Goal: Task Accomplishment & Management: Manage account settings

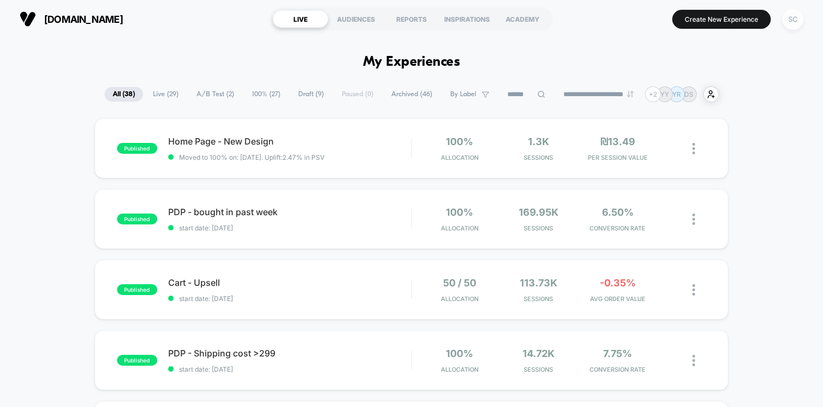
click at [792, 23] on div "SC" at bounding box center [792, 19] width 21 height 21
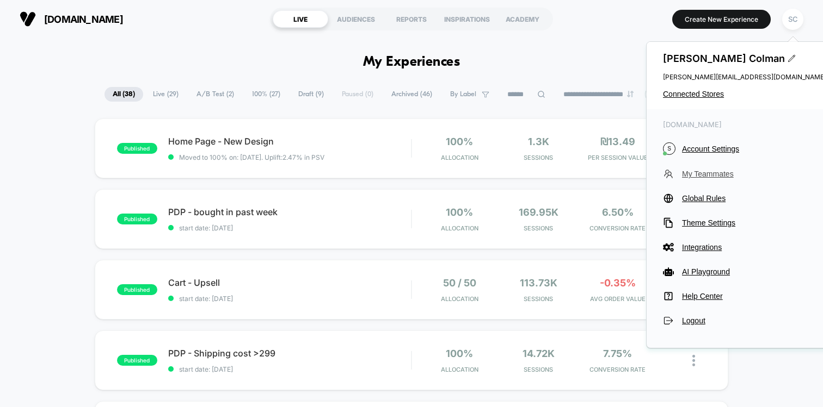
click at [688, 171] on span "My Teammates" at bounding box center [754, 174] width 144 height 9
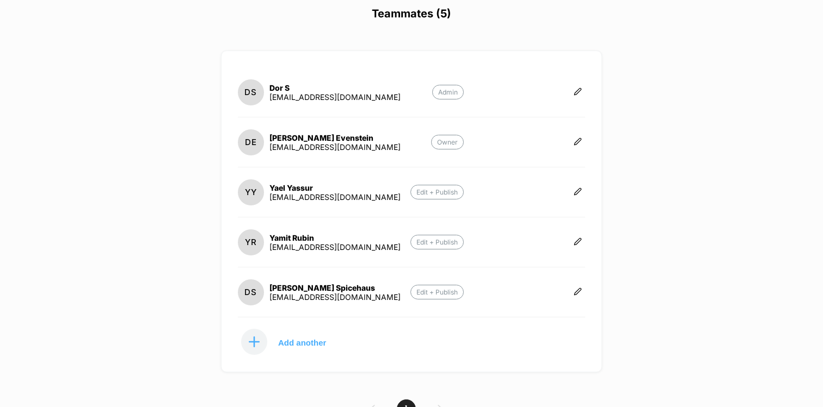
scroll to position [102, 0]
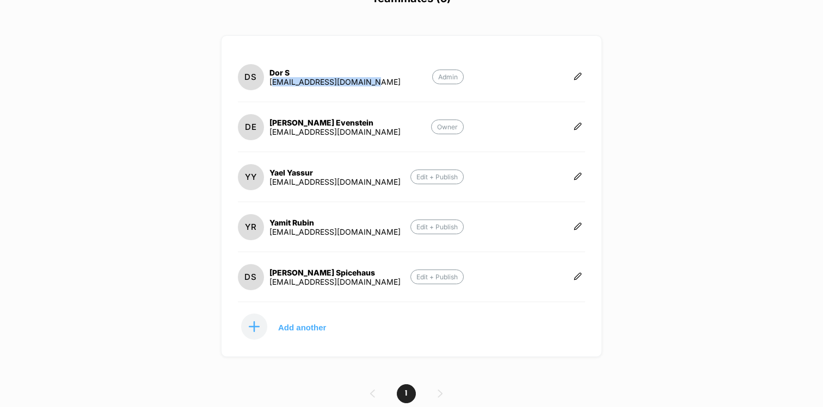
drag, startPoint x: 374, startPoint y: 84, endPoint x: 271, endPoint y: 78, distance: 102.4
click at [271, 78] on section "DS Dor S office@docommerce.online Admin" at bounding box center [351, 77] width 226 height 28
click at [297, 79] on div "office@docommerce.online" at bounding box center [334, 81] width 131 height 9
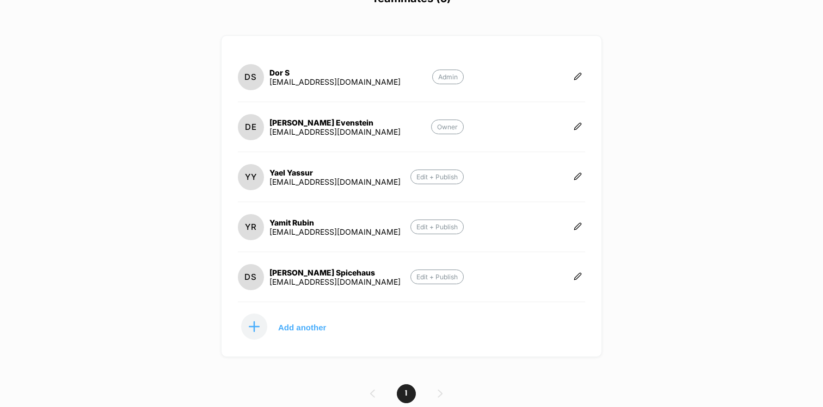
click at [322, 232] on div "yamit@docommerce.online" at bounding box center [334, 231] width 131 height 9
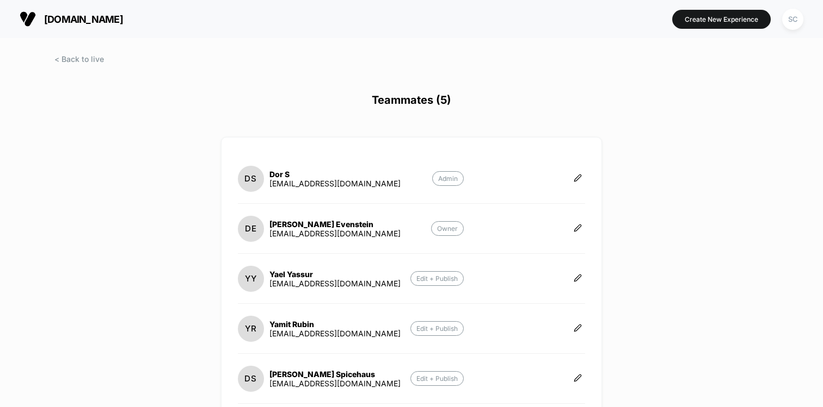
click at [312, 382] on div "debbie@spicehaus.shop" at bounding box center [334, 383] width 131 height 9
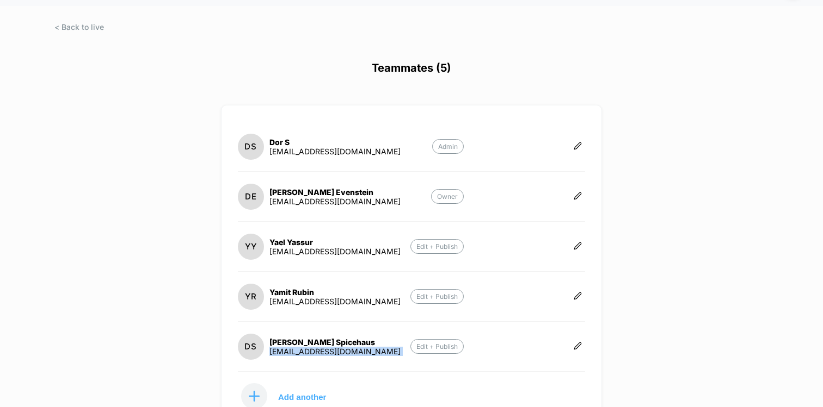
click at [306, 354] on div "debbie@spicehaus.shop" at bounding box center [334, 351] width 131 height 9
click at [300, 395] on p "Add another" at bounding box center [302, 396] width 48 height 5
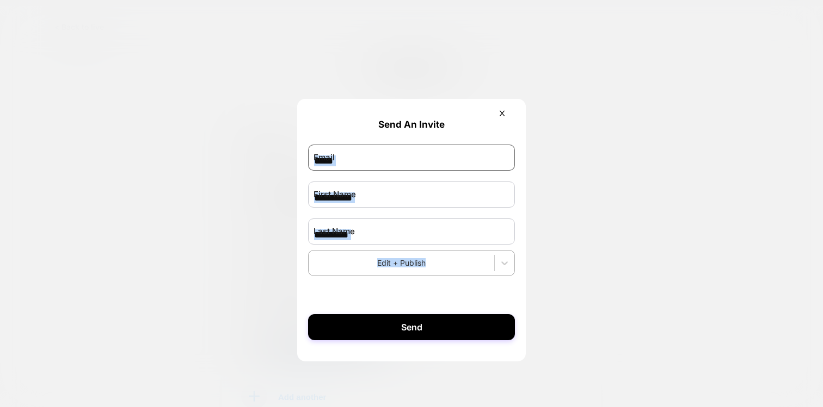
click at [373, 158] on input "email" at bounding box center [411, 158] width 207 height 26
paste input "**********"
click at [332, 160] on input "**********" at bounding box center [411, 158] width 207 height 26
click at [352, 165] on input "**********" at bounding box center [411, 158] width 207 height 26
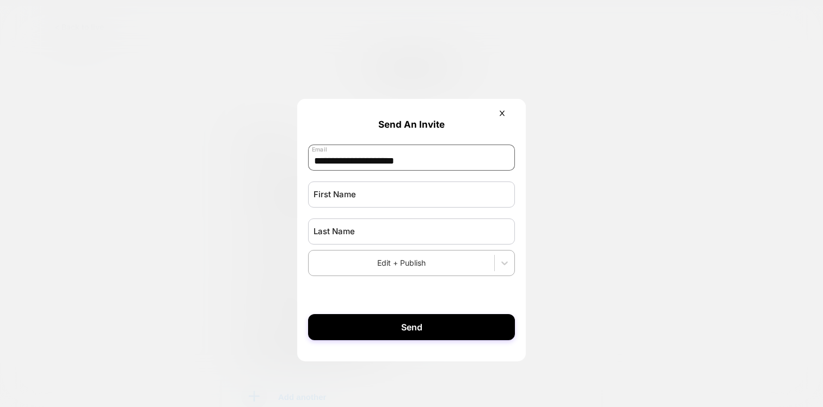
paste input "*"
type input "**********"
click at [348, 199] on input "text" at bounding box center [411, 195] width 207 height 26
type input "*"
type input "*****"
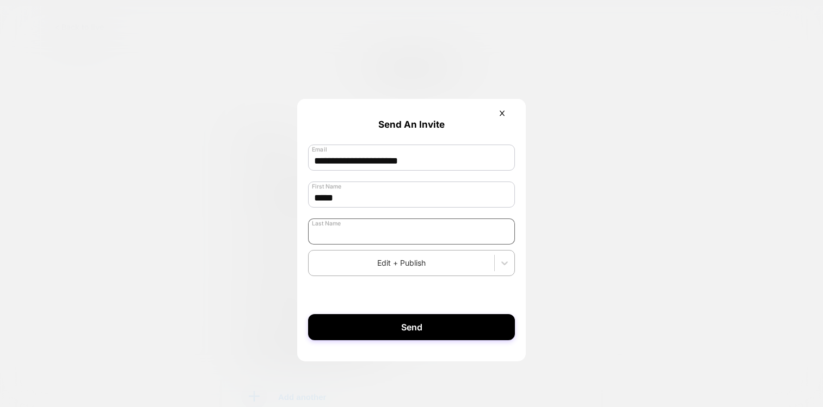
click at [342, 236] on input "text" at bounding box center [411, 232] width 207 height 26
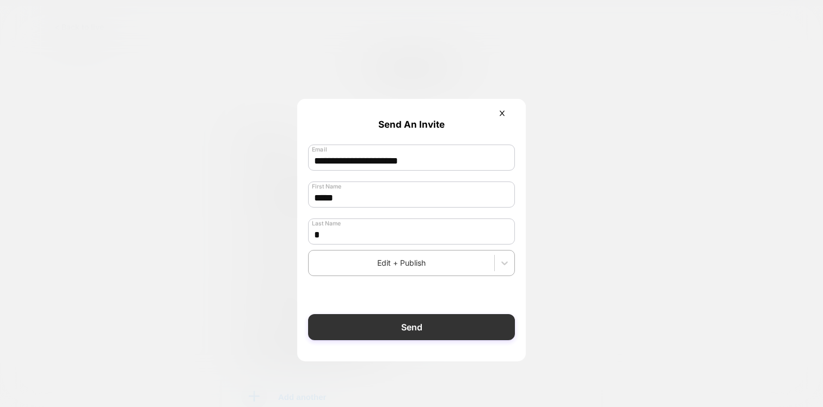
type input "*"
click at [363, 334] on button "Send" at bounding box center [411, 327] width 207 height 26
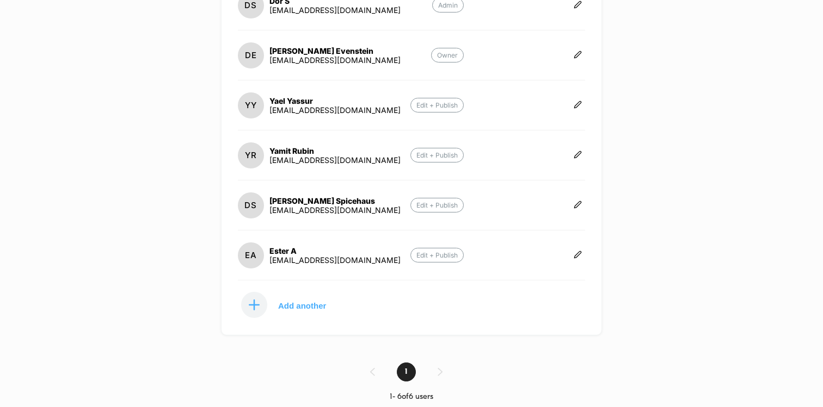
scroll to position [177, 0]
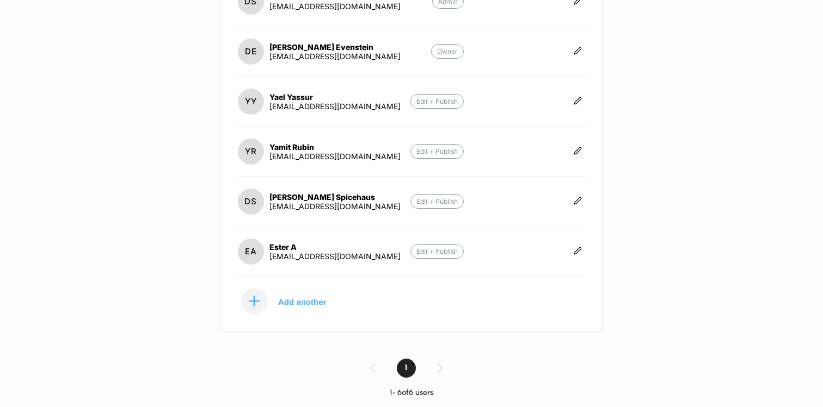
click at [289, 255] on div "ester.a@spicehaus.shop" at bounding box center [334, 256] width 131 height 9
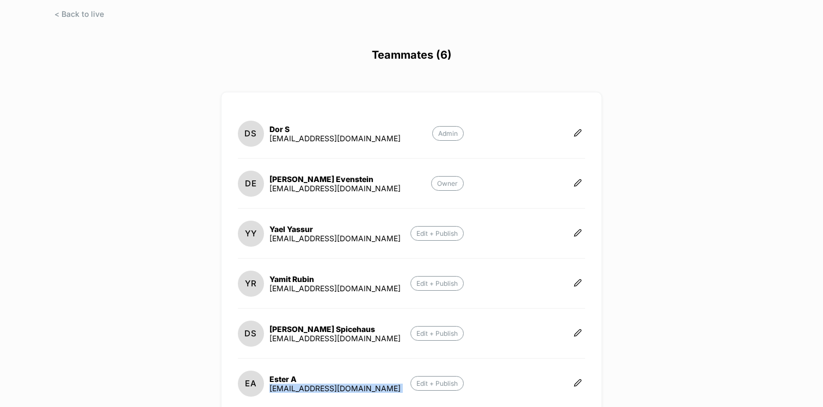
scroll to position [0, 0]
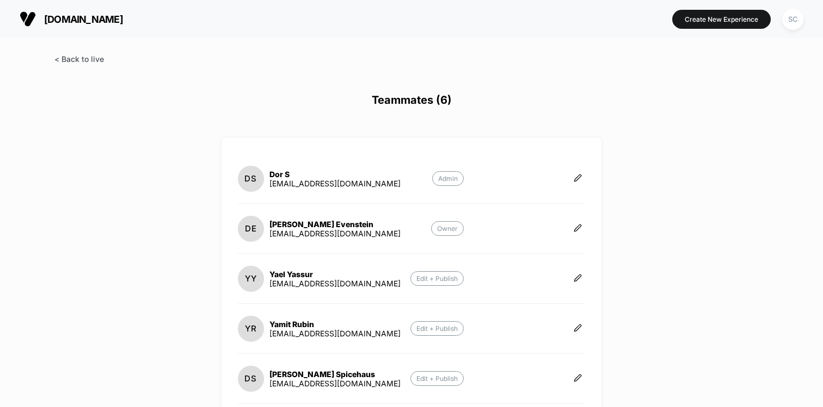
click at [71, 63] on span at bounding box center [79, 58] width 50 height 9
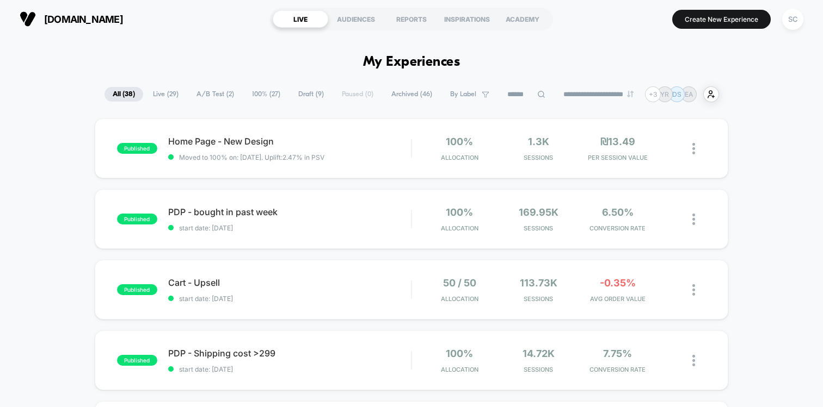
click at [150, 98] on span "Live ( 29 )" at bounding box center [166, 94] width 42 height 15
click at [202, 101] on span "A/B Test ( 2 )" at bounding box center [215, 94] width 54 height 15
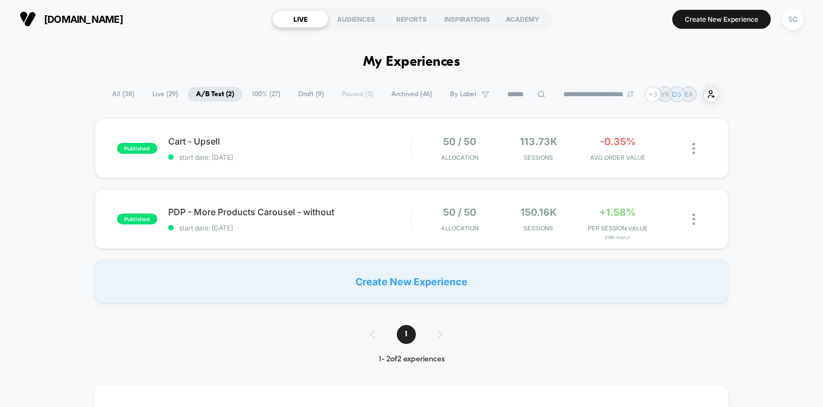
click at [122, 98] on span "All ( 38 )" at bounding box center [123, 94] width 39 height 15
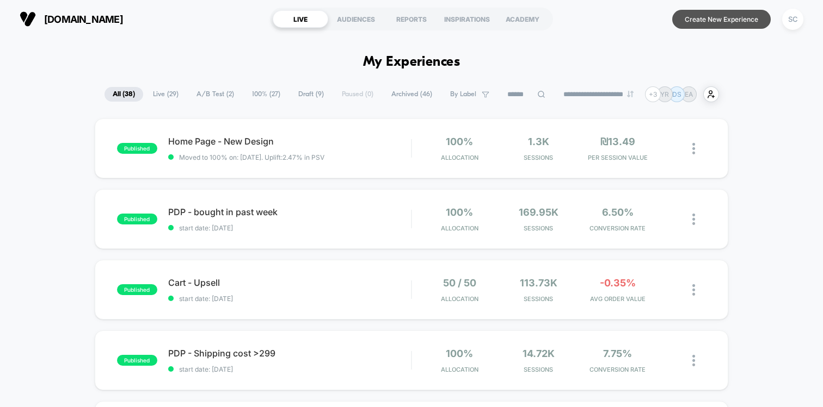
click at [707, 22] on button "Create New Experience" at bounding box center [721, 19] width 98 height 19
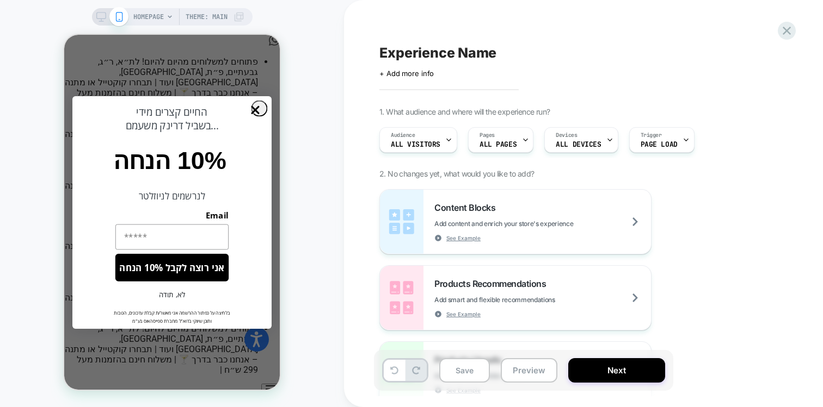
click at [163, 18] on span "HOMEPAGE" at bounding box center [148, 16] width 30 height 17
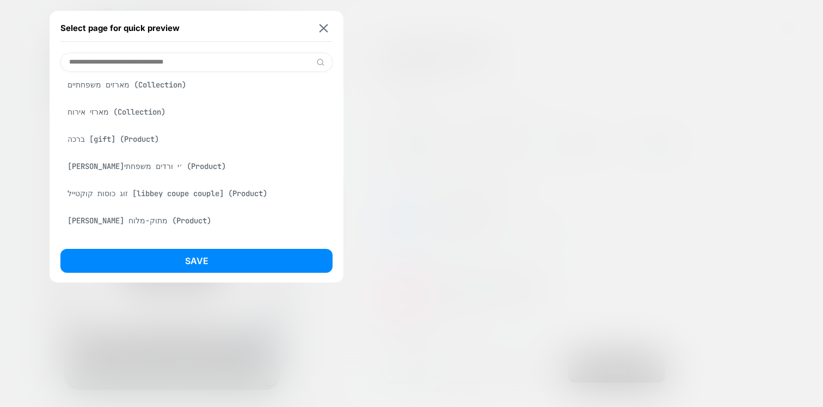
scroll to position [268, 0]
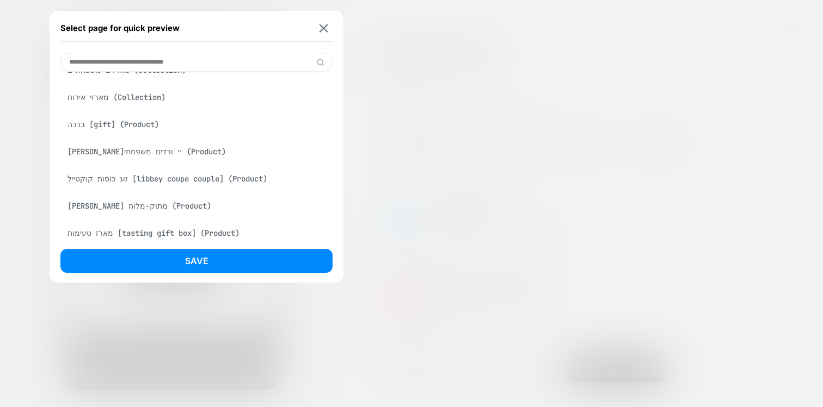
click at [174, 155] on div "ג׳ין ליצ׳י ורדים משפחתי (Product)" at bounding box center [196, 151] width 272 height 21
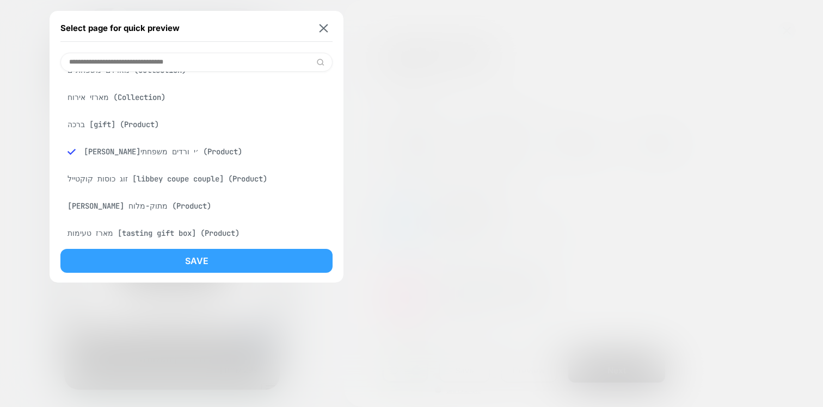
click at [192, 262] on button "Save" at bounding box center [196, 261] width 272 height 24
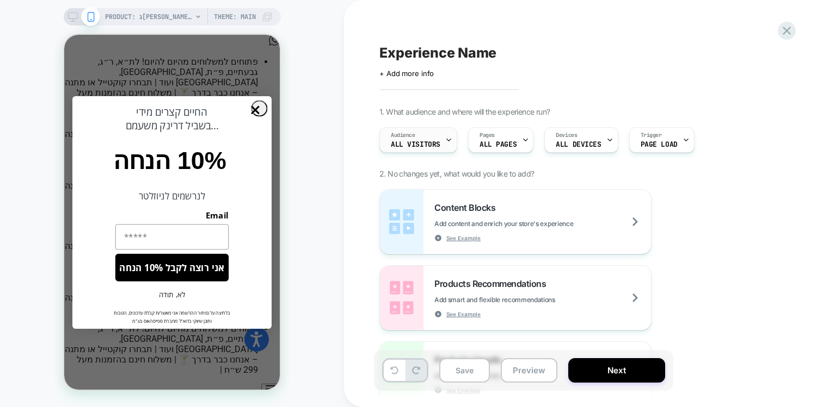
click at [408, 128] on div "Audience All Visitors" at bounding box center [415, 140] width 71 height 24
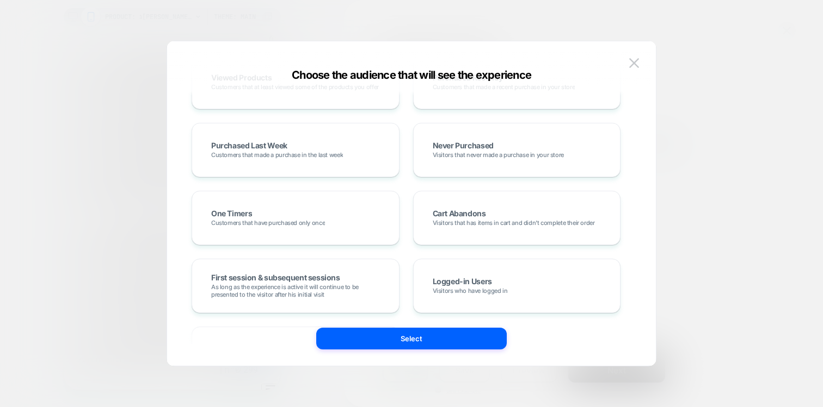
scroll to position [0, 0]
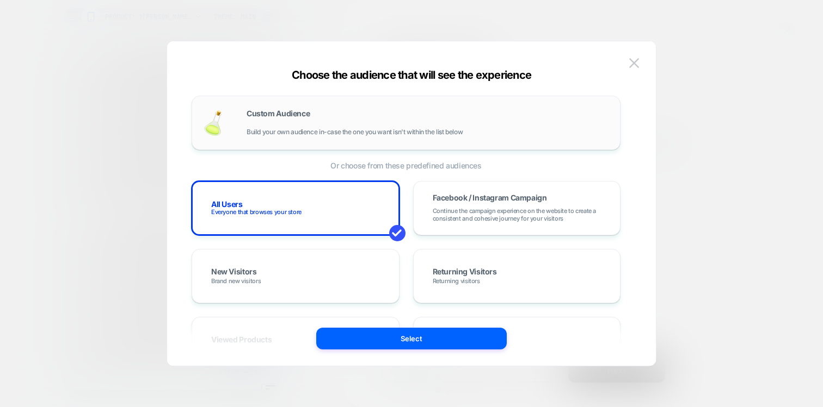
click at [329, 113] on div "Custom Audience Build your own audience in-case the one you want isn't within t…" at bounding box center [427, 123] width 362 height 26
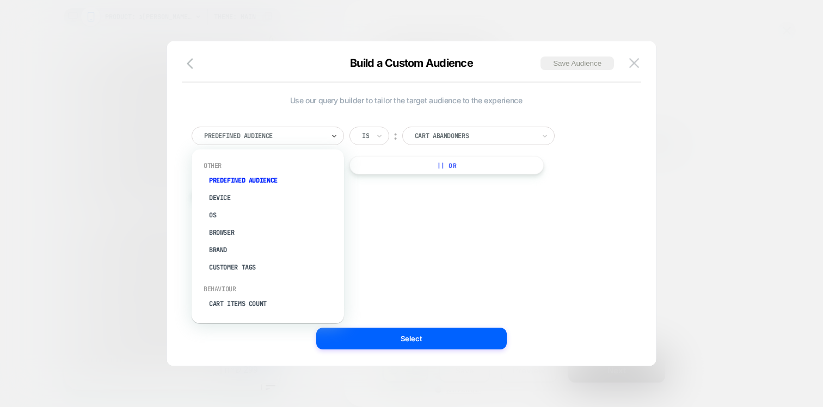
click at [317, 138] on div at bounding box center [264, 136] width 120 height 10
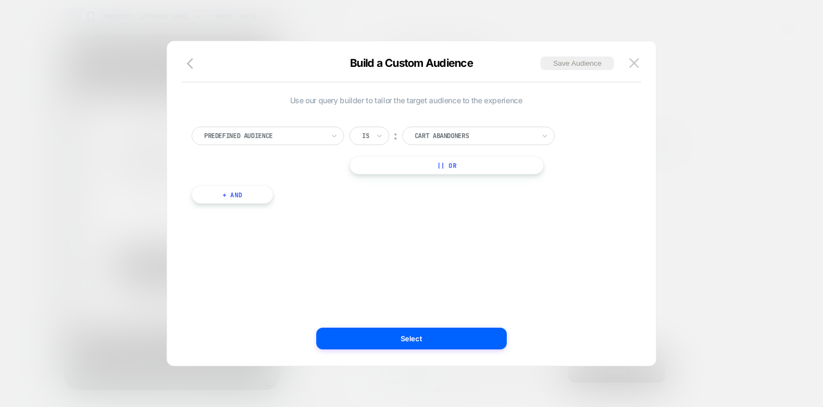
click at [293, 132] on div at bounding box center [264, 136] width 120 height 10
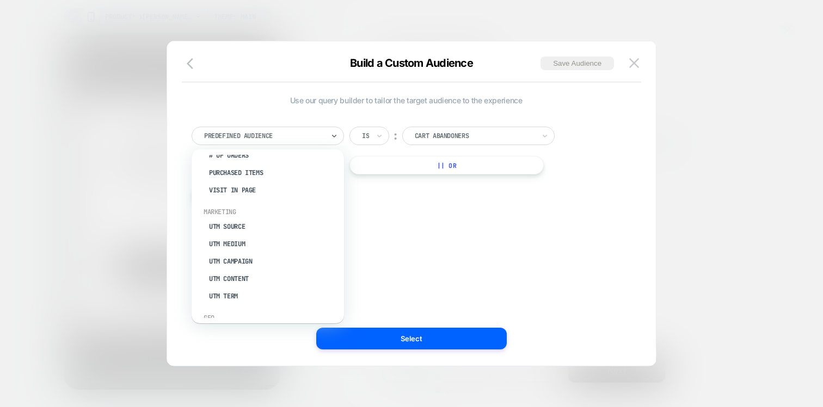
scroll to position [464, 0]
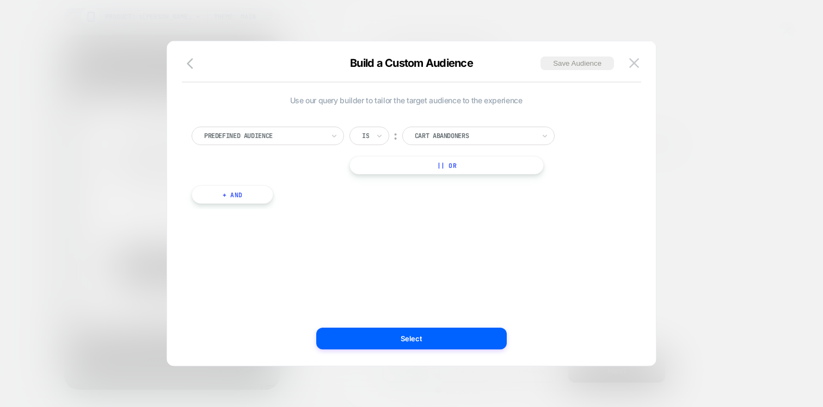
click at [446, 239] on div "Use our query builder to tailor the target audience to the experience Predefine…" at bounding box center [406, 203] width 456 height 281
click at [676, 100] on div at bounding box center [411, 203] width 823 height 407
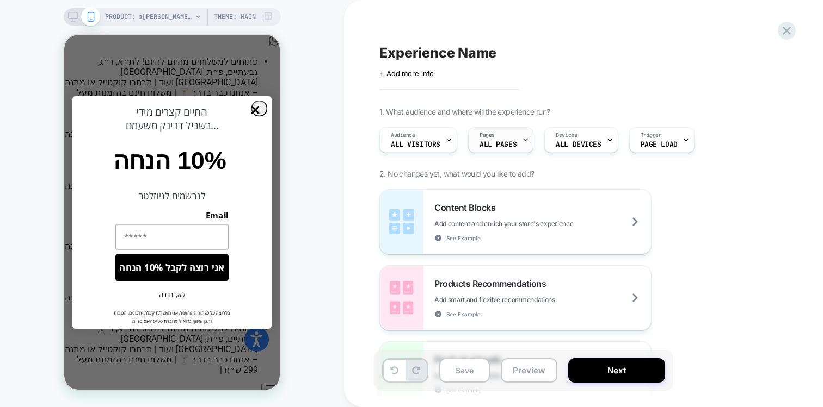
click at [512, 137] on div "Pages ALL PAGES" at bounding box center [497, 140] width 59 height 24
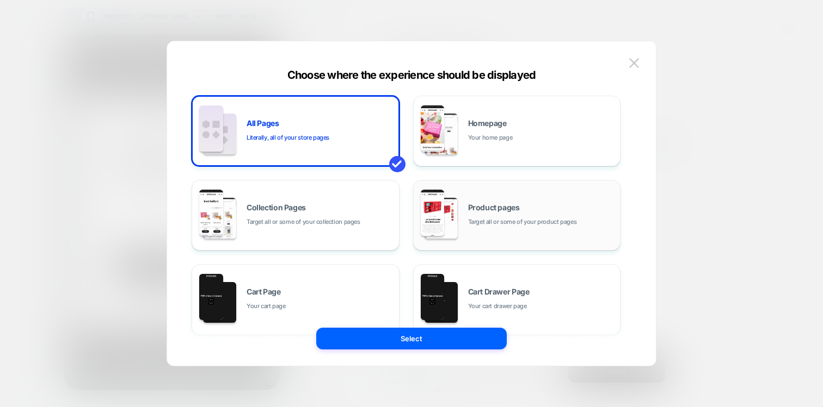
click at [456, 203] on img at bounding box center [440, 218] width 33 height 41
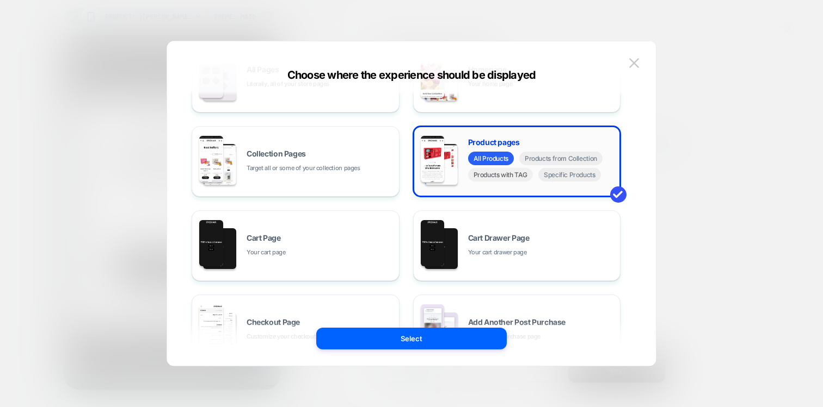
scroll to position [192, 0]
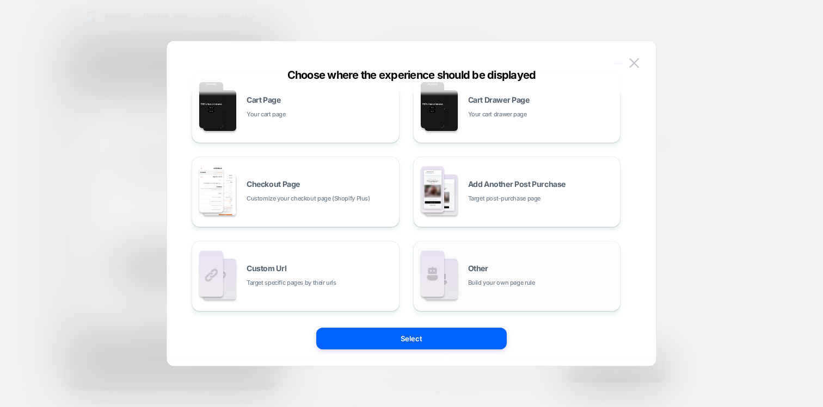
click at [451, 266] on img at bounding box center [440, 279] width 33 height 41
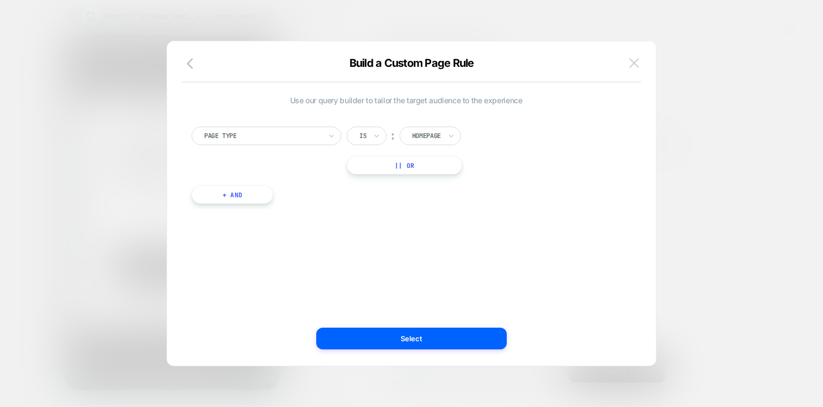
click at [634, 64] on img at bounding box center [634, 62] width 10 height 9
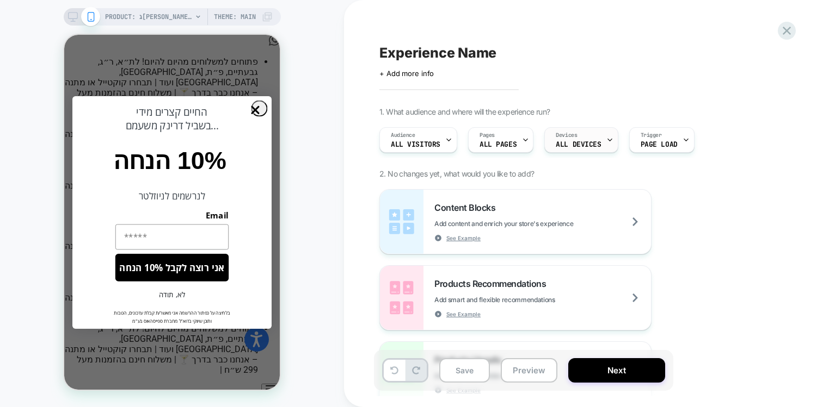
click at [586, 139] on div "Devices ALL DEVICES" at bounding box center [578, 140] width 67 height 24
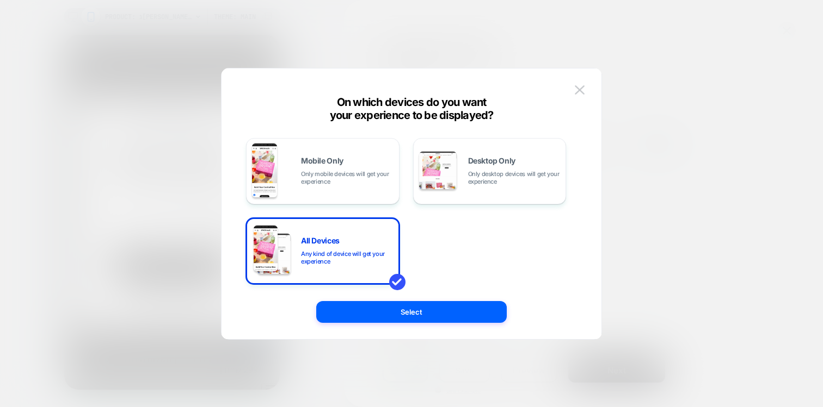
click at [677, 236] on div at bounding box center [411, 203] width 823 height 407
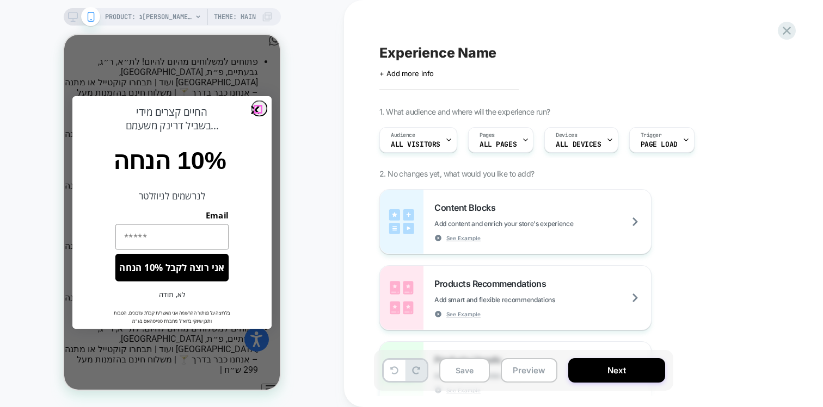
click at [258, 110] on circle "Close dialog" at bounding box center [256, 110] width 16 height 16
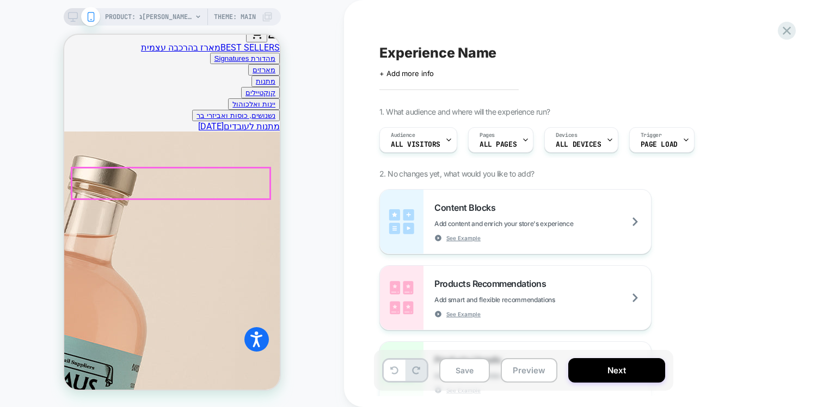
scroll to position [433, 0]
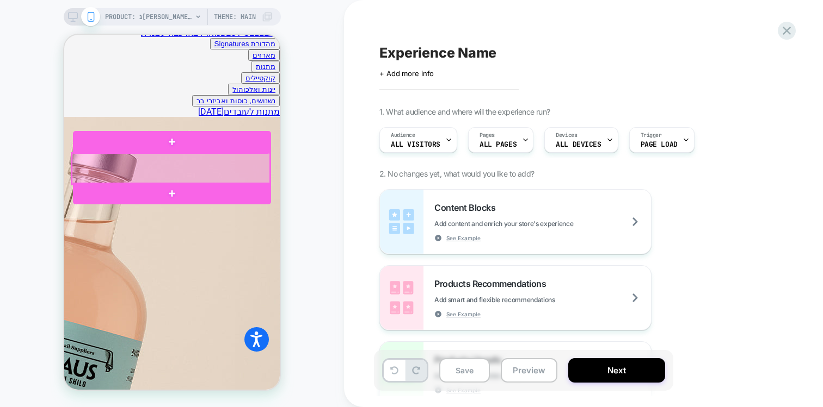
click at [218, 159] on div at bounding box center [171, 168] width 198 height 31
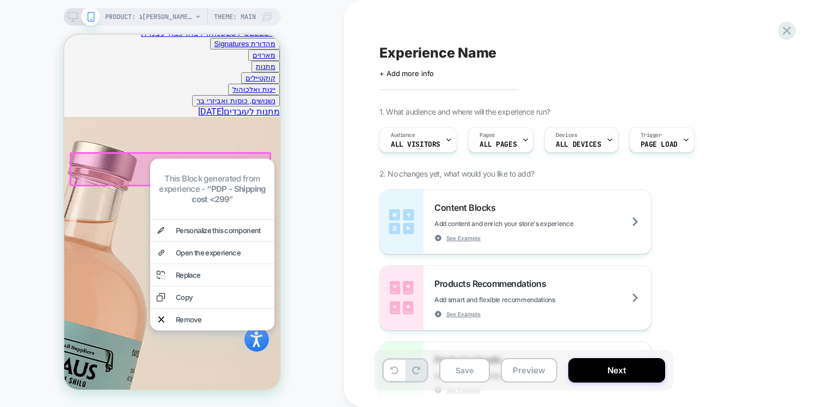
click at [28, 185] on div "PRODUCT: ג׳ין ליצ׳י ורדים משפחתי PRODUCT: ג׳ין ליצ׳י ורדים משפחתי Theme: MAIN" at bounding box center [172, 204] width 344 height 386
click at [46, 164] on div "PRODUCT: ג׳ין ליצ׳י ורדים משפחתי PRODUCT: ג׳ין ליצ׳י ורדים משפחתי Theme: MAIN" at bounding box center [172, 204] width 344 height 386
click at [297, 125] on div "PRODUCT: ג׳ין ליצ׳י ורדים משפחתי PRODUCT: ג׳ין ליצ׳י ורדים משפחתי Theme: MAIN" at bounding box center [172, 204] width 344 height 386
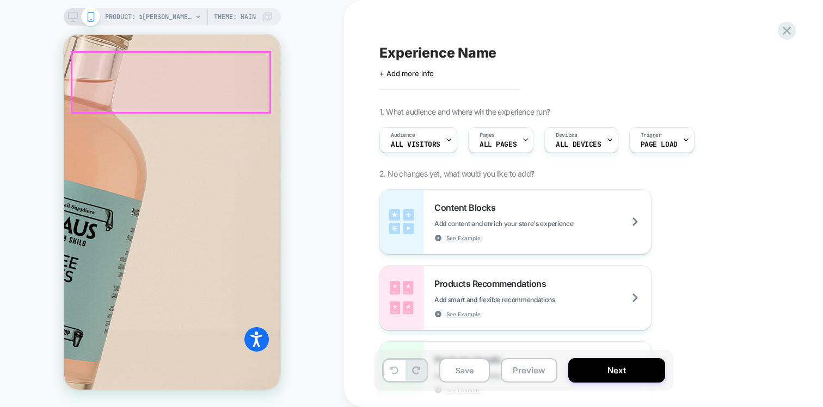
scroll to position [575, 0]
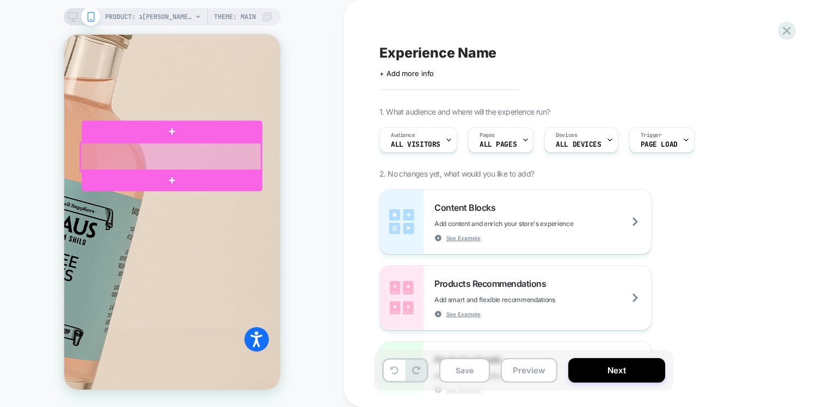
click at [241, 158] on div at bounding box center [171, 157] width 181 height 28
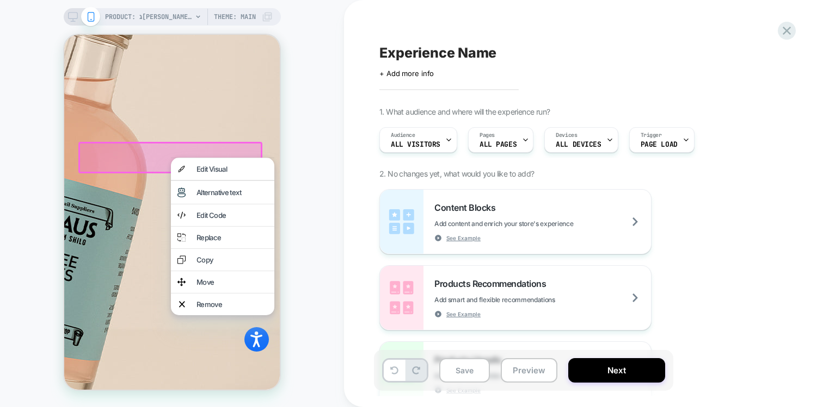
click at [25, 161] on div "PRODUCT: ג׳ין ליצ׳י ורדים משפחתי PRODUCT: ג׳ין ליצ׳י ורדים משפחתי Theme: MAIN" at bounding box center [172, 204] width 344 height 386
click at [50, 155] on div "PRODUCT: ג׳ין ליצ׳י ורדים משפחתי PRODUCT: ג׳ין ליצ׳י ורדים משפחתי Theme: MAIN" at bounding box center [172, 204] width 344 height 386
click at [291, 151] on div "PRODUCT: ג׳ין ליצ׳י ורדים משפחתי PRODUCT: ג׳ין ליצ׳י ורדים משפחתי Theme: MAIN" at bounding box center [172, 204] width 344 height 386
click at [162, 155] on div at bounding box center [170, 158] width 184 height 32
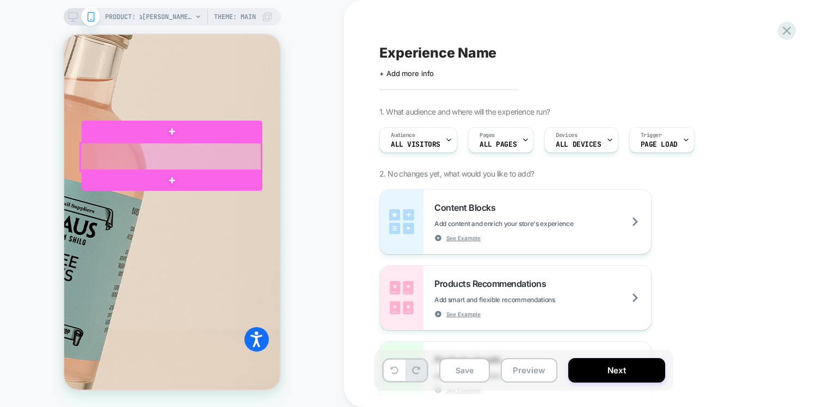
click at [162, 155] on div at bounding box center [171, 157] width 181 height 28
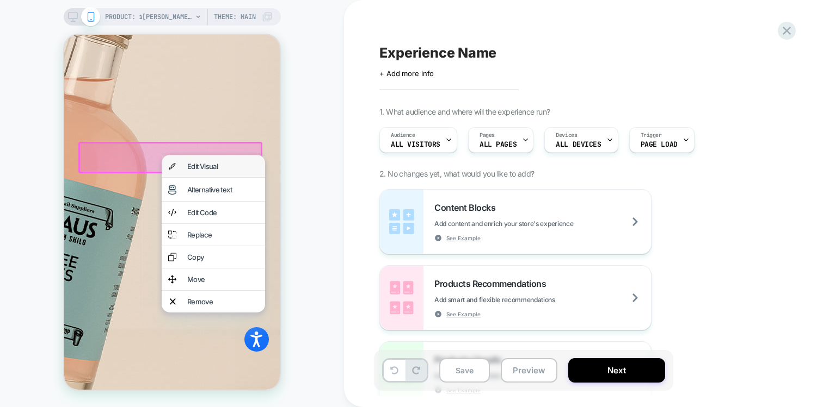
click at [193, 168] on div "Edit Visual" at bounding box center [222, 166] width 71 height 9
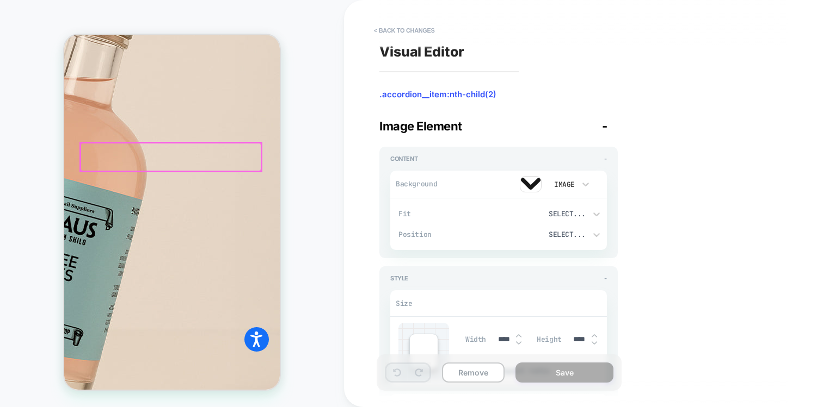
type textarea "*"
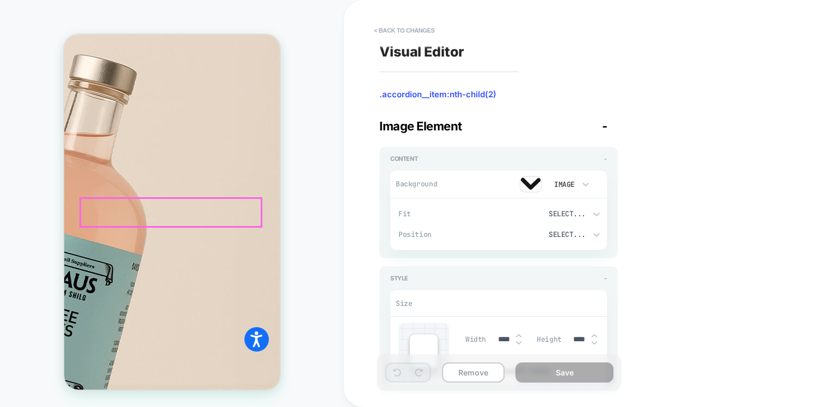
scroll to position [518, 0]
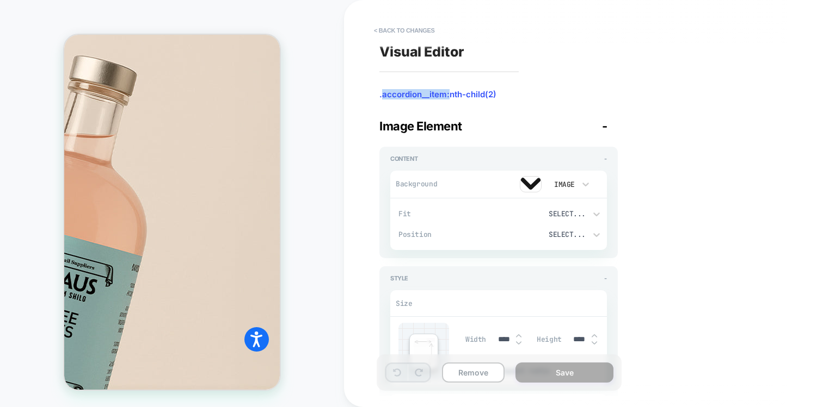
drag, startPoint x: 382, startPoint y: 96, endPoint x: 449, endPoint y: 92, distance: 67.0
click at [449, 92] on span ".accordion__item:nth-child(2)" at bounding box center [498, 94] width 238 height 11
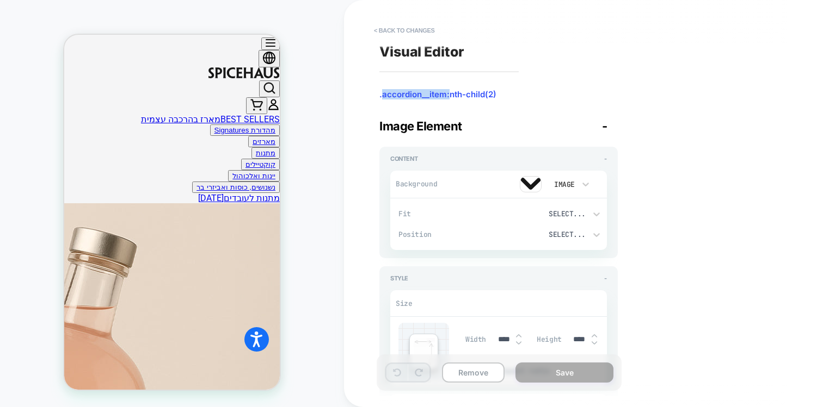
scroll to position [0, 0]
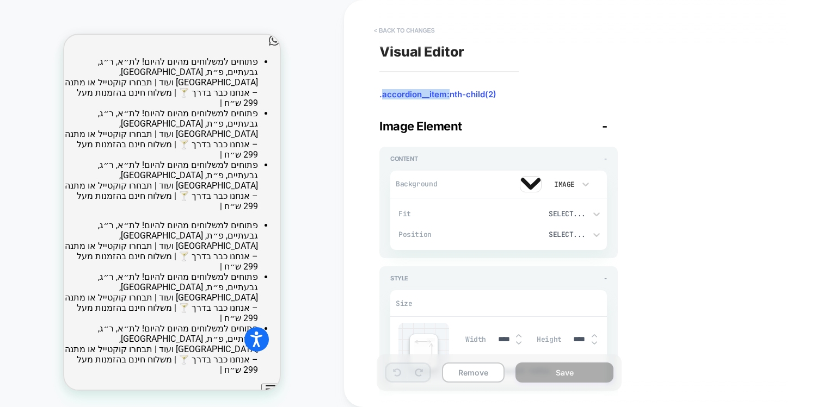
click at [392, 29] on button "< Back to changes" at bounding box center [404, 30] width 72 height 17
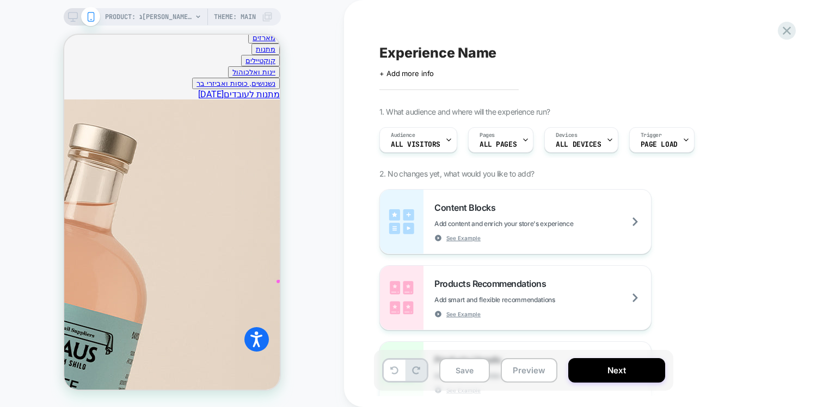
scroll to position [448, 0]
click at [456, 215] on div "Content Blocks Add content and enrich your store's experience See Example" at bounding box center [542, 222] width 217 height 40
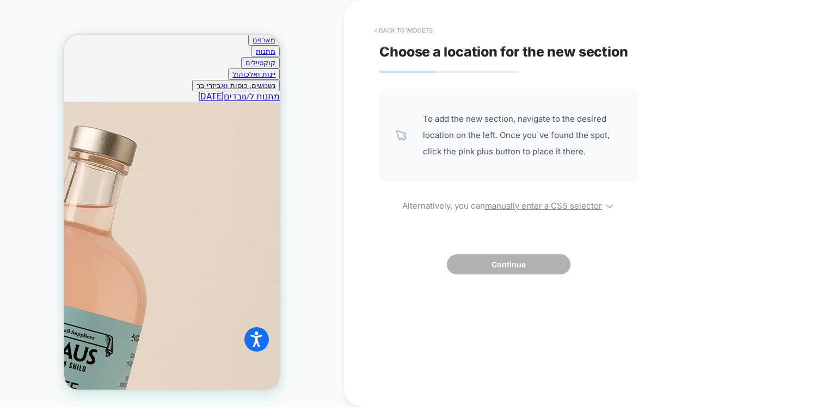
click at [383, 34] on button "< Back to widgets" at bounding box center [403, 30] width 70 height 17
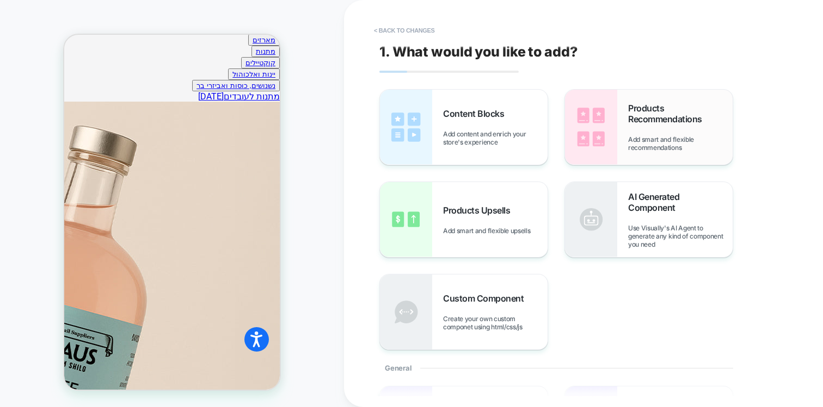
click at [608, 126] on img at bounding box center [591, 127] width 52 height 75
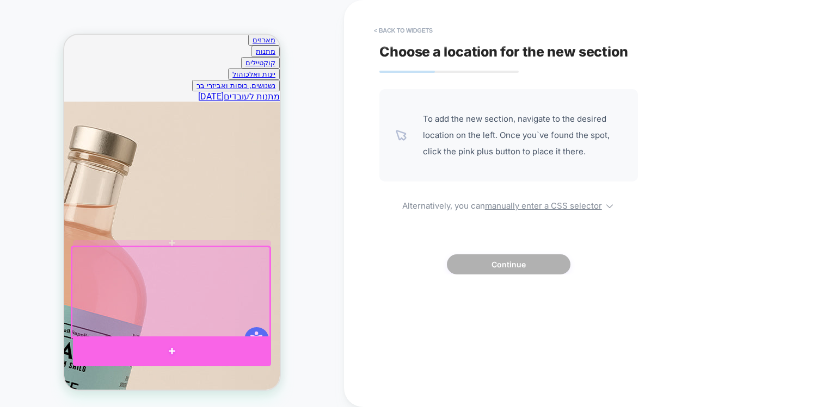
click at [200, 348] on div at bounding box center [172, 352] width 198 height 30
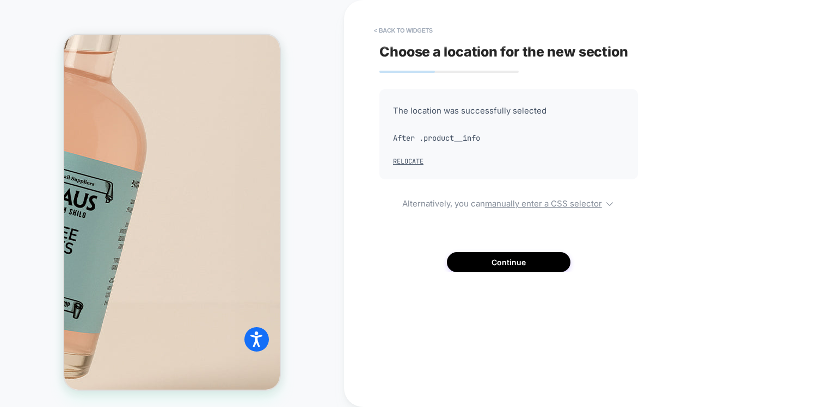
scroll to position [605, 0]
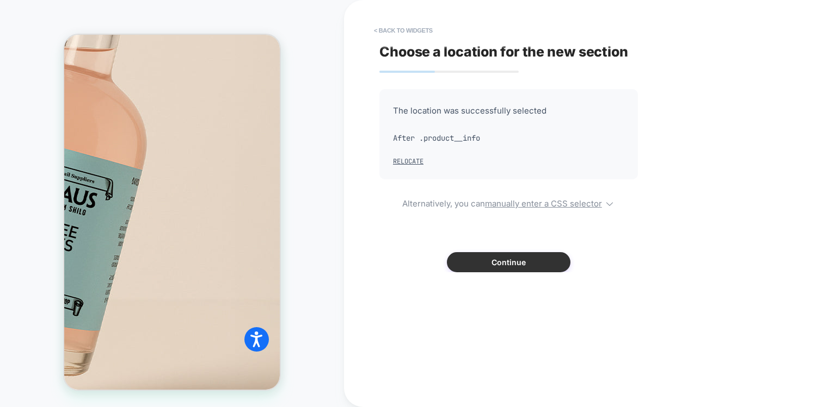
click at [520, 252] on button "Continue" at bounding box center [509, 262] width 124 height 20
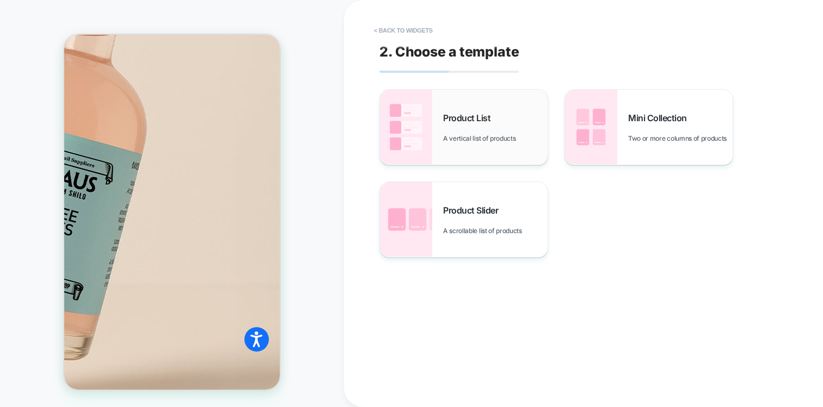
scroll to position [527, 0]
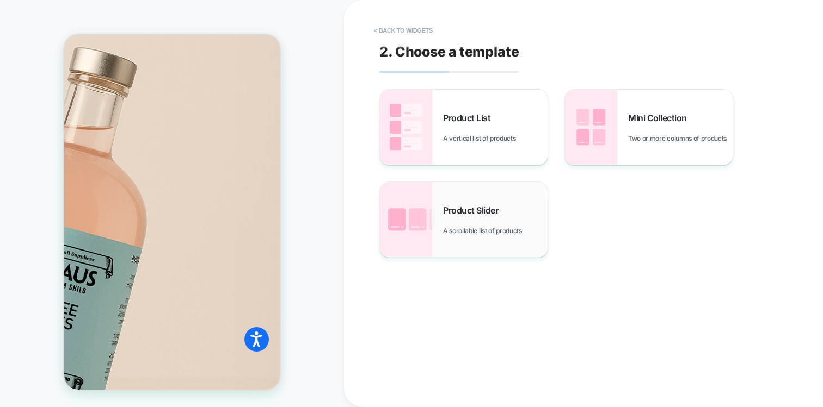
click at [459, 206] on span "Product Slider" at bounding box center [473, 210] width 60 height 11
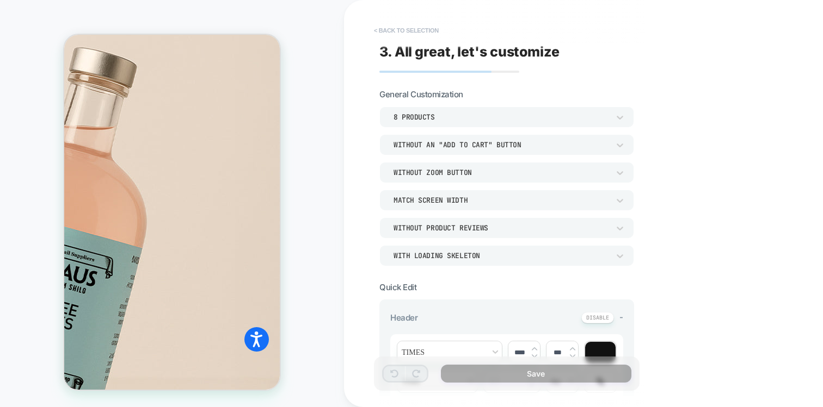
click at [381, 24] on button "< Back to selection" at bounding box center [406, 30] width 76 height 17
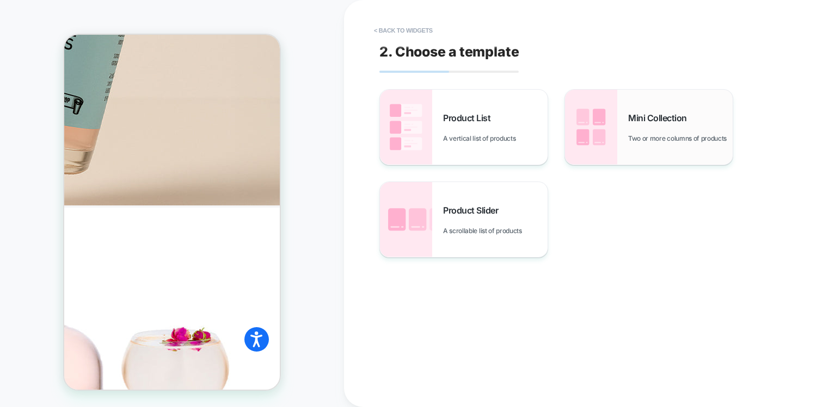
scroll to position [713, 0]
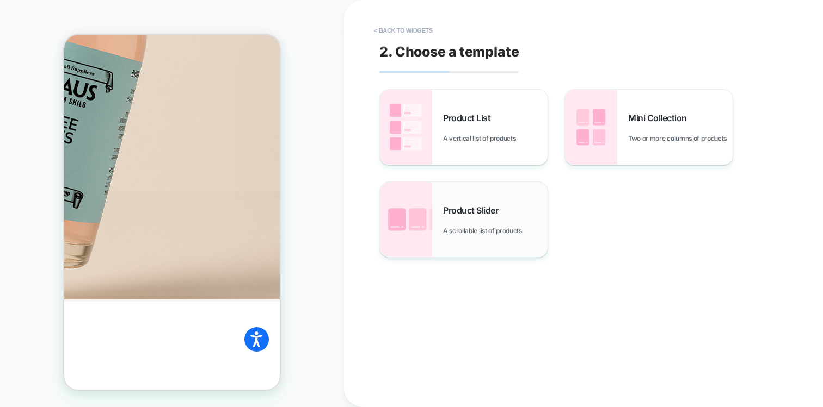
click at [464, 245] on div "Product Slider A scrollable list of products" at bounding box center [464, 219] width 168 height 75
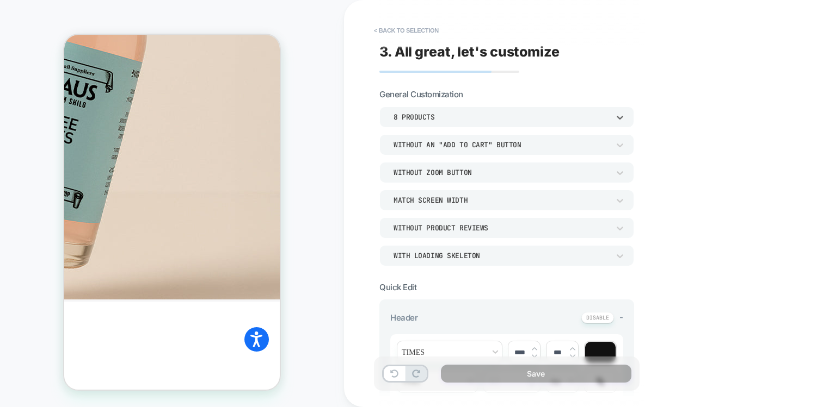
click at [428, 118] on div "8 Products" at bounding box center [500, 117] width 215 height 9
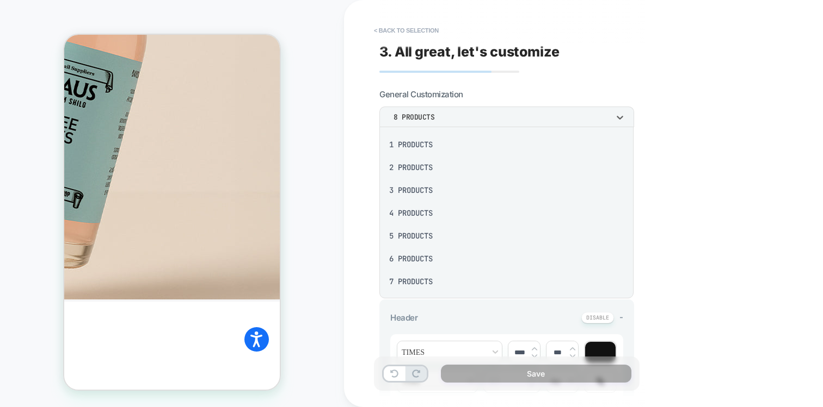
click at [422, 134] on div "1 Products" at bounding box center [506, 144] width 245 height 23
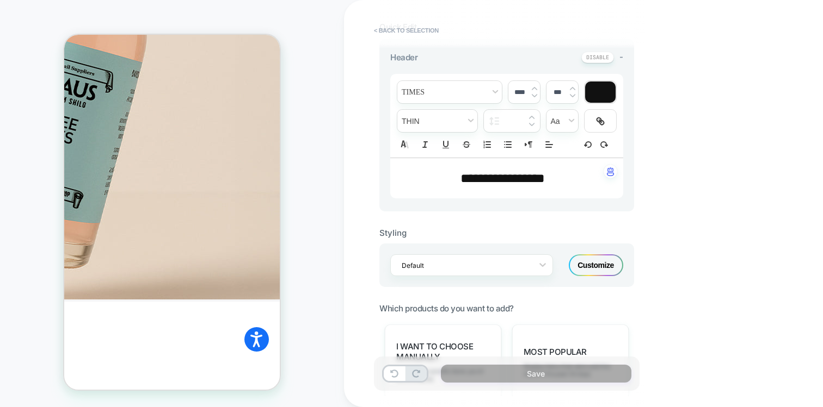
scroll to position [262, 0]
click at [467, 254] on div "Default" at bounding box center [471, 264] width 163 height 22
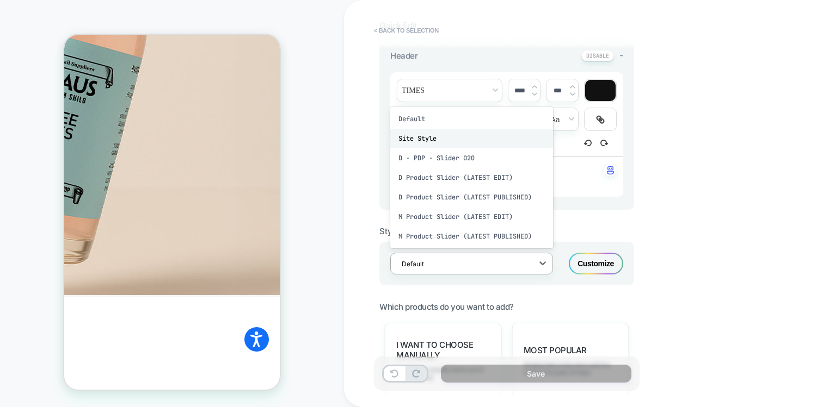
scroll to position [713, 0]
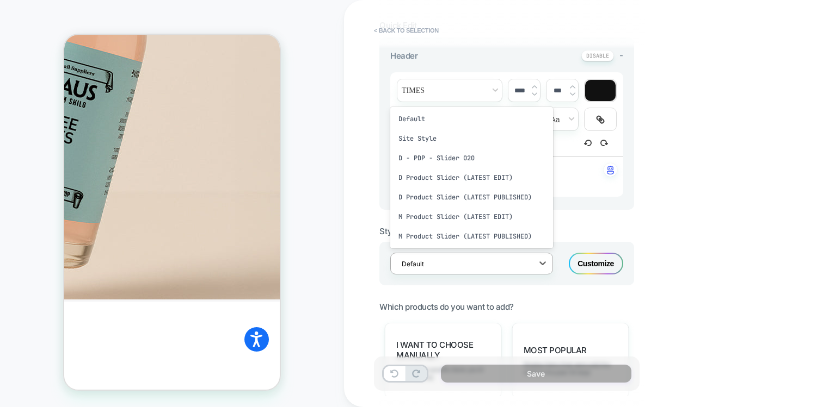
click at [664, 233] on div "**********" at bounding box center [583, 203] width 479 height 407
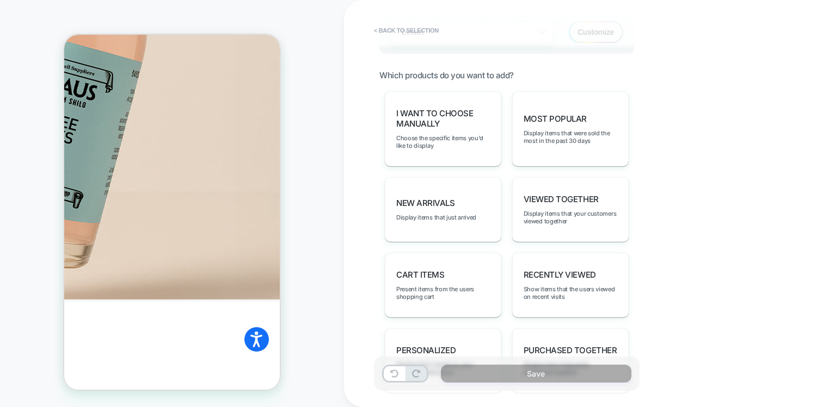
scroll to position [495, 0]
click at [420, 119] on span "I want to choose manually" at bounding box center [443, 117] width 94 height 21
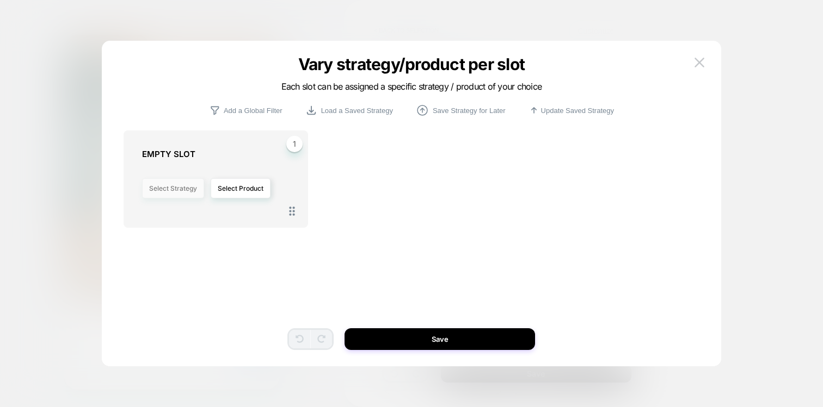
click at [161, 189] on button "Select Strategy" at bounding box center [173, 188] width 62 height 20
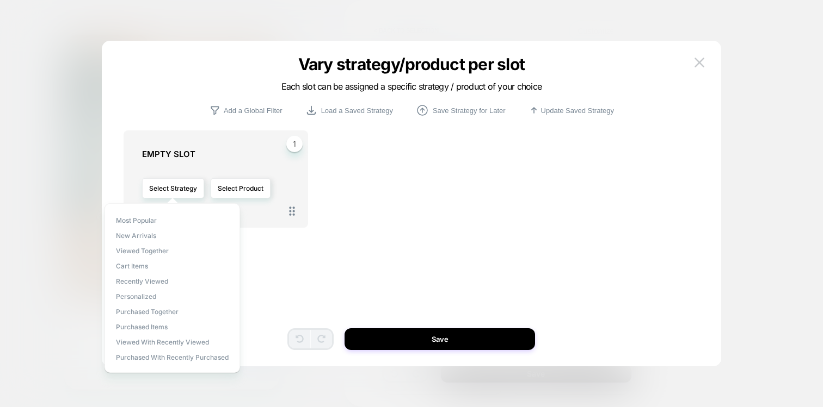
click at [77, 253] on div at bounding box center [411, 203] width 823 height 407
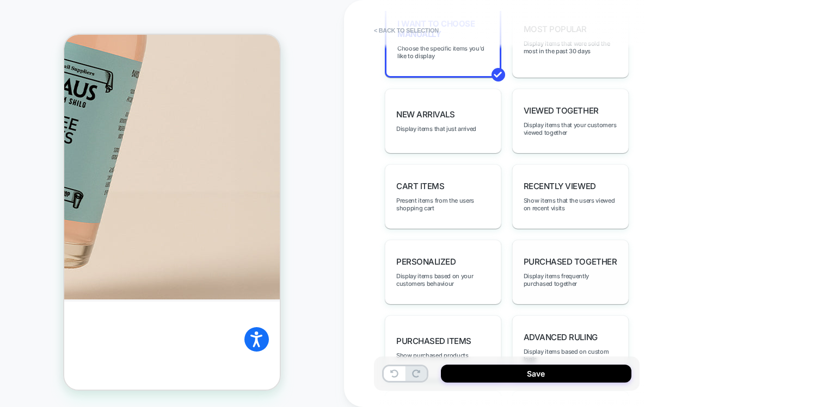
click at [560, 257] on span "Purchased Together" at bounding box center [569, 262] width 93 height 10
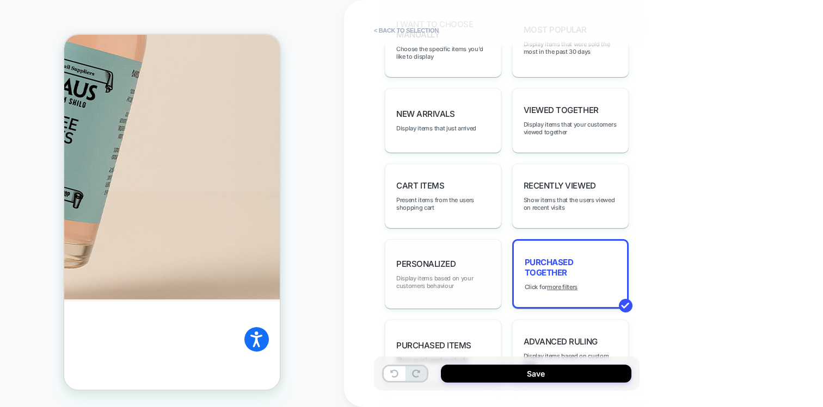
click at [470, 275] on span "Display items based on your customers behaviour" at bounding box center [443, 282] width 94 height 15
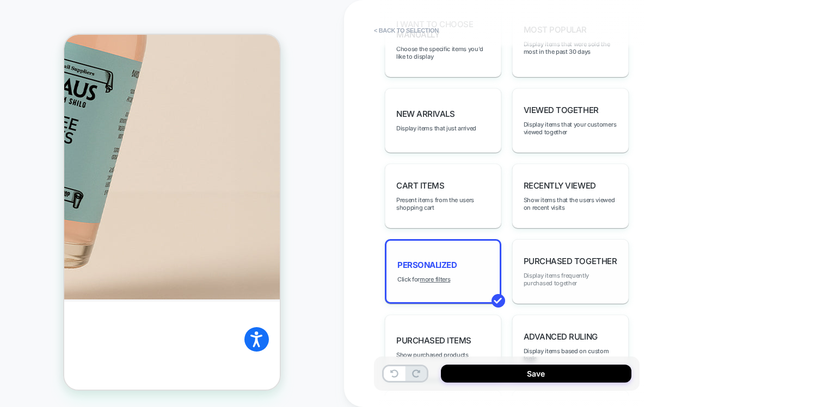
click at [564, 272] on span "Display items frequently purchased together" at bounding box center [570, 279] width 94 height 15
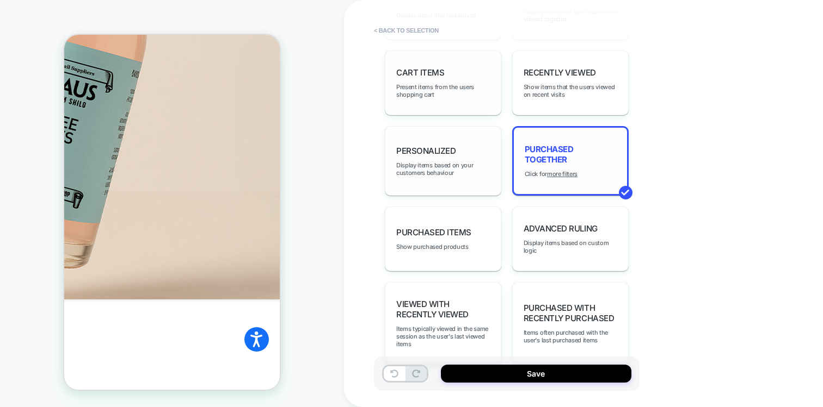
scroll to position [699, 0]
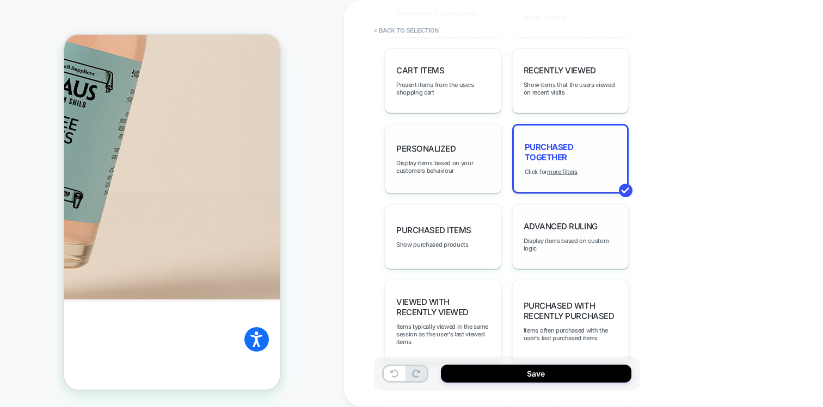
click at [552, 220] on div "Advanced Ruling Display items based on custom logic" at bounding box center [570, 237] width 116 height 65
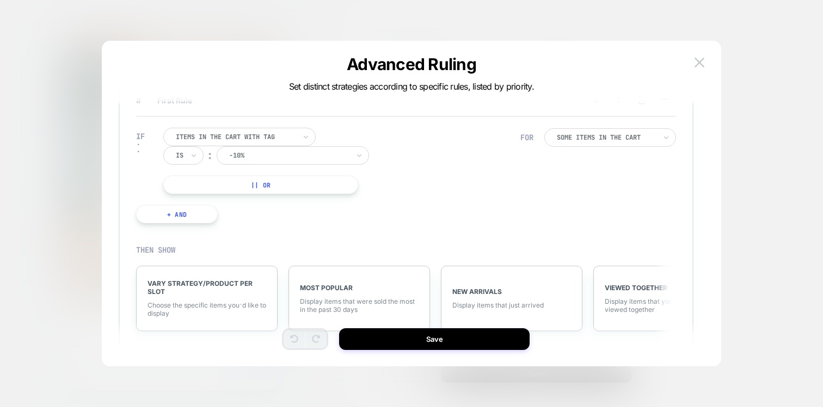
scroll to position [4, 0]
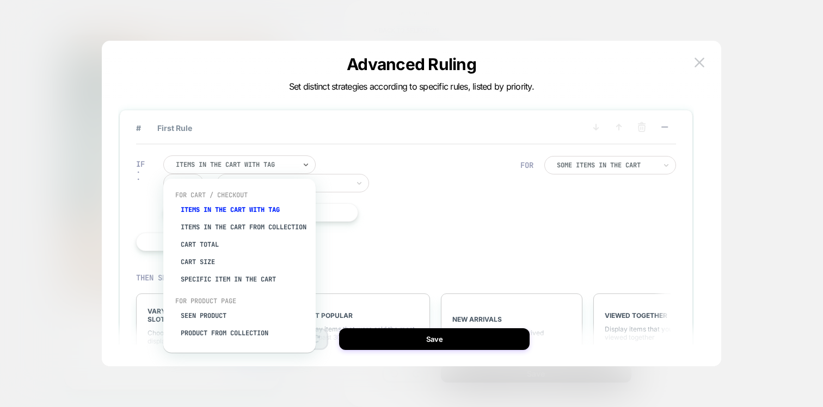
click at [275, 167] on div at bounding box center [236, 165] width 120 height 10
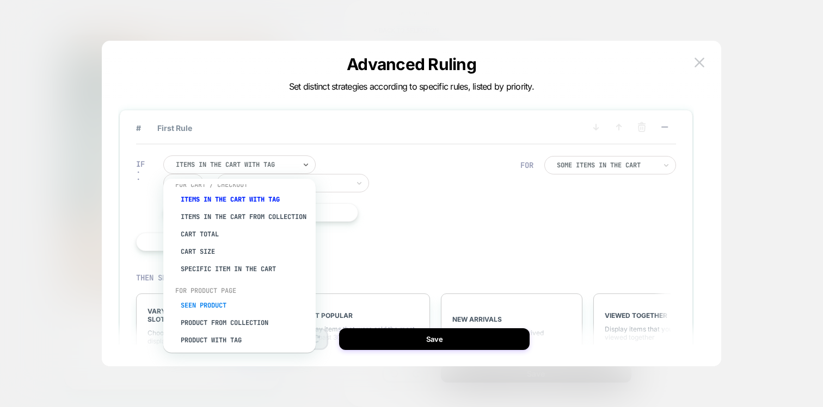
scroll to position [0, 0]
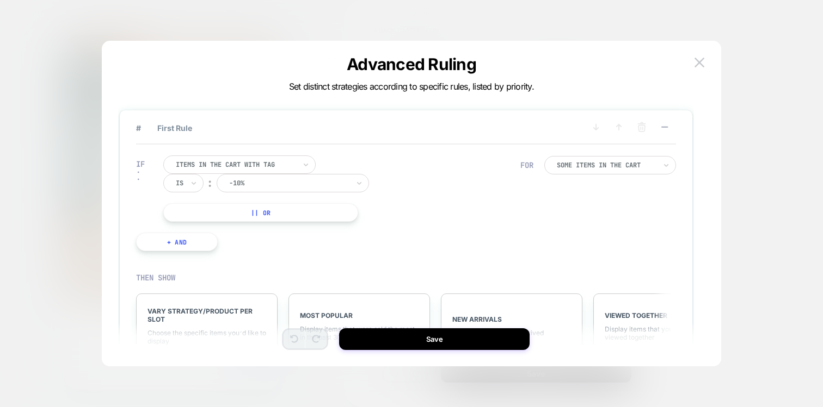
click at [460, 196] on div "Items in the cart with tag Is ︰ -10% || Or" at bounding box center [341, 189] width 357 height 66
click at [568, 173] on div "Some Items in the cart" at bounding box center [610, 165] width 132 height 18
click at [429, 233] on div "IF Items in the cart with tag Is ︰ -10% || Or + And" at bounding box center [328, 203] width 395 height 128
click at [262, 168] on div at bounding box center [236, 165] width 120 height 10
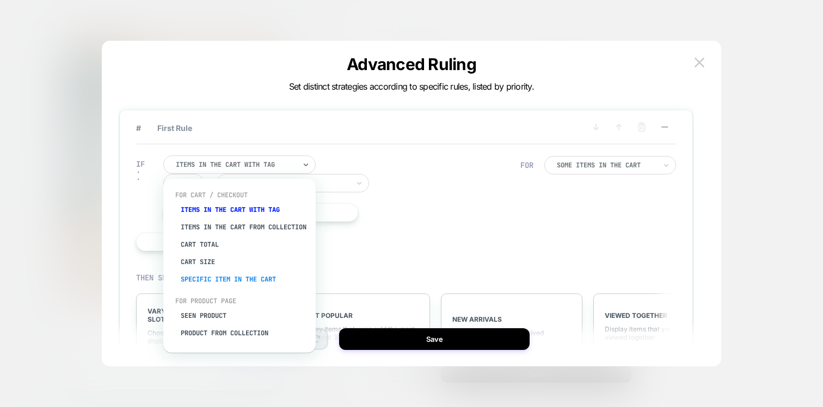
scroll to position [24, 0]
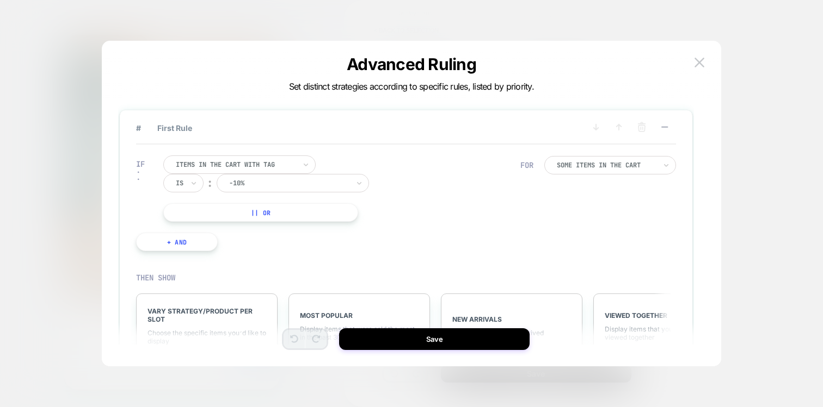
drag, startPoint x: 417, startPoint y: 299, endPoint x: 435, endPoint y: 261, distance: 42.6
click at [435, 261] on div "IF Items in the cart with tag Is ︰ -10% || Or + And FOR Some Items in the cart …" at bounding box center [406, 257] width 540 height 225
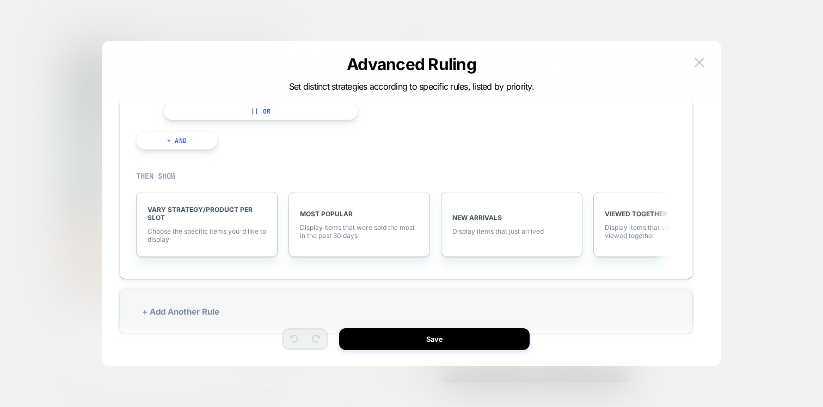
click at [59, 211] on div at bounding box center [411, 203] width 823 height 407
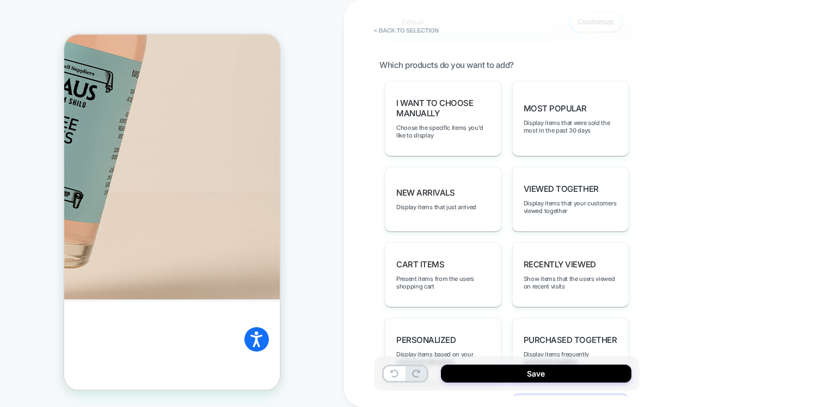
scroll to position [487, 0]
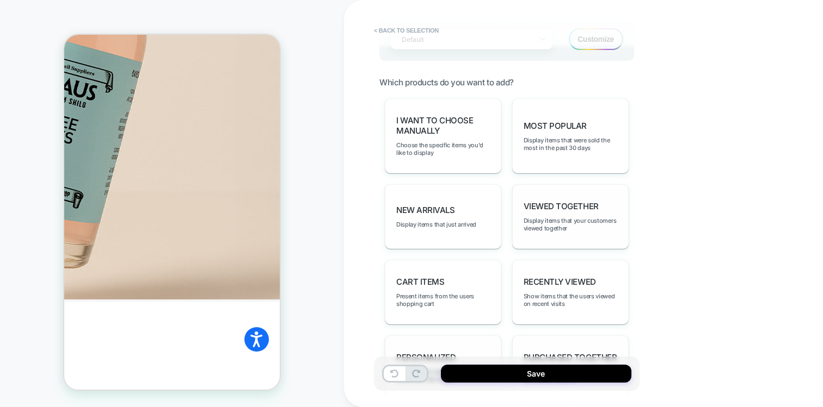
click at [519, 184] on div "Viewed Together Display items that your customers viewed together" at bounding box center [570, 216] width 116 height 65
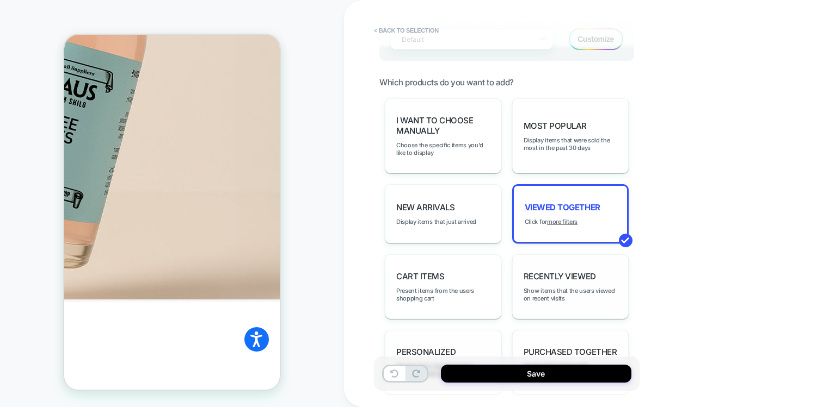
click at [552, 276] on div "Recently Viewed Show items that the users viewed on recent visits" at bounding box center [570, 287] width 116 height 65
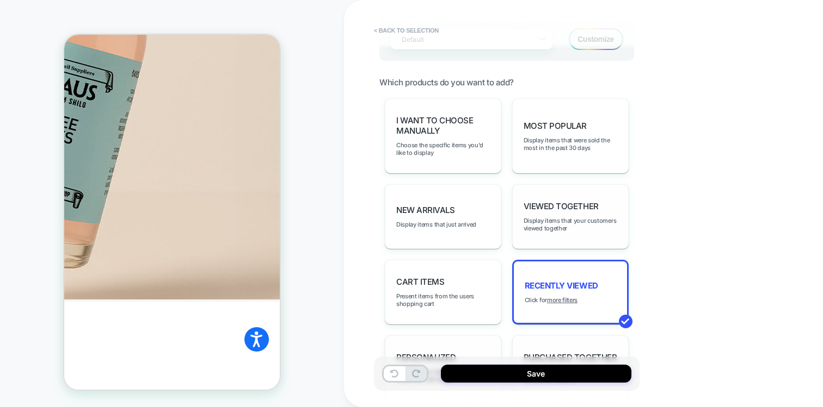
click at [549, 186] on div "Viewed Together Display items that your customers viewed together" at bounding box center [570, 216] width 116 height 65
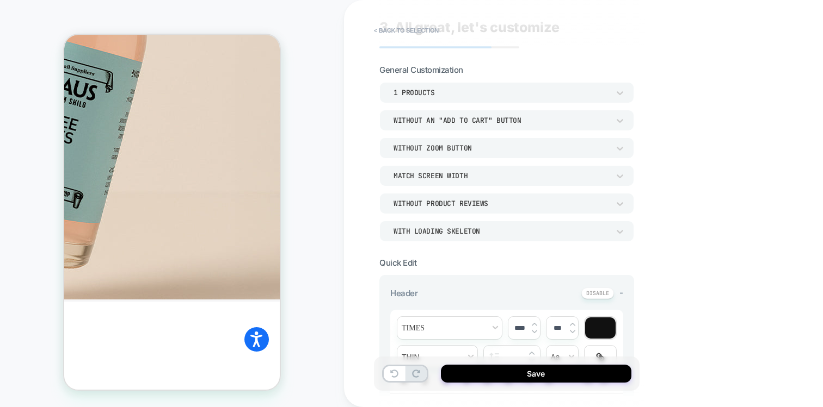
scroll to position [0, 0]
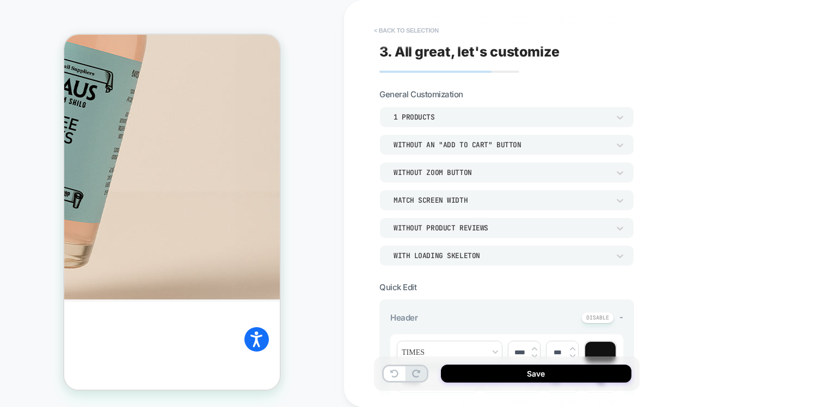
click at [415, 30] on button "< Back to selection" at bounding box center [406, 30] width 76 height 17
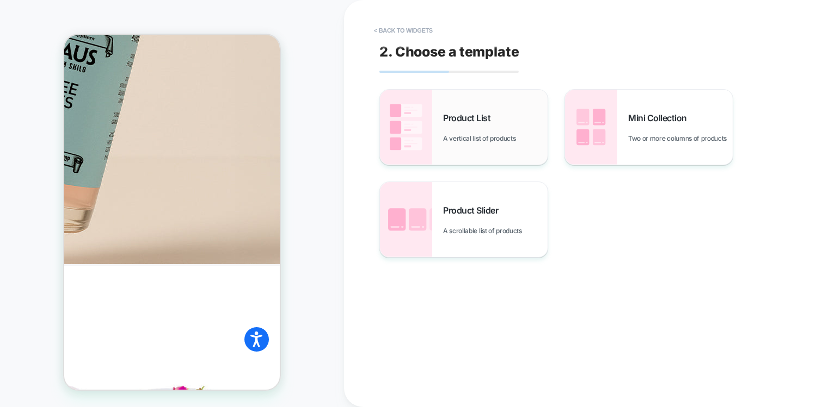
scroll to position [761, 0]
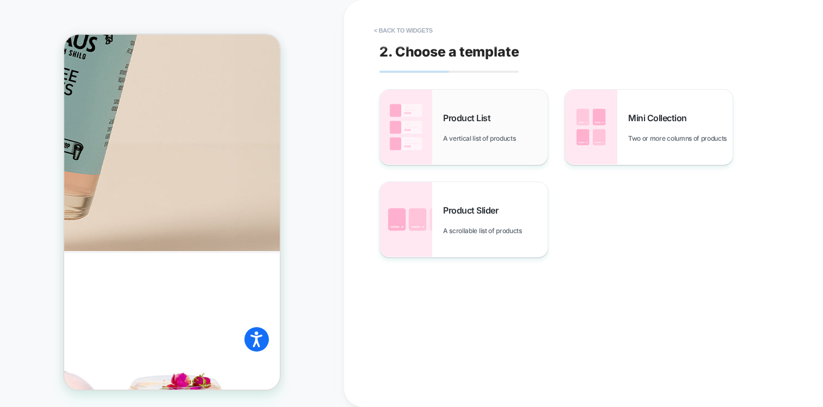
click at [459, 127] on div "Product List A vertical list of products" at bounding box center [495, 128] width 104 height 30
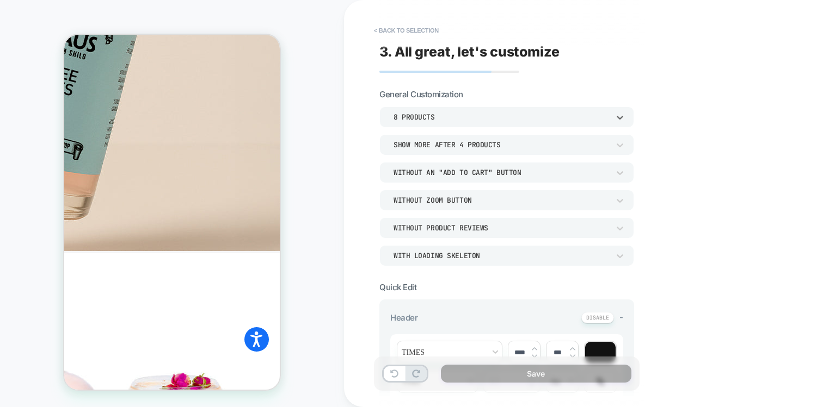
click at [456, 118] on div "8 Products" at bounding box center [500, 117] width 215 height 9
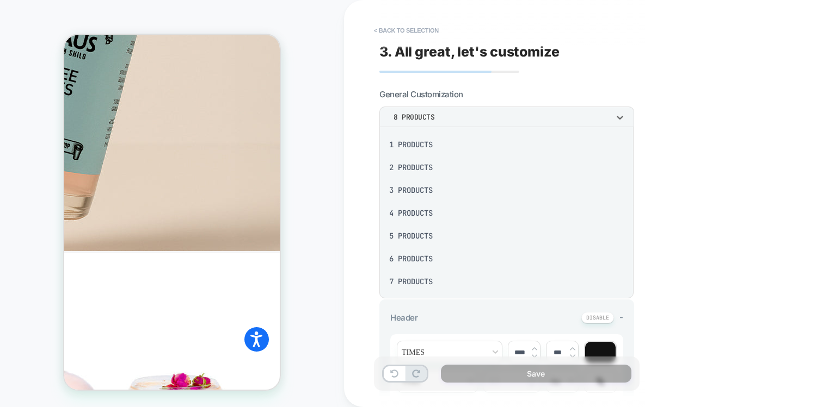
click at [449, 144] on div "1 Products" at bounding box center [506, 144] width 245 height 23
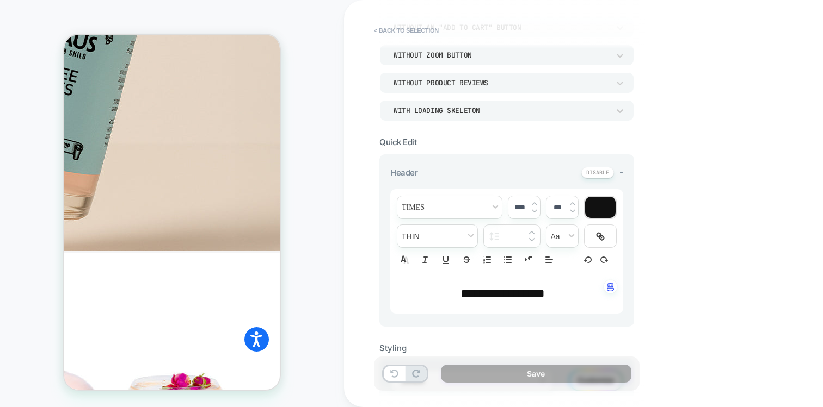
scroll to position [326, 0]
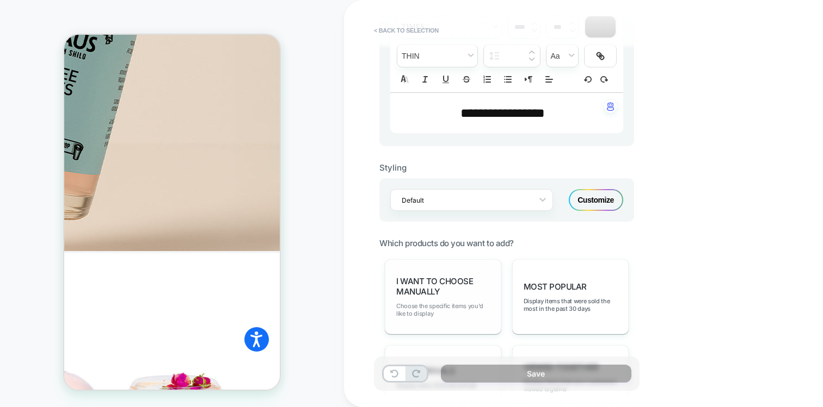
click at [452, 304] on span "Choose the specific items you'd like to display" at bounding box center [443, 309] width 94 height 15
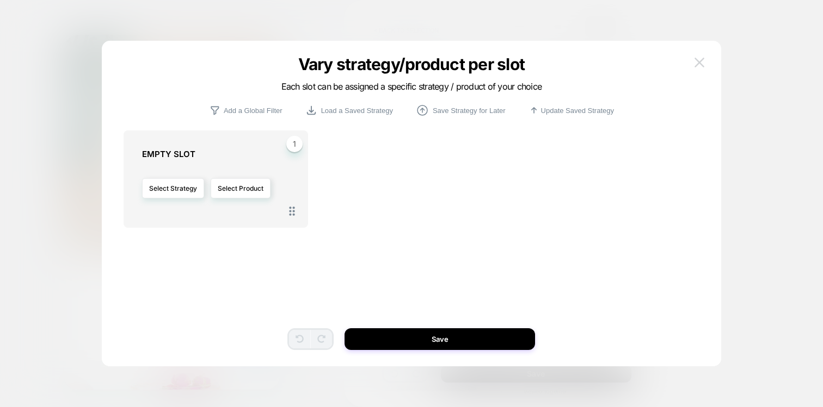
click at [704, 64] on button at bounding box center [699, 62] width 16 height 16
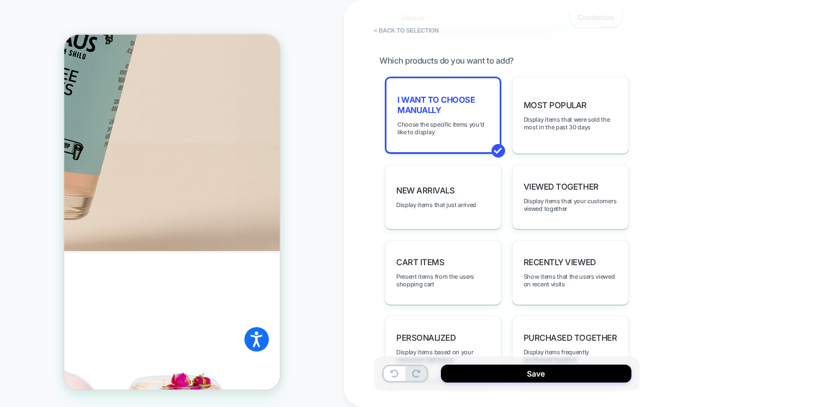
scroll to position [527, 0]
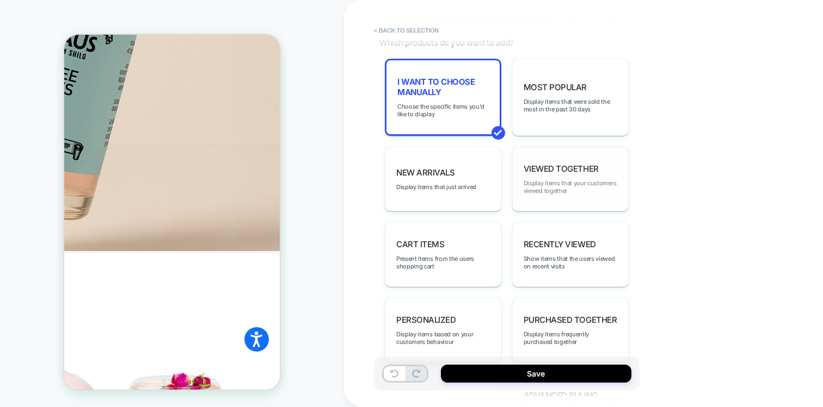
click at [563, 180] on span "Display items that your customers viewed together" at bounding box center [570, 187] width 94 height 15
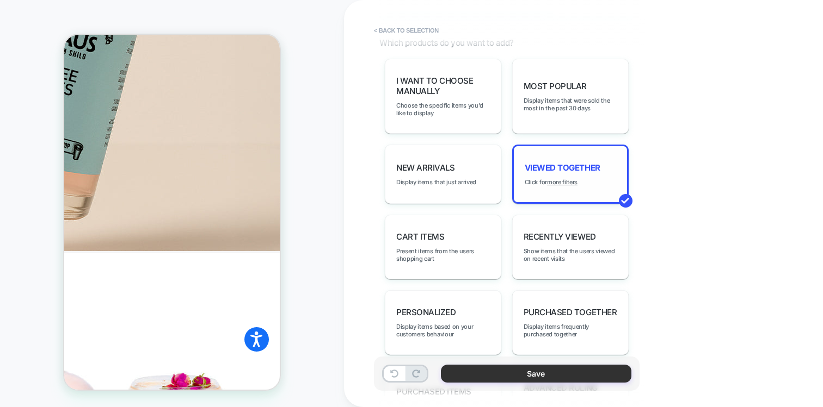
click at [554, 374] on button "Save" at bounding box center [536, 374] width 190 height 18
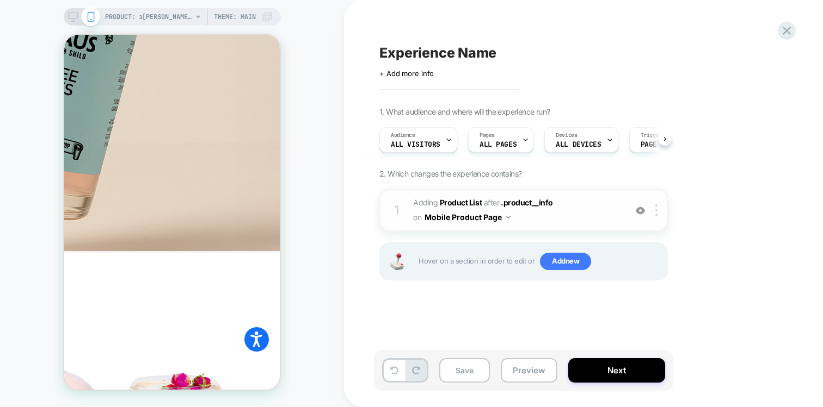
scroll to position [0, 1]
click at [465, 219] on button "Mobile Product Page" at bounding box center [467, 217] width 86 height 16
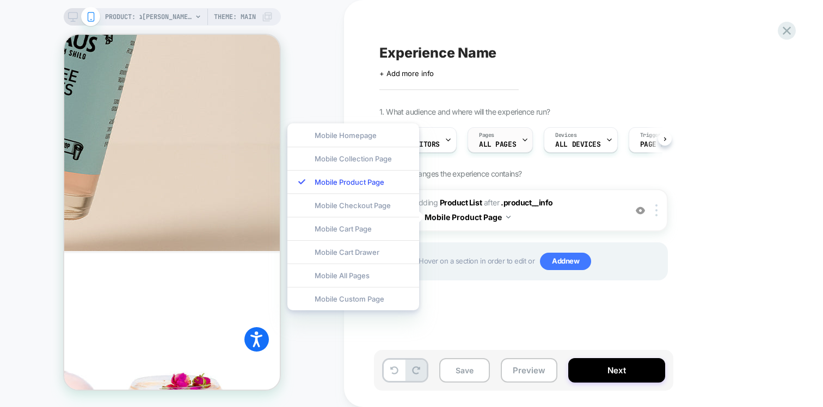
click at [493, 144] on span "ALL PAGES" at bounding box center [497, 145] width 37 height 8
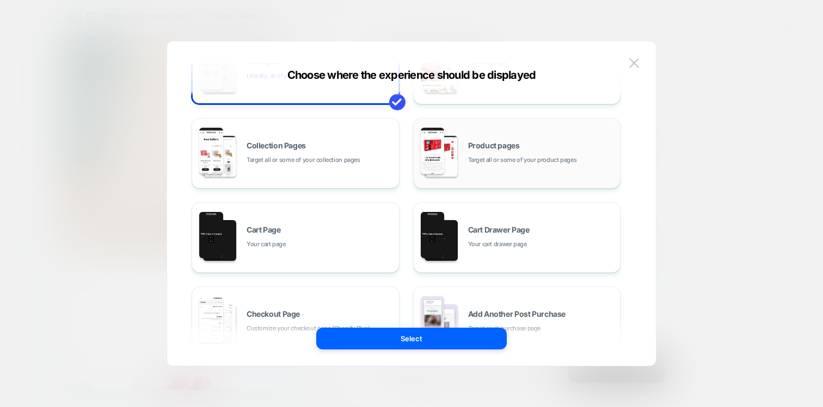
scroll to position [0, 0]
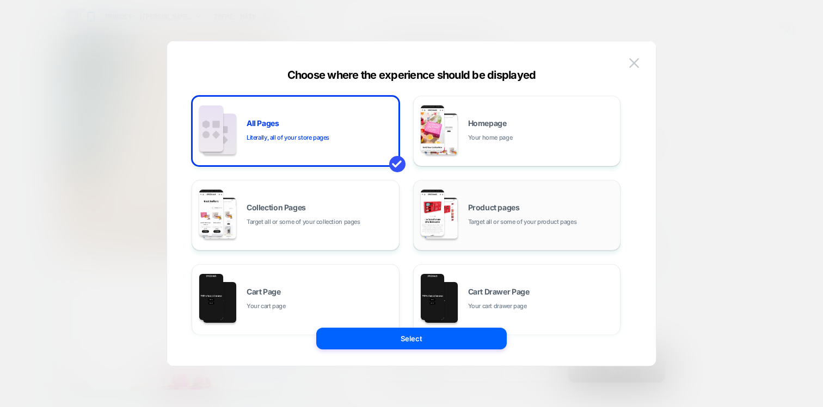
click at [487, 217] on span "Target all or some of your product pages" at bounding box center [522, 222] width 109 height 10
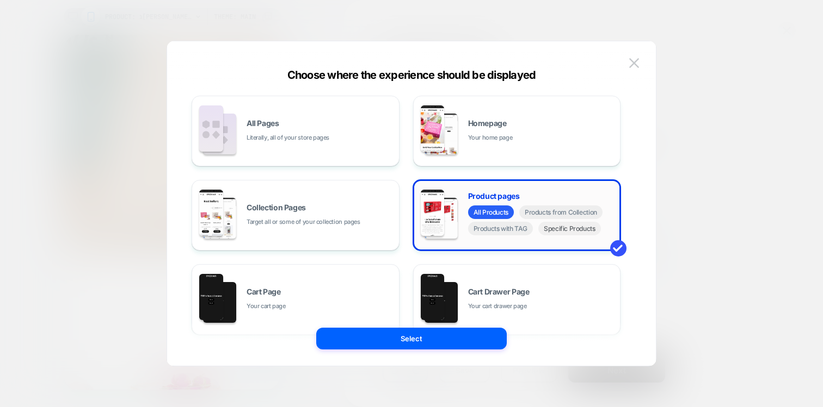
click at [559, 234] on span "Specific Products" at bounding box center [569, 229] width 63 height 14
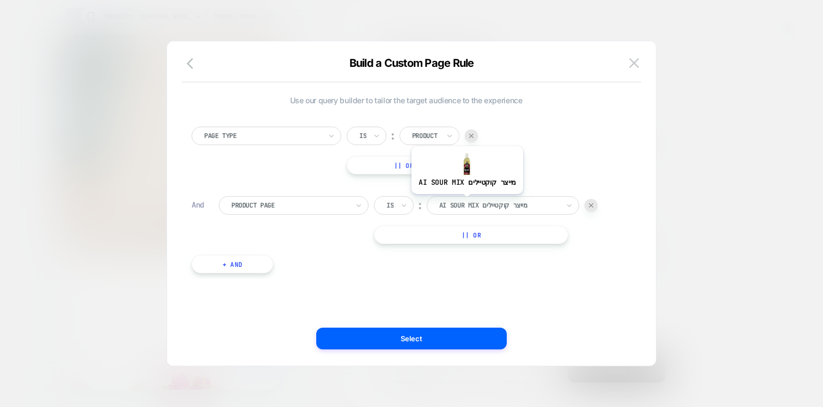
click at [473, 202] on div at bounding box center [499, 206] width 120 height 10
click at [311, 256] on div "Page Type Is ︰ Product || Or And Product Page Is ︰ ai sour mix מייצר קוקטיילים …" at bounding box center [406, 194] width 440 height 169
click at [456, 236] on button "|| Or" at bounding box center [471, 235] width 194 height 18
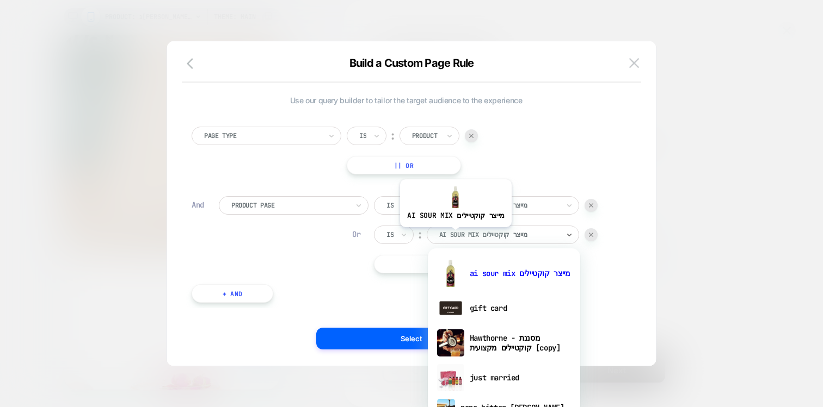
click at [461, 236] on div at bounding box center [499, 235] width 120 height 10
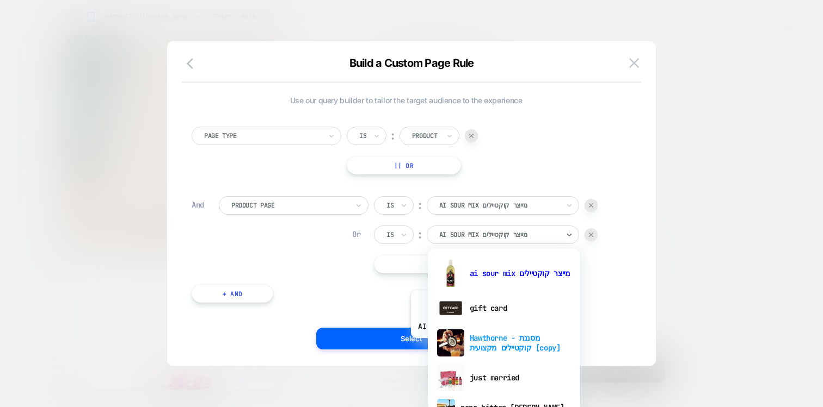
click at [472, 347] on div "Hawthorne - מסננת קוקטיילים מקצועית [copy]" at bounding box center [503, 343] width 141 height 35
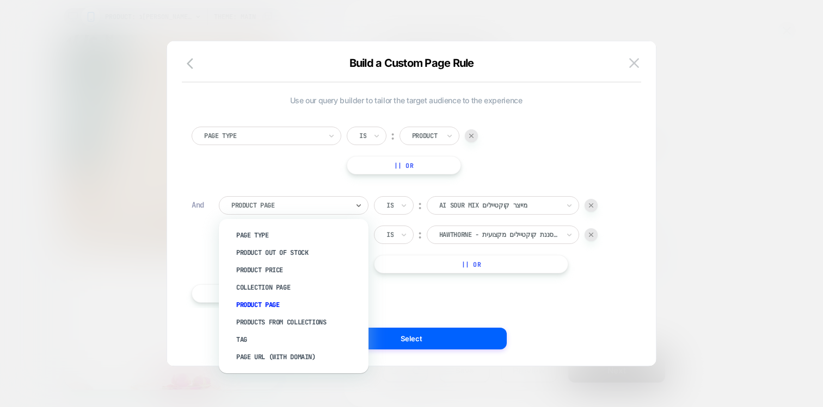
click at [324, 213] on div "Product Page" at bounding box center [294, 205] width 150 height 18
click at [632, 69] on button at bounding box center [634, 63] width 16 height 16
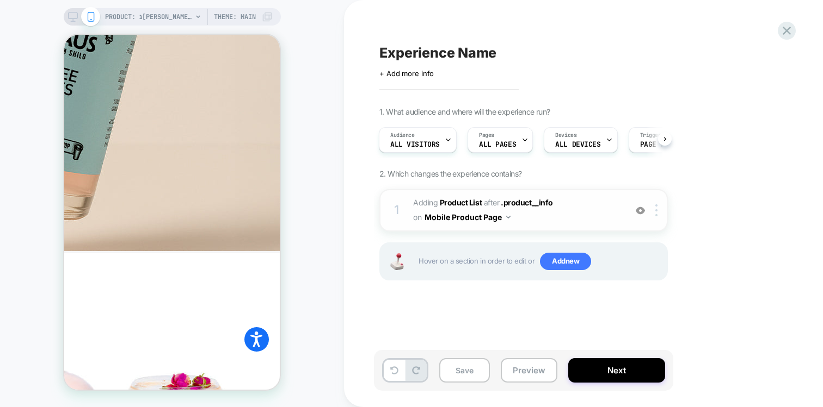
click at [566, 214] on span "#_loomi_addon_1756314775360 Adding Product List AFTER .product__info .product__…" at bounding box center [516, 210] width 207 height 29
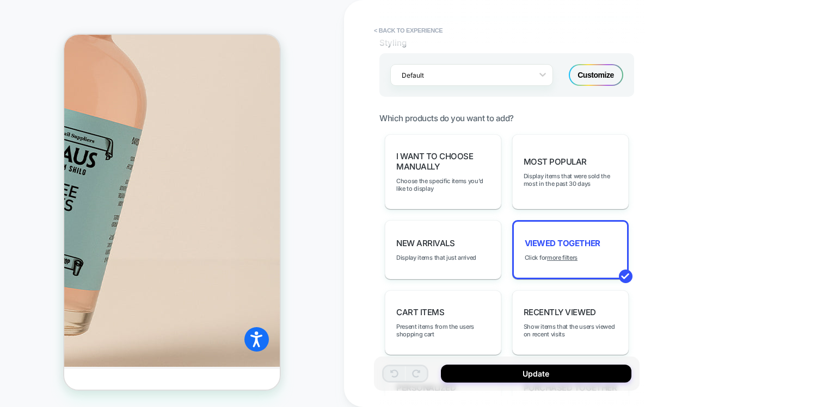
scroll to position [452, 0]
click at [539, 75] on icon at bounding box center [542, 73] width 11 height 11
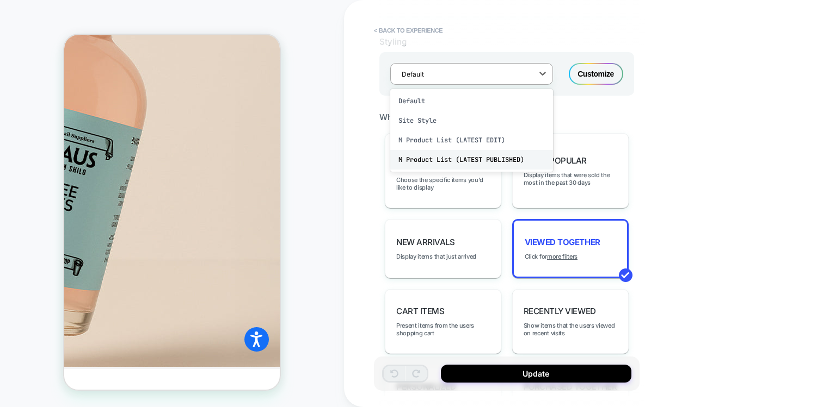
drag, startPoint x: 503, startPoint y: 135, endPoint x: 508, endPoint y: 152, distance: 16.9
click at [508, 152] on div "Default Site Style M Product List (LATEST EDIT) M Product List (LATEST PUBLISHE…" at bounding box center [471, 130] width 163 height 83
click at [508, 152] on div "M Product List (LATEST PUBLISHED)" at bounding box center [471, 160] width 163 height 20
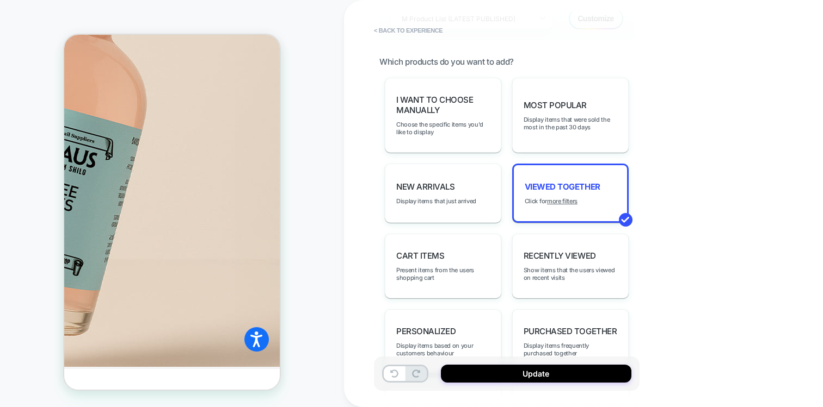
scroll to position [397, 0]
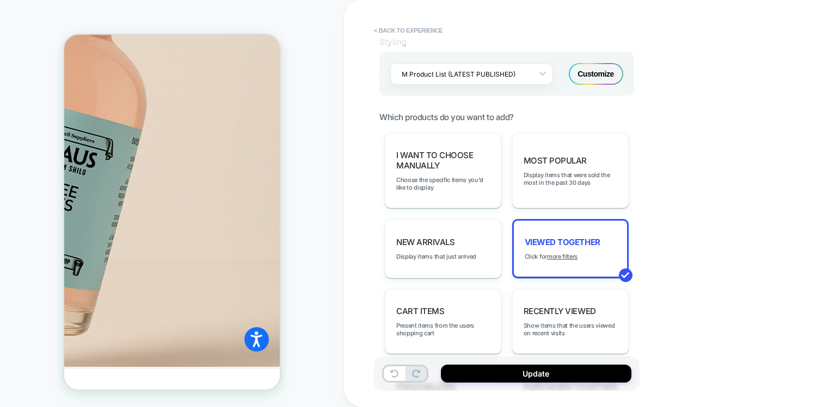
click at [586, 83] on div "Customize" at bounding box center [596, 74] width 54 height 22
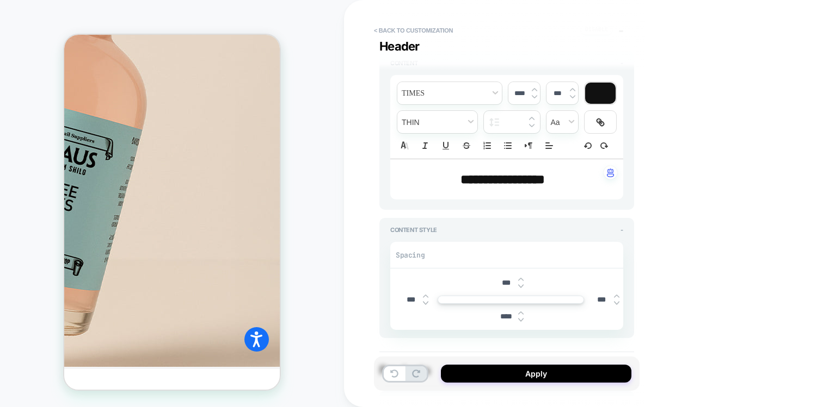
scroll to position [167, 0]
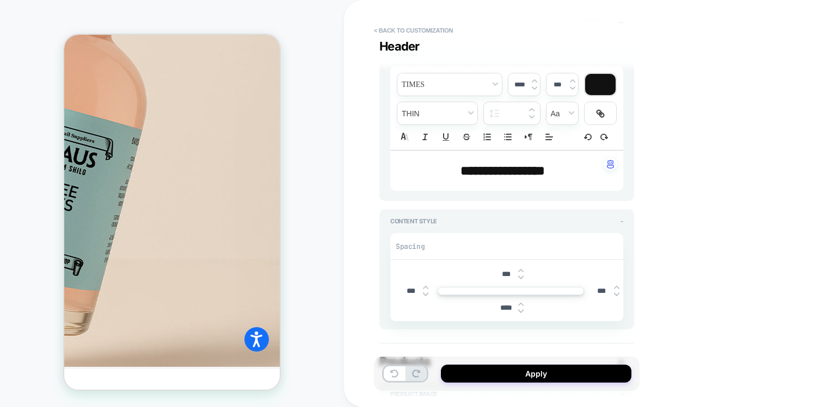
click at [485, 175] on span "**********" at bounding box center [502, 170] width 84 height 13
type input "****"
click at [485, 175] on span "**********" at bounding box center [502, 170] width 84 height 13
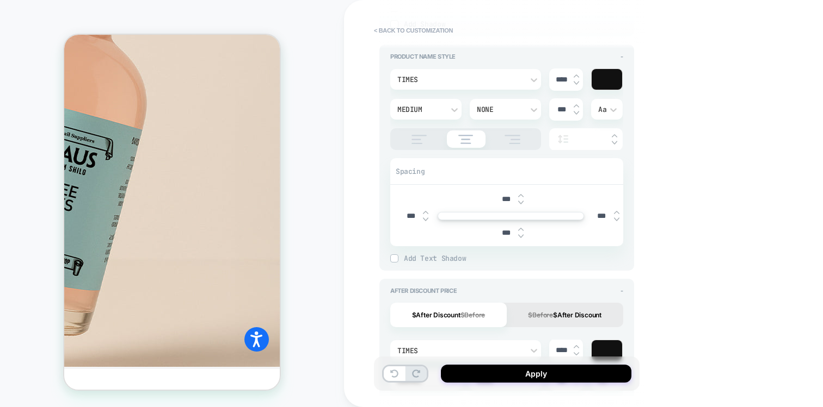
scroll to position [0, 0]
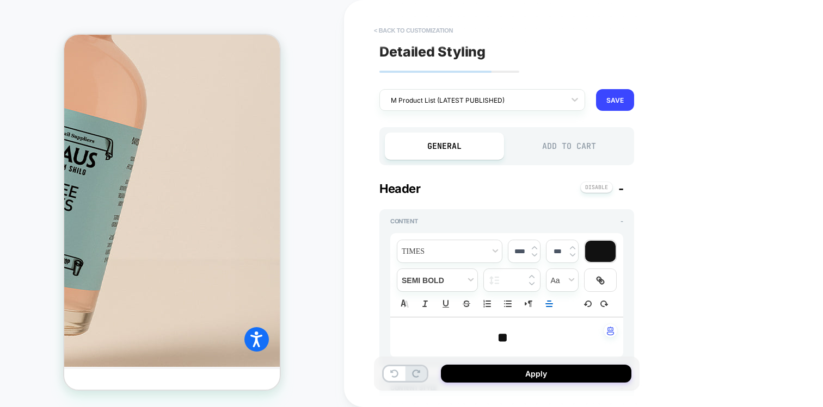
click at [419, 39] on button "< Back to customization" at bounding box center [413, 30] width 90 height 17
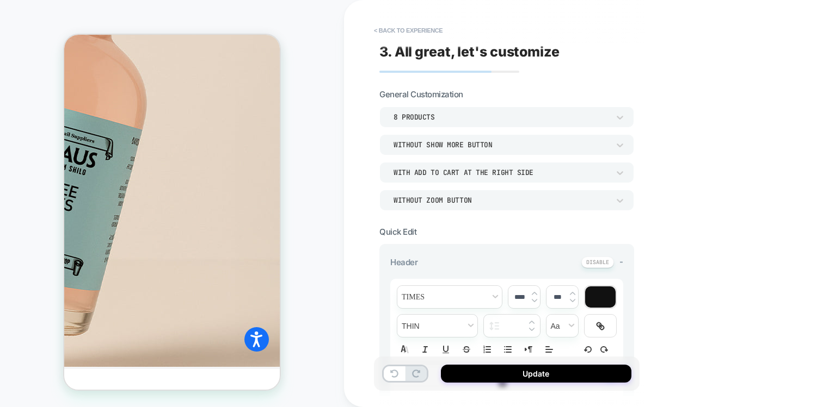
click at [419, 39] on button "< Back to experience" at bounding box center [407, 30] width 79 height 17
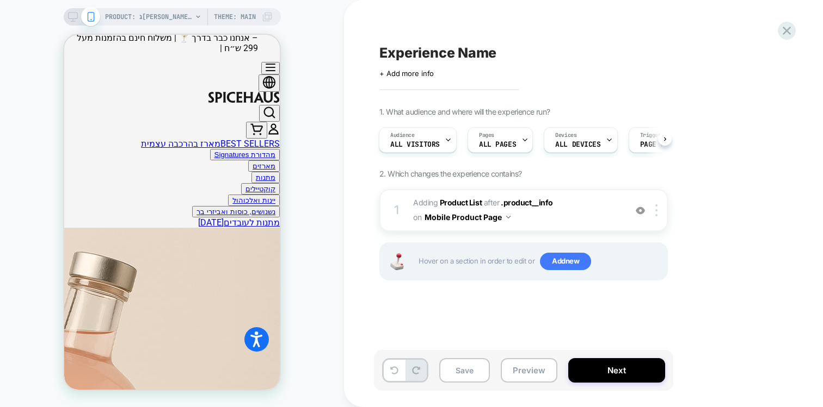
scroll to position [327, 0]
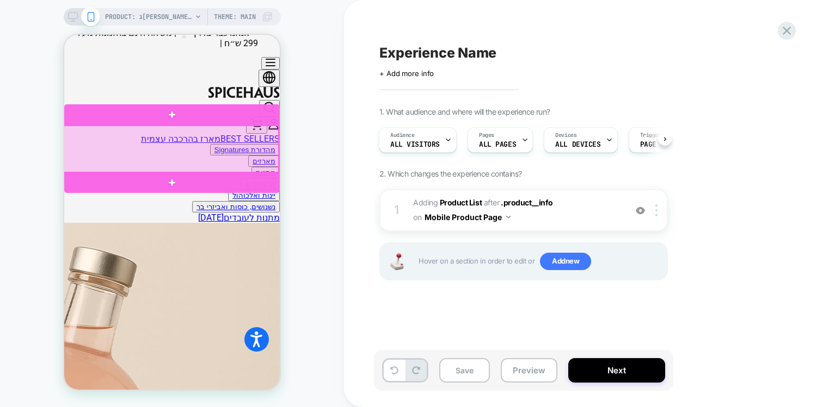
click at [267, 159] on div at bounding box center [170, 150] width 215 height 48
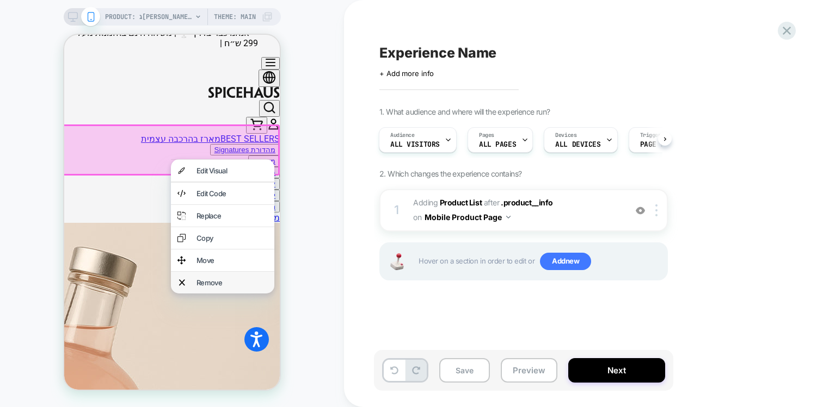
click at [197, 278] on div "Remove" at bounding box center [222, 283] width 103 height 22
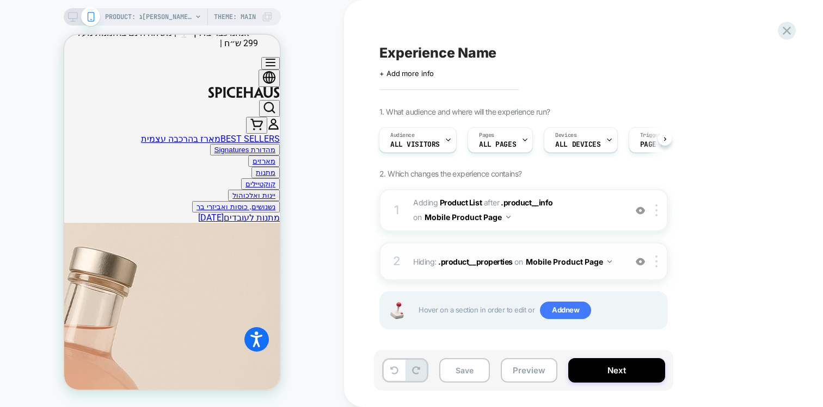
click at [640, 264] on img at bounding box center [639, 261] width 9 height 9
click at [655, 266] on img at bounding box center [656, 262] width 2 height 12
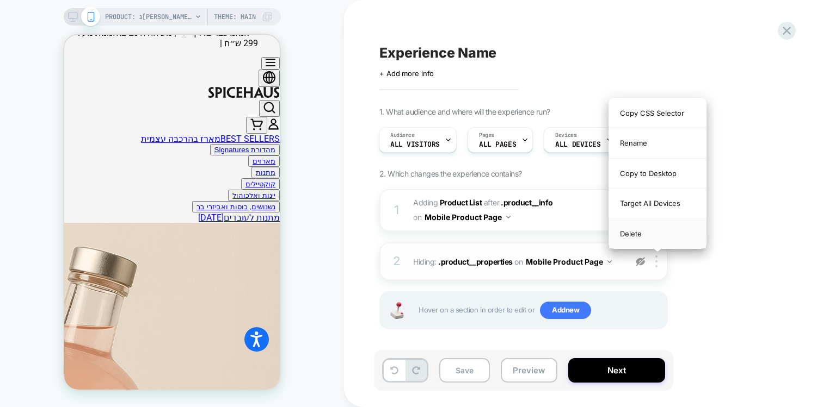
click at [642, 239] on div "Delete" at bounding box center [657, 233] width 97 height 29
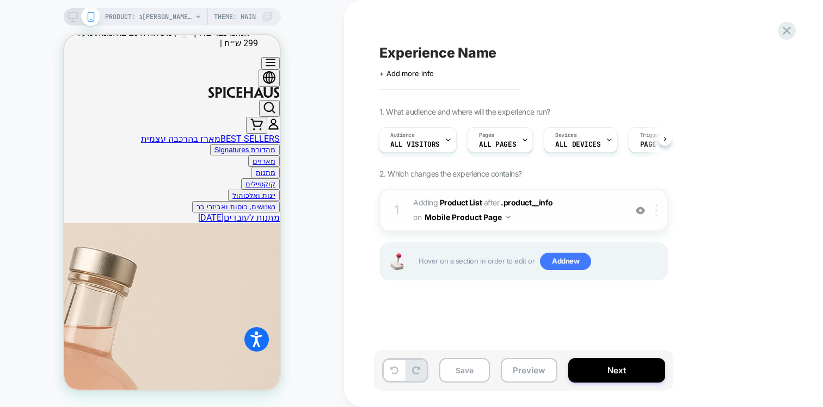
click at [659, 215] on div at bounding box center [658, 211] width 18 height 12
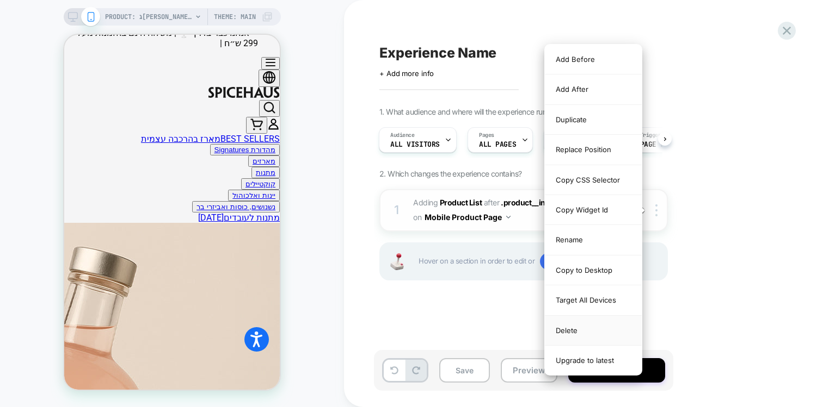
click at [555, 338] on div "Delete" at bounding box center [593, 331] width 97 height 30
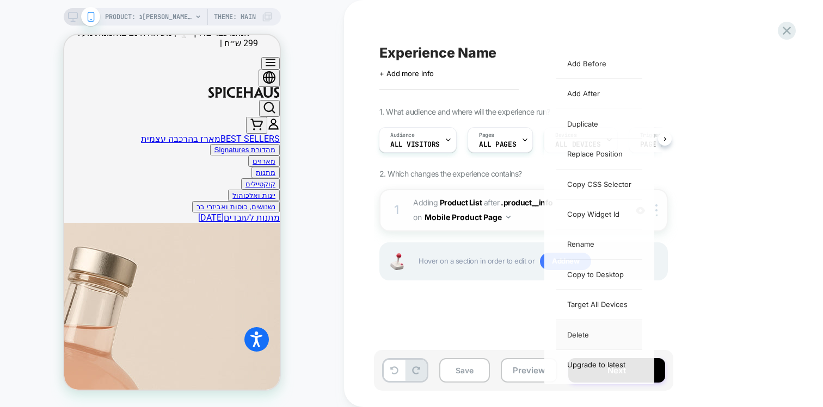
scroll to position [0, 0]
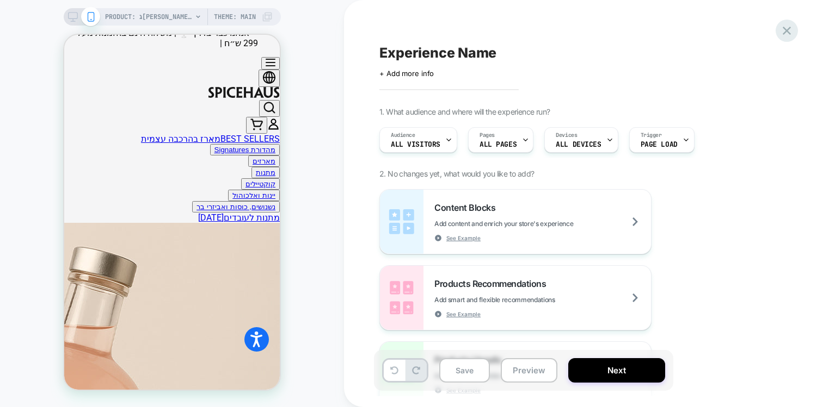
click at [791, 32] on icon at bounding box center [786, 30] width 15 height 15
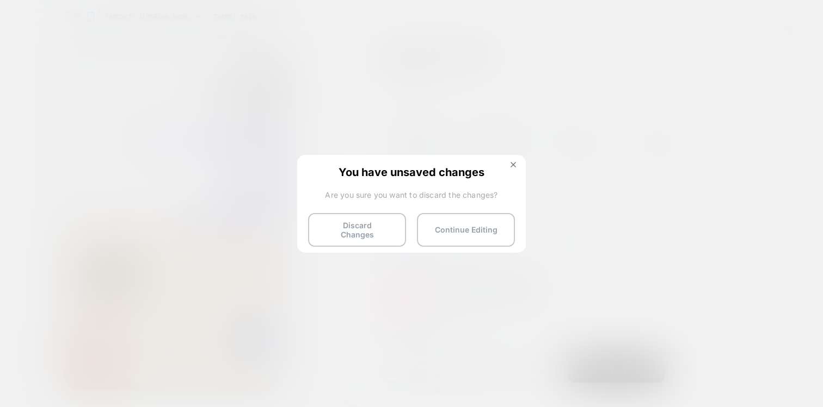
click at [462, 65] on div at bounding box center [411, 203] width 823 height 407
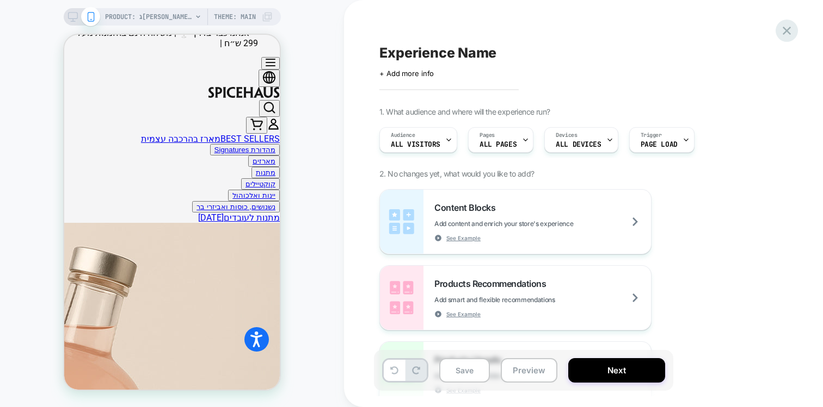
click at [791, 34] on icon at bounding box center [786, 30] width 15 height 15
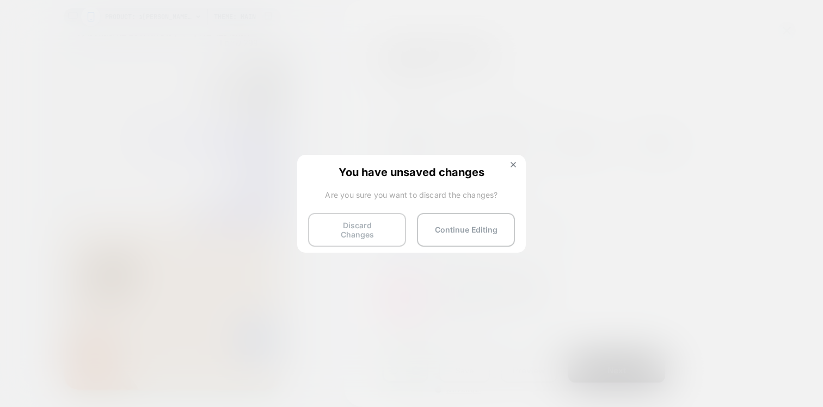
click at [382, 223] on button "Discard Changes" at bounding box center [357, 230] width 98 height 34
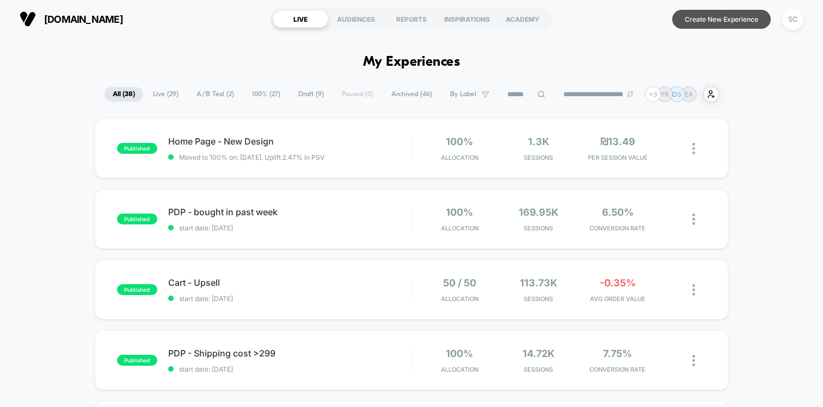
click at [700, 17] on button "Create New Experience" at bounding box center [721, 19] width 98 height 19
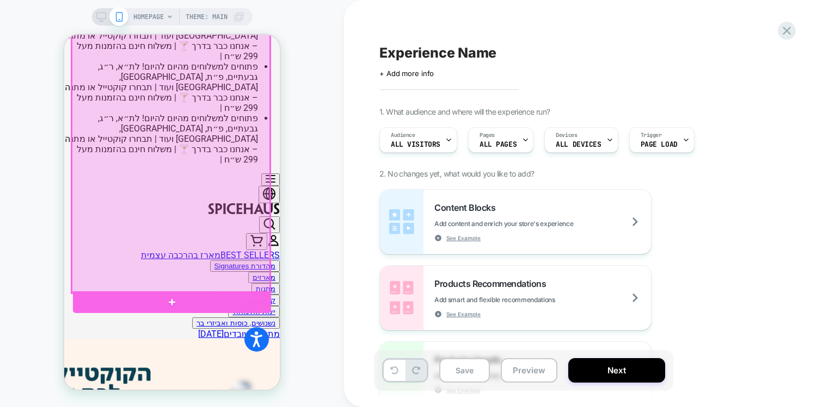
scroll to position [221, 0]
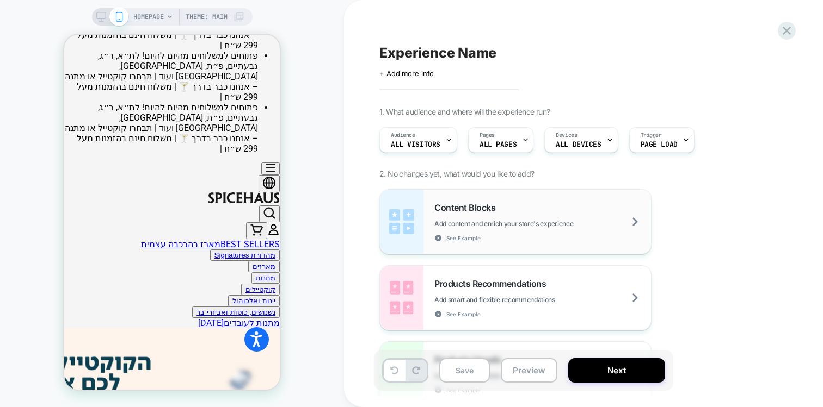
click at [538, 217] on div "Content Blocks Add content and enrich your store's experience See Example" at bounding box center [542, 222] width 217 height 40
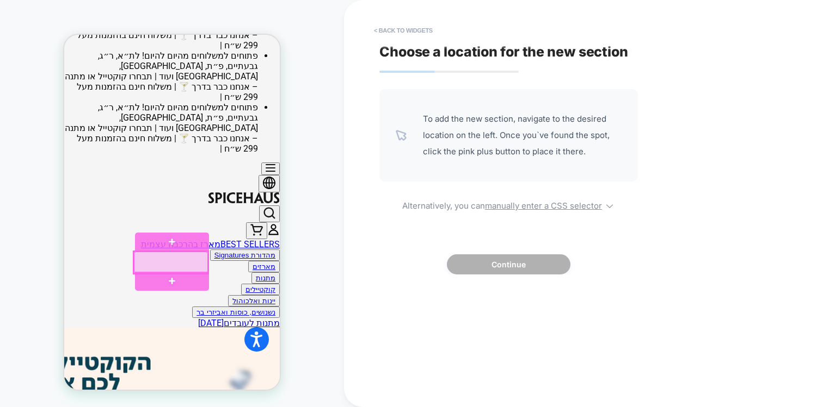
click at [164, 264] on div at bounding box center [171, 263] width 75 height 22
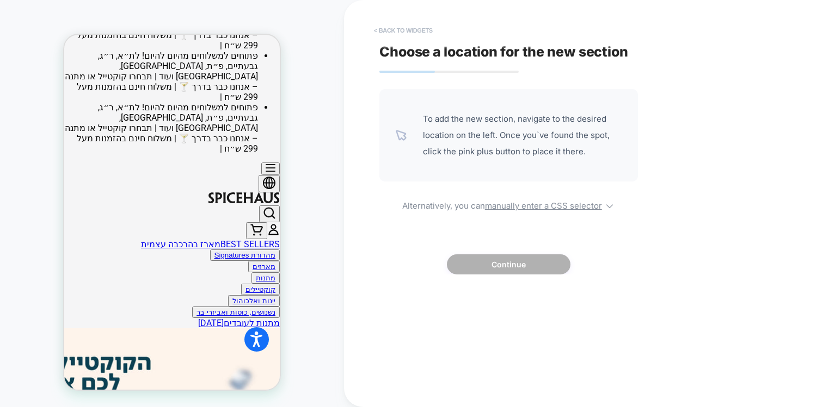
click at [425, 25] on button "< Back to widgets" at bounding box center [403, 30] width 70 height 17
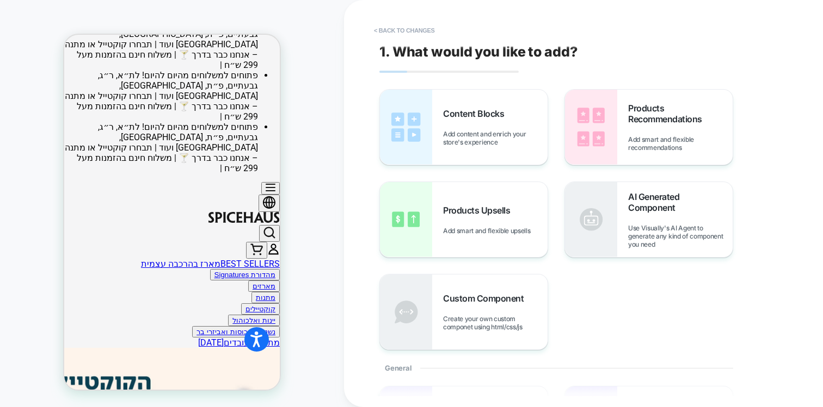
scroll to position [0, 0]
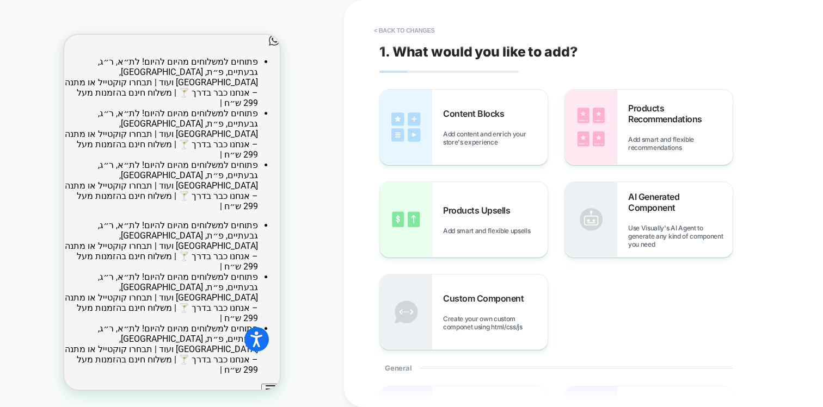
drag, startPoint x: 77, startPoint y: 53, endPoint x: 166, endPoint y: 97, distance: 99.3
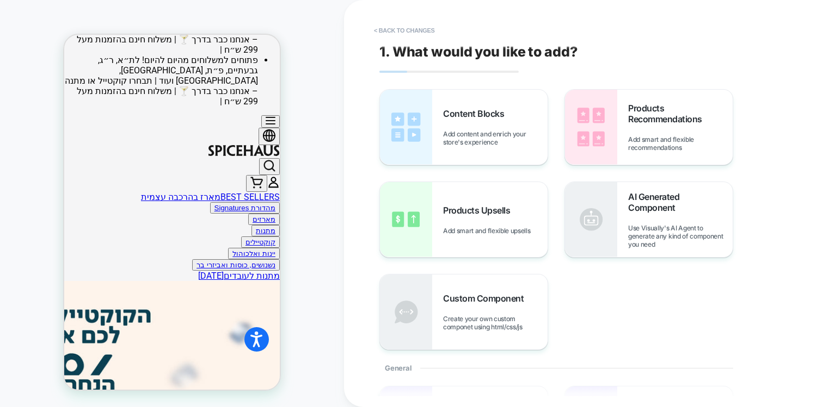
scroll to position [265, 0]
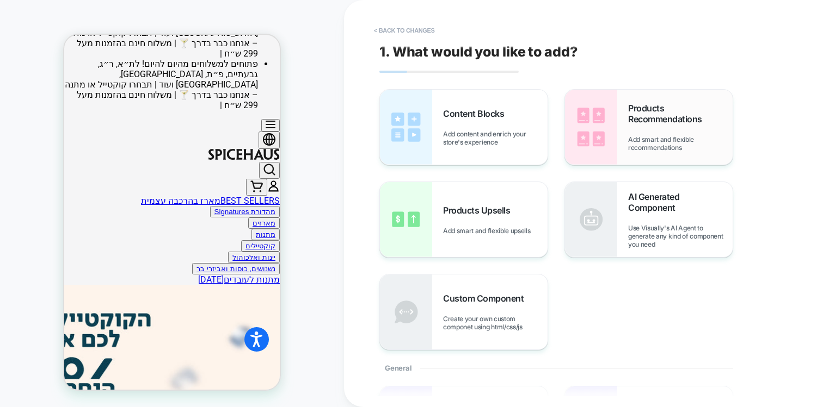
click at [607, 136] on img at bounding box center [591, 127] width 52 height 75
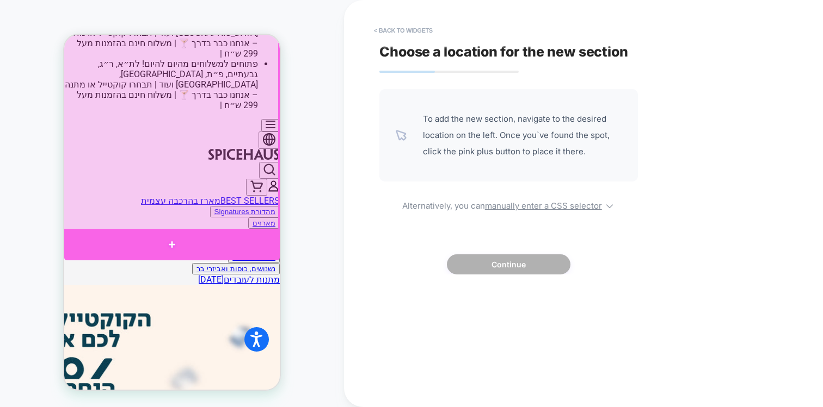
click at [230, 241] on div at bounding box center [171, 245] width 215 height 32
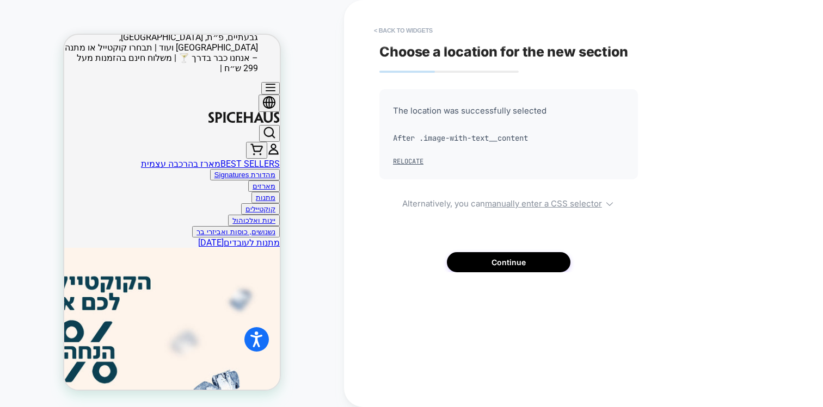
scroll to position [317, 0]
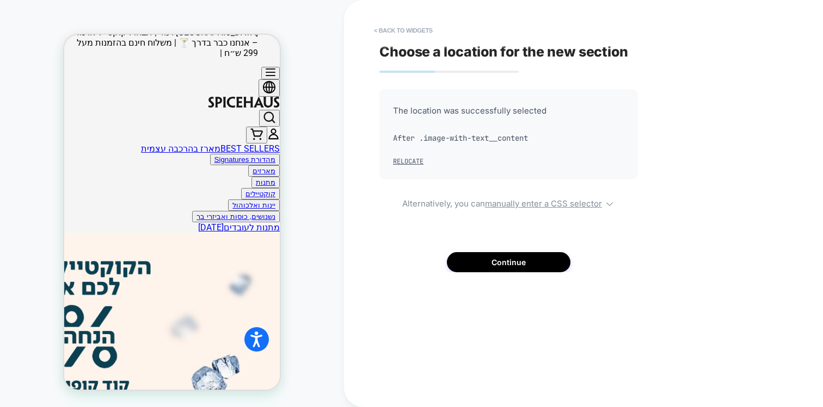
click at [491, 272] on div "Choose a location for the new section The location was successfully selected Af…" at bounding box center [578, 204] width 408 height 386
click at [491, 263] on button "Continue" at bounding box center [509, 262] width 124 height 20
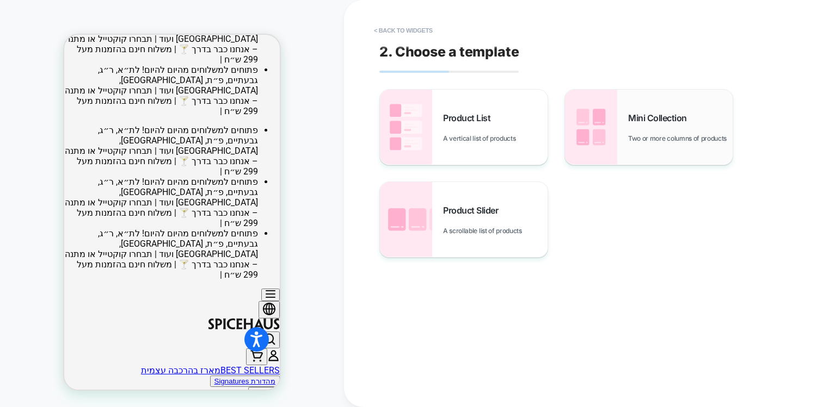
scroll to position [85, 0]
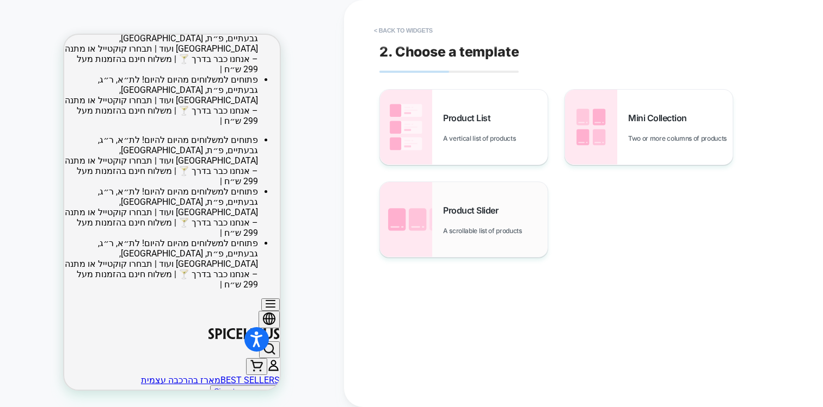
click at [459, 205] on span "Product Slider" at bounding box center [473, 210] width 60 height 11
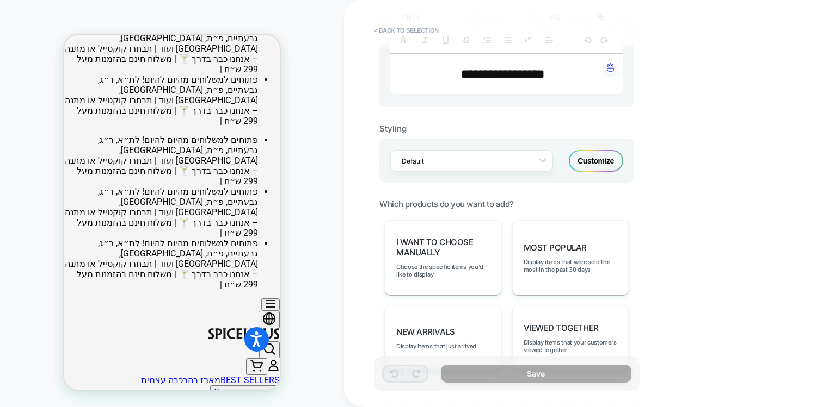
scroll to position [283, 0]
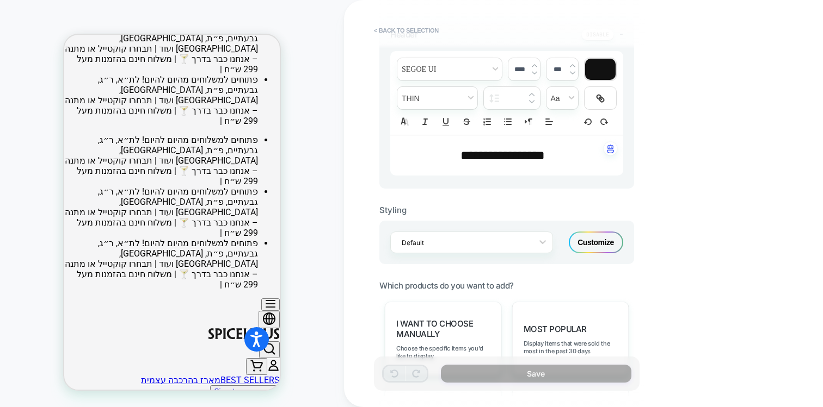
click at [506, 163] on p "**********" at bounding box center [502, 155] width 203 height 18
type input "****"
click at [506, 163] on p "**********" at bounding box center [502, 155] width 203 height 18
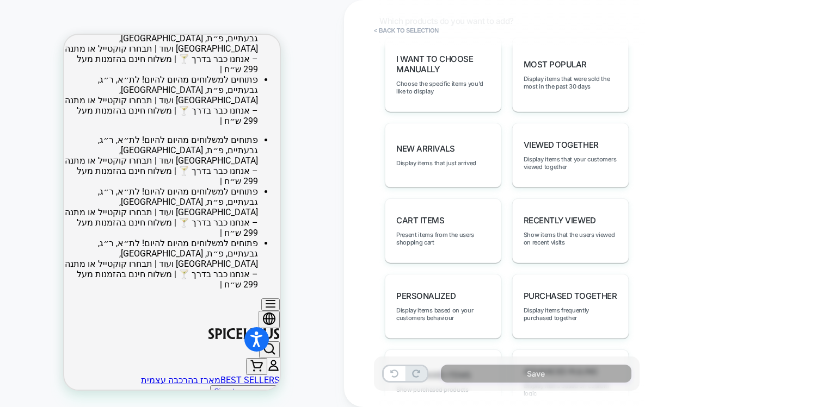
scroll to position [553, 0]
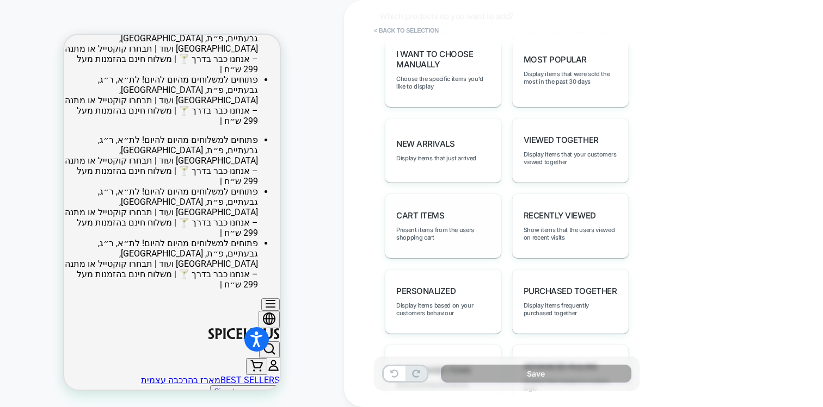
click at [481, 209] on div "Cart Items Present items from the users shopping cart" at bounding box center [443, 226] width 116 height 65
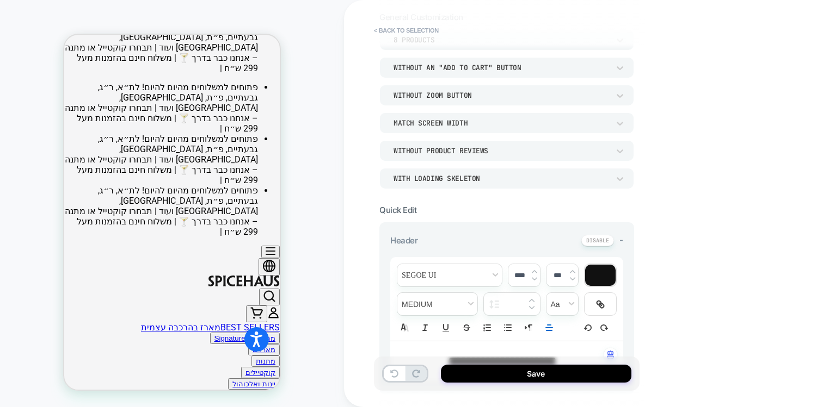
scroll to position [82, 0]
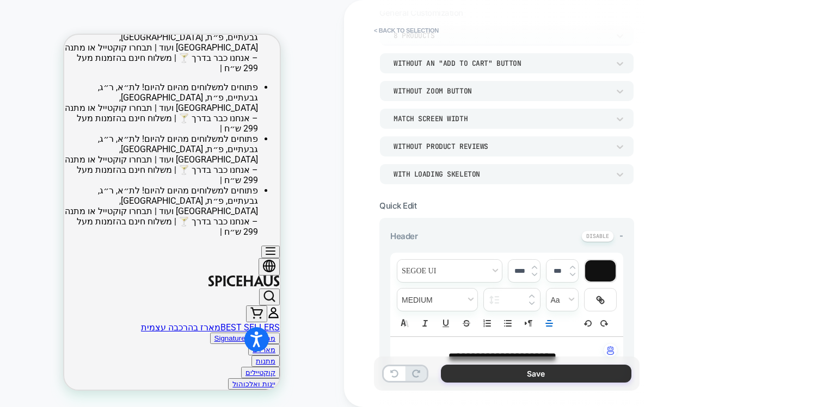
click at [507, 378] on button "Save" at bounding box center [536, 374] width 190 height 18
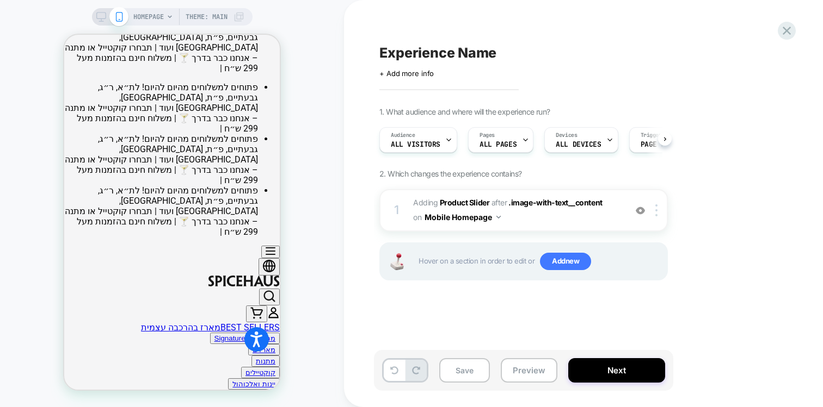
scroll to position [0, 1]
click at [425, 53] on span "Experience Name" at bounding box center [437, 53] width 117 height 16
type textarea "****"
click at [436, 55] on icon at bounding box center [438, 53] width 14 height 14
click at [416, 66] on div "Click to edit experience details + Add more info" at bounding box center [498, 69] width 238 height 17
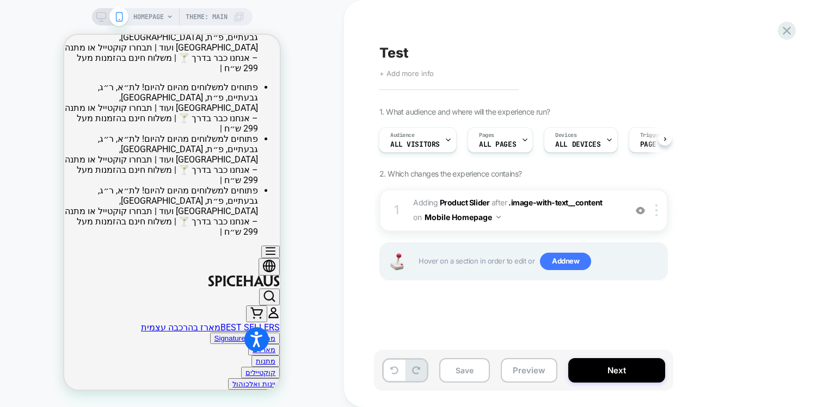
click at [415, 74] on span "+ Add more info" at bounding box center [406, 73] width 54 height 9
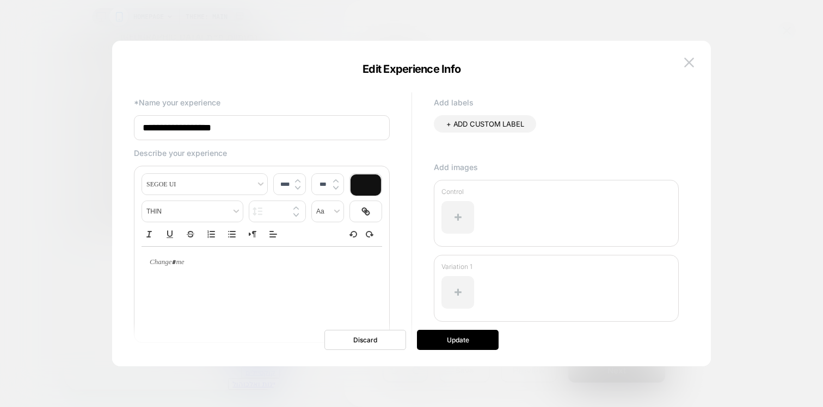
click at [692, 49] on div "**********" at bounding box center [411, 204] width 598 height 326
click at [689, 55] on button at bounding box center [689, 62] width 16 height 16
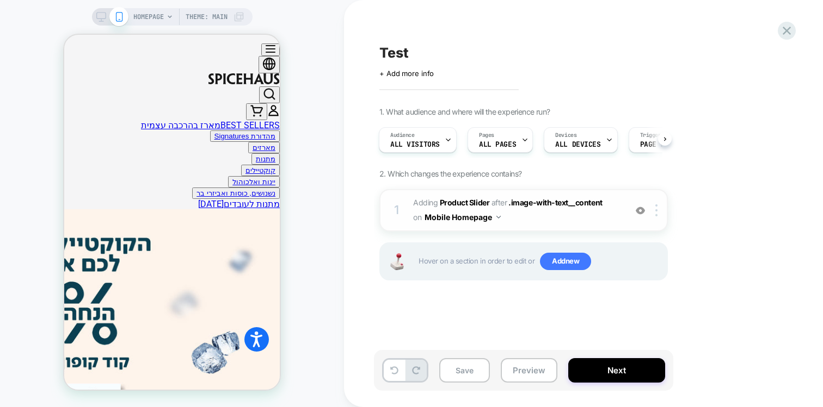
scroll to position [0, -499]
click at [509, 144] on span "ALL PAGES" at bounding box center [497, 145] width 37 height 8
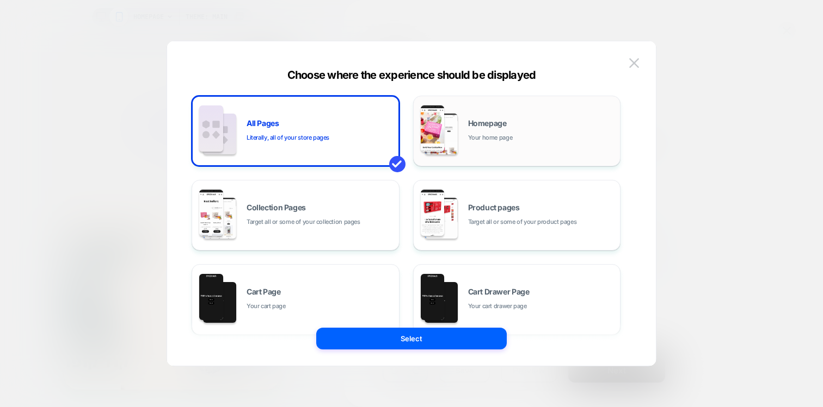
click at [470, 131] on div "Homepage Your home page" at bounding box center [541, 131] width 147 height 23
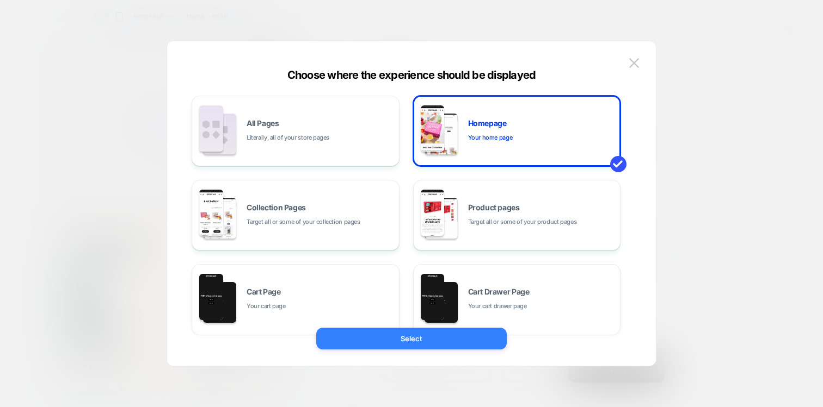
click at [426, 343] on button "Select" at bounding box center [411, 339] width 190 height 22
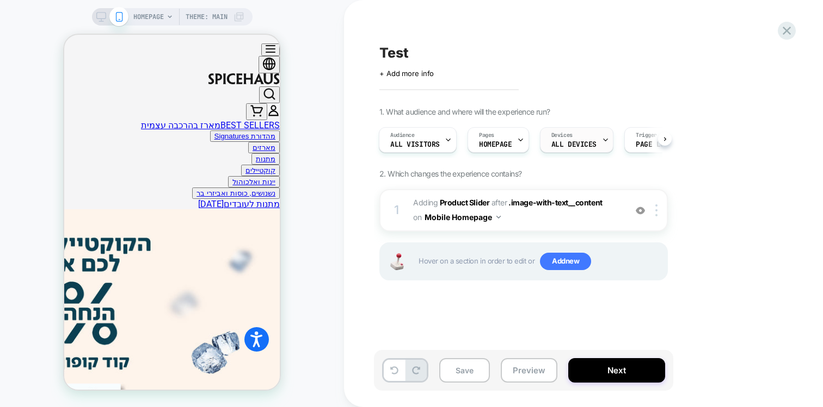
click at [562, 140] on div "Devices ALL DEVICES" at bounding box center [573, 140] width 67 height 24
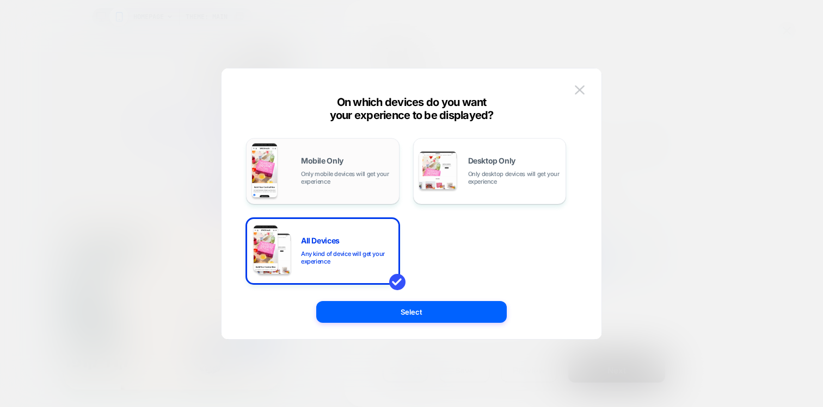
click at [331, 144] on div "Mobile Only Only mobile devices will get your experience" at bounding box center [322, 171] width 141 height 55
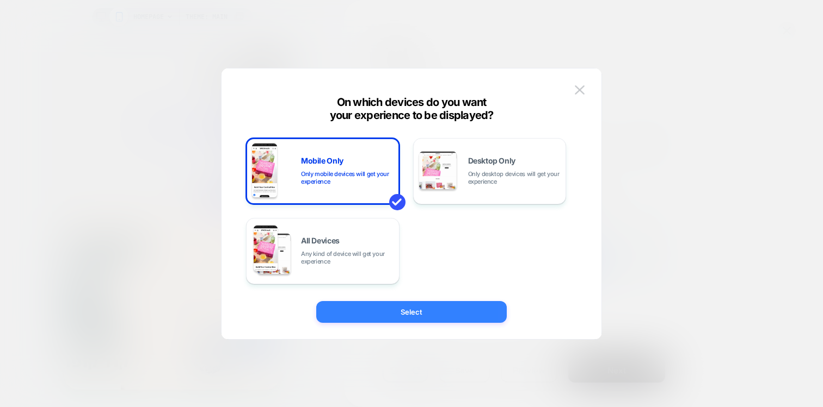
click at [399, 308] on button "Select" at bounding box center [411, 312] width 190 height 22
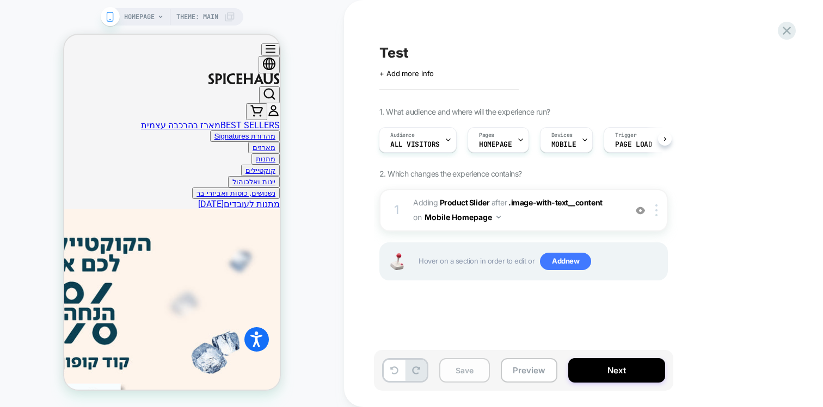
click at [462, 375] on button "Save" at bounding box center [464, 371] width 51 height 24
click at [538, 372] on button "Preview" at bounding box center [529, 371] width 57 height 24
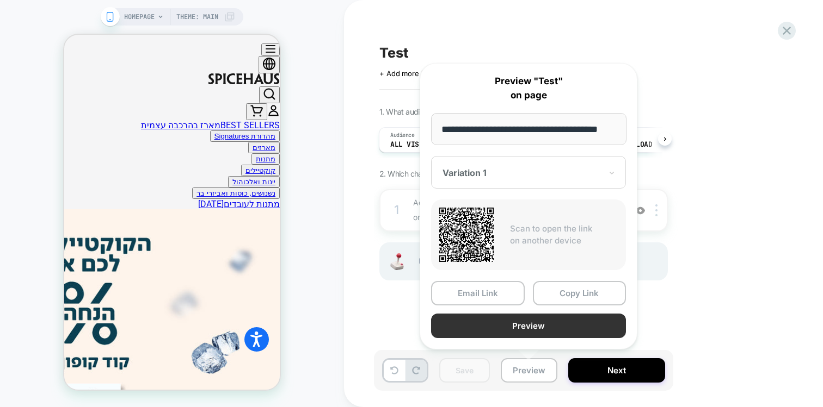
scroll to position [0, 0]
click at [507, 330] on button "Preview" at bounding box center [528, 326] width 195 height 24
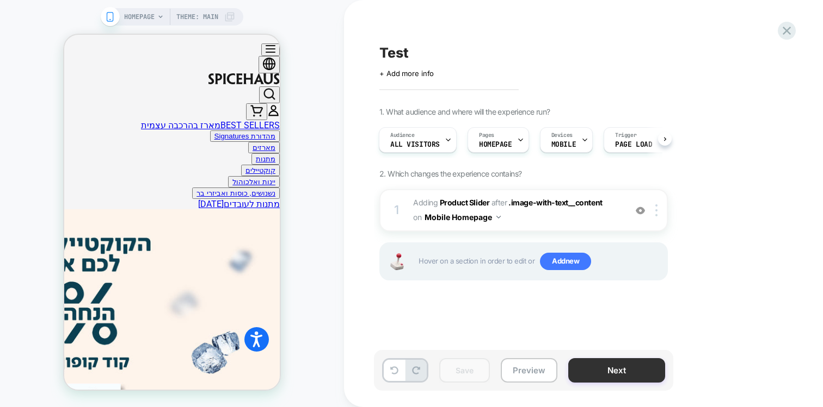
click at [603, 361] on button "Next" at bounding box center [616, 371] width 97 height 24
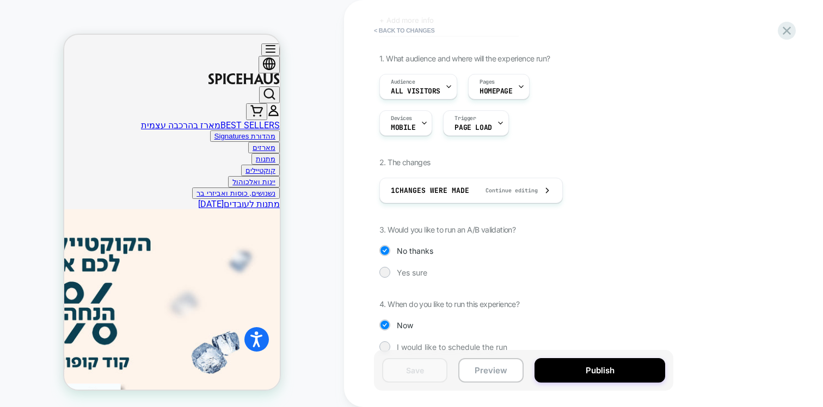
scroll to position [69, 0]
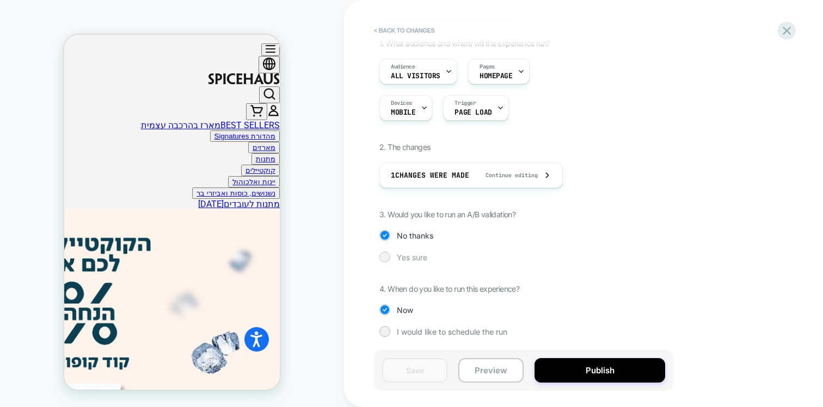
click at [403, 255] on span "Yes sure" at bounding box center [412, 257] width 30 height 9
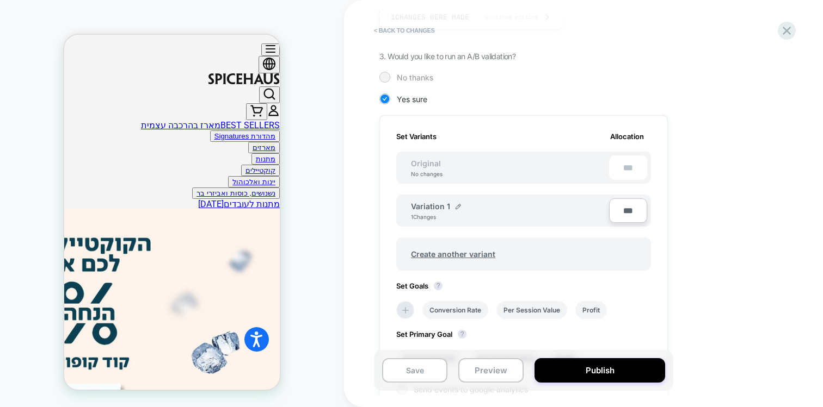
scroll to position [219, 0]
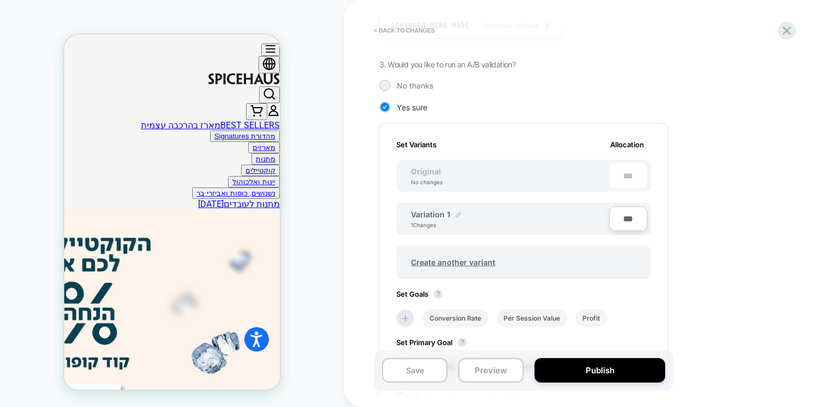
click at [458, 213] on img at bounding box center [457, 214] width 5 height 5
click at [427, 218] on input "**********" at bounding box center [450, 219] width 79 height 21
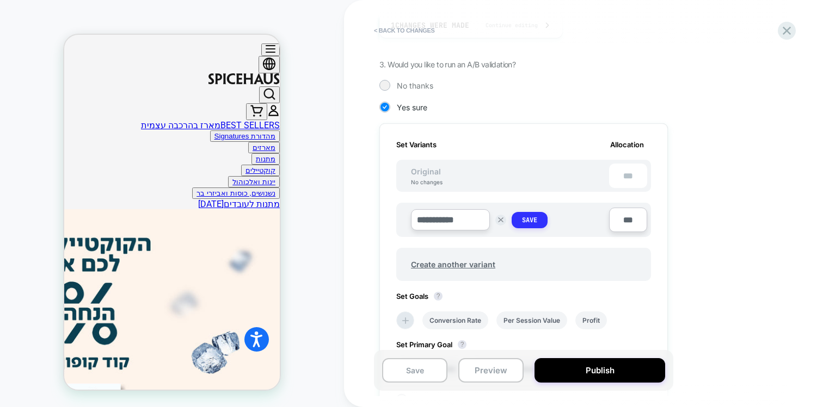
type input "**********"
click at [515, 222] on button "Save" at bounding box center [529, 220] width 36 height 16
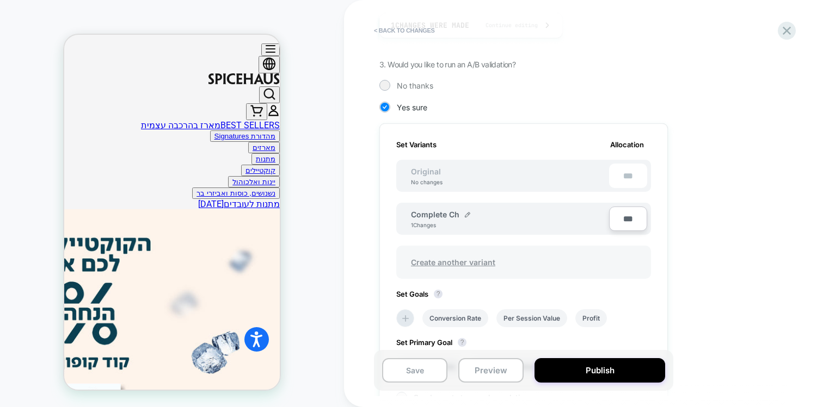
click at [440, 265] on span "Create another variant" at bounding box center [453, 263] width 106 height 26
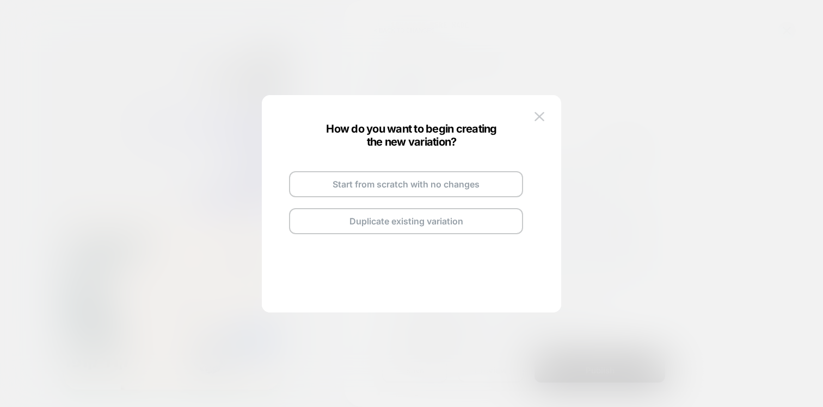
click at [545, 107] on div "How do you want to begin creating the new variation? Start from scratch with no…" at bounding box center [411, 209] width 299 height 207
click at [540, 114] on img at bounding box center [539, 116] width 10 height 9
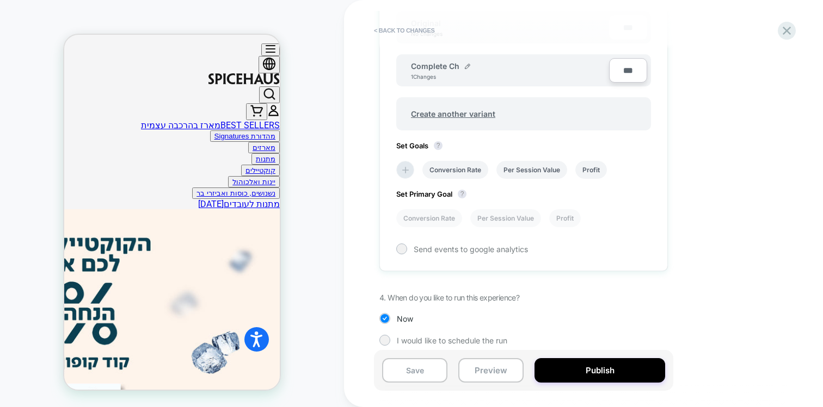
scroll to position [376, 0]
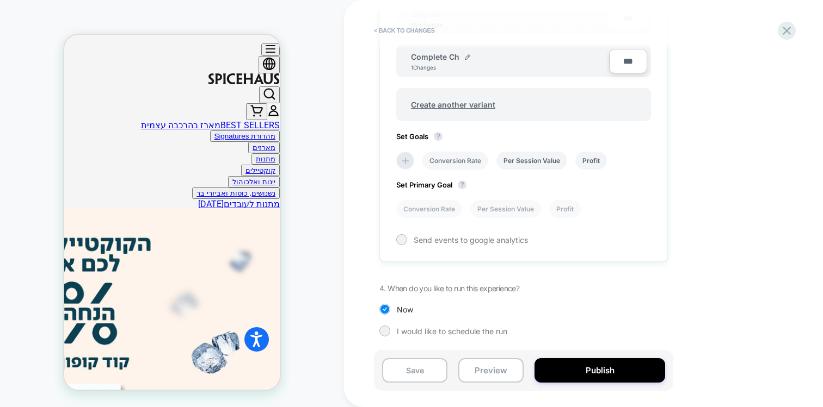
click at [459, 163] on li "Conversion Rate" at bounding box center [455, 161] width 66 height 18
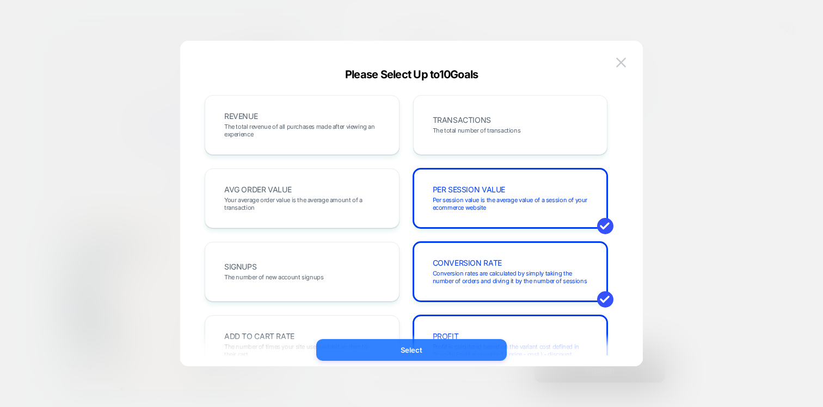
click at [469, 347] on button "Select" at bounding box center [411, 350] width 190 height 22
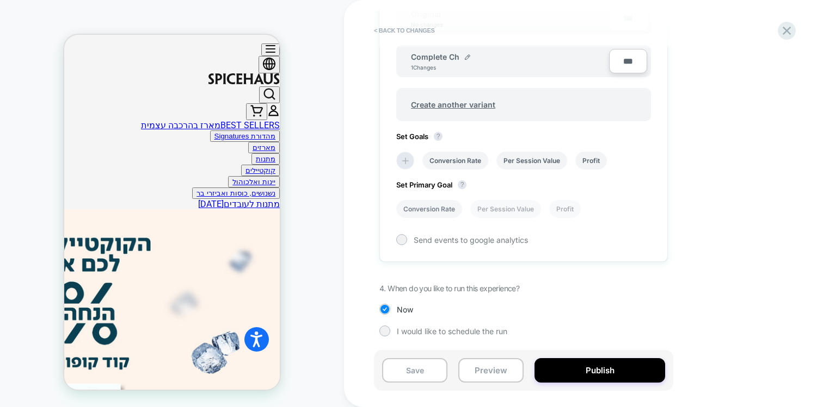
click at [441, 210] on li "Conversion Rate" at bounding box center [429, 209] width 66 height 18
click at [409, 243] on div "Send events to google analytics" at bounding box center [523, 239] width 255 height 11
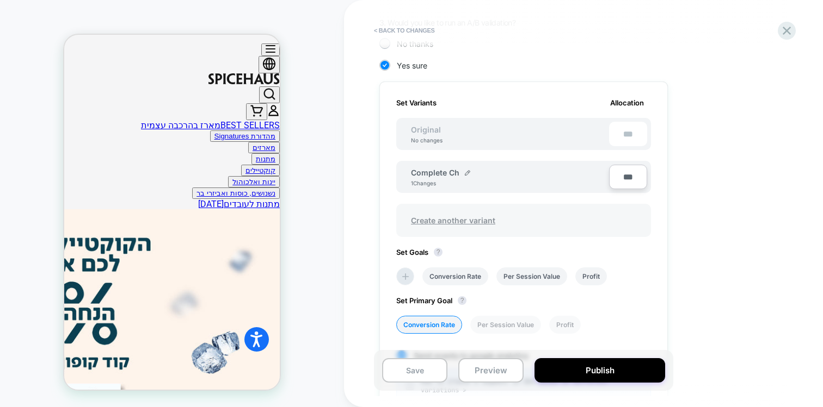
scroll to position [0, 0]
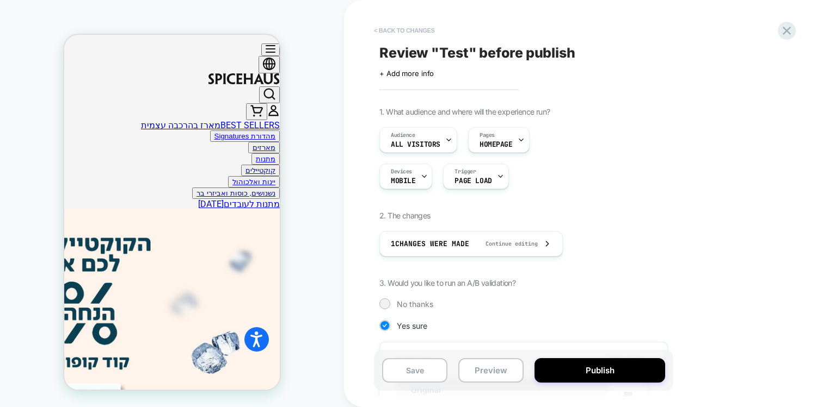
click at [416, 28] on button "< Back to changes" at bounding box center [404, 30] width 72 height 17
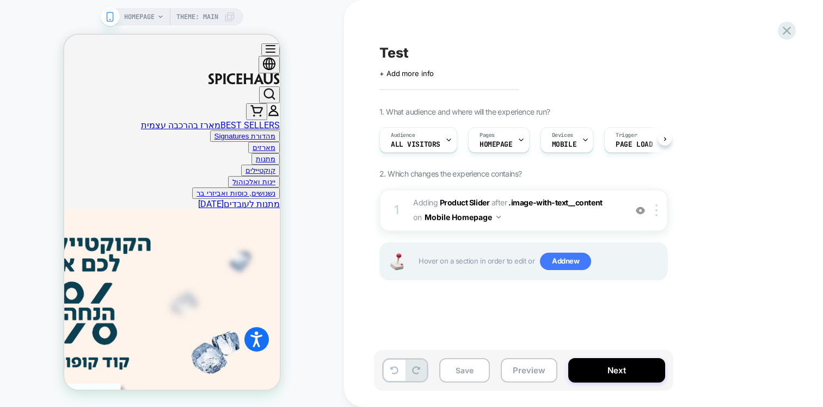
scroll to position [0, 1]
click at [657, 212] on div at bounding box center [658, 211] width 18 height 12
click at [657, 211] on div at bounding box center [658, 211] width 18 height 12
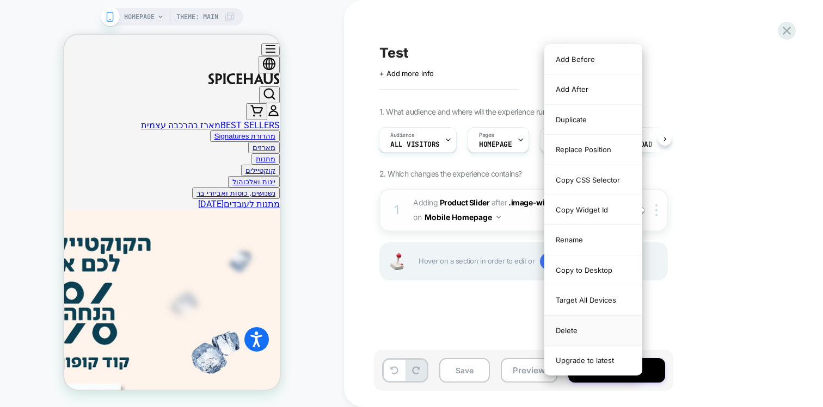
click at [585, 329] on div "Delete" at bounding box center [593, 331] width 97 height 30
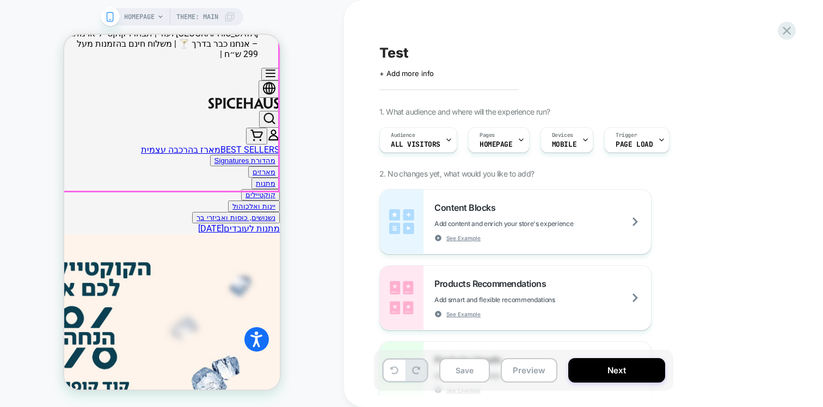
scroll to position [322, 0]
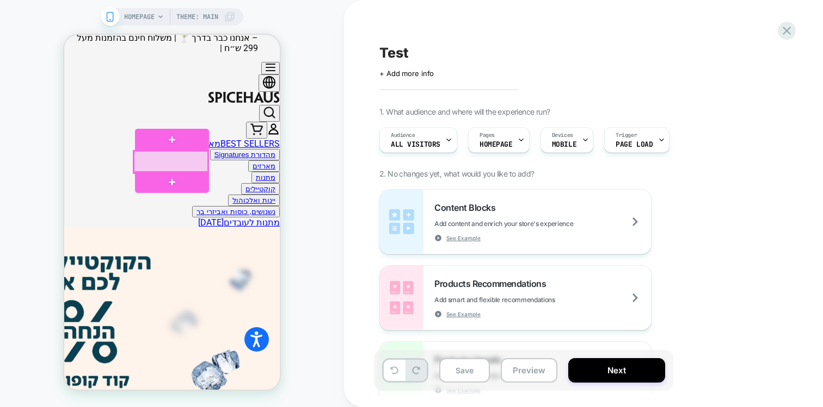
click at [184, 167] on div at bounding box center [171, 162] width 75 height 22
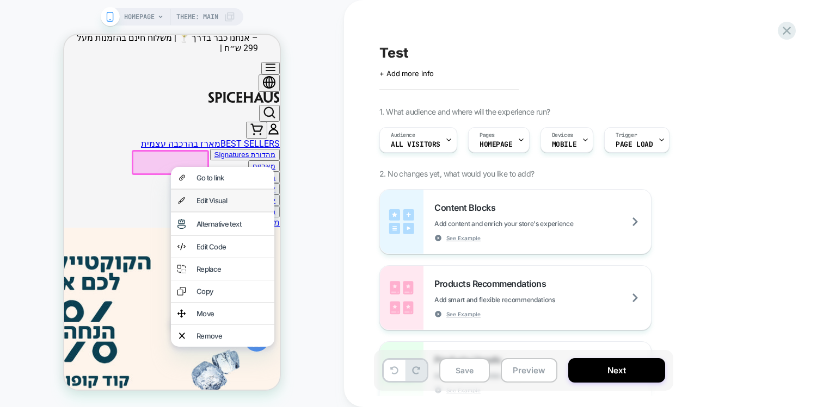
click at [200, 197] on div "Edit Visual" at bounding box center [231, 200] width 71 height 9
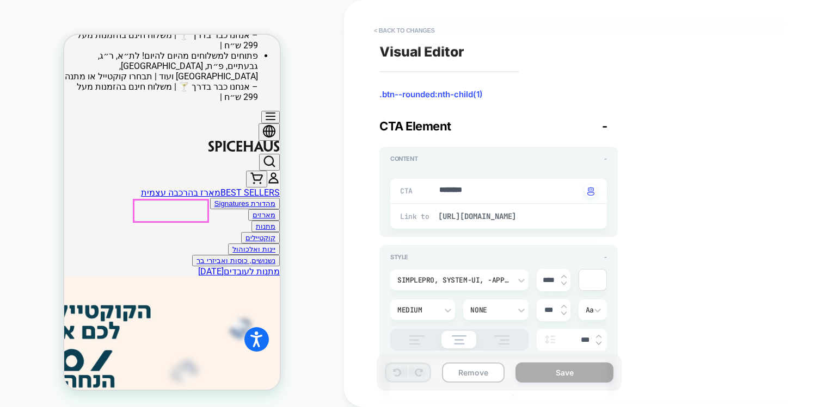
scroll to position [270, 0]
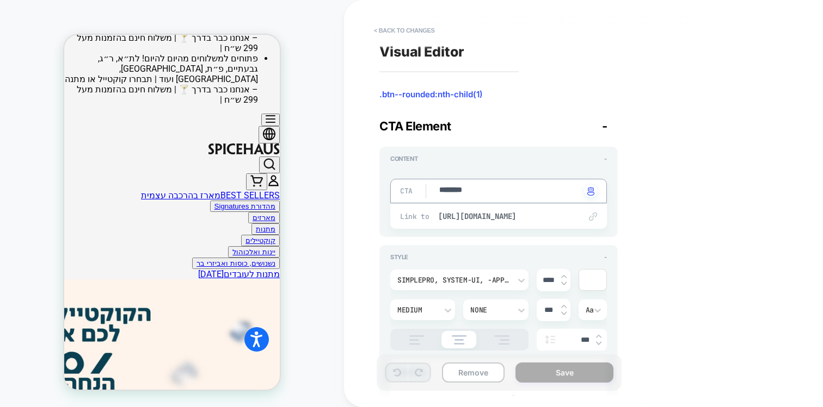
click at [464, 185] on textarea "********" at bounding box center [509, 191] width 143 height 13
type textarea "*"
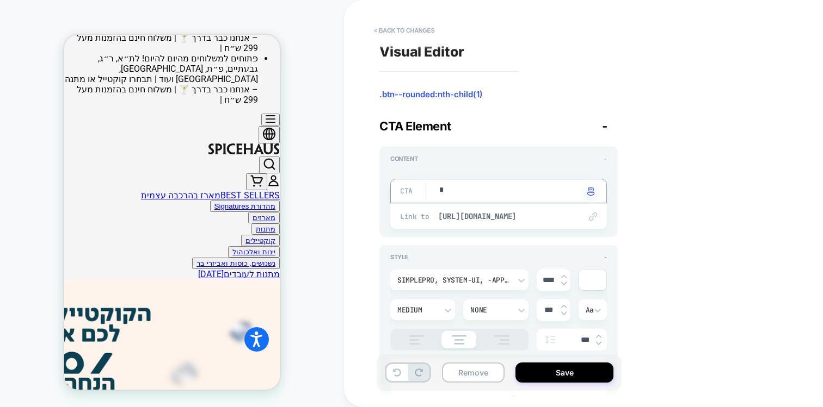
type textarea "**"
type textarea "*"
type textarea "***"
type textarea "*"
type textarea "**"
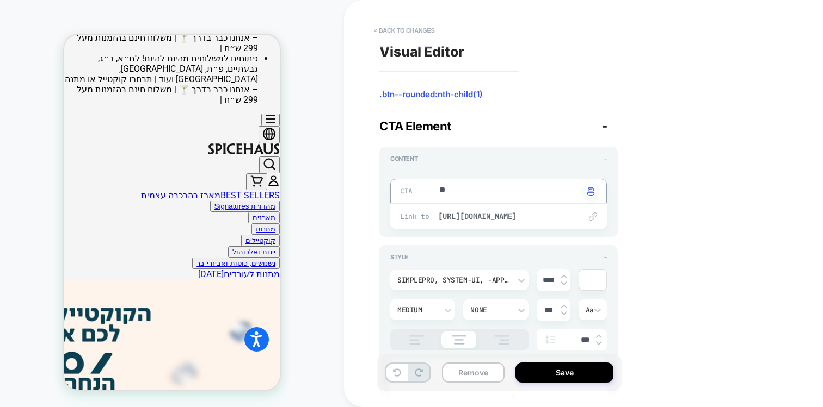
type textarea "*"
type textarea "**"
type textarea "*"
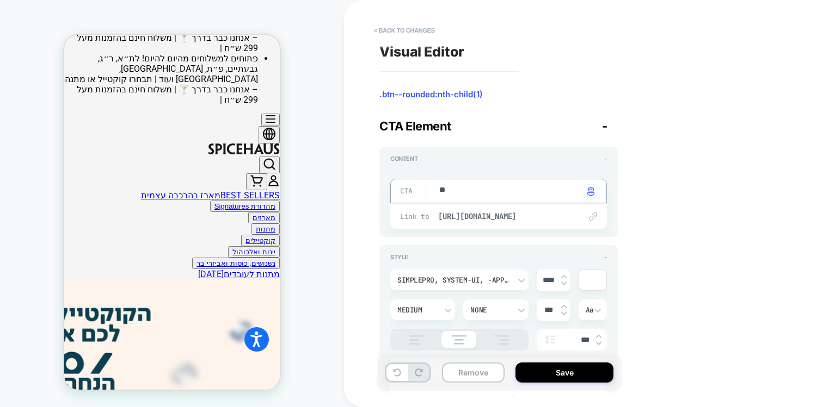
type textarea "***"
type textarea "*"
type textarea "***"
type textarea "*"
type textarea "*****"
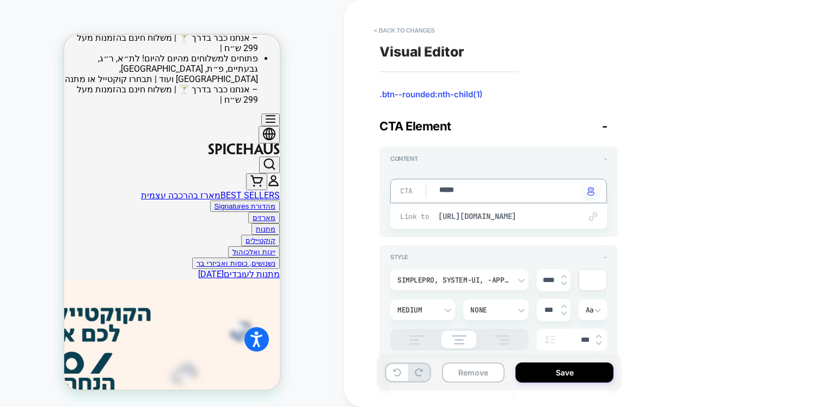
type textarea "*"
type textarea "******"
type textarea "*"
type textarea "*******"
type textarea "*"
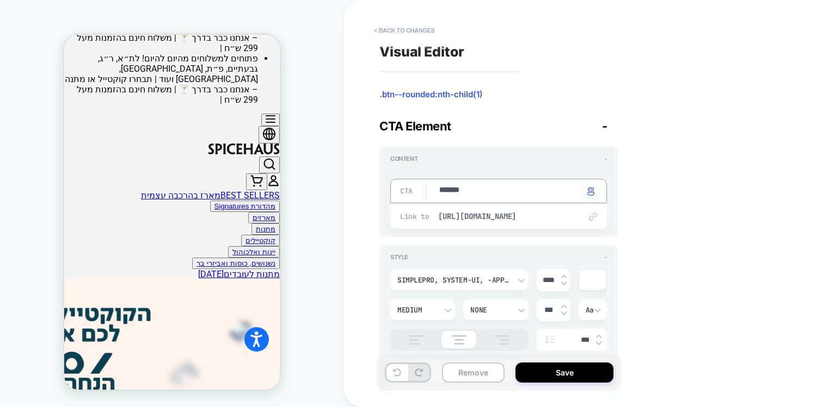
type textarea "********"
type textarea "*"
type textarea "*********"
type textarea "*"
type textarea "*********"
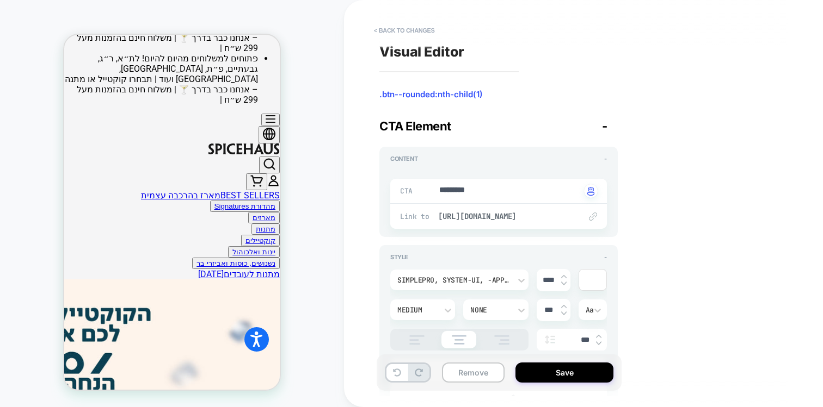
click at [692, 133] on div "Visual Editor .btn--rounded:nth-child(1) CTA Element - Content - CTA ********* …" at bounding box center [578, 204] width 408 height 386
click at [554, 372] on button "Save" at bounding box center [564, 373] width 98 height 20
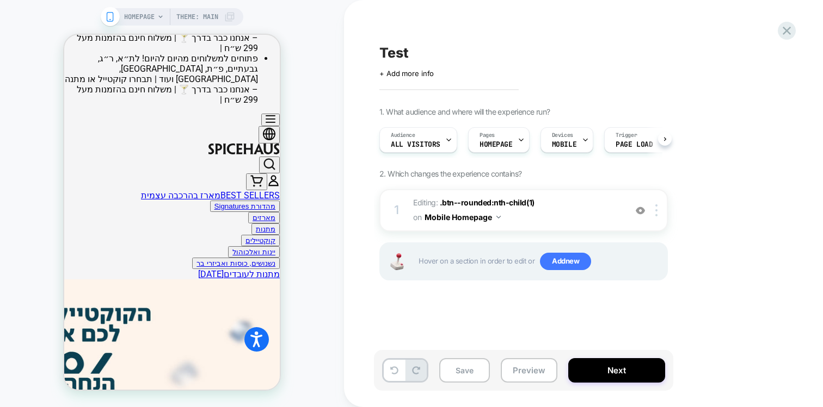
scroll to position [0, 1]
click at [195, 214] on div at bounding box center [170, 214] width 63 height 22
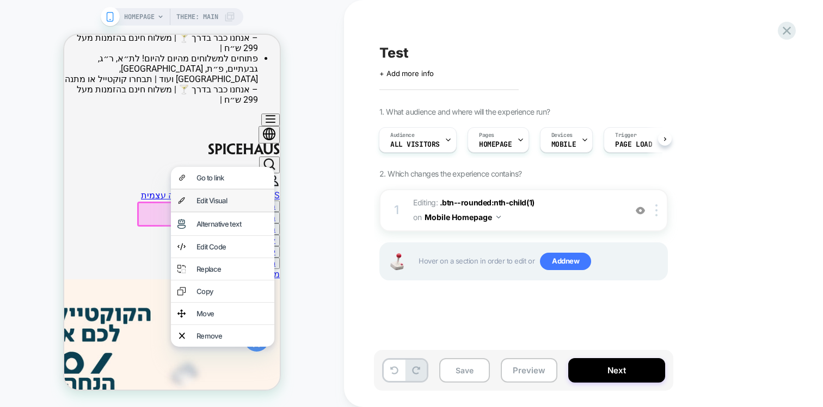
click at [205, 199] on div "Edit Visual" at bounding box center [231, 200] width 71 height 9
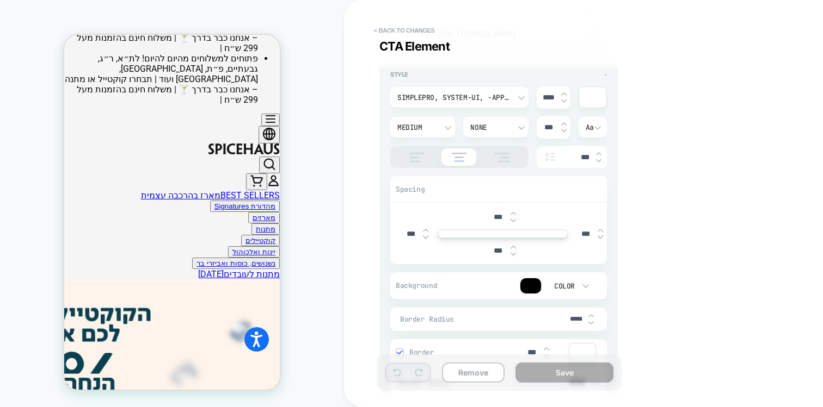
scroll to position [192, 0]
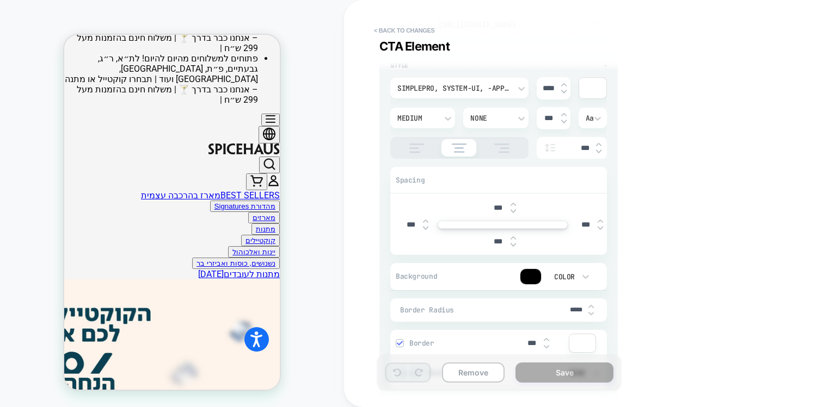
click at [526, 280] on div at bounding box center [530, 276] width 21 height 15
type textarea "*"
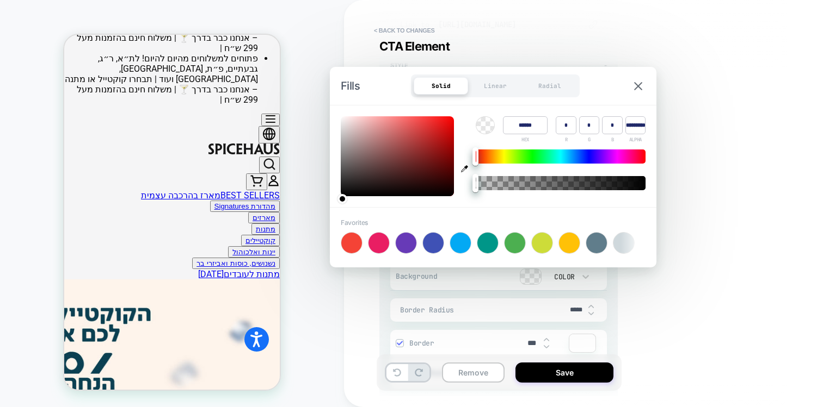
click at [351, 243] on div at bounding box center [351, 243] width 21 height 21
type input "******"
type input "***"
type input "**"
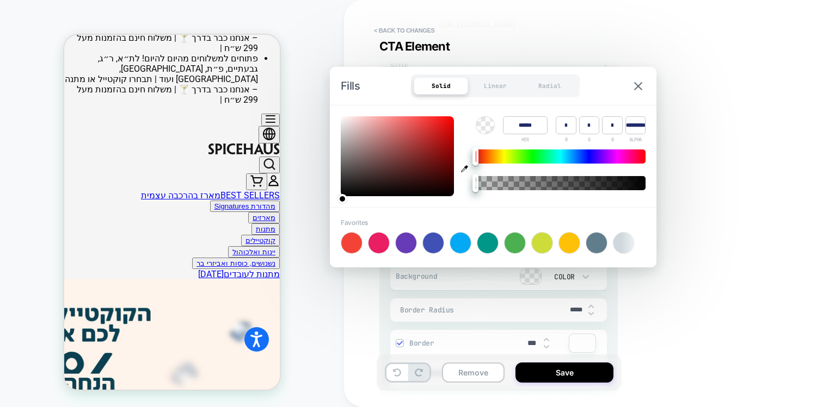
type input "*"
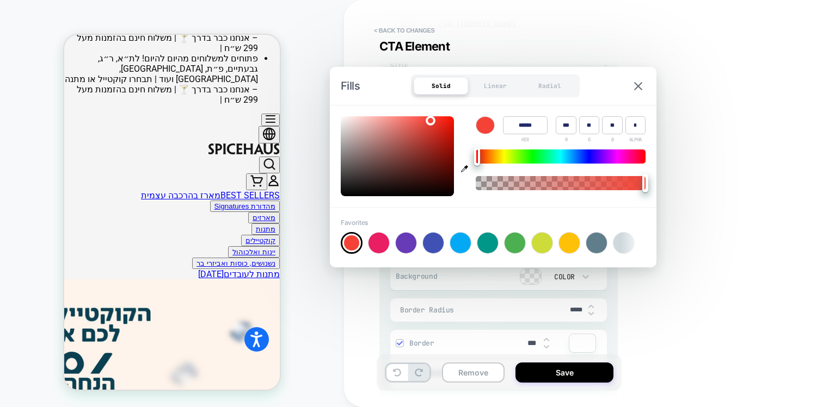
type textarea "*"
click at [399, 246] on div at bounding box center [406, 243] width 21 height 21
type input "******"
type input "***"
type input "**"
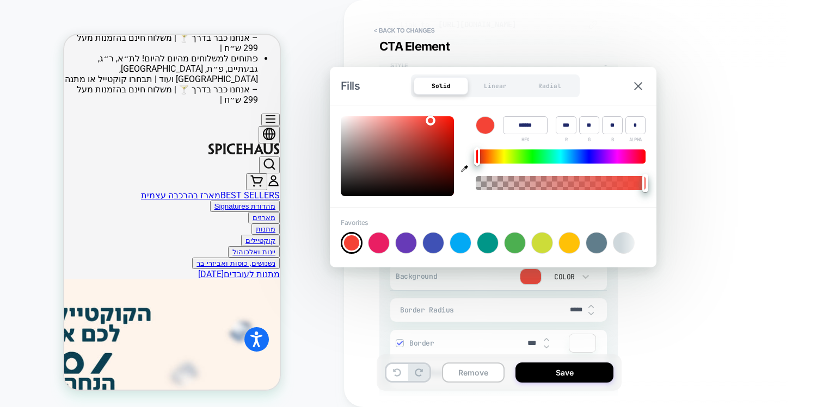
type input "***"
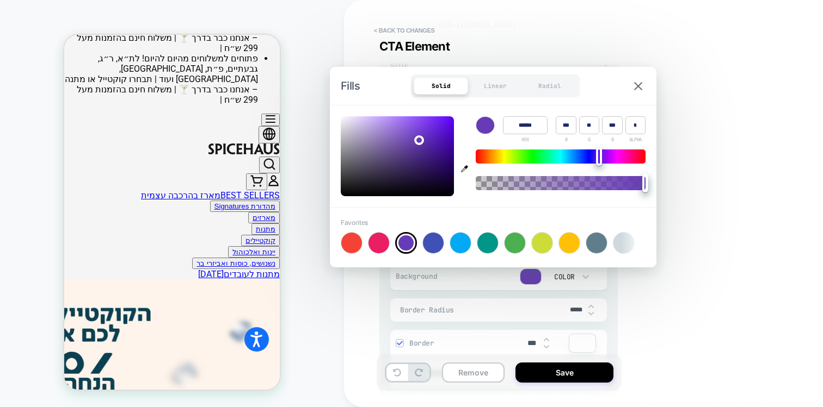
type textarea "*"
click at [349, 244] on div at bounding box center [351, 243] width 21 height 21
type input "******"
type input "***"
type input "**"
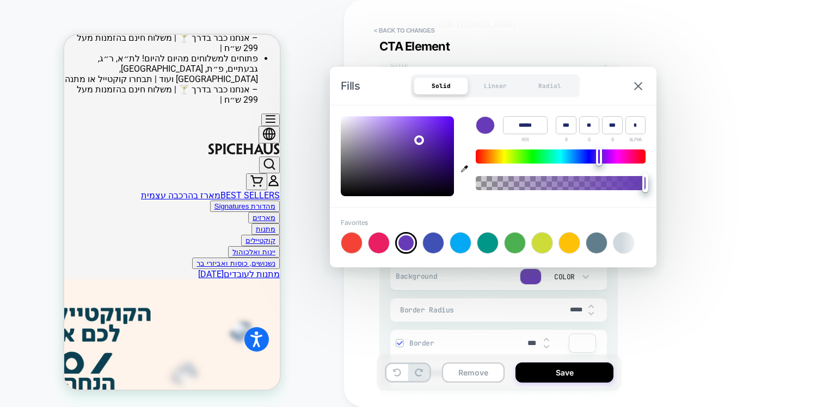
type input "**"
type textarea "*"
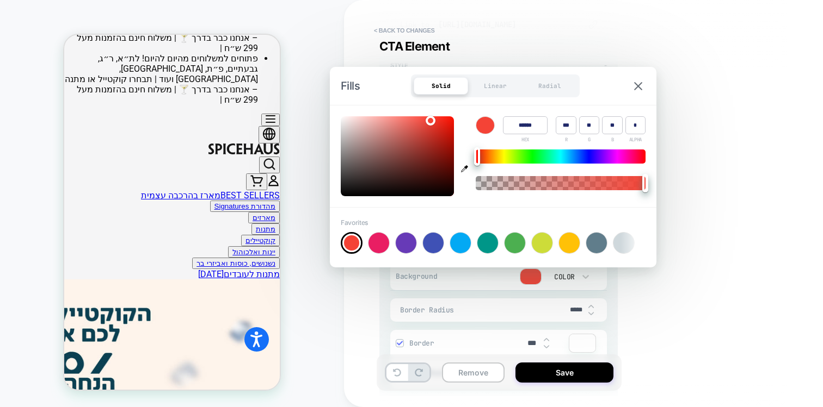
type input "******"
type input "***"
type input "**"
type textarea "*"
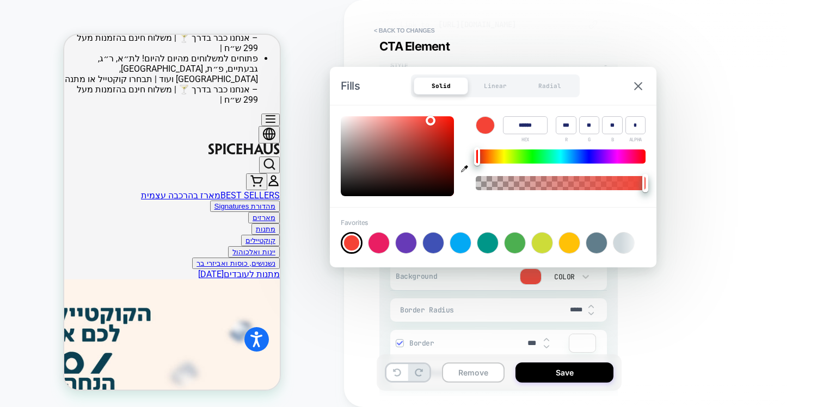
click at [440, 133] on div at bounding box center [397, 156] width 113 height 80
click at [465, 171] on icon "button" at bounding box center [464, 168] width 7 height 7
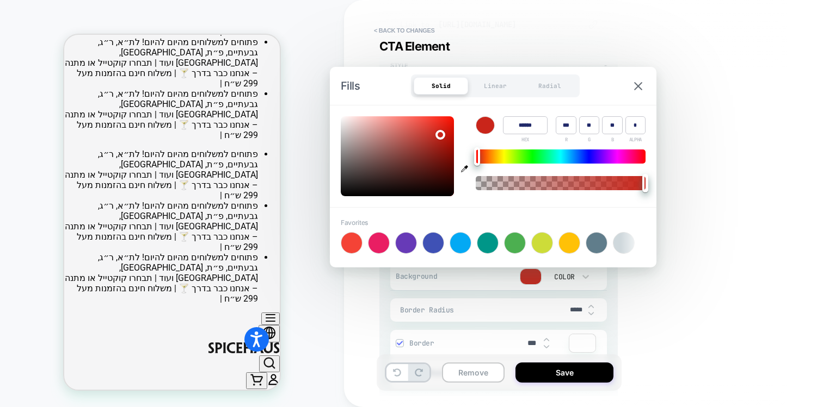
scroll to position [0, 0]
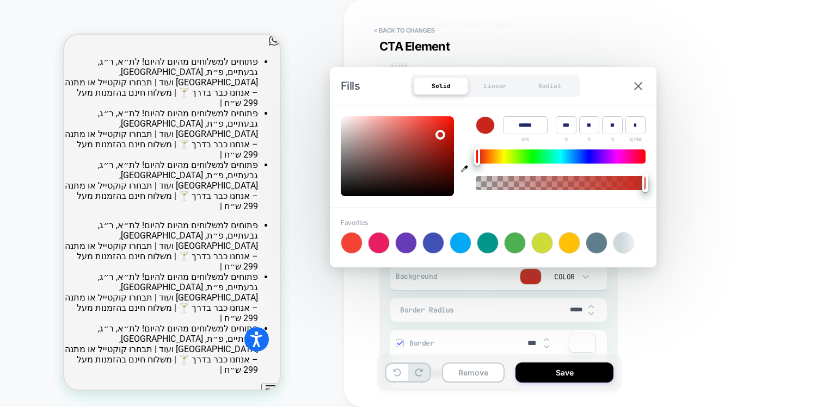
click at [467, 170] on icon "button" at bounding box center [464, 168] width 7 height 7
type input "******"
type input "**"
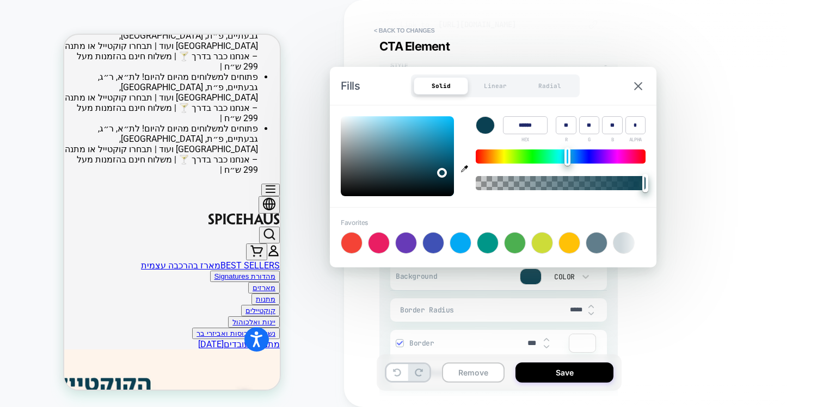
scroll to position [207, 0]
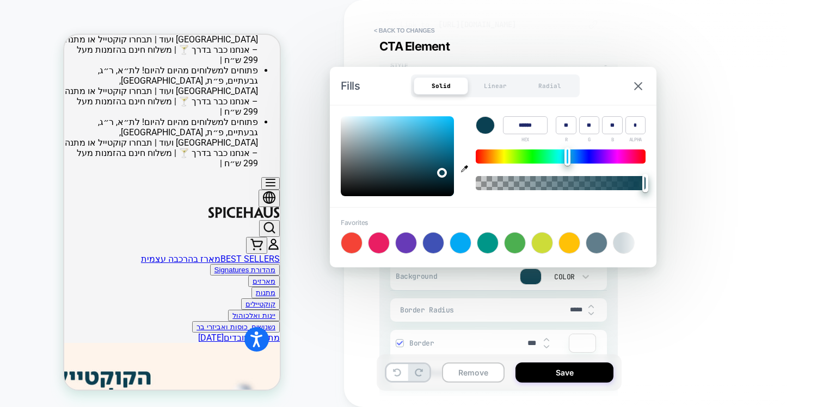
click at [714, 204] on div "Visual Editor .btn--rounded:nth-child(1) CTA Element - Content - CTA ********* …" at bounding box center [578, 204] width 408 height 386
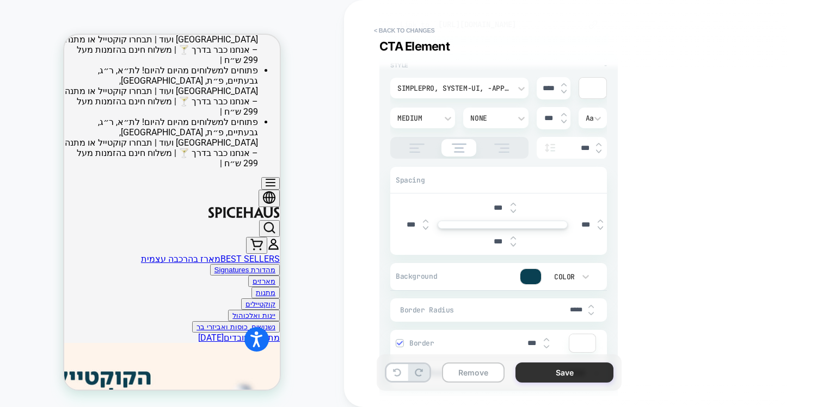
click at [555, 367] on button "Save" at bounding box center [564, 373] width 98 height 20
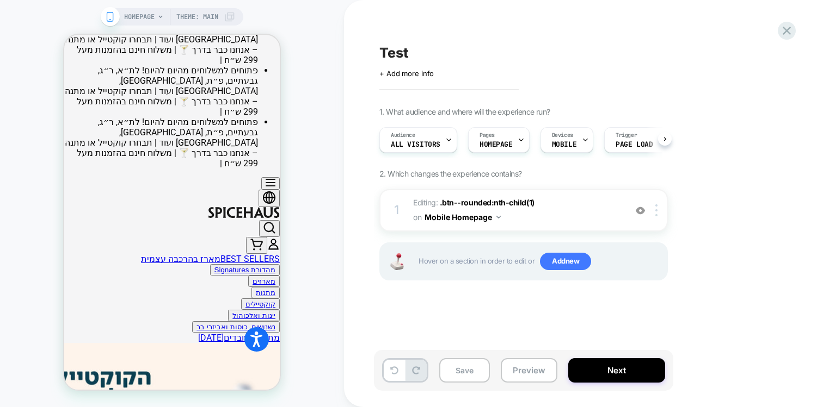
scroll to position [0, 1]
click at [461, 364] on button "Save" at bounding box center [464, 371] width 51 height 24
click at [538, 376] on button "Preview" at bounding box center [529, 371] width 57 height 24
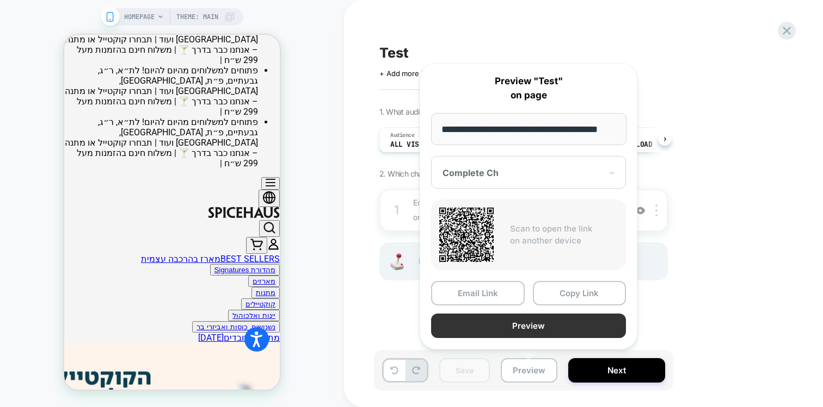
scroll to position [0, 0]
click at [495, 324] on button "Preview" at bounding box center [528, 326] width 195 height 24
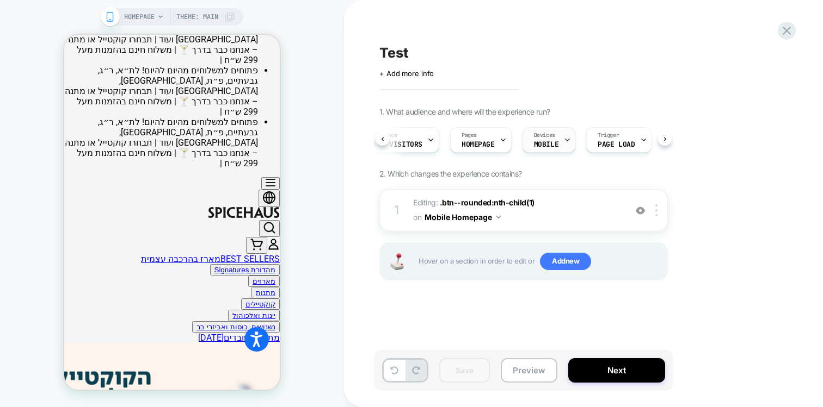
scroll to position [0, 19]
click at [657, 215] on img at bounding box center [656, 211] width 2 height 12
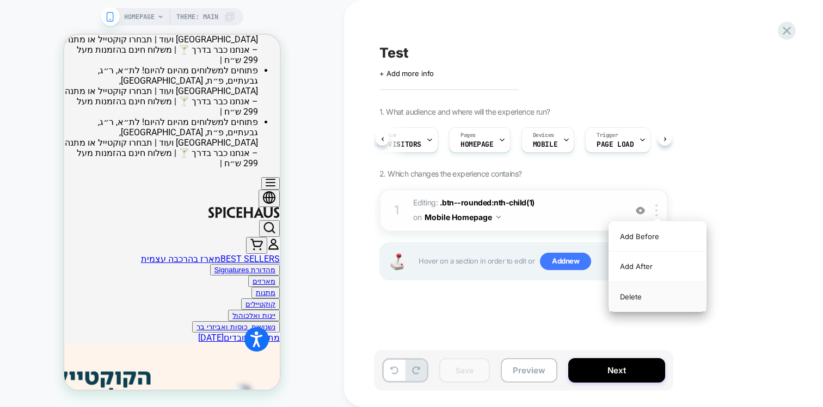
click at [626, 295] on div "Delete" at bounding box center [657, 296] width 97 height 29
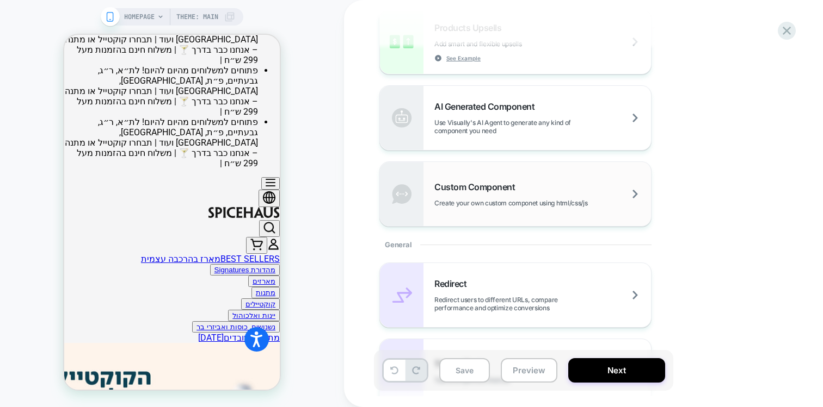
scroll to position [286, 0]
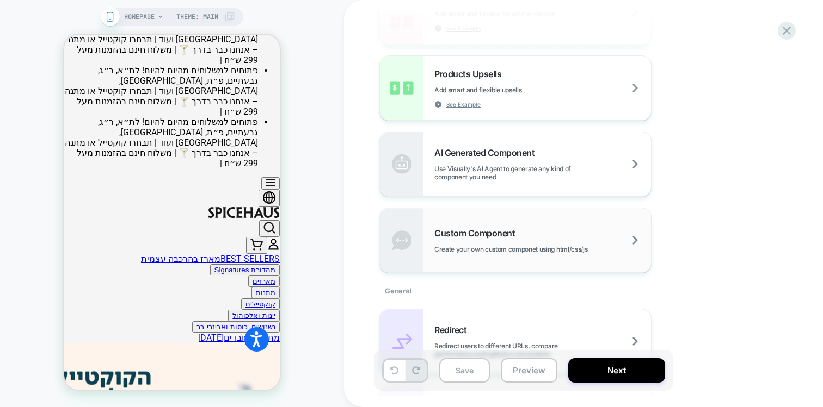
click at [535, 234] on div "Custom Component Create your own custom componet using html/css/js" at bounding box center [542, 241] width 217 height 26
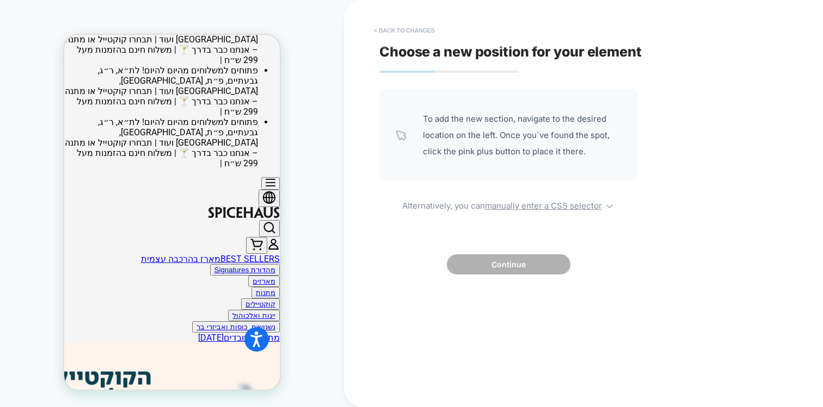
click at [396, 33] on button "< Back to changes" at bounding box center [404, 30] width 72 height 17
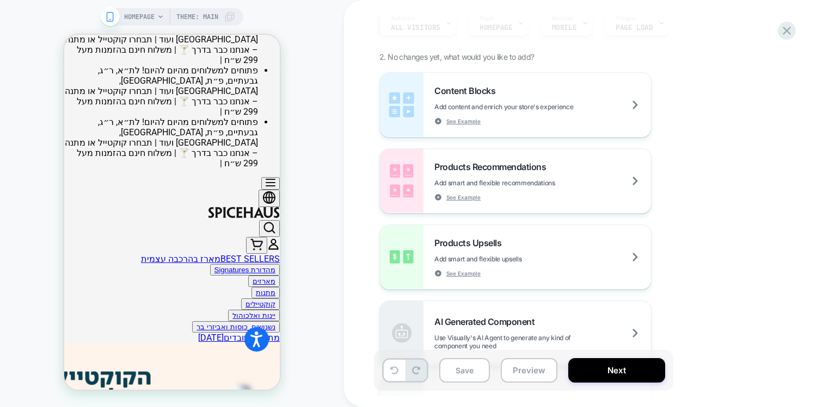
scroll to position [0, 0]
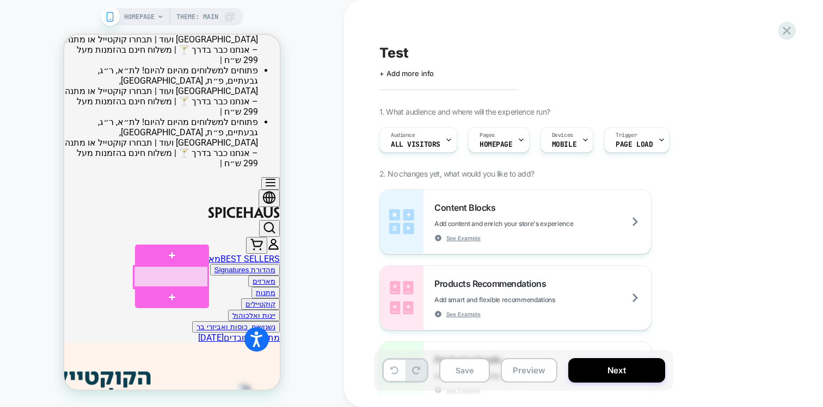
click at [201, 273] on div at bounding box center [171, 278] width 75 height 22
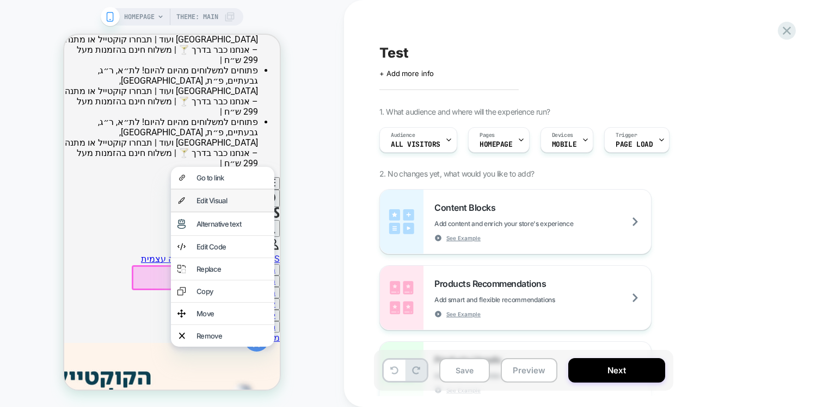
click at [212, 201] on div "Edit Visual" at bounding box center [231, 200] width 71 height 9
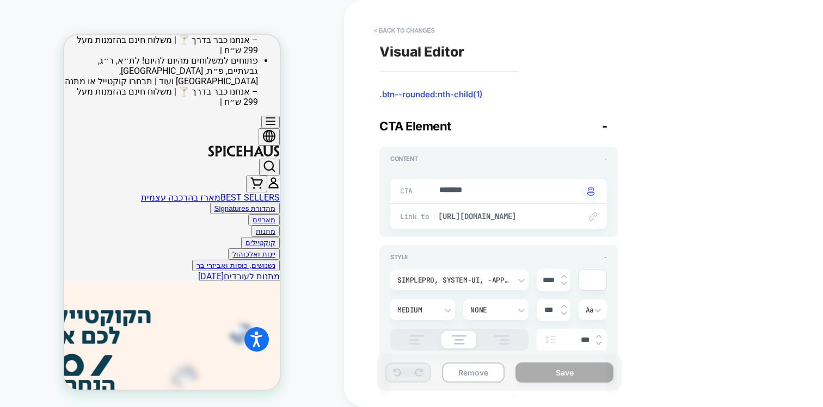
scroll to position [270, 0]
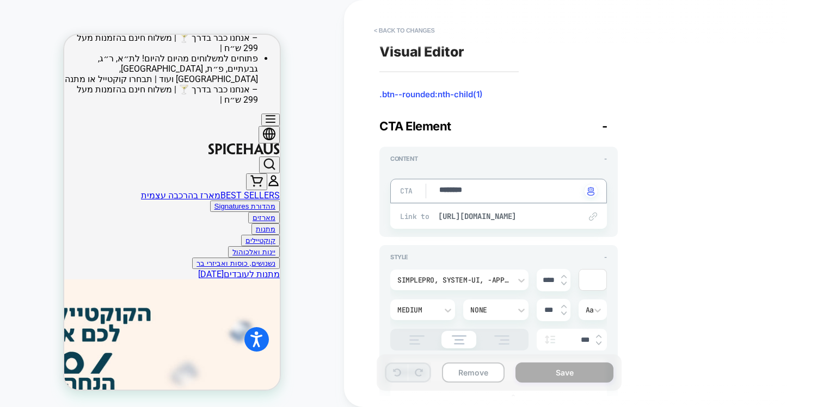
click at [461, 189] on textarea "********" at bounding box center [509, 191] width 143 height 13
type textarea "*"
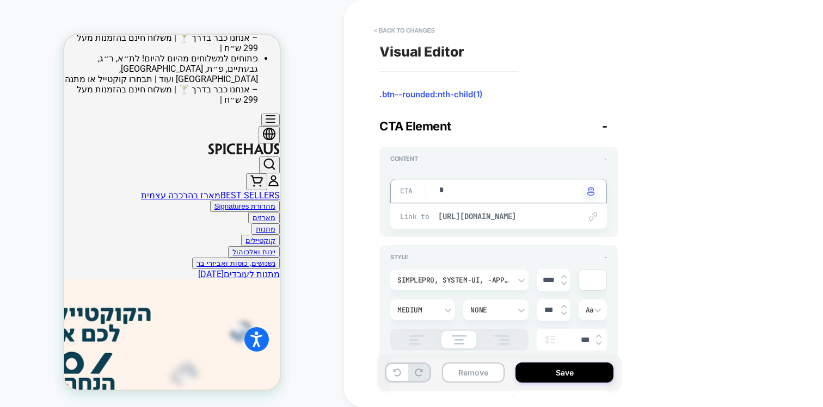
type textarea "**"
type textarea "*"
type textarea "***"
type textarea "*"
type textarea "****"
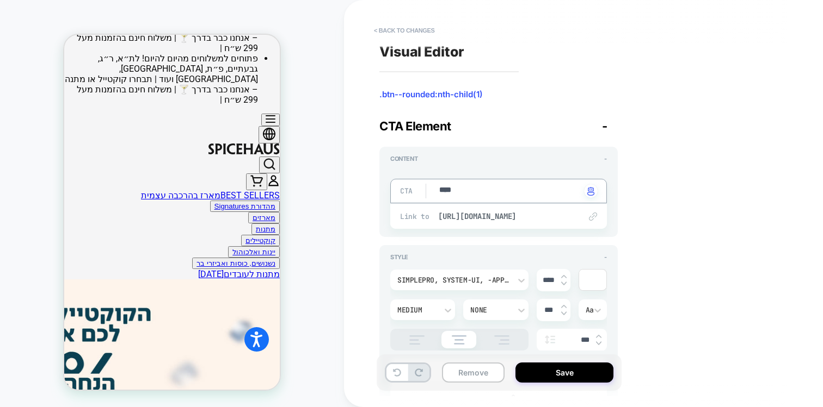
type textarea "*"
type textarea "*****"
type textarea "*"
type textarea "****"
type textarea "*"
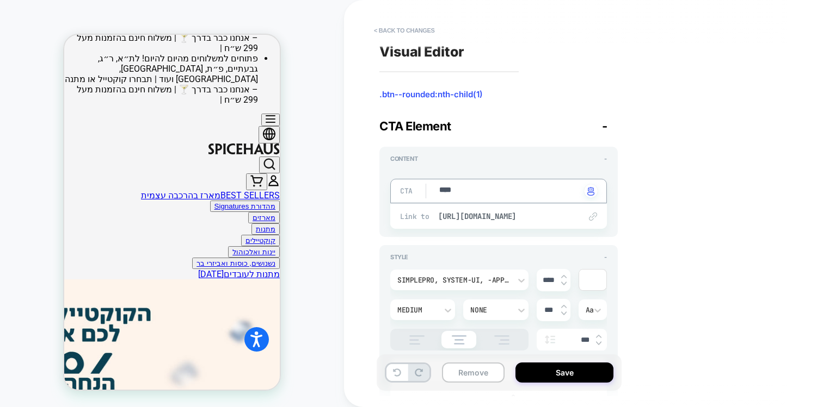
type textarea "***"
type textarea "*"
type textarea "**"
type textarea "*"
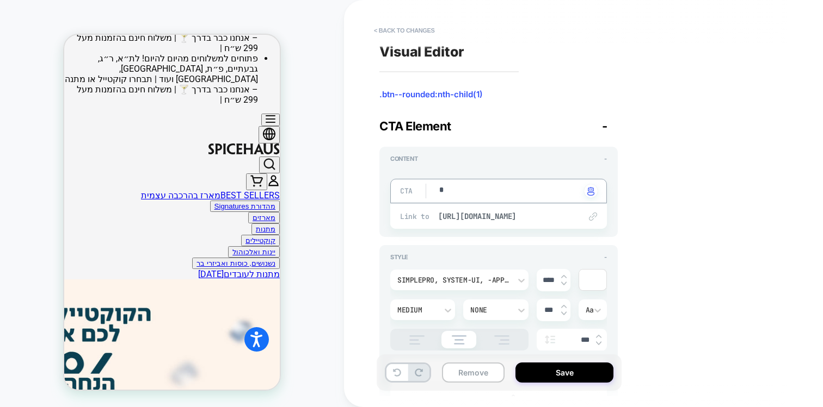
type textarea "*"
type textarea "**"
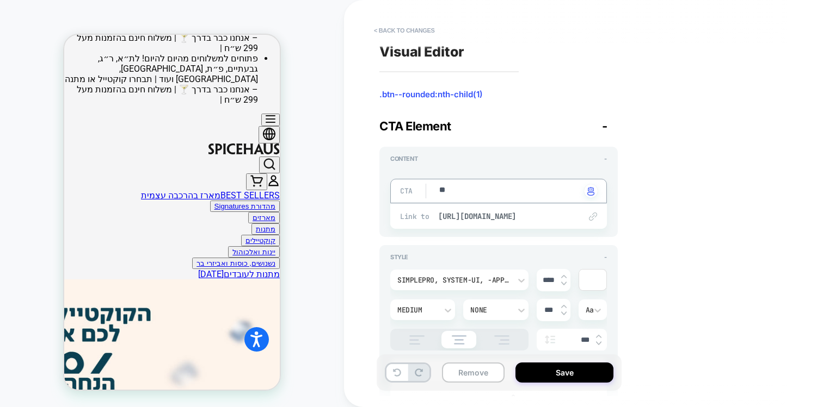
type textarea "*"
type textarea "***"
type textarea "*"
type textarea "***"
type textarea "*"
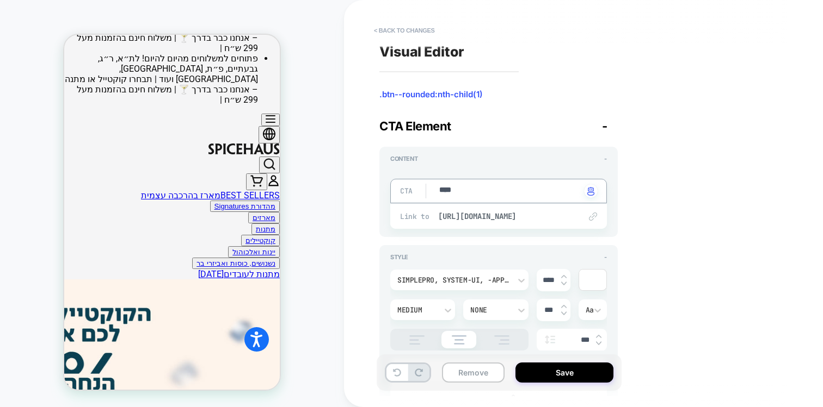
type textarea "*****"
type textarea "*"
type textarea "******"
type textarea "*"
type textarea "*******"
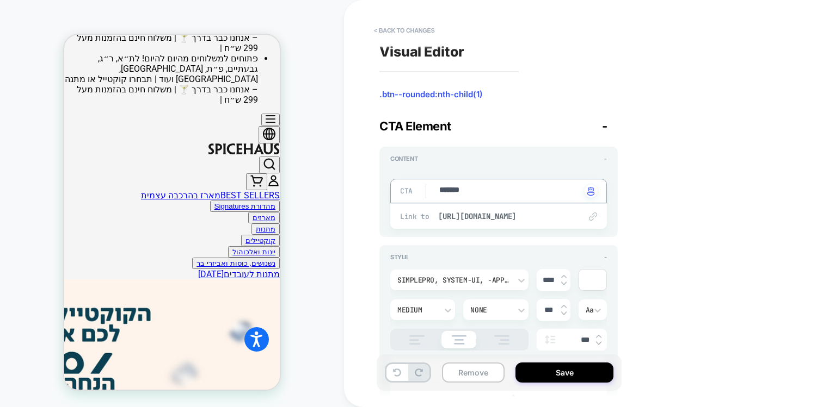
type textarea "*"
type textarea "********"
type textarea "*"
type textarea "*********"
type textarea "*"
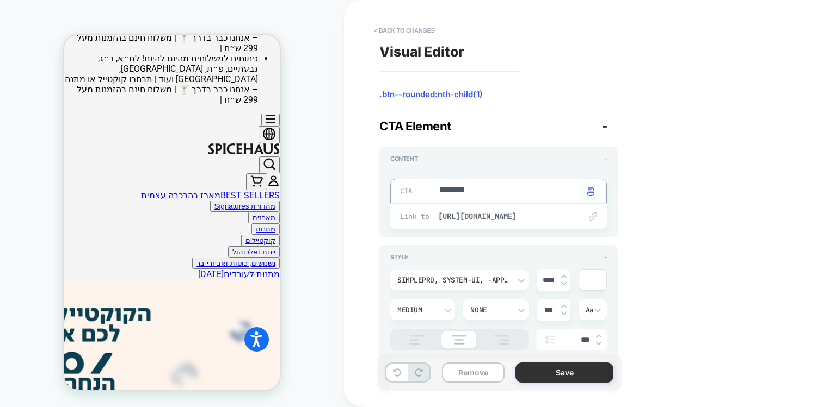
type textarea "*********"
click at [552, 374] on button "Save" at bounding box center [564, 373] width 98 height 20
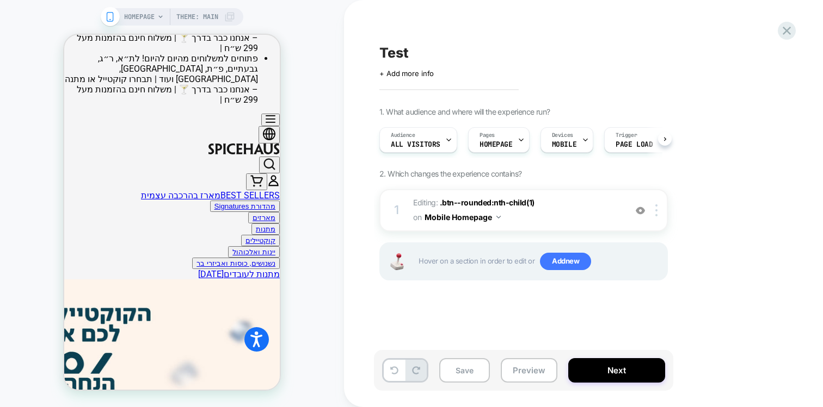
scroll to position [0, 1]
click at [656, 210] on img at bounding box center [656, 211] width 2 height 12
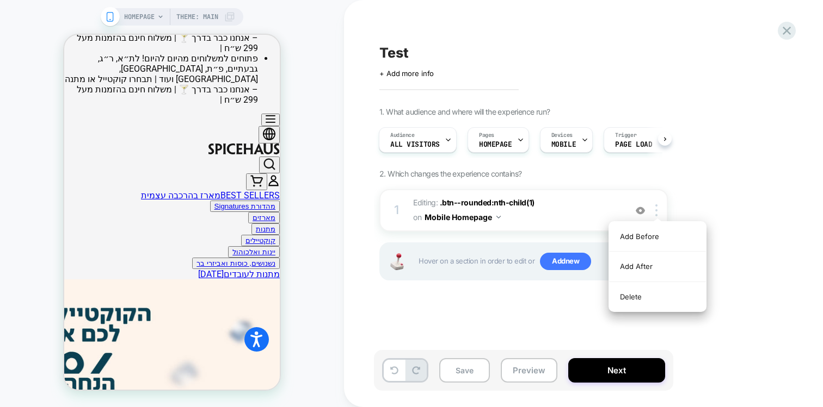
click at [692, 201] on div "1. What audience and where will the experience run? Audience All Visitors Pages…" at bounding box center [577, 207] width 397 height 201
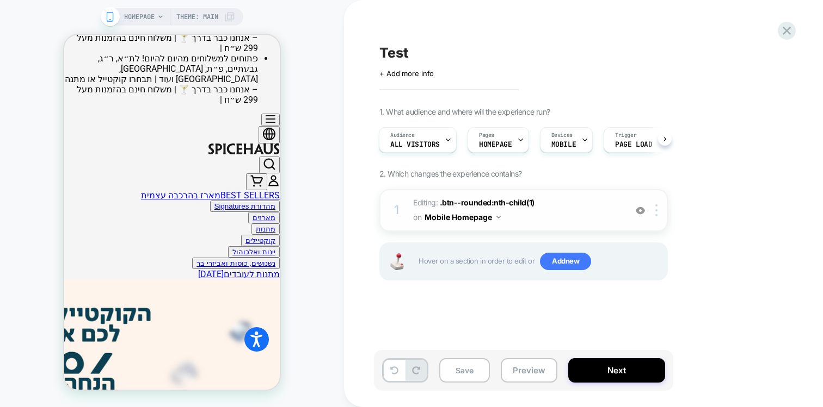
click at [579, 205] on span "Editing : .btn--rounded:nth-child(1) .btn--rounded:nth-child(1) on Mobile Homep…" at bounding box center [516, 210] width 207 height 29
type textarea "*"
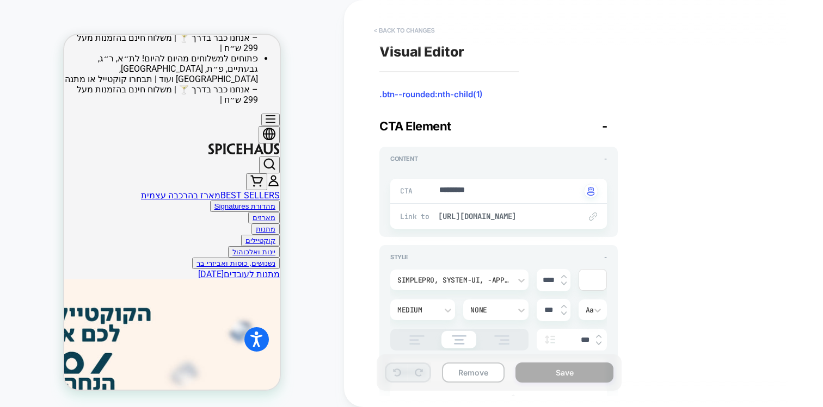
click at [413, 30] on button "< Back to changes" at bounding box center [404, 30] width 72 height 17
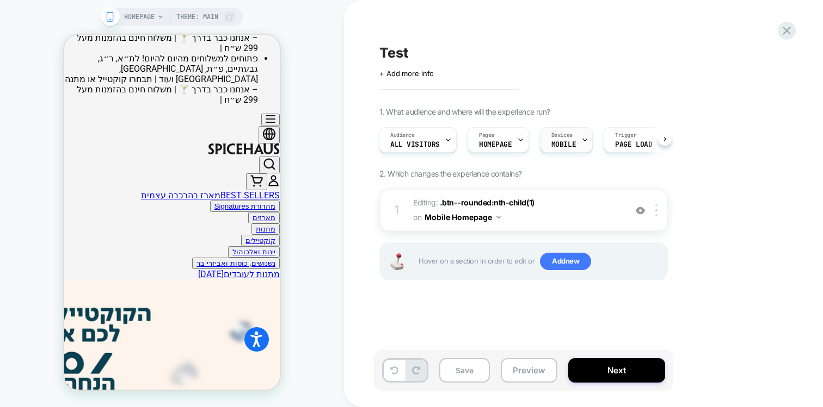
click at [561, 145] on span "MOBILE" at bounding box center [563, 145] width 24 height 8
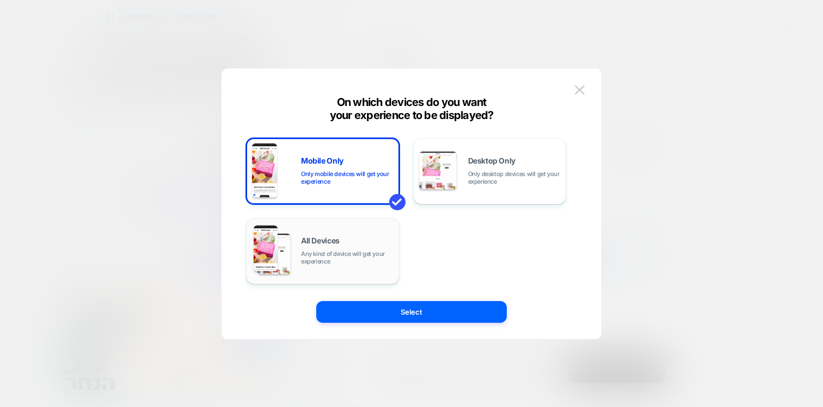
click at [312, 239] on span "All Devices" at bounding box center [320, 241] width 39 height 8
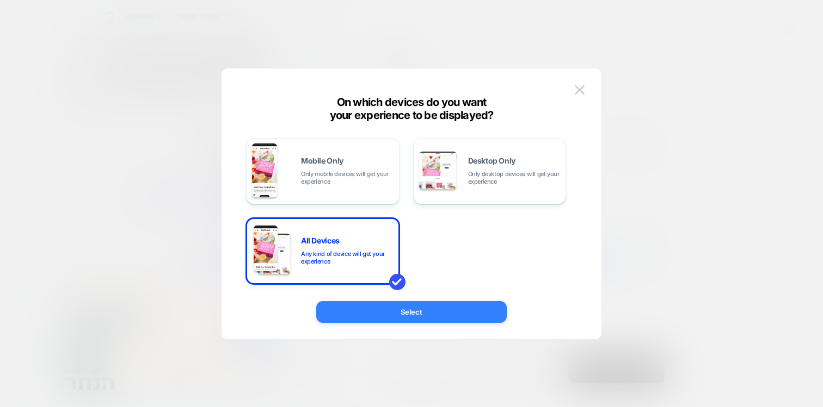
click at [374, 318] on button "Select" at bounding box center [411, 312] width 190 height 22
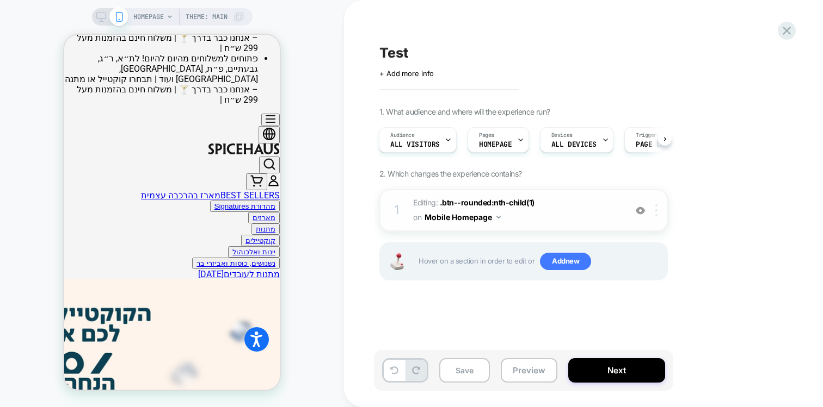
click at [656, 212] on img at bounding box center [656, 211] width 2 height 12
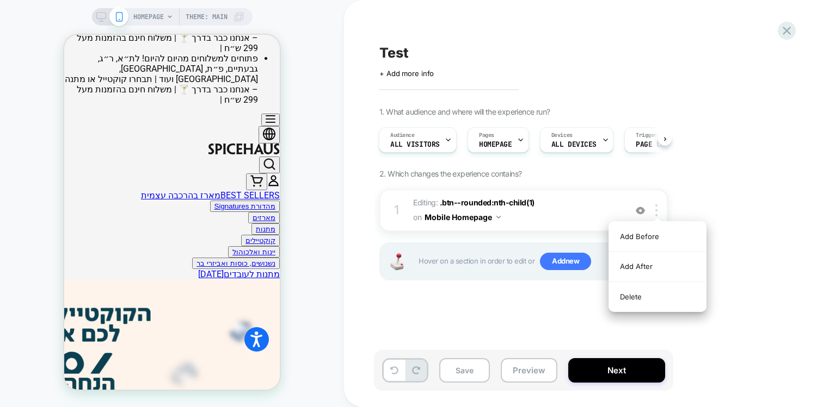
click at [676, 201] on div "1. What audience and where will the experience run? Audience All Visitors Pages…" at bounding box center [577, 207] width 397 height 201
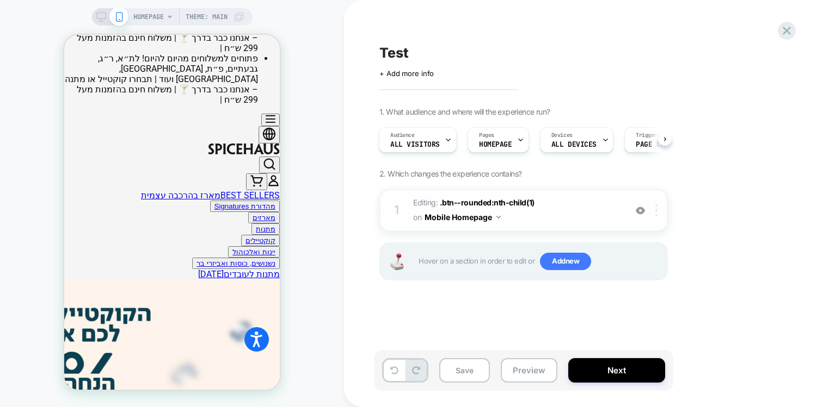
click at [654, 211] on div at bounding box center [658, 211] width 18 height 12
click at [655, 211] on img at bounding box center [656, 211] width 2 height 12
click at [759, 146] on div "1. What audience and where will the experience run? Audience All Visitors Pages…" at bounding box center [577, 207] width 397 height 201
click at [102, 14] on icon at bounding box center [101, 17] width 10 height 10
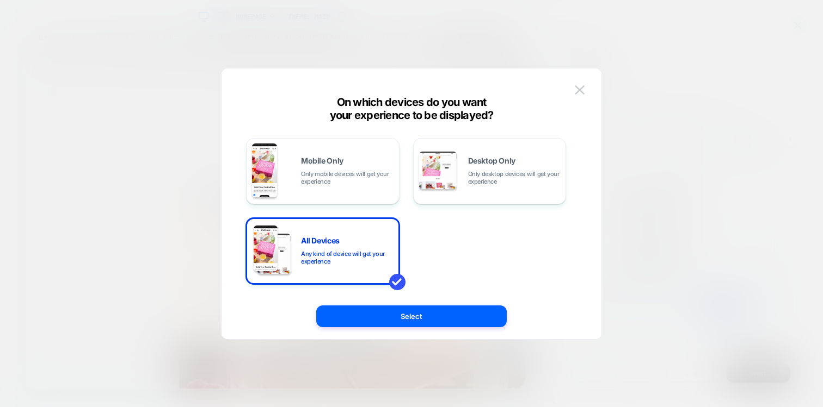
click at [750, 86] on div at bounding box center [411, 203] width 823 height 407
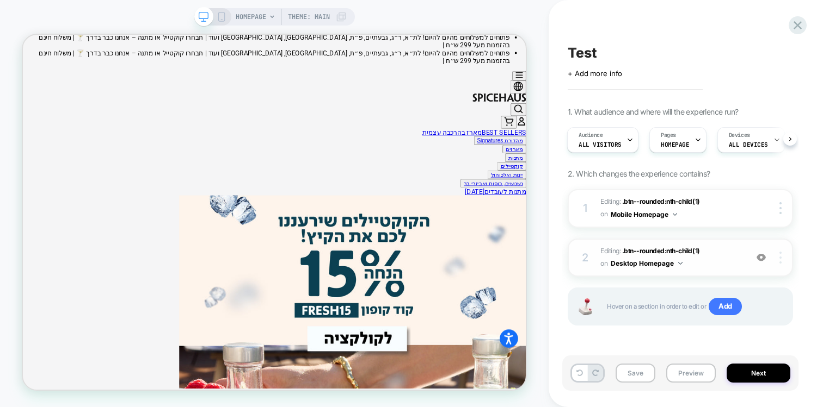
click at [0, 0] on img at bounding box center [0, 0] width 0 height 0
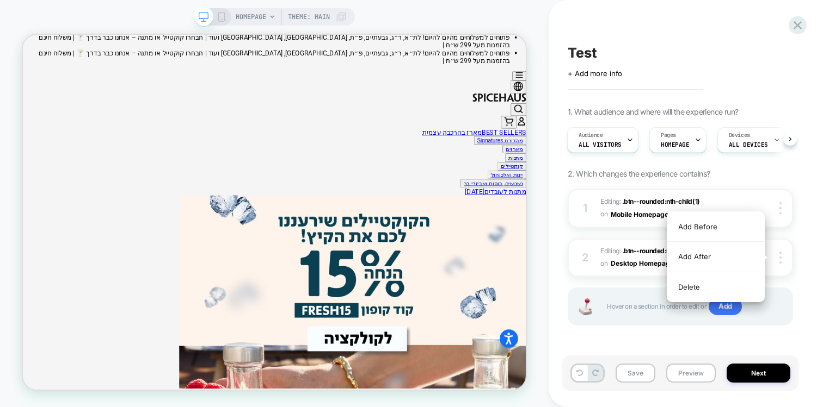
click at [0, 0] on div "Test Click to edit experience details + Add more info 1. What audience and wher…" at bounding box center [0, 0] width 0 height 0
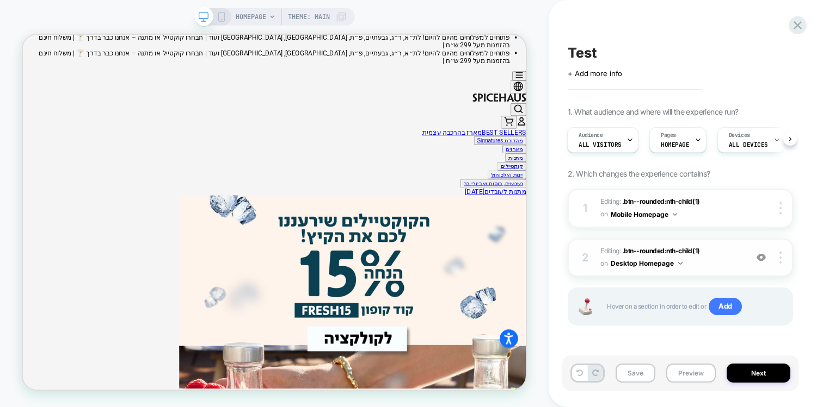
click at [786, 264] on div "2 Editing : .btn--rounded:nth-child(1) .btn--rounded:nth-child(1) on Desktop Ho…" at bounding box center [679, 258] width 225 height 39
type textarea "*"
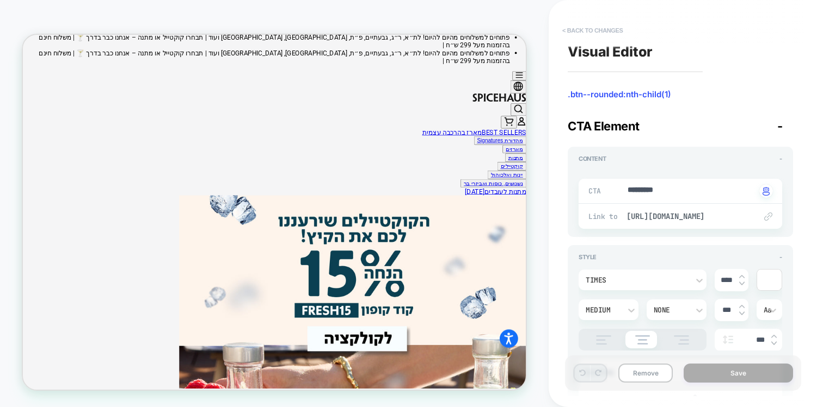
click at [600, 78] on button "< Back to changes" at bounding box center [602, 83] width 5 height 11
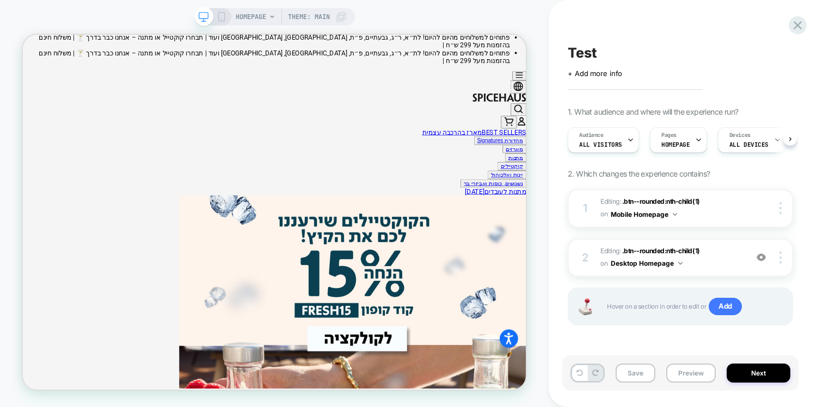
scroll to position [0, 1]
click at [203, 293] on div at bounding box center [196, 292] width 66 height 22
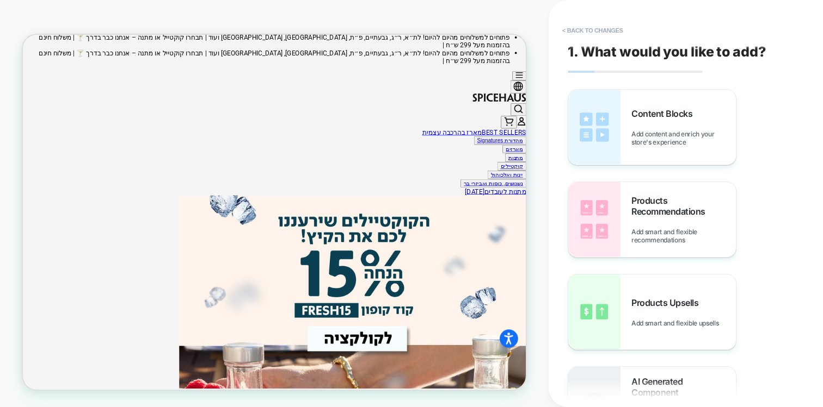
scroll to position [126, 0]
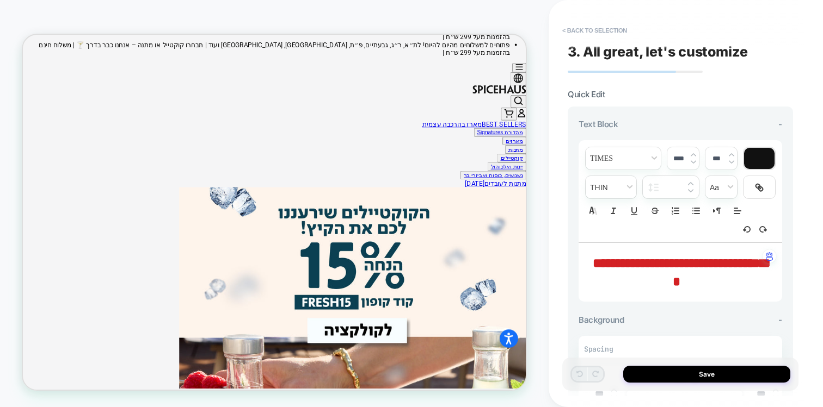
click at [628, 266] on span "**********" at bounding box center [681, 273] width 178 height 32
type input "****"
click at [628, 266] on span "**********" at bounding box center [681, 273] width 178 height 32
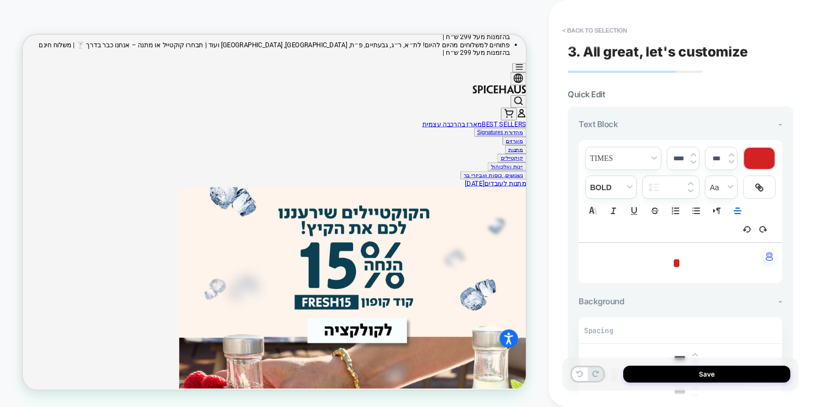
type input "****"
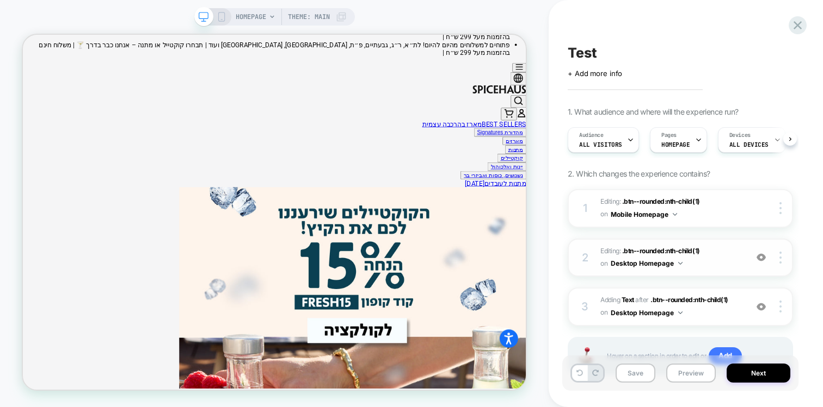
scroll to position [0, 1]
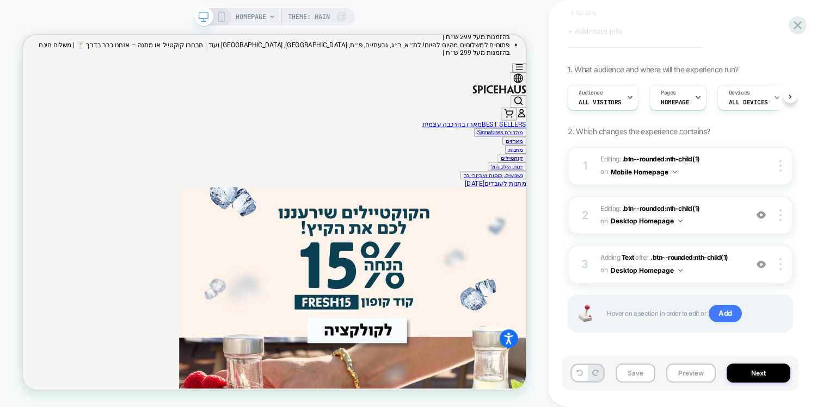
scroll to position [44, 0]
click at [0, 0] on div "Delete" at bounding box center [0, 0] width 0 height 0
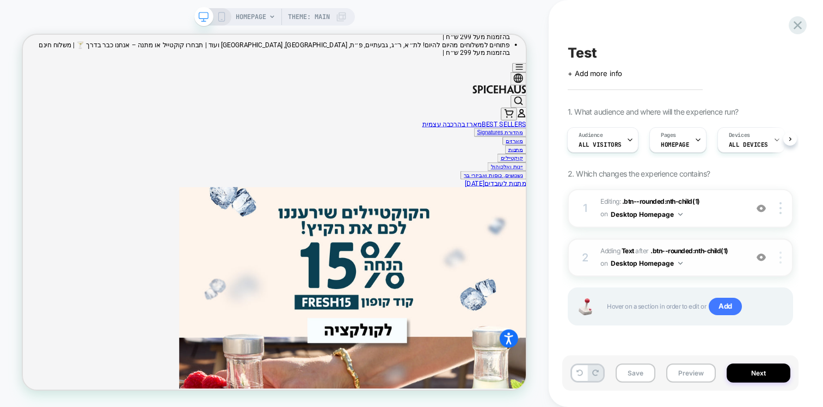
click at [781, 258] on img at bounding box center [780, 258] width 2 height 12
click at [780, 254] on img at bounding box center [780, 258] width 2 height 12
click at [779, 254] on img at bounding box center [780, 258] width 2 height 12
click at [0, 0] on div "Test Click to edit experience details + Add more info 1. What audience and wher…" at bounding box center [0, 0] width 0 height 0
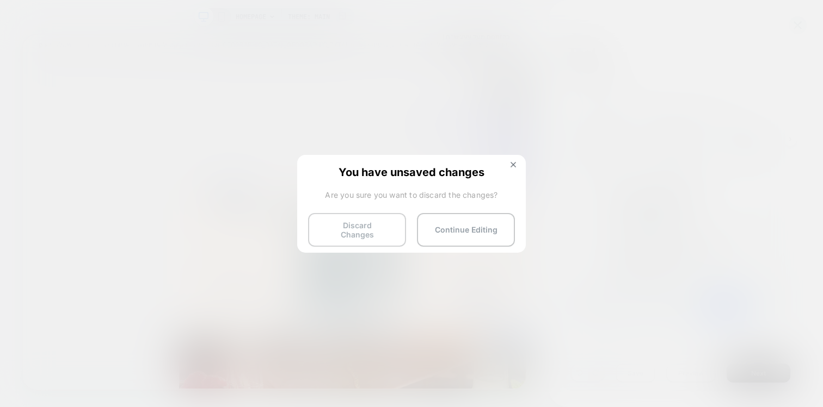
click at [0, 0] on button "Discard Changes" at bounding box center [0, 0] width 0 height 0
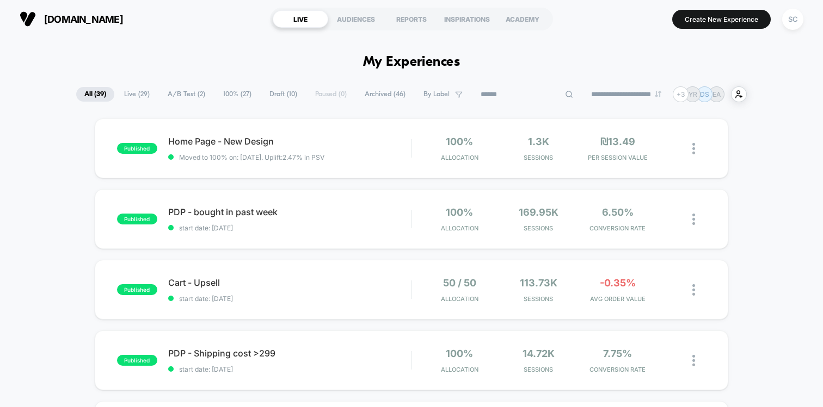
click at [516, 88] on input at bounding box center [526, 94] width 109 height 13
type input "****"
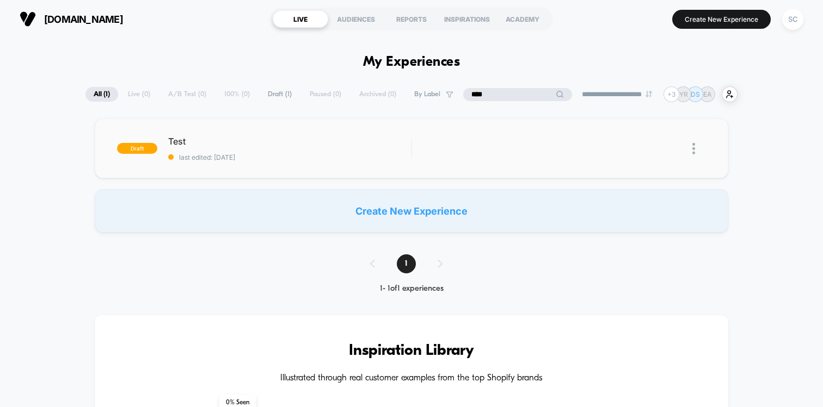
click at [693, 150] on img at bounding box center [693, 148] width 3 height 11
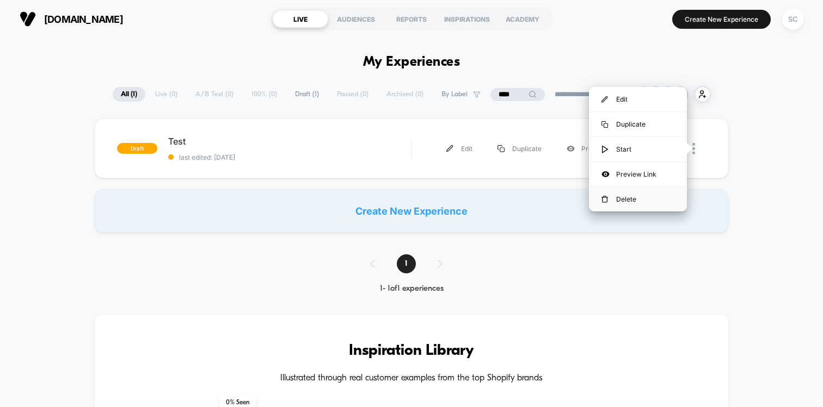
click at [608, 202] on div "Delete" at bounding box center [638, 199] width 98 height 24
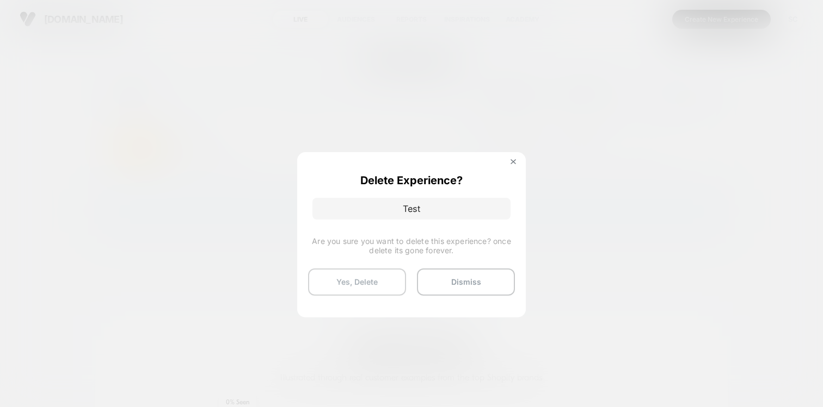
click at [375, 281] on button "Yes, Delete" at bounding box center [357, 282] width 98 height 27
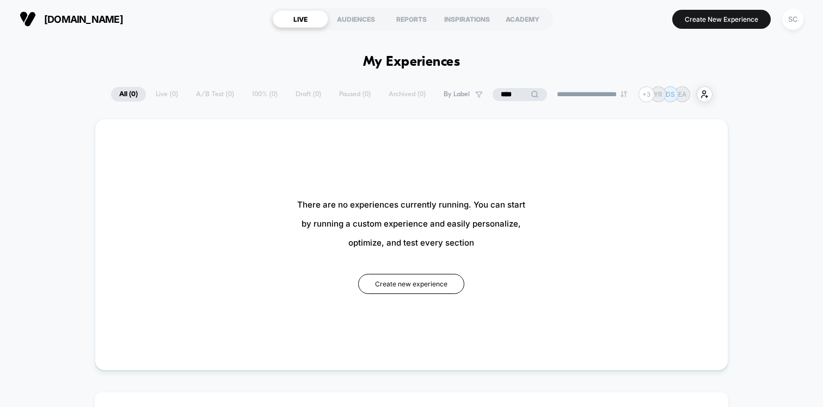
click at [509, 94] on input "****" at bounding box center [519, 94] width 54 height 13
click at [509, 94] on input "****" at bounding box center [519, 94] width 109 height 13
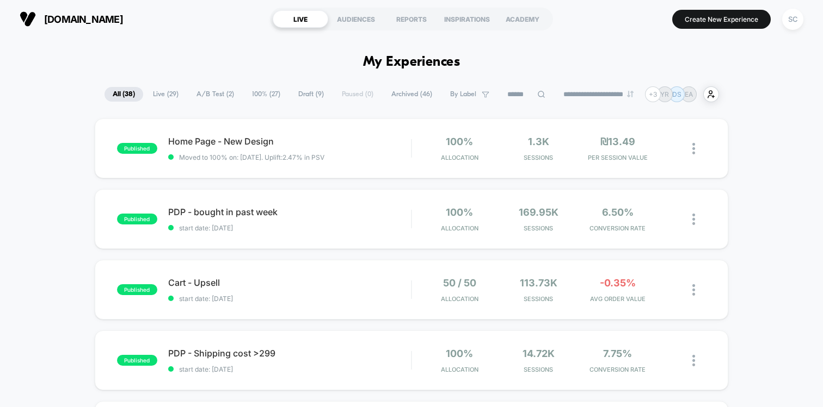
click at [55, 94] on div "**********" at bounding box center [411, 95] width 823 height 16
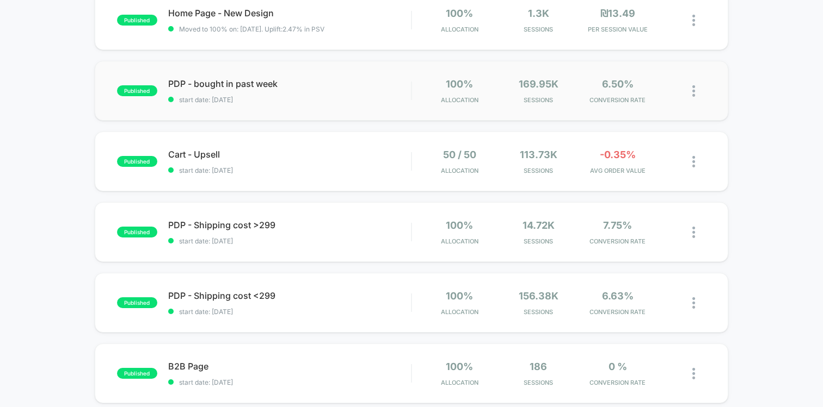
scroll to position [129, 0]
click at [321, 158] on span "Cart - Upsell Click to edit experience details" at bounding box center [289, 154] width 243 height 11
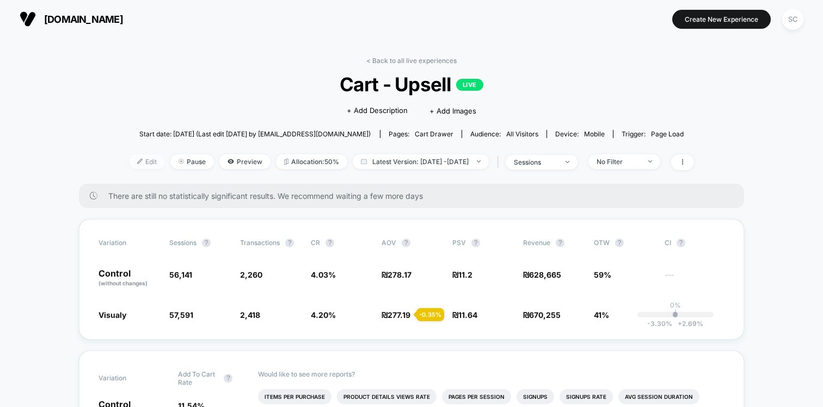
click at [129, 156] on span "Edit" at bounding box center [147, 162] width 36 height 15
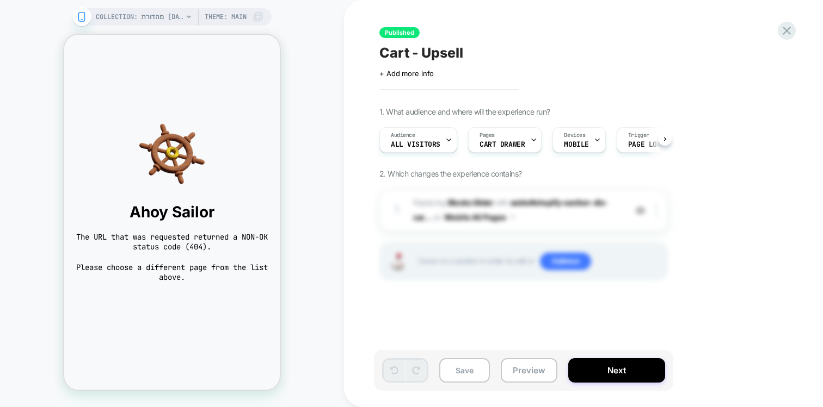
scroll to position [0, 1]
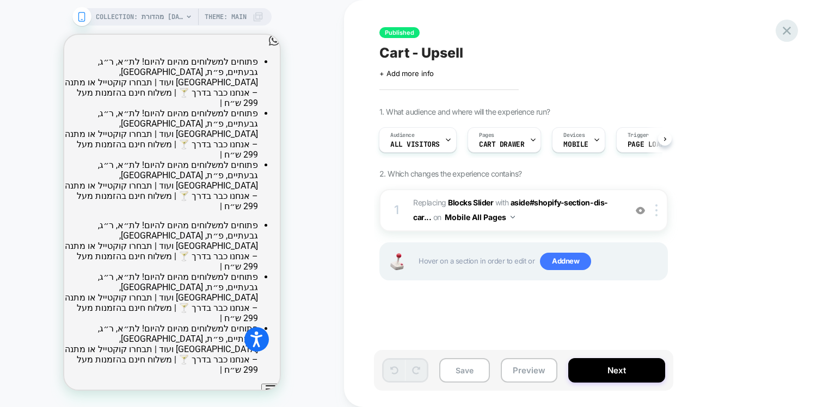
click at [787, 38] on icon at bounding box center [786, 30] width 15 height 15
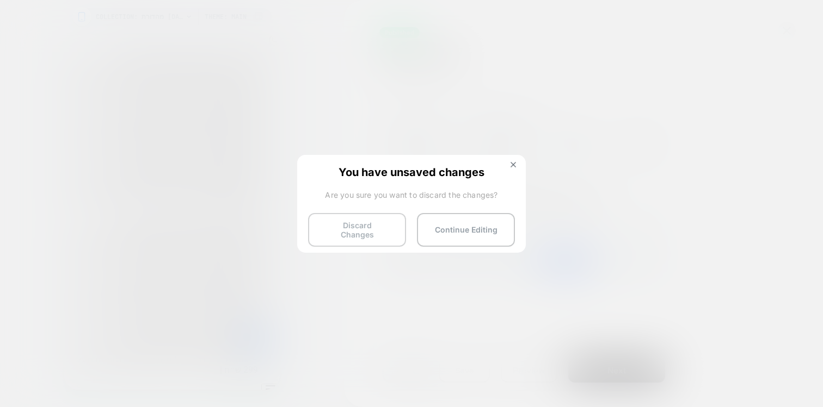
click at [215, 379] on button "Discard Changes" at bounding box center [211, 384] width 5 height 11
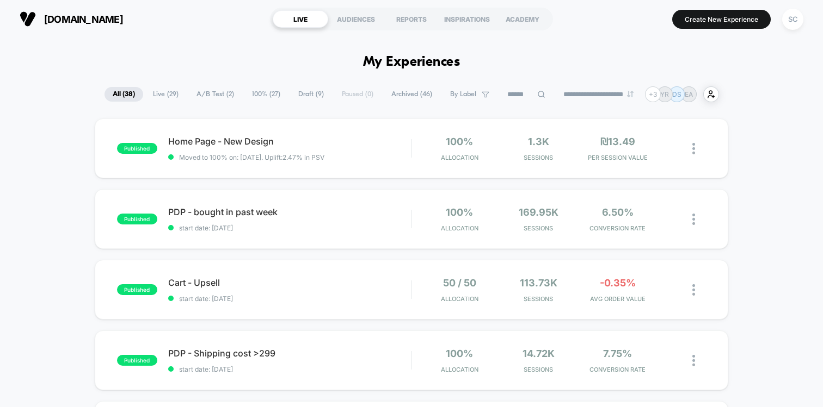
click at [537, 95] on icon at bounding box center [541, 94] width 8 height 8
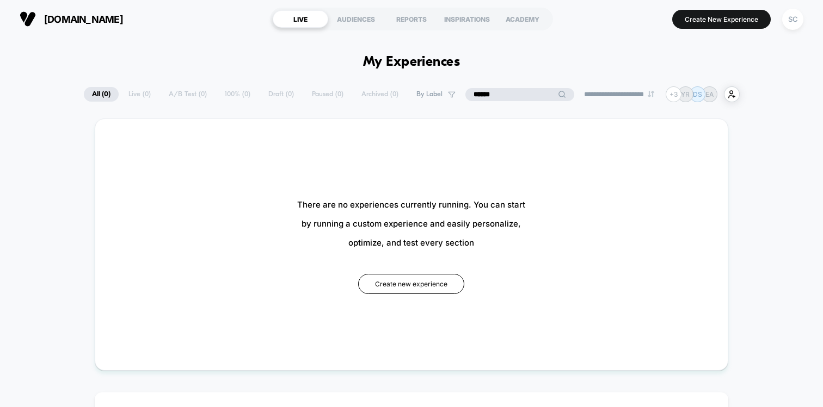
click at [534, 95] on input "******" at bounding box center [519, 94] width 109 height 13
type input "******"
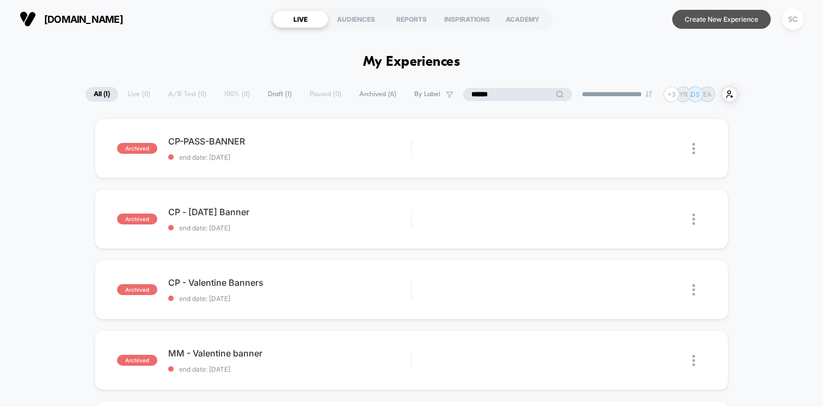
click at [701, 22] on button "Create New Experience" at bounding box center [721, 19] width 98 height 19
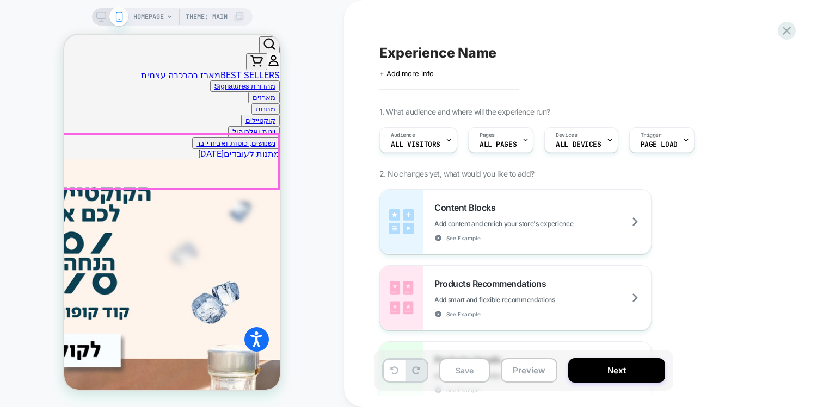
scroll to position [402, 0]
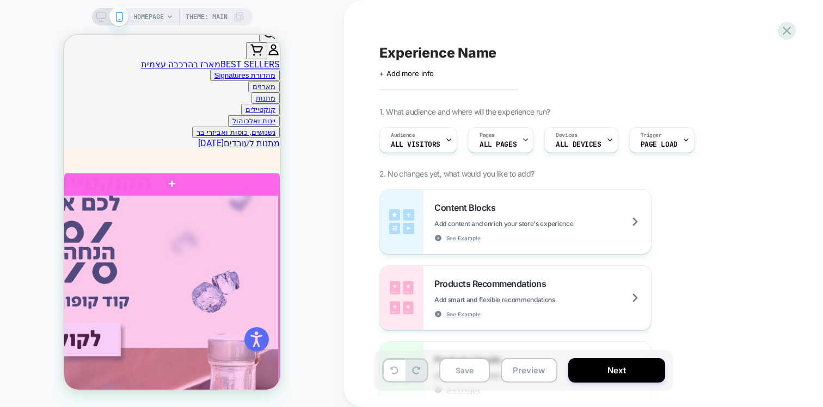
click at [267, 239] on div at bounding box center [170, 329] width 215 height 268
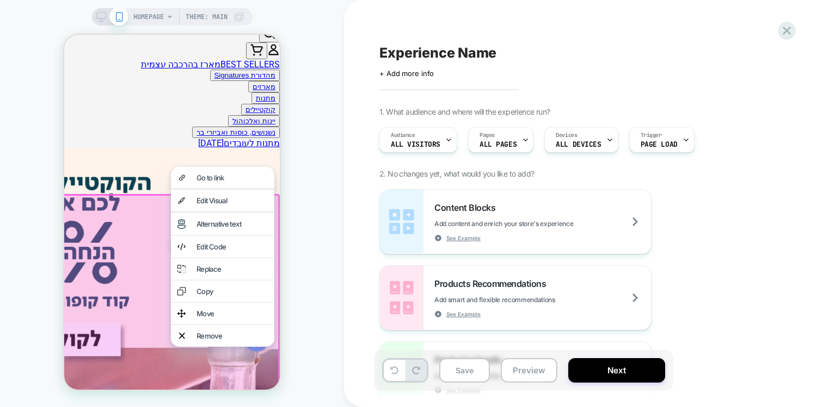
click at [325, 234] on div "HOMEPAGE Theme: MAIN" at bounding box center [172, 204] width 344 height 386
click at [323, 259] on div "HOMEPAGE Theme: MAIN" at bounding box center [172, 204] width 344 height 386
click at [56, 206] on div "HOMEPAGE Theme: MAIN" at bounding box center [172, 204] width 344 height 386
click at [38, 155] on div "HOMEPAGE Theme: MAIN" at bounding box center [172, 204] width 344 height 386
click at [334, 290] on div "HOMEPAGE Theme: MAIN" at bounding box center [172, 204] width 344 height 386
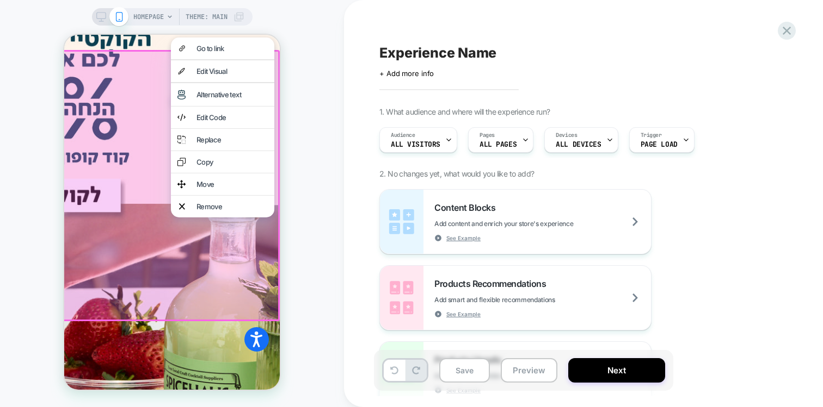
scroll to position [551, 0]
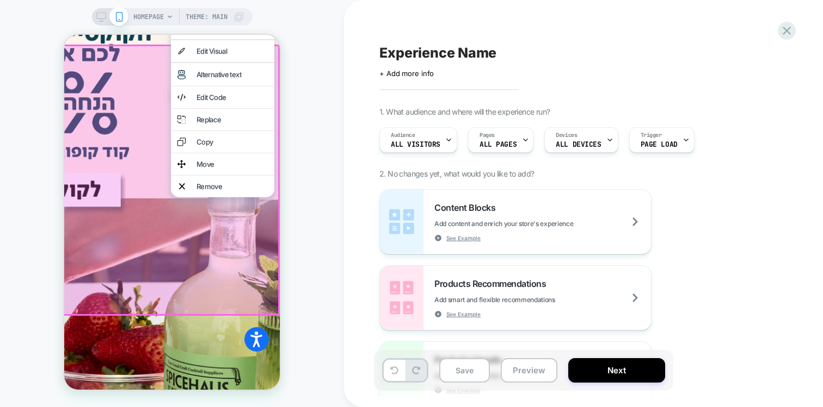
click at [122, 264] on div at bounding box center [170, 180] width 219 height 271
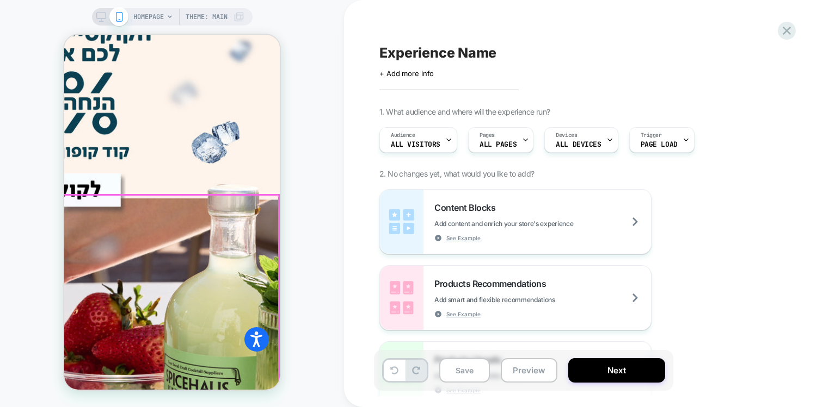
click at [122, 245] on div at bounding box center [170, 329] width 215 height 268
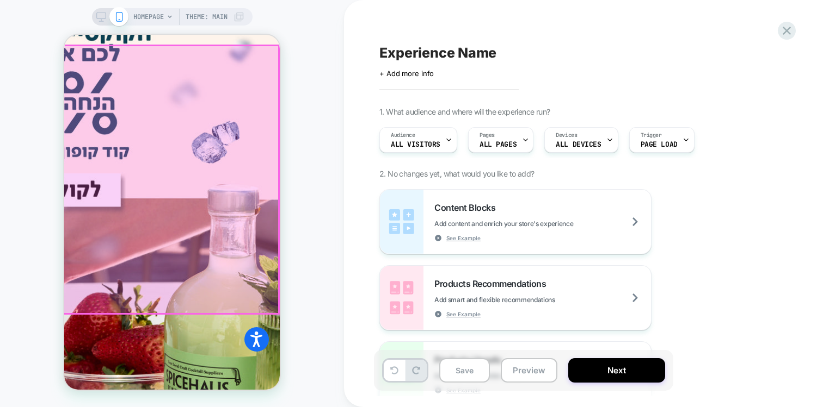
click at [165, 114] on div at bounding box center [170, 180] width 215 height 268
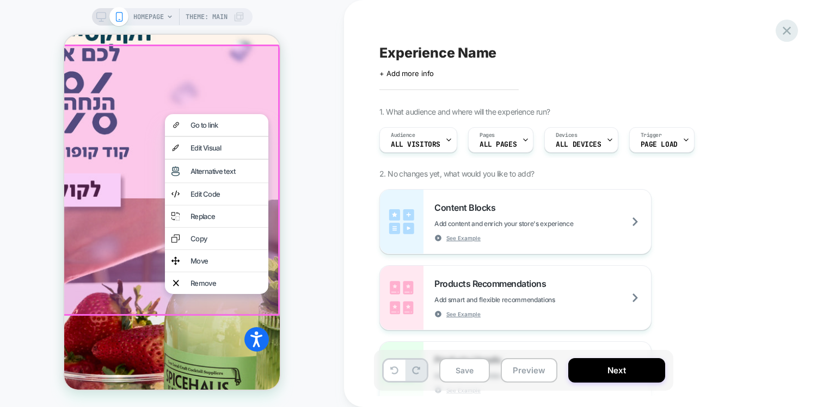
click at [0, 0] on icon at bounding box center [0, 0] width 0 height 0
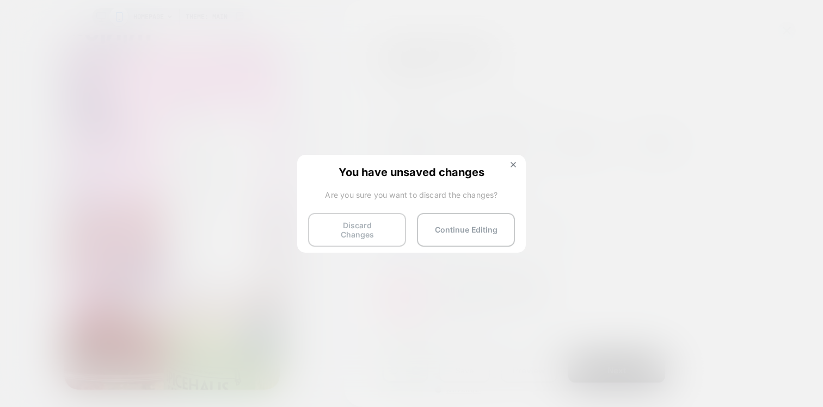
click at [358, 232] on button "Discard Changes" at bounding box center [357, 230] width 98 height 34
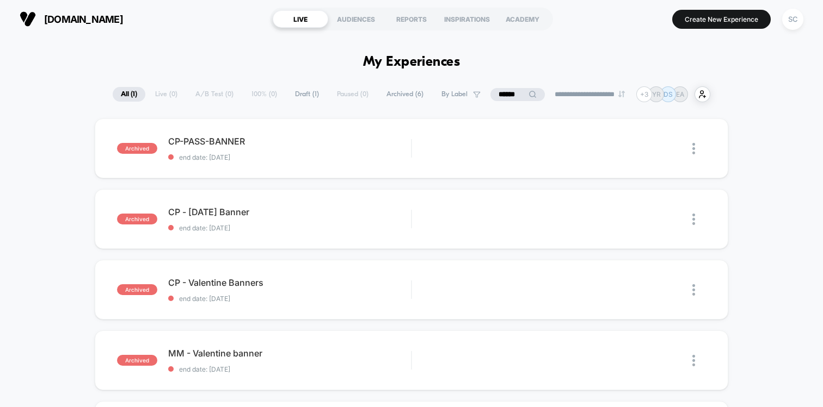
click at [497, 101] on input "******" at bounding box center [517, 94] width 54 height 13
click at [497, 101] on input "******" at bounding box center [517, 94] width 109 height 13
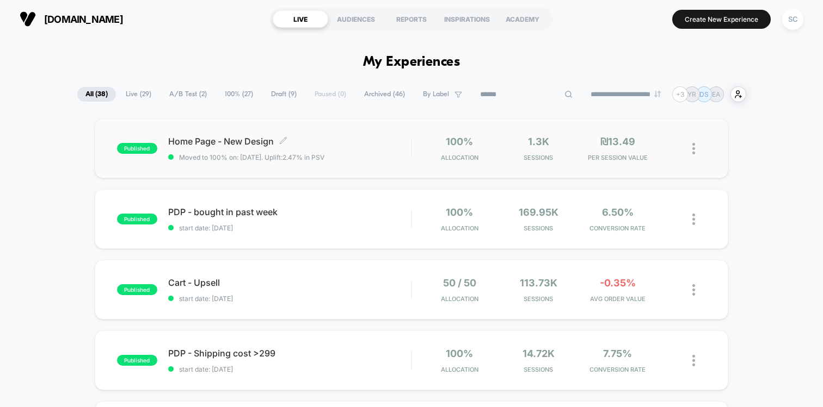
click at [288, 157] on span "Moved to 100% on: 26/08/2025 . Uplift: 2.47% in PSV" at bounding box center [251, 157] width 145 height 8
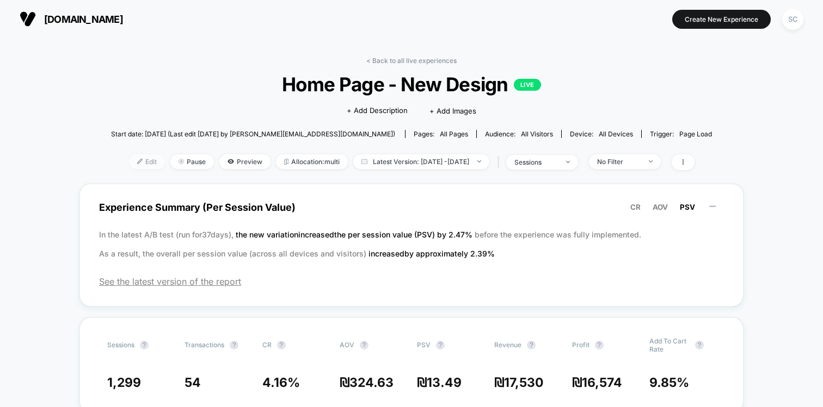
click at [129, 163] on span "Edit" at bounding box center [147, 162] width 36 height 15
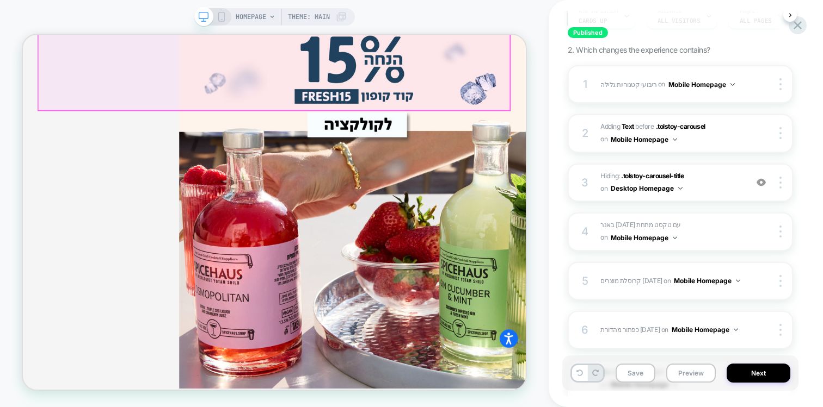
scroll to position [401, 0]
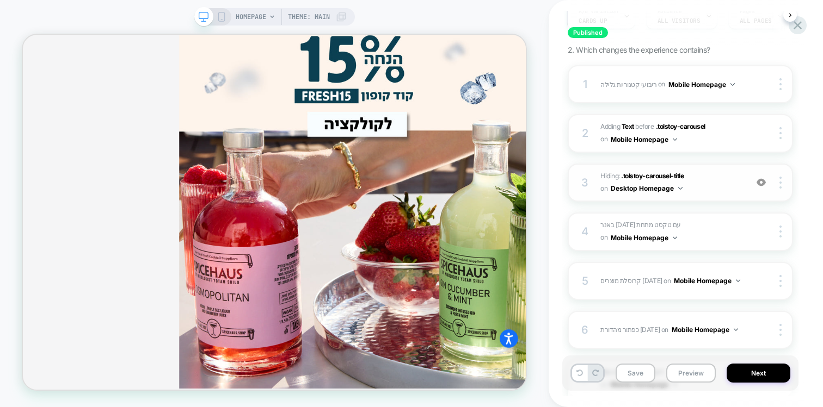
click at [763, 184] on img at bounding box center [760, 182] width 9 height 9
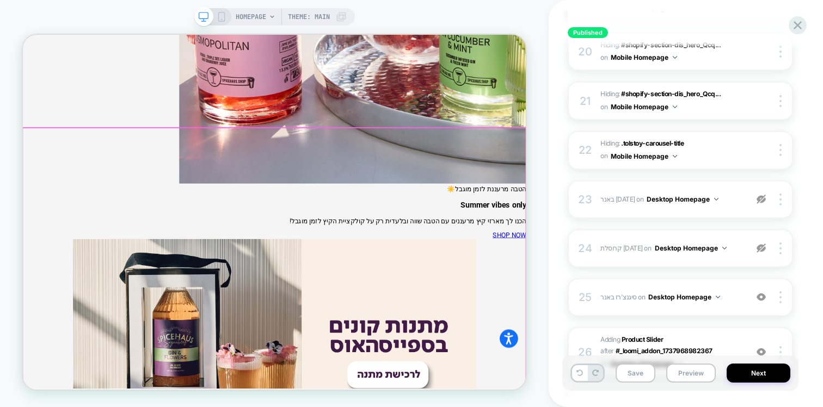
scroll to position [742, 0]
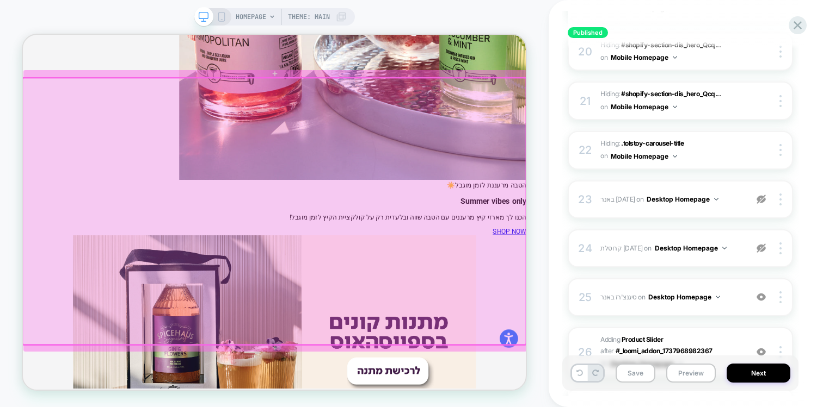
click at [542, 278] on div at bounding box center [357, 270] width 671 height 356
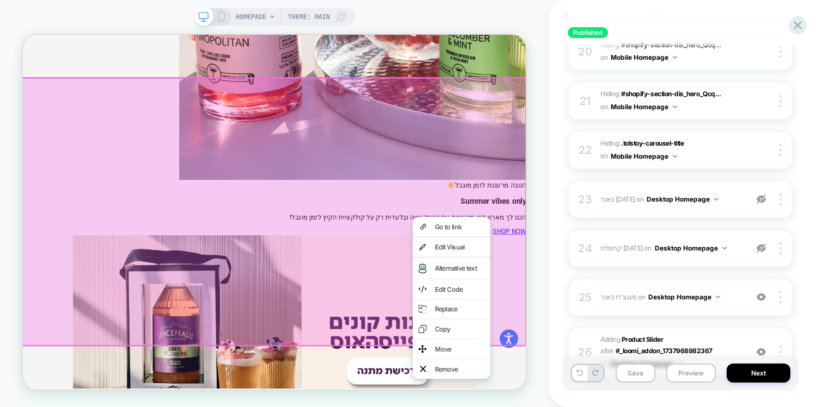
click at [542, 120] on div "HOMEPAGE Theme: MAIN" at bounding box center [274, 204] width 548 height 386
click at [532, 61] on div "HOMEPAGE Theme: MAIN" at bounding box center [274, 204] width 548 height 386
click at [468, 158] on div at bounding box center [357, 270] width 674 height 359
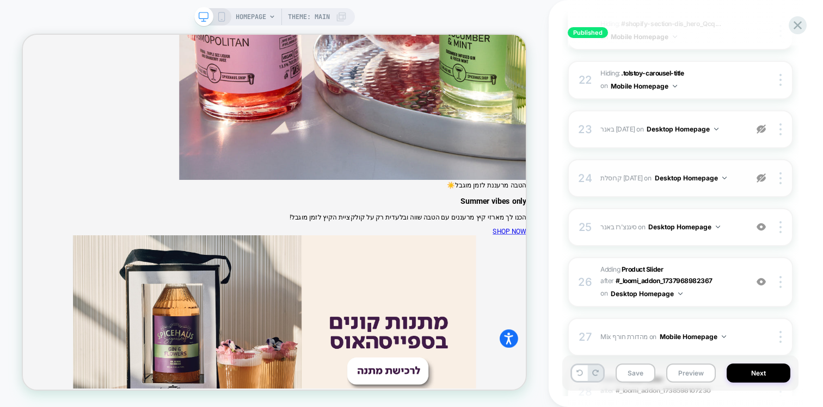
scroll to position [1168, 0]
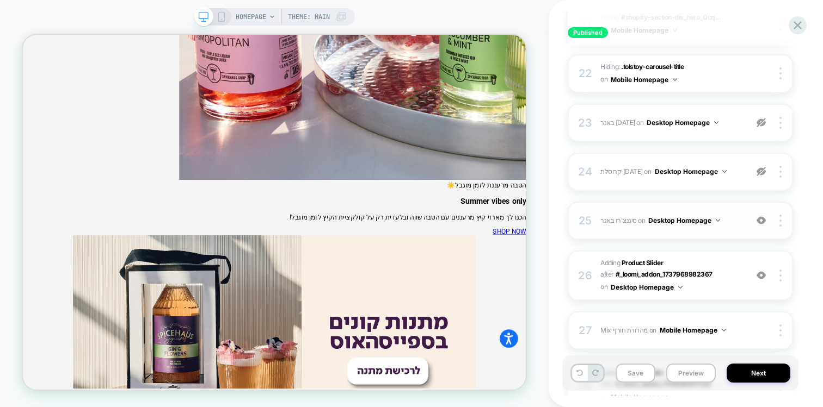
click at [760, 217] on img at bounding box center [760, 220] width 9 height 9
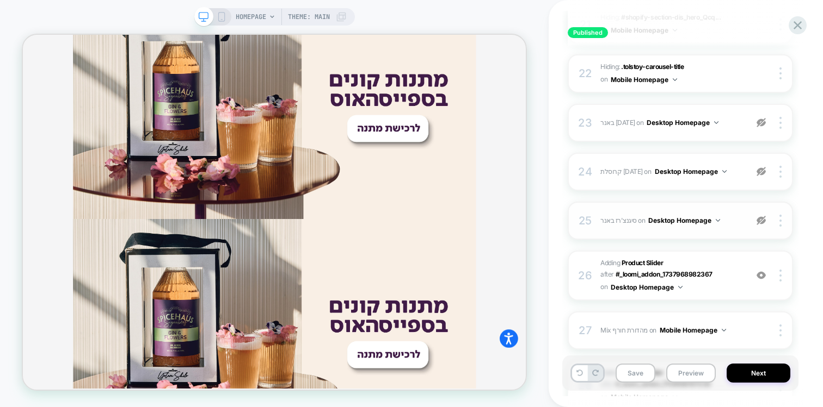
click at [760, 217] on img at bounding box center [760, 220] width 9 height 9
click at [760, 274] on img at bounding box center [760, 275] width 9 height 9
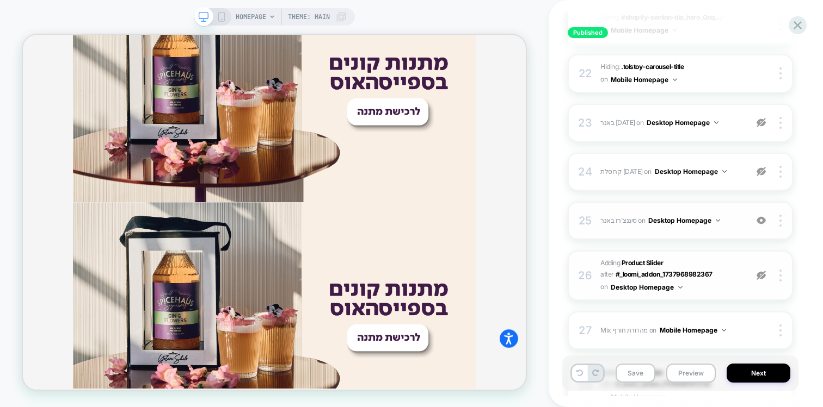
click at [760, 274] on img at bounding box center [760, 275] width 9 height 9
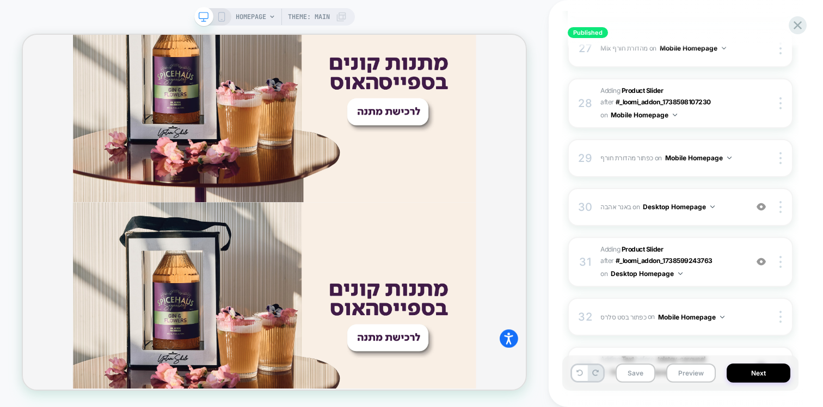
scroll to position [1455, 0]
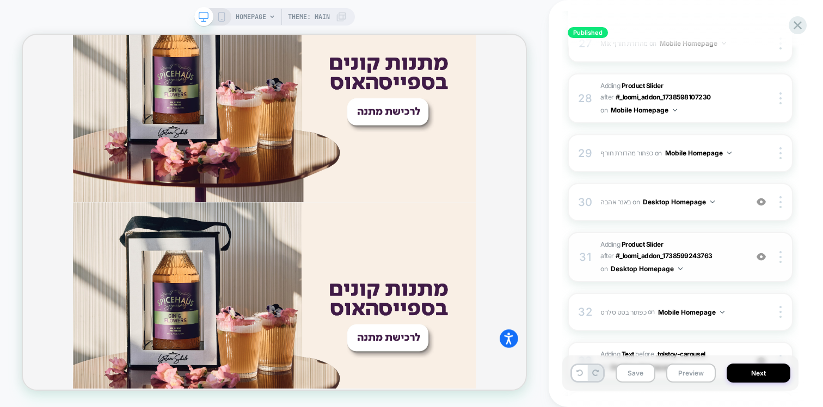
click at [763, 254] on img at bounding box center [760, 256] width 9 height 9
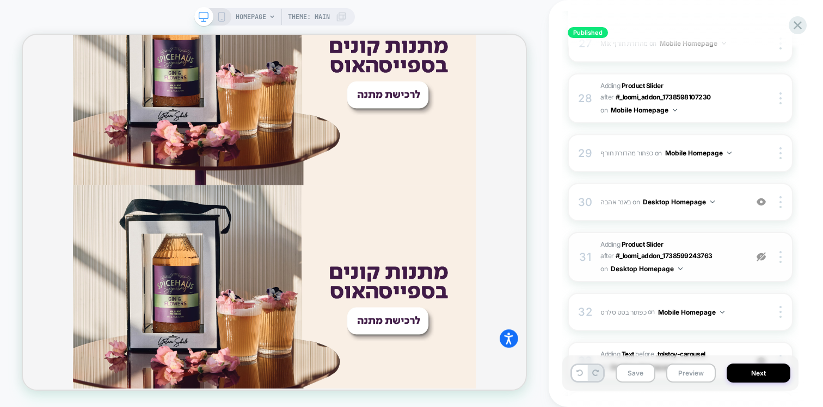
click at [763, 254] on img at bounding box center [760, 256] width 9 height 9
click at [762, 198] on img at bounding box center [760, 201] width 9 height 9
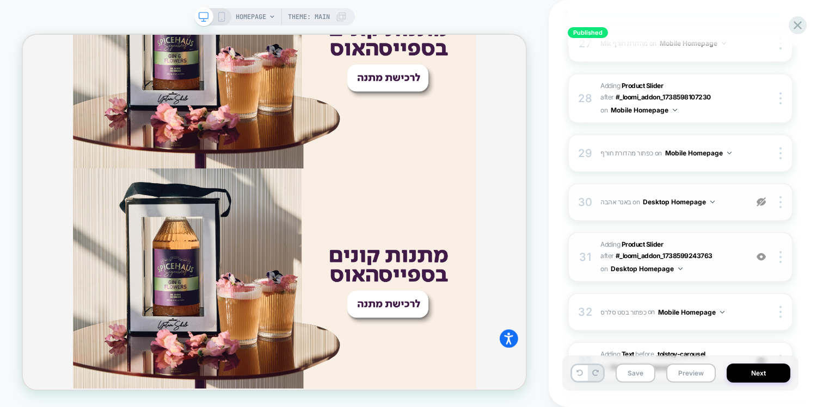
click at [762, 198] on img at bounding box center [760, 201] width 9 height 9
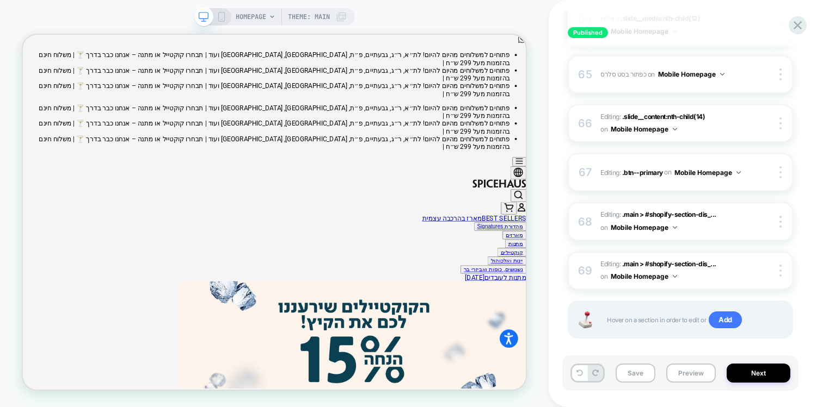
scroll to position [8, 0]
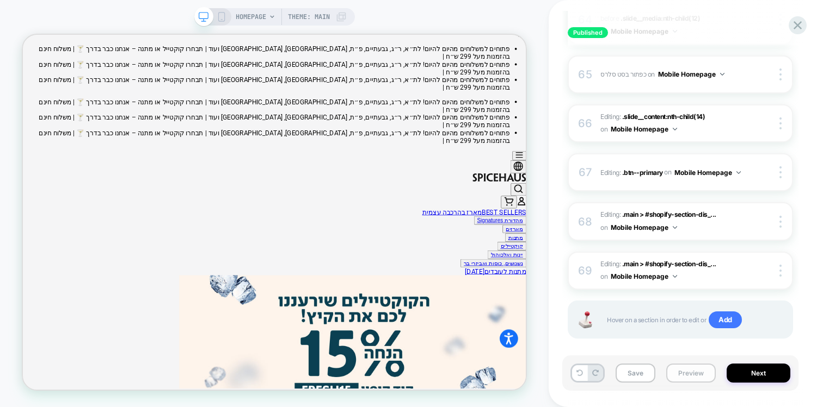
click at [691, 372] on button "Preview" at bounding box center [691, 373] width 50 height 19
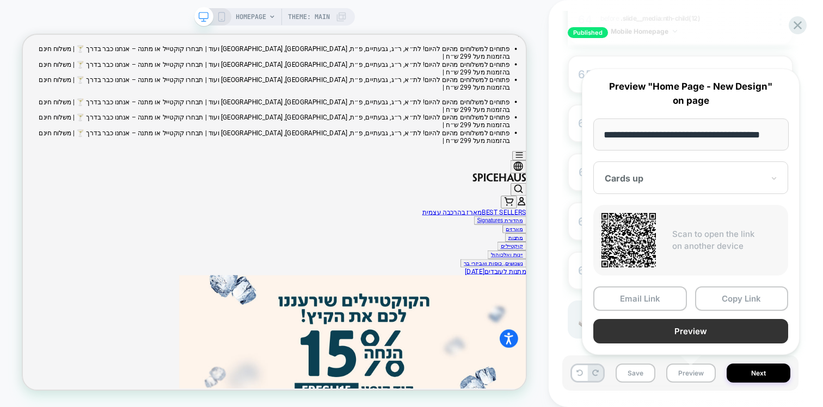
scroll to position [0, 0]
click at [664, 328] on button "Preview" at bounding box center [690, 331] width 195 height 24
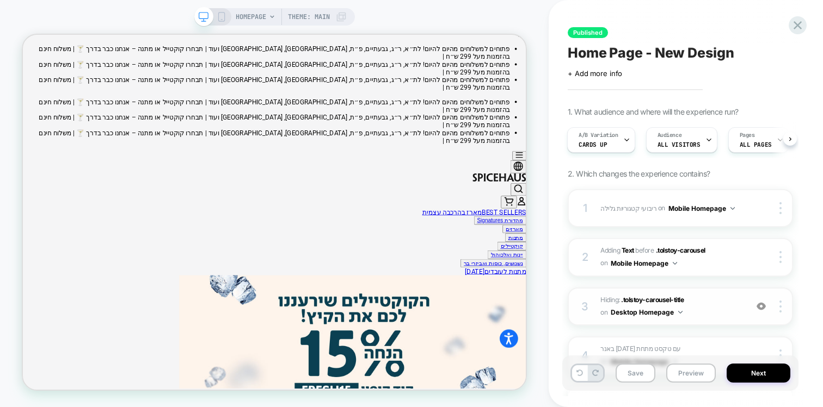
click at [717, 311] on span "Hiding : .tolstoy-carousel-title .tolstoy-carousel-title on Desktop Homepage" at bounding box center [670, 307] width 141 height 26
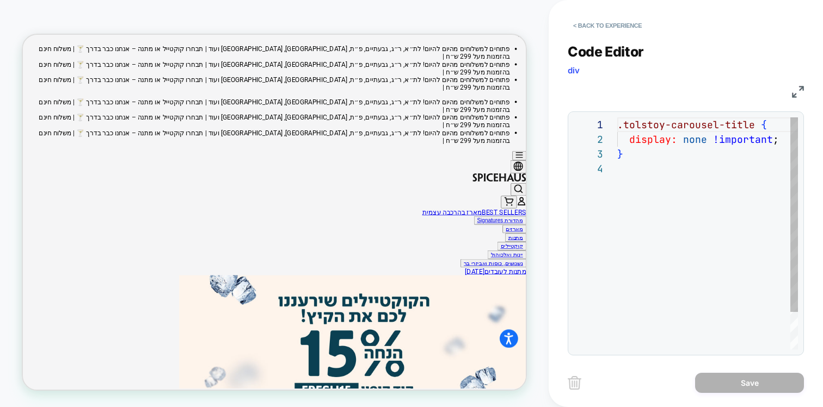
scroll to position [44, 0]
click at [588, 30] on button "< Back to experience" at bounding box center [606, 25] width 79 height 17
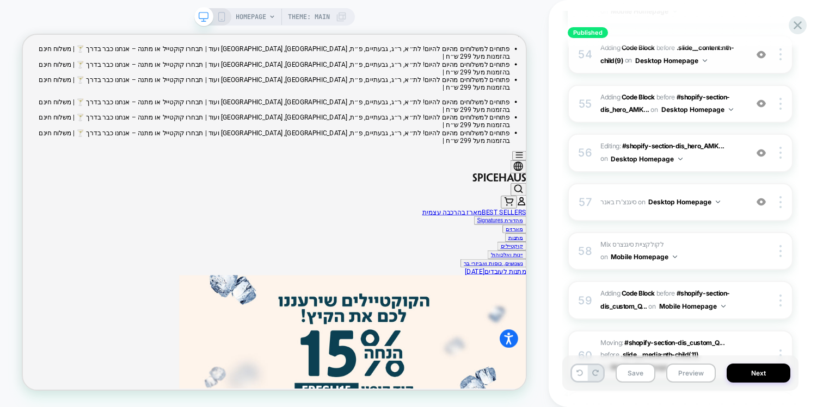
scroll to position [2832, 0]
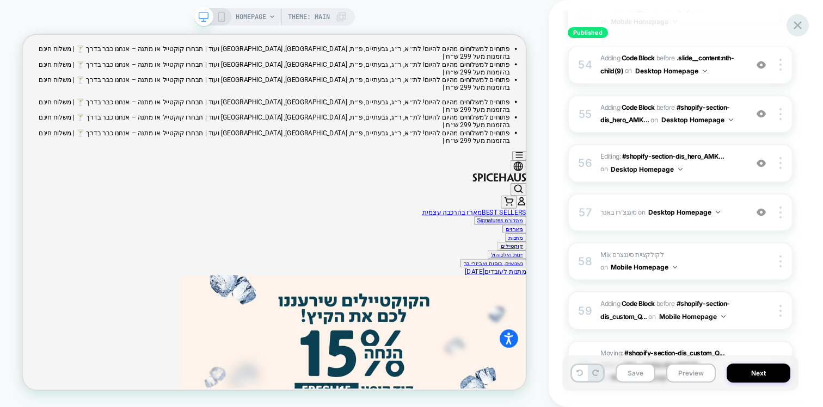
click at [800, 24] on icon at bounding box center [797, 25] width 15 height 15
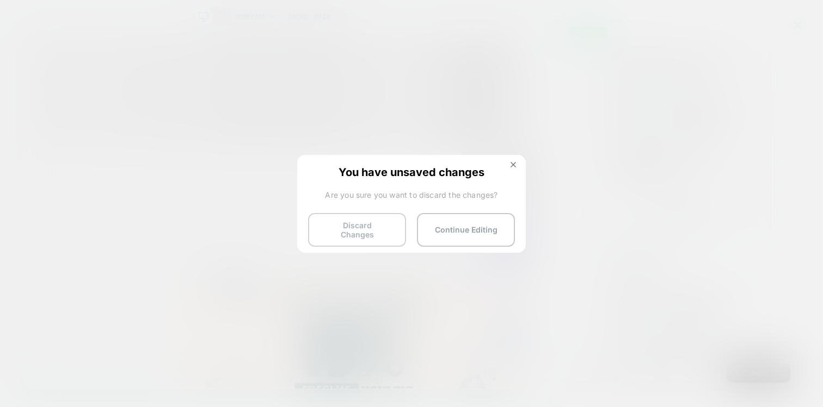
click at [363, 228] on button "Discard Changes" at bounding box center [357, 230] width 98 height 34
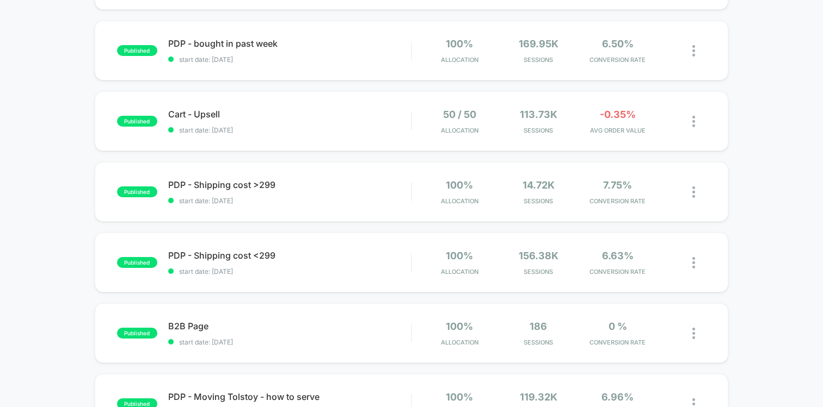
scroll to position [169, 0]
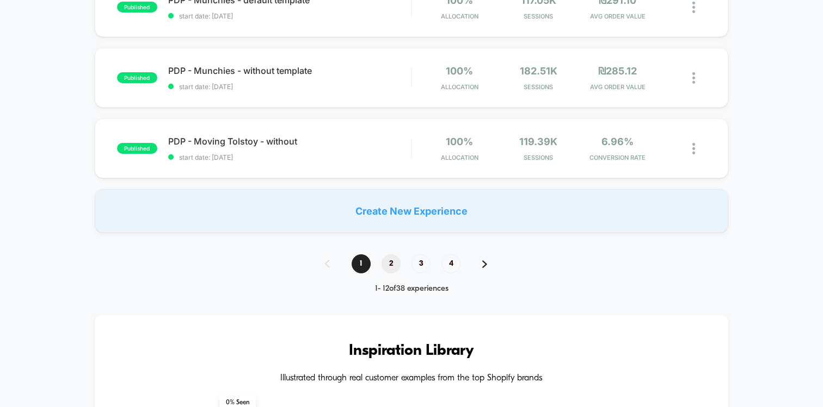
click at [387, 266] on span "2" at bounding box center [390, 264] width 19 height 19
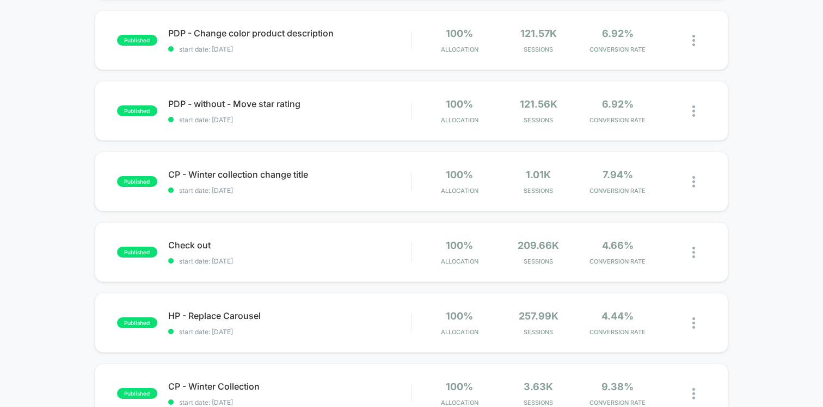
scroll to position [0, 0]
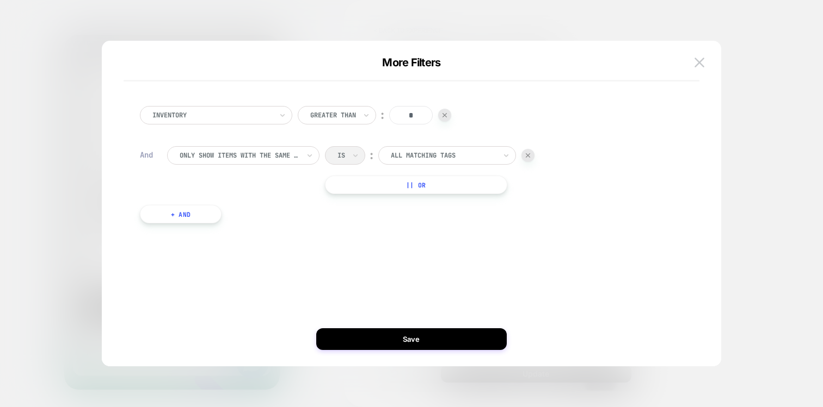
scroll to position [612, 0]
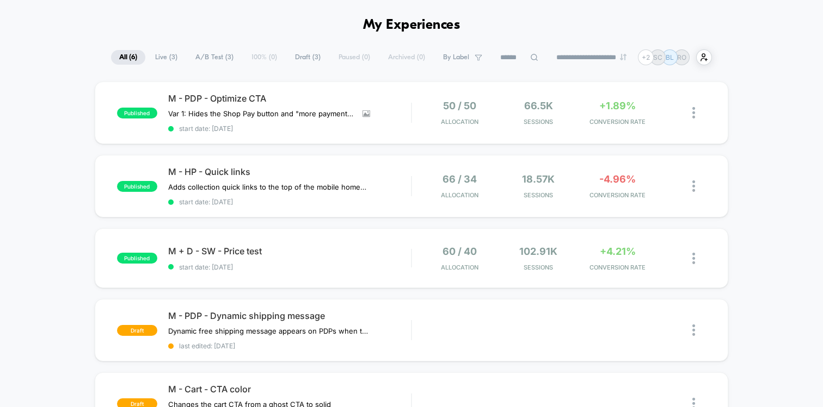
scroll to position [32, 0]
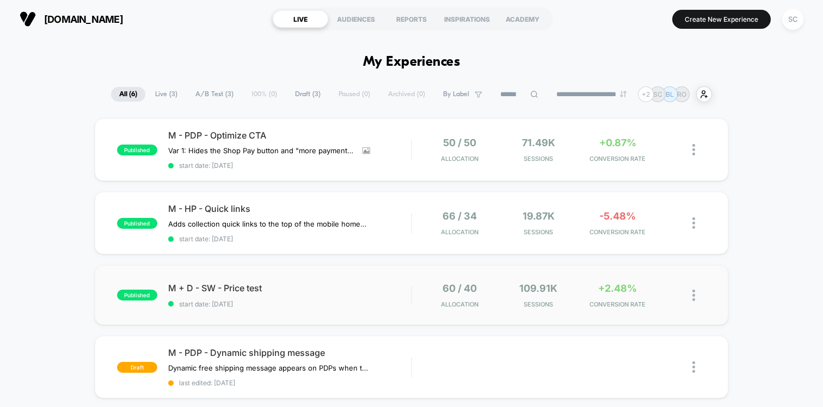
click at [378, 277] on div "published M + D - SW - Price test start date: [DATE] 60 / 40 Allocation 109.91k…" at bounding box center [411, 296] width 633 height 60
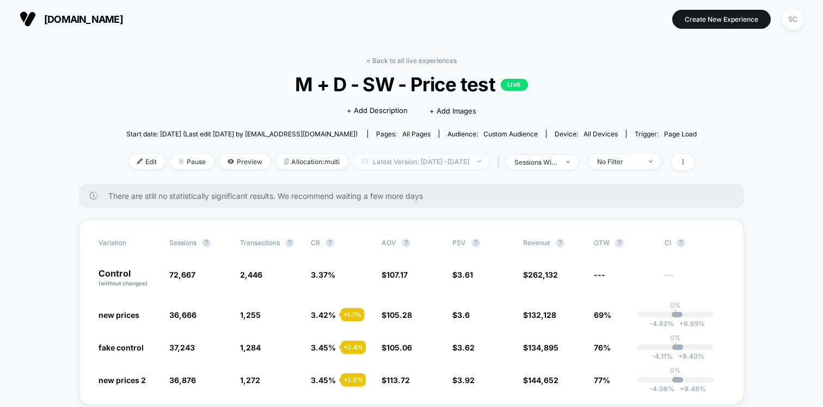
click at [429, 162] on span "Latest Version: [DATE] - [DATE]" at bounding box center [421, 162] width 136 height 15
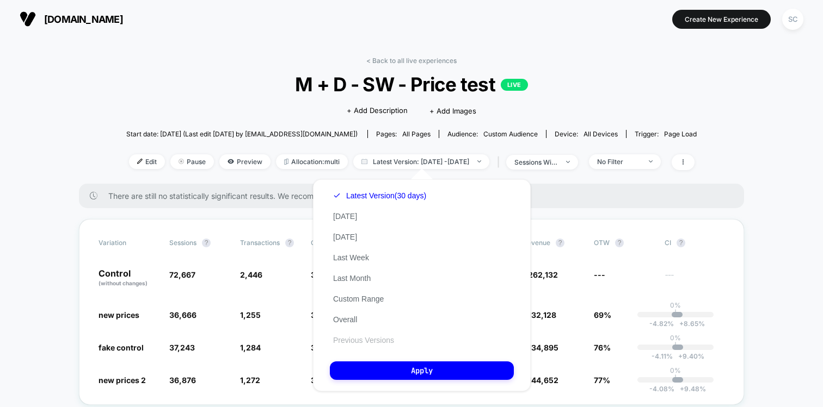
click at [353, 340] on button "Previous Versions" at bounding box center [363, 341] width 67 height 10
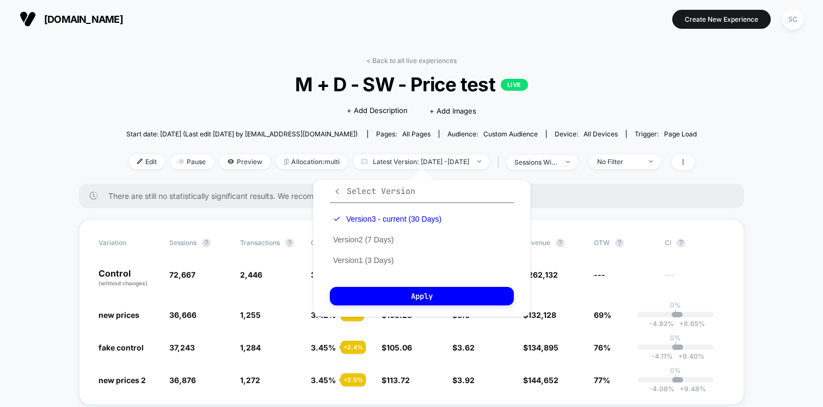
click at [338, 191] on icon "button" at bounding box center [337, 192] width 8 height 8
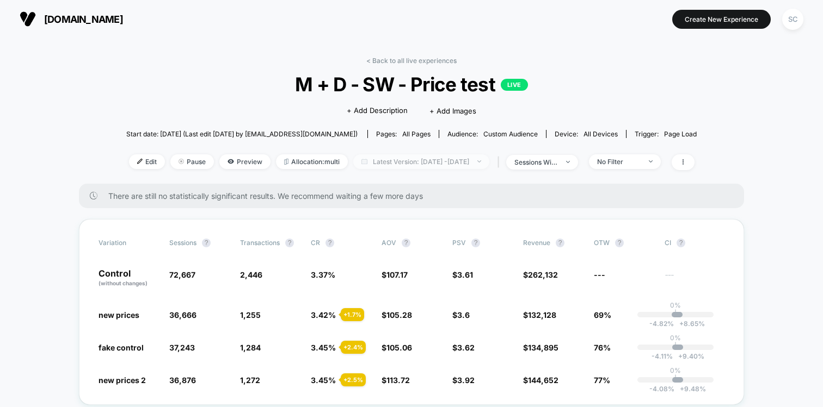
click at [382, 163] on span "Latest Version: Jul 30, 2025 - Aug 27, 2025" at bounding box center [421, 162] width 136 height 15
select select "*"
select select "****"
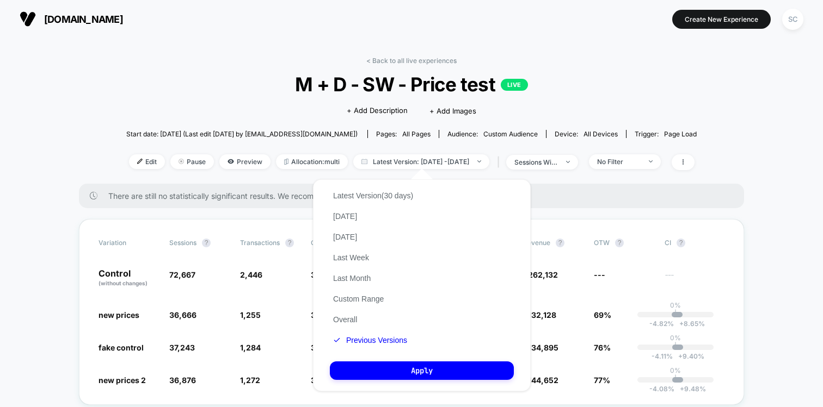
click at [348, 293] on div "Latest Version (30 days) Today Yesterday Last Week Last Month Custom Range Over…" at bounding box center [373, 268] width 87 height 165
click at [349, 298] on button "Custom Range" at bounding box center [358, 299] width 57 height 10
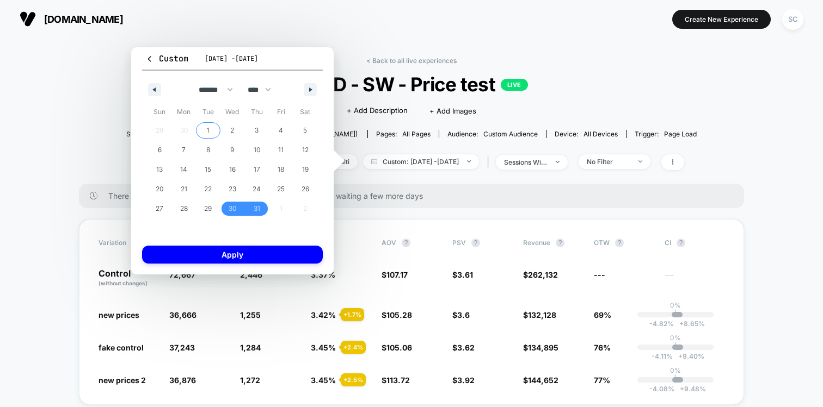
click at [208, 135] on span "1" at bounding box center [208, 131] width 3 height 20
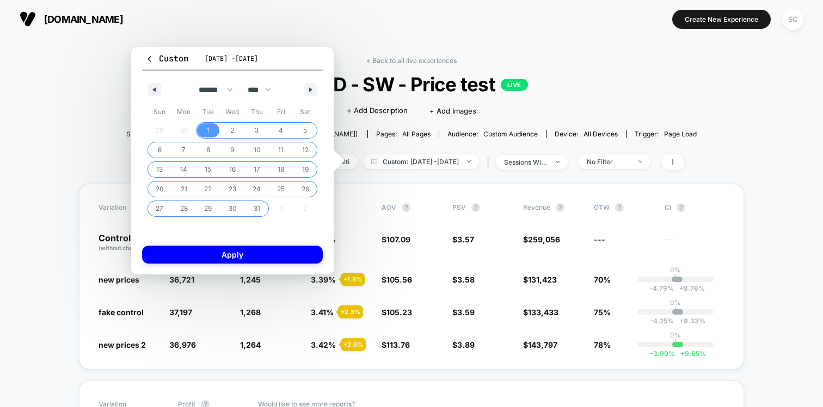
click at [257, 208] on span "31" at bounding box center [257, 209] width 7 height 20
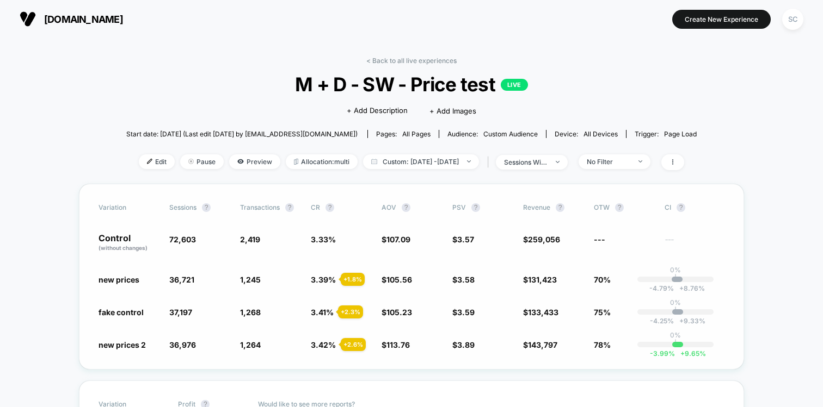
drag, startPoint x: 308, startPoint y: 236, endPoint x: 583, endPoint y: 345, distance: 296.2
click at [583, 344] on div "Variation Sessions ? Transactions ? CR ? AOV ? PSV ? Revenue ? OTW ? CI ? Contr…" at bounding box center [411, 277] width 665 height 186
click at [390, 165] on span "Custom: Jul 30, 2025 - Aug 27, 2025" at bounding box center [421, 162] width 116 height 15
select select "*"
select select "****"
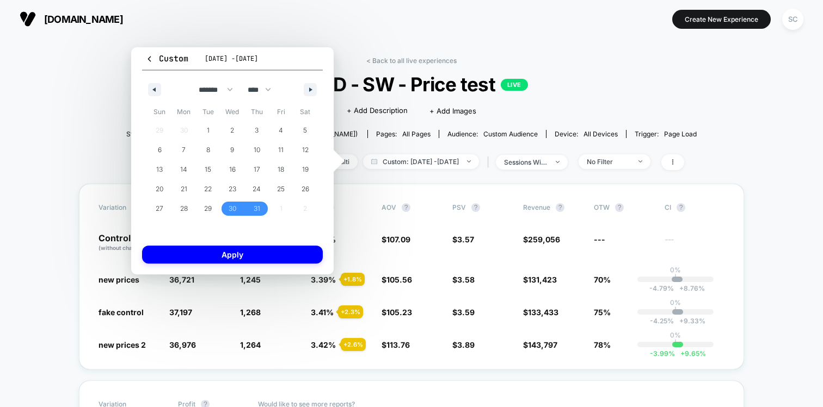
click at [516, 96] on div "Click to edit experience details + Add Description + Add Images" at bounding box center [411, 110] width 342 height 29
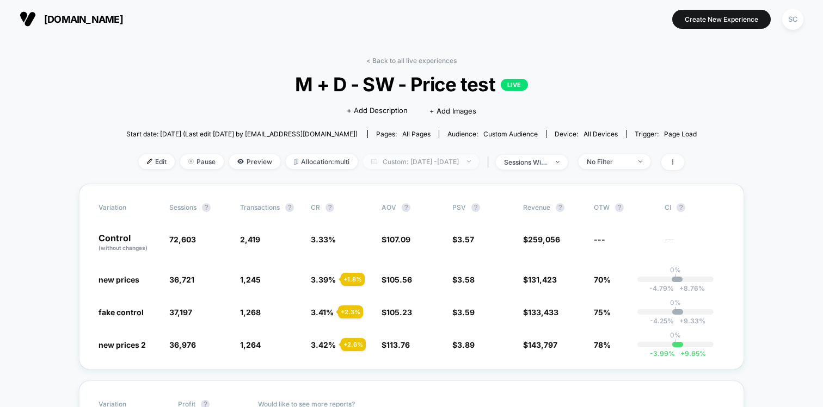
click at [430, 166] on span "Custom: Jul 30, 2025 - Aug 27, 2025" at bounding box center [421, 162] width 116 height 15
select select "*"
select select "****"
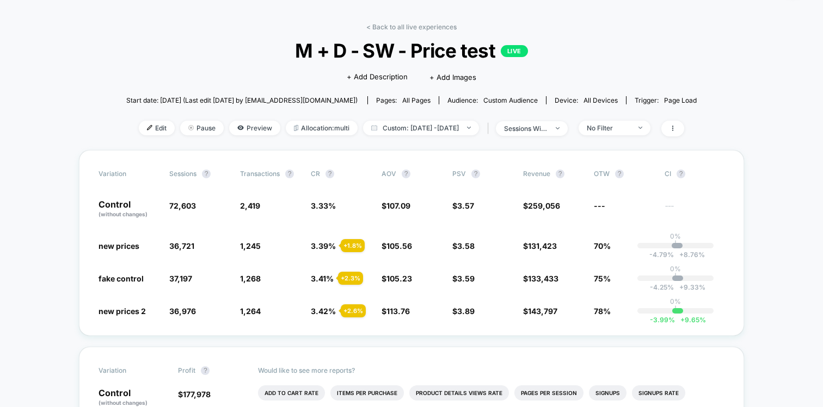
scroll to position [28, 0]
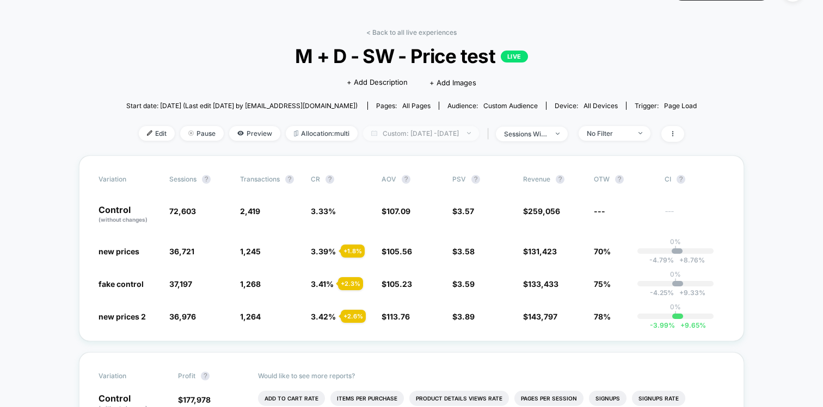
click at [404, 137] on span "Custom: Jul 30, 2025 - Aug 27, 2025" at bounding box center [421, 133] width 116 height 15
select select "*"
select select "****"
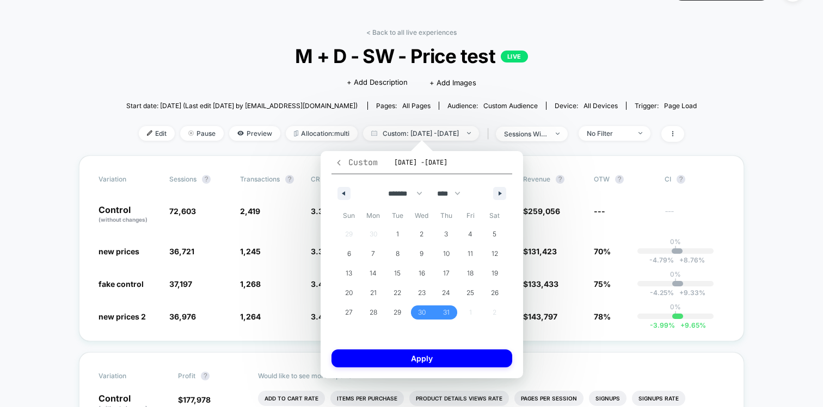
click at [342, 160] on icon "button" at bounding box center [339, 163] width 8 height 8
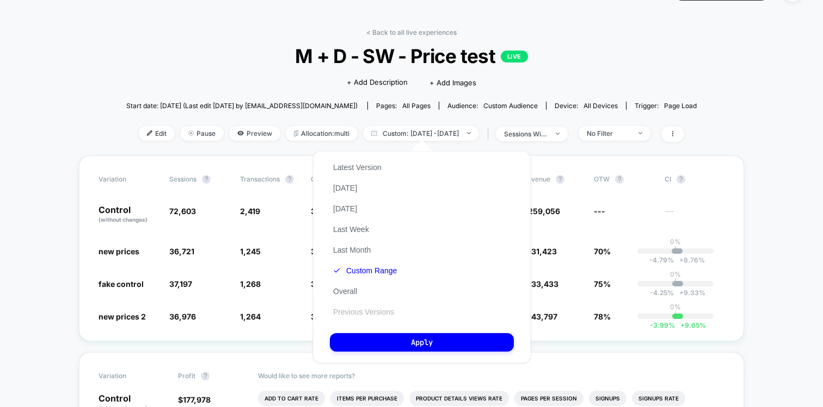
click at [357, 309] on button "Previous Versions" at bounding box center [363, 312] width 67 height 10
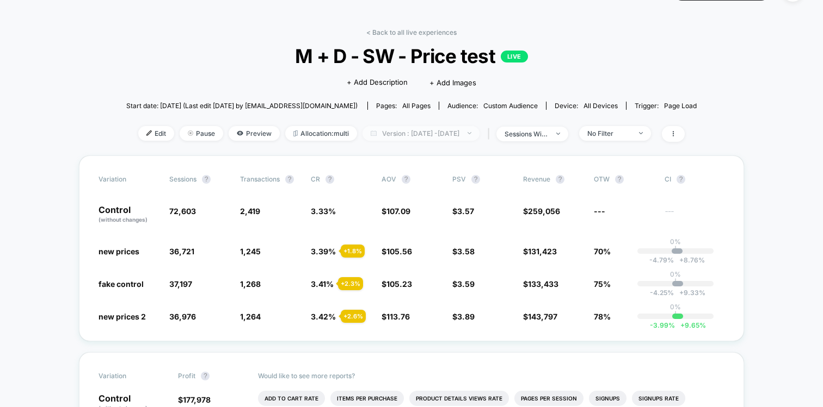
click at [422, 128] on span "Version : Jul 30, 2025 - Aug 27, 2025" at bounding box center [420, 133] width 117 height 15
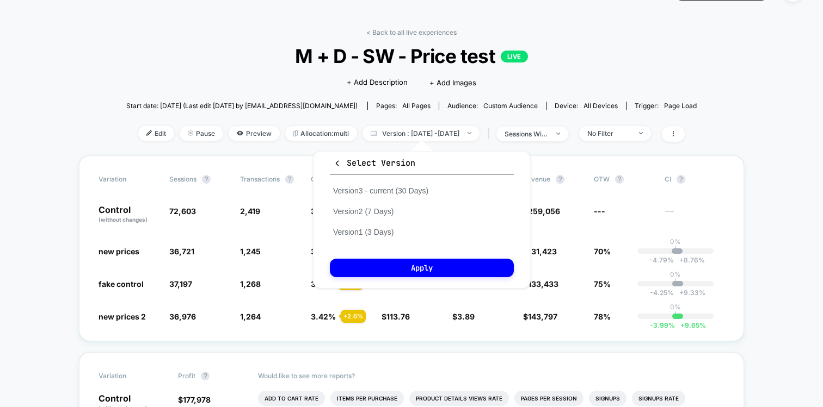
click at [162, 100] on span "Start date: 29/07/2025 (Last edit 24/08/2025 by vlasy@visually.io)" at bounding box center [241, 105] width 231 height 19
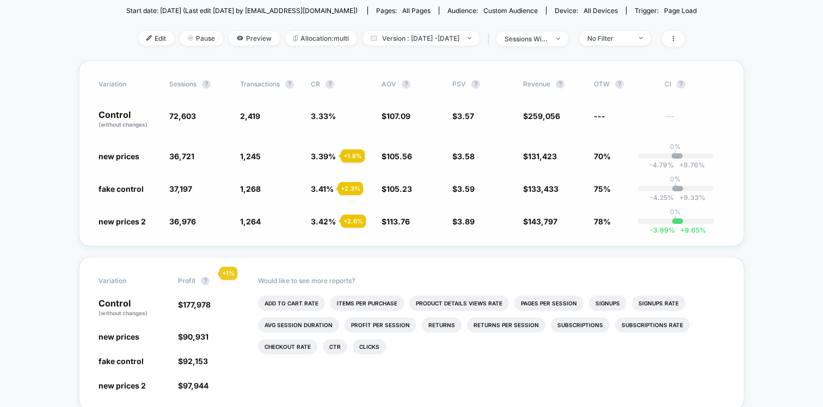
scroll to position [112, 0]
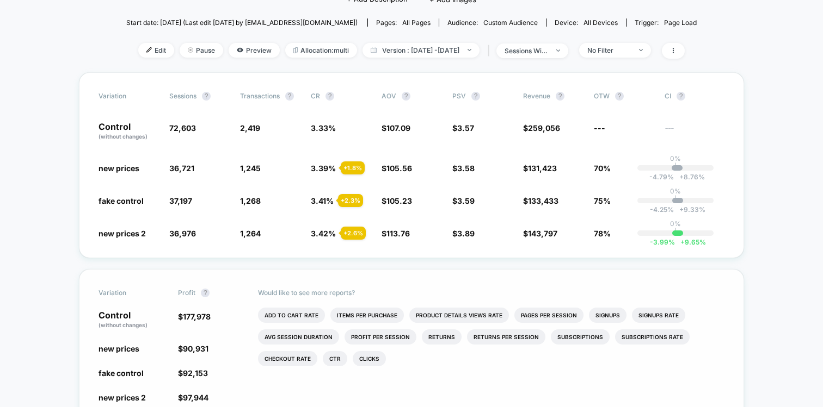
drag, startPoint x: 260, startPoint y: 287, endPoint x: 311, endPoint y: 303, distance: 53.0
click at [311, 303] on div "Would like to see more reports? Add To Cart Rate Items Per Purchase Product Det…" at bounding box center [491, 346] width 467 height 152
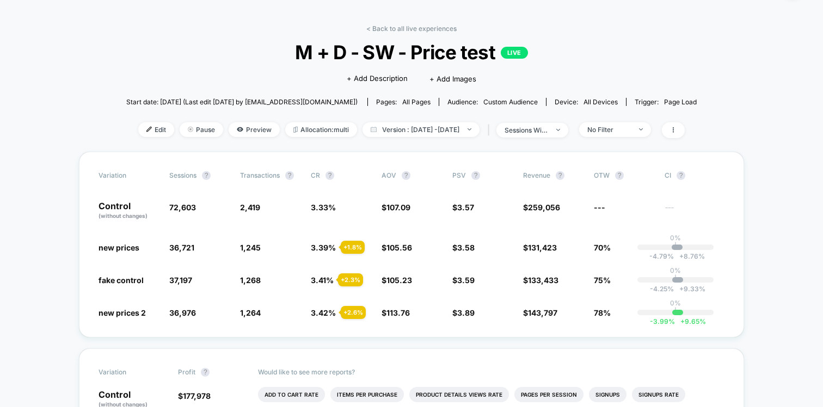
scroll to position [0, 0]
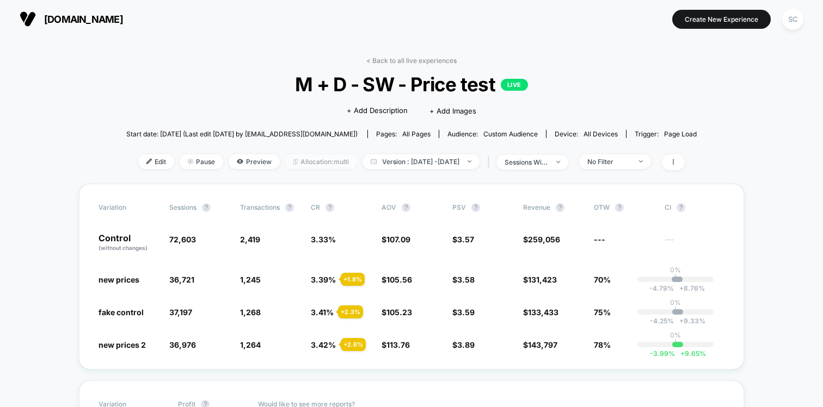
click at [285, 164] on span "Allocation: multi" at bounding box center [321, 162] width 72 height 15
click at [299, 160] on span "Allocation: multi" at bounding box center [321, 162] width 72 height 15
click at [690, 171] on div "< Back to all live experiences M + D - SW - Price test LIVE Click to edit exper…" at bounding box center [411, 120] width 570 height 127
click at [676, 163] on icon at bounding box center [673, 162] width 7 height 7
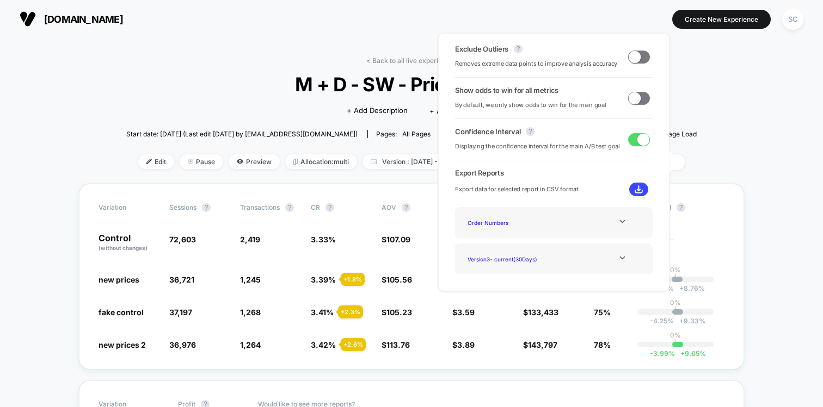
click at [626, 104] on div "Show odds to win for all metrics By default, we only show odds to win for the m…" at bounding box center [553, 98] width 197 height 24
click at [635, 103] on span at bounding box center [639, 98] width 22 height 13
click at [632, 58] on span at bounding box center [634, 57] width 12 height 12
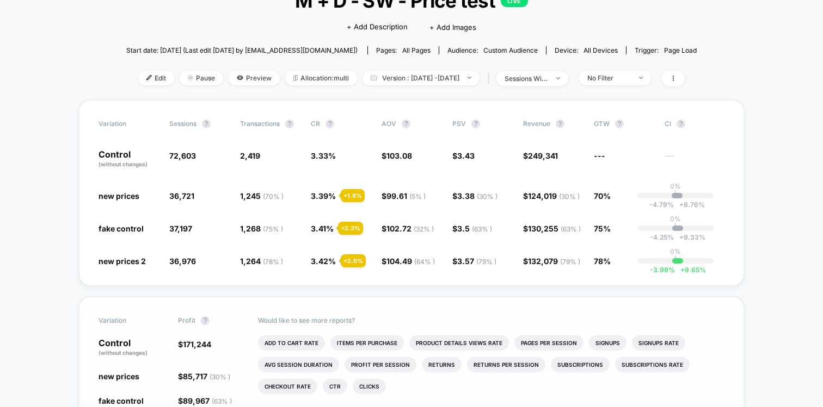
scroll to position [51, 0]
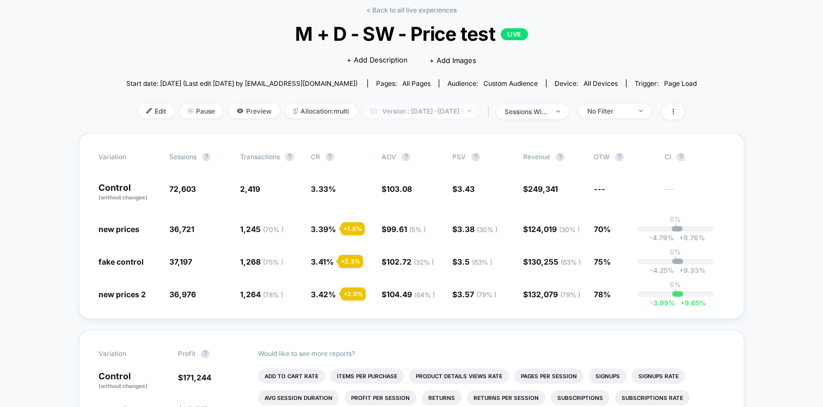
click at [394, 114] on span "Version : Jul 30, 2025 - Aug 27, 2025" at bounding box center [420, 111] width 117 height 15
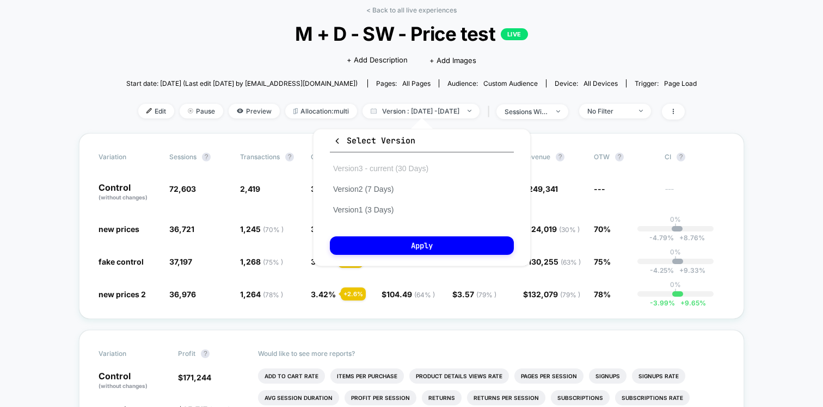
click at [372, 164] on button "Version 3 - current (30 Days)" at bounding box center [381, 169] width 102 height 10
drag, startPoint x: 336, startPoint y: 141, endPoint x: 416, endPoint y: 120, distance: 82.9
click at [416, 120] on div "Custom Jul 30, 2025 - Aug 27, 2025 ******* ******** ***** ***** *** **** **** *…" at bounding box center [421, 197] width 239 height 159
click at [404, 106] on span "Version : Jul 30, 2025 - Aug 27, 2025" at bounding box center [420, 111] width 117 height 15
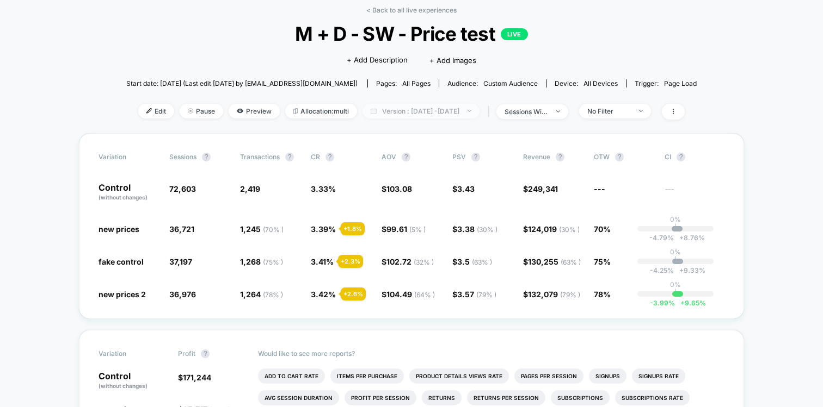
click at [368, 104] on span "Version : Jul 30, 2025 - Aug 27, 2025" at bounding box center [420, 111] width 117 height 15
select select "*"
select select "****"
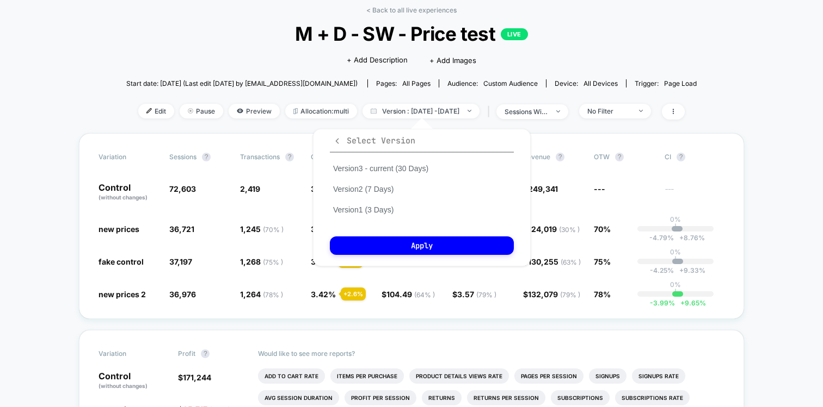
click at [337, 140] on icon "button" at bounding box center [337, 141] width 8 height 8
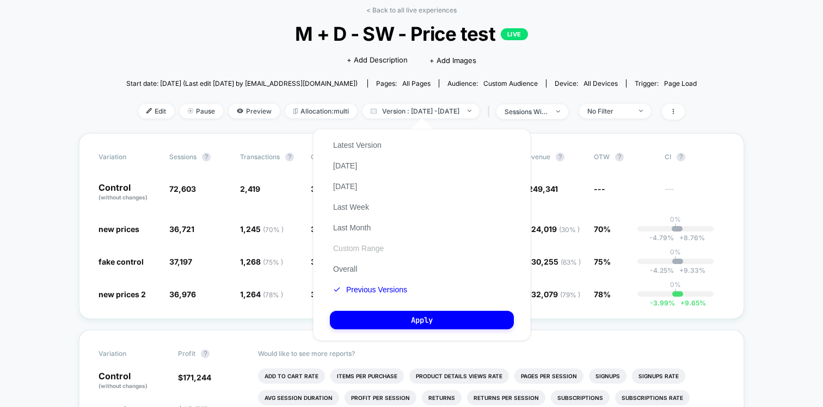
click at [337, 247] on button "Custom Range" at bounding box center [358, 249] width 57 height 10
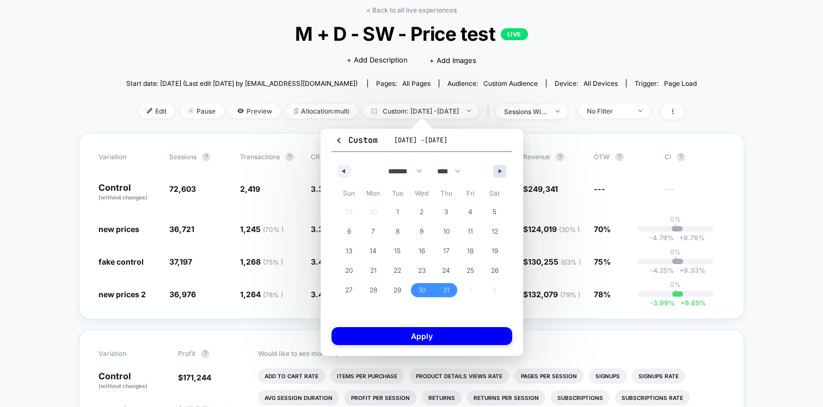
click at [505, 172] on button "button" at bounding box center [499, 171] width 13 height 13
select select "*"
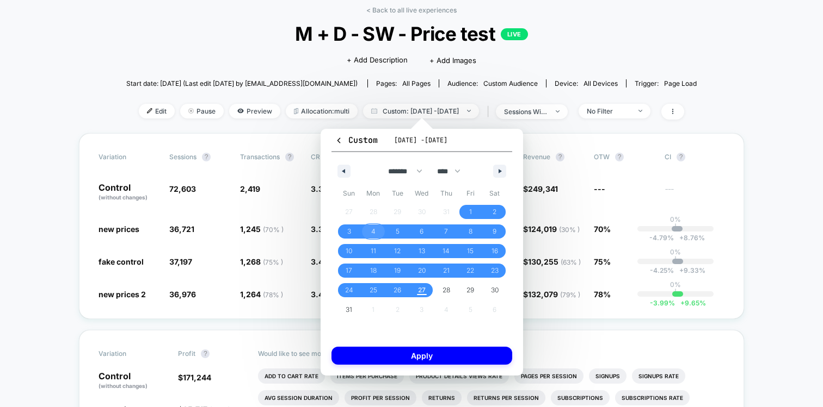
click at [371, 230] on span "4" at bounding box center [373, 232] width 24 height 14
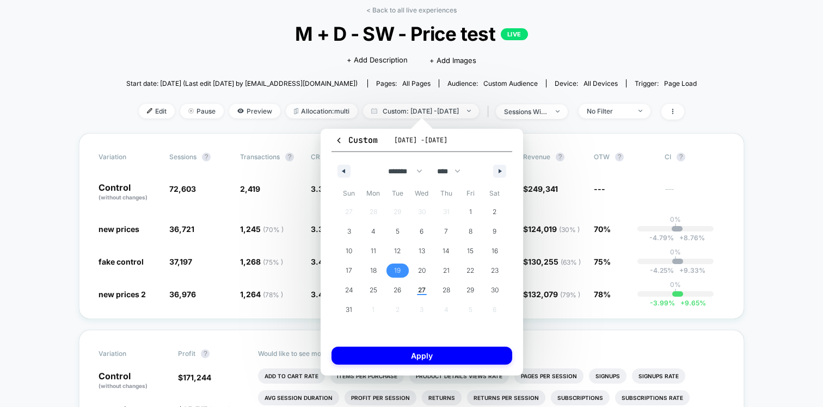
click at [393, 267] on span "19" at bounding box center [397, 271] width 24 height 14
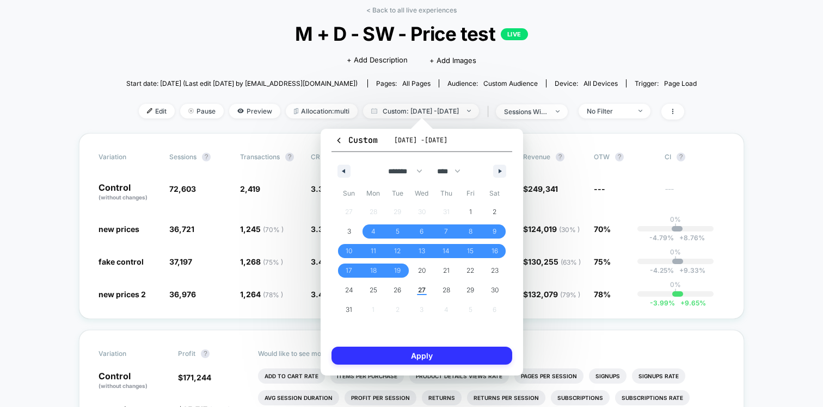
click at [395, 359] on button "Apply" at bounding box center [421, 356] width 181 height 18
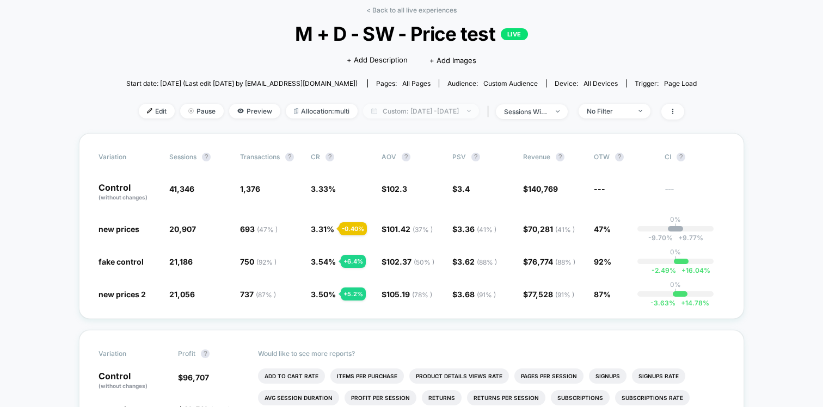
click at [455, 110] on span "Custom: Aug 4, 2025 - Aug 19, 2025" at bounding box center [421, 111] width 116 height 15
select select "*"
select select "****"
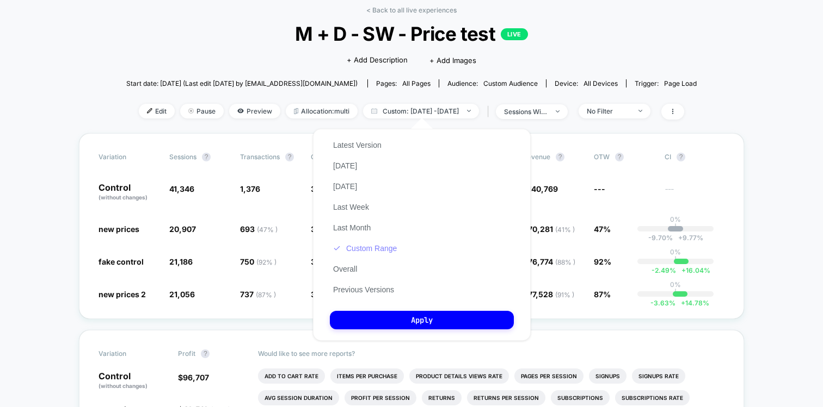
click at [357, 245] on button "Custom Range" at bounding box center [365, 249] width 70 height 10
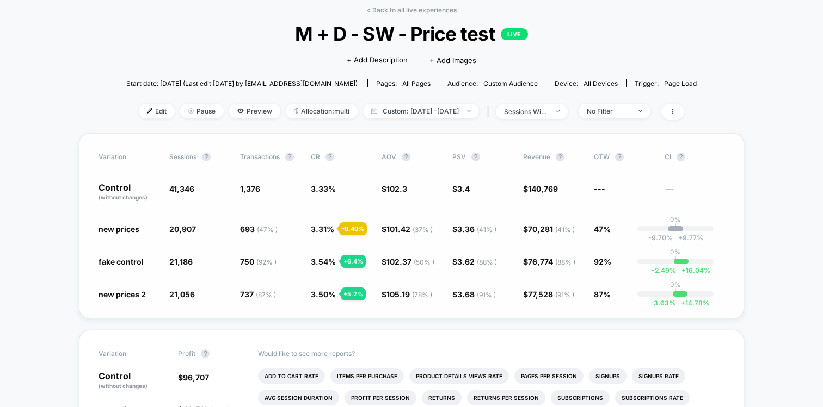
drag, startPoint x: 316, startPoint y: 228, endPoint x: 328, endPoint y: 292, distance: 64.8
click at [328, 292] on div "Variation Sessions ? Transactions ? CR ? AOV ? PSV ? Revenue ? OTW ? CI ? Contr…" at bounding box center [411, 226] width 665 height 186
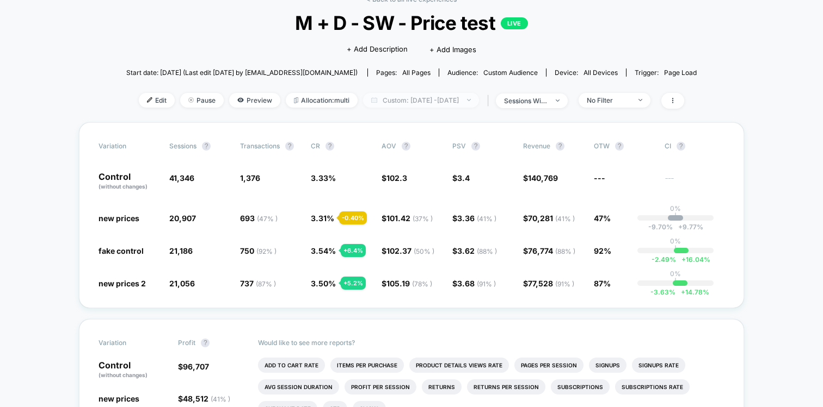
click at [411, 106] on span "Custom: Aug 4, 2025 - Aug 19, 2025" at bounding box center [421, 100] width 116 height 15
select select "*"
select select "****"
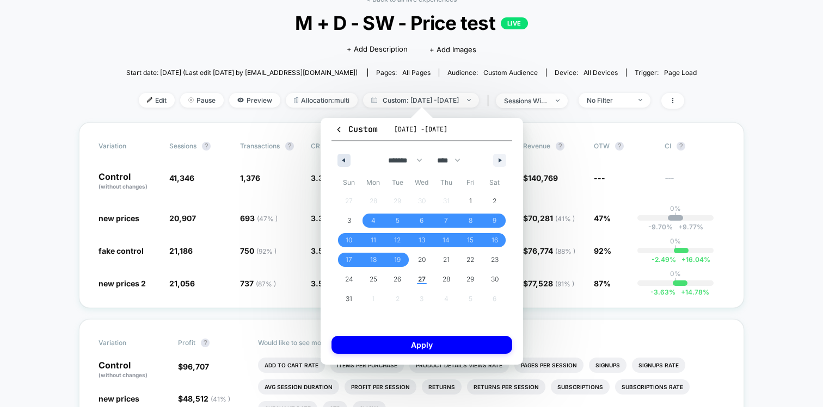
click at [344, 165] on button "button" at bounding box center [343, 160] width 13 height 13
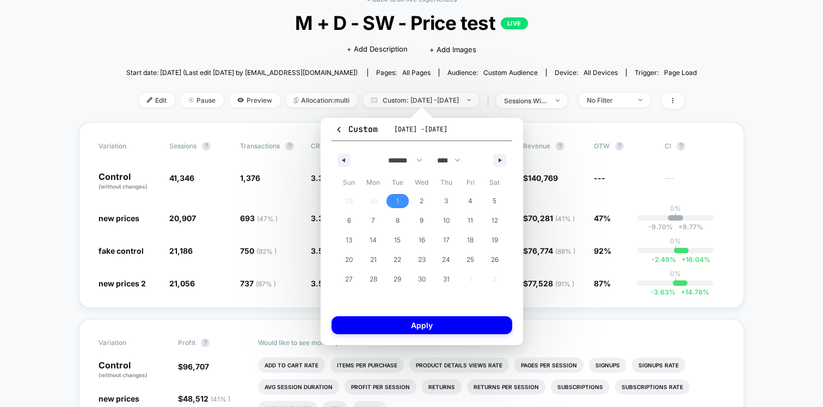
click at [393, 197] on span "1" at bounding box center [397, 201] width 24 height 14
click at [505, 158] on div "******* ******** ***** ***** *** **** **** ****** ********* ******* ******** **…" at bounding box center [421, 157] width 181 height 33
click at [493, 159] on button "button" at bounding box center [499, 160] width 13 height 13
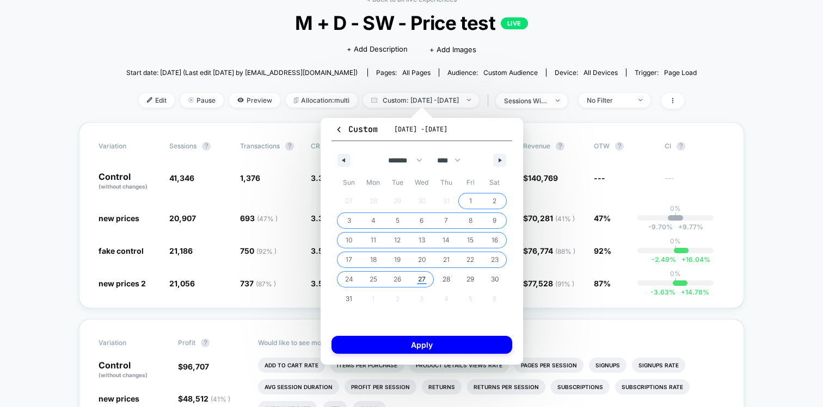
click at [417, 285] on span "27" at bounding box center [422, 280] width 24 height 14
select select "*"
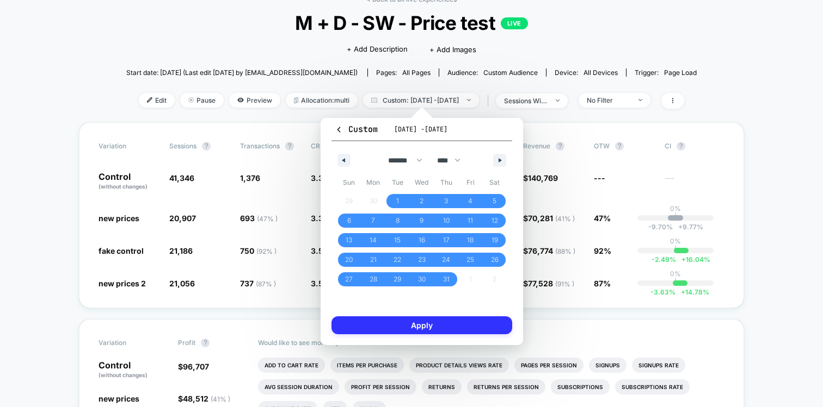
click at [438, 334] on button "Apply" at bounding box center [421, 326] width 181 height 18
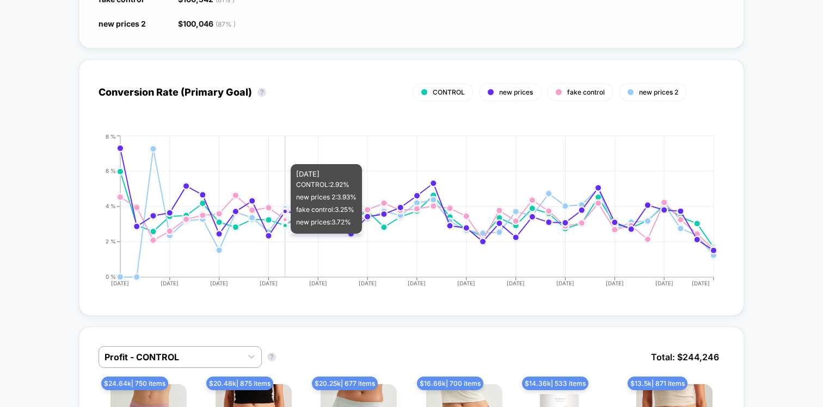
scroll to position [485, 0]
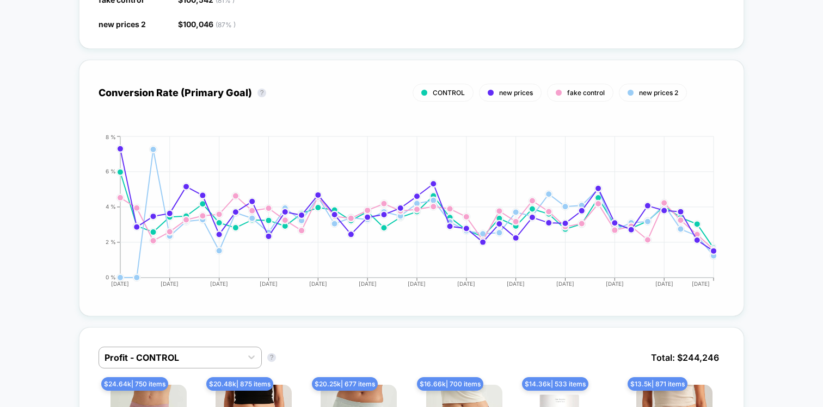
click at [453, 87] on div "CONTROL" at bounding box center [442, 93] width 61 height 18
click at [444, 90] on span "CONTROL" at bounding box center [449, 93] width 32 height 8
click at [495, 91] on div "new prices" at bounding box center [510, 93] width 63 height 18
click at [565, 91] on div "fake control" at bounding box center [580, 93] width 66 height 18
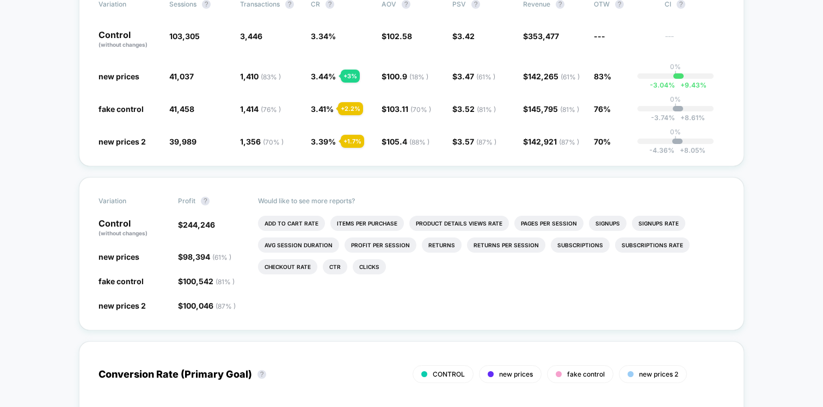
scroll to position [152, 0]
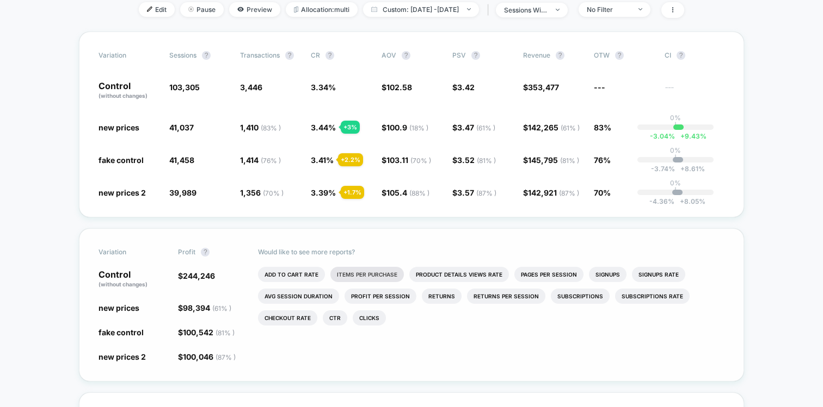
click at [386, 269] on li "Items Per Purchase" at bounding box center [366, 274] width 73 height 15
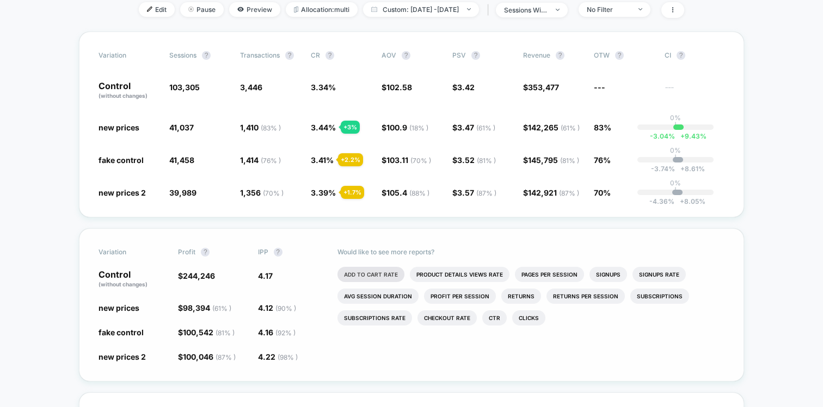
click at [381, 271] on li "Add To Cart Rate" at bounding box center [370, 274] width 67 height 15
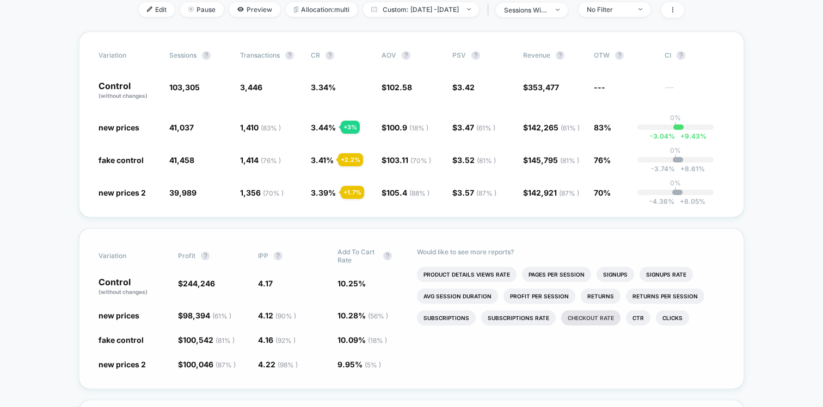
click at [584, 317] on li "Checkout Rate" at bounding box center [590, 318] width 59 height 15
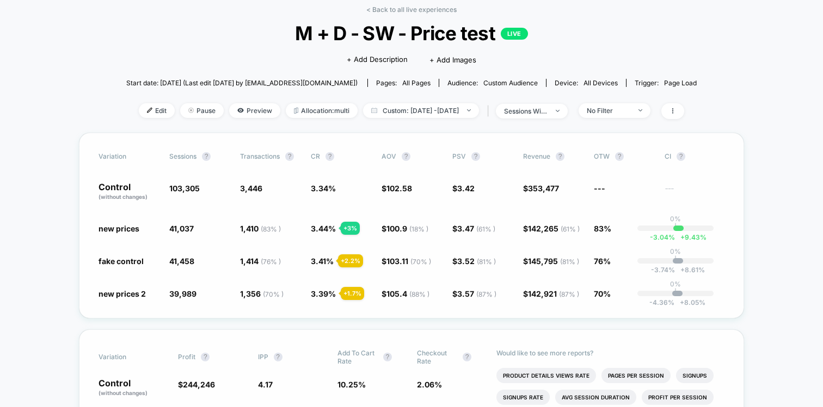
scroll to position [41, 0]
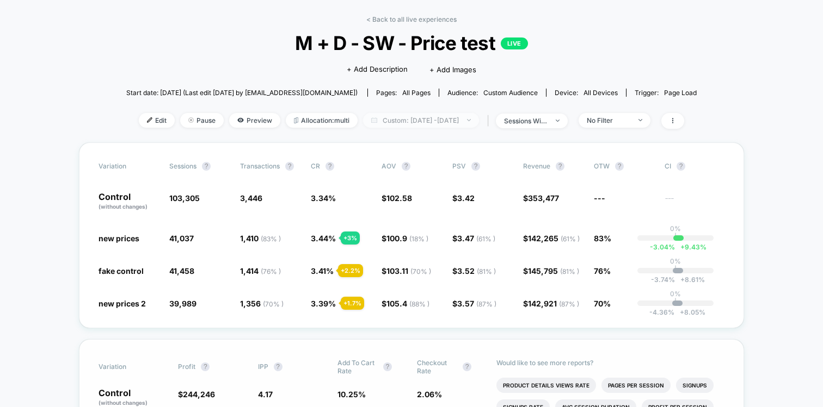
click at [405, 119] on span "Custom: Jul 1, 2025 - Aug 27, 2025" at bounding box center [421, 120] width 116 height 15
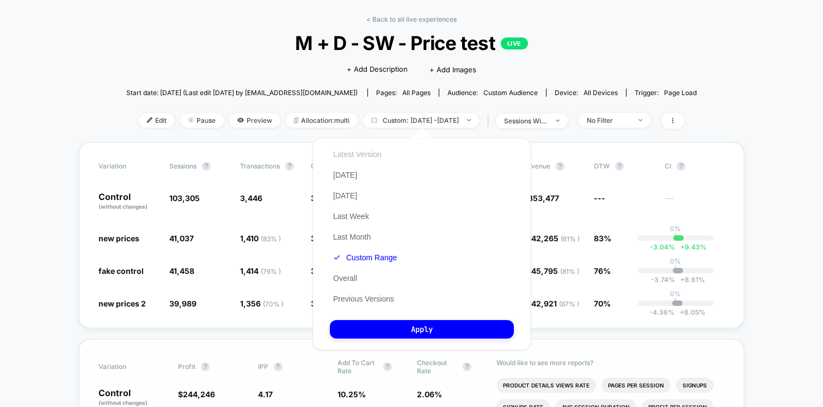
click at [354, 153] on button "Latest Version" at bounding box center [357, 155] width 55 height 10
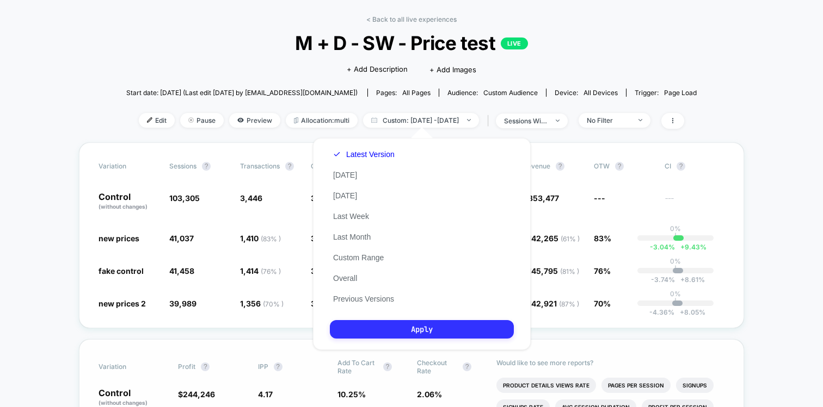
click at [387, 320] on button "Apply" at bounding box center [422, 329] width 184 height 18
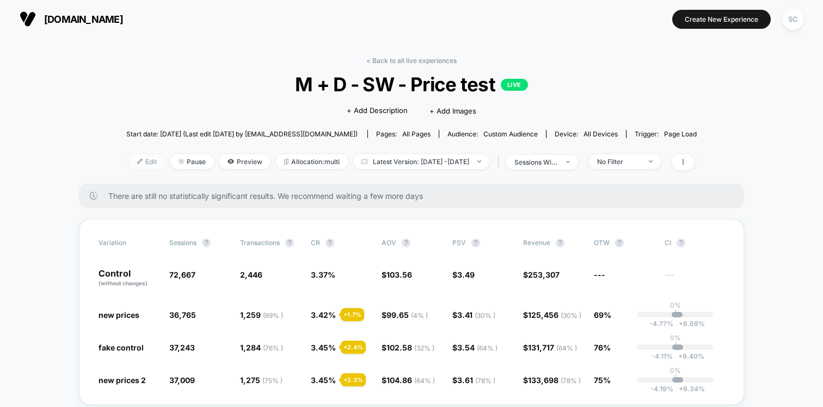
click at [129, 167] on span "Edit" at bounding box center [147, 162] width 36 height 15
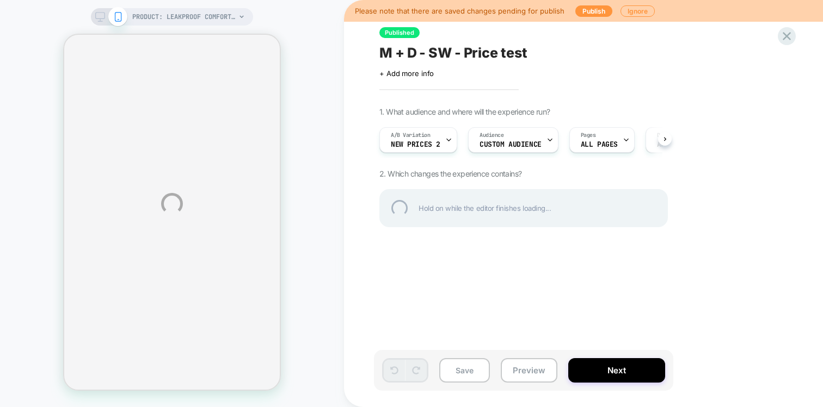
click at [595, 9] on div "PRODUCT: Leakproof Comfort Bikini PRODUCT: Leakproof Comfort Bikini Please note…" at bounding box center [411, 203] width 823 height 407
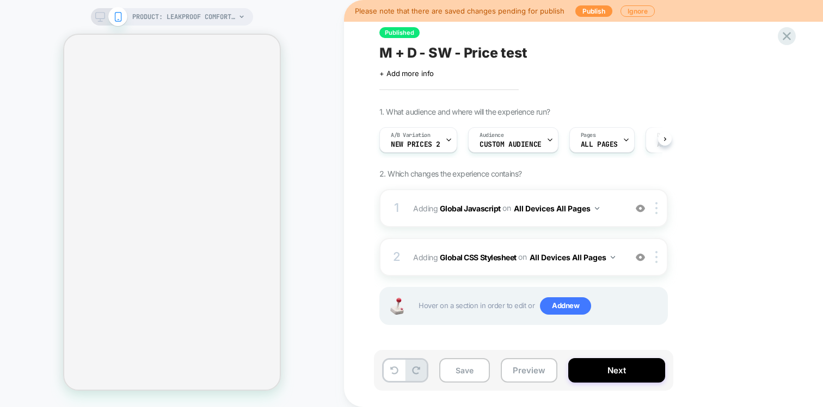
scroll to position [0, 1]
click at [594, 14] on button "Publish" at bounding box center [593, 10] width 37 height 11
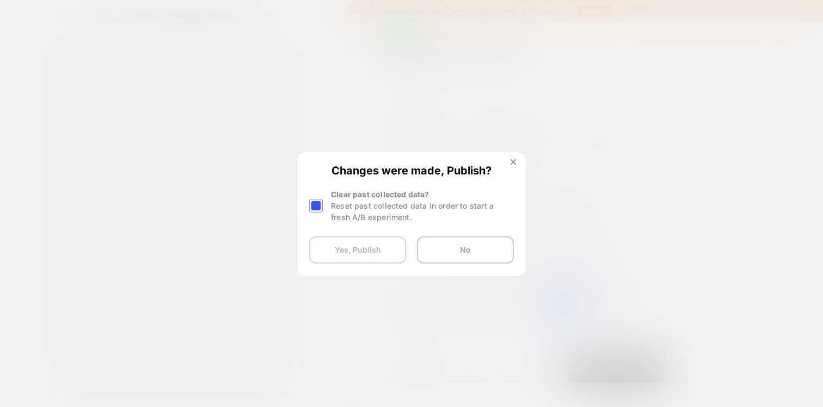
click at [347, 253] on button "Yes, Publish" at bounding box center [357, 250] width 97 height 27
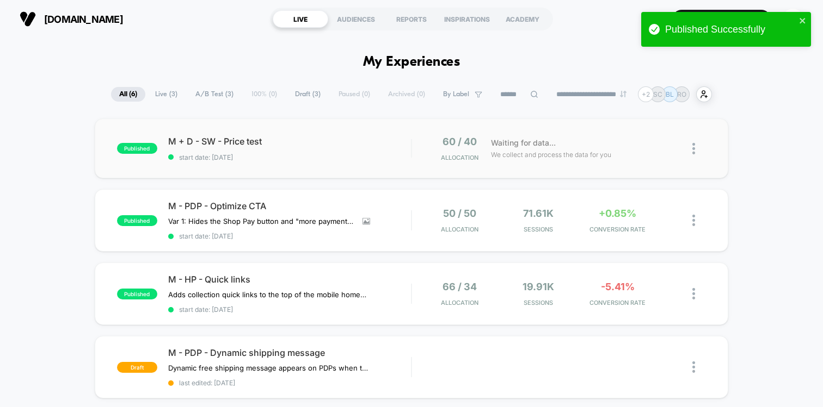
click at [349, 133] on div "published M + D - SW - Price test start date: 27/08/2025 60 / 40 Allocation Wai…" at bounding box center [411, 149] width 633 height 60
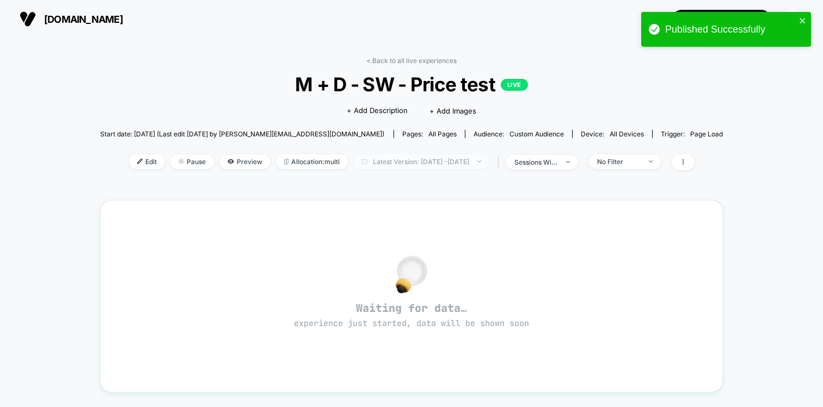
click at [448, 163] on span "Latest Version: Aug 27, 2025 - Aug 27, 2025" at bounding box center [421, 162] width 136 height 15
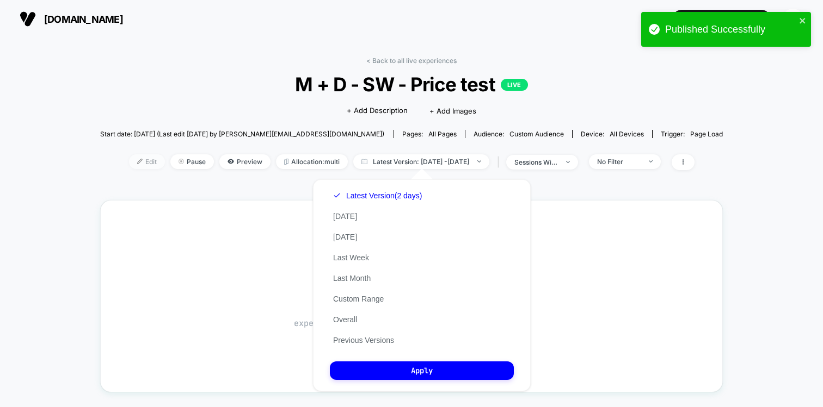
click at [129, 156] on span "Edit" at bounding box center [147, 162] width 36 height 15
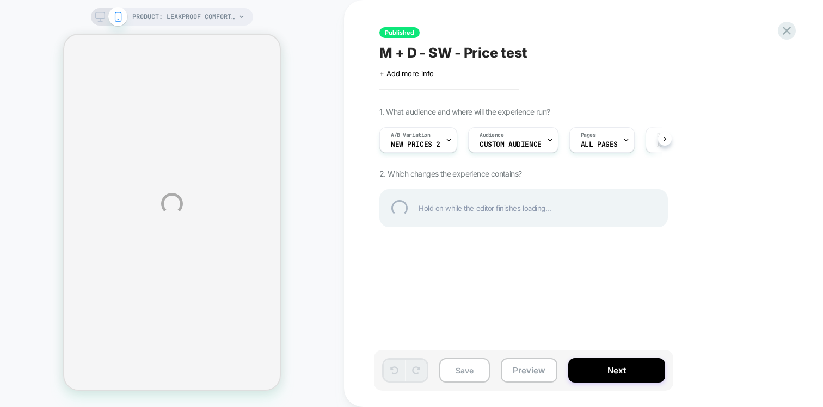
click at [433, 143] on div "PRODUCT: Leakproof Comfort Bikini PRODUCT: Leakproof Comfort Bikini Published M…" at bounding box center [411, 203] width 823 height 407
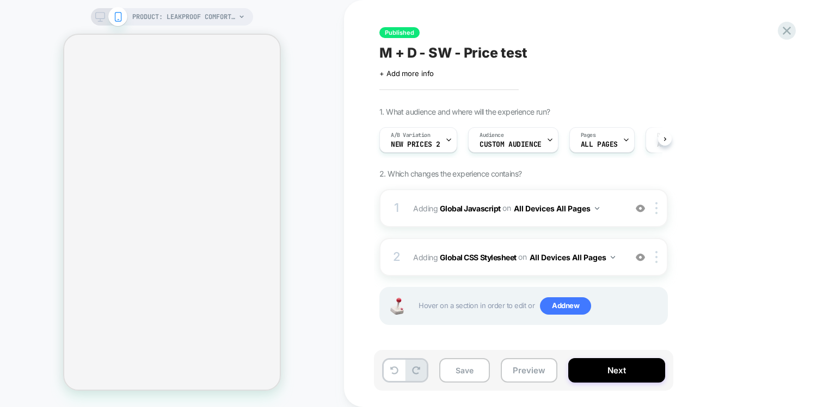
scroll to position [0, 1]
click at [433, 143] on span "new prices 2" at bounding box center [415, 145] width 50 height 8
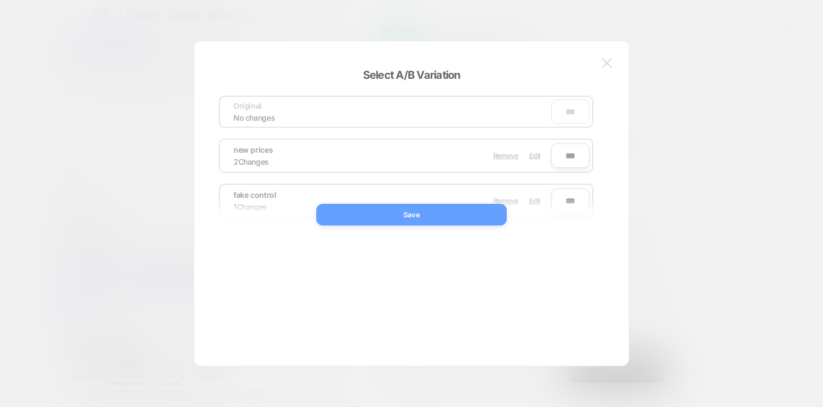
scroll to position [0, 0]
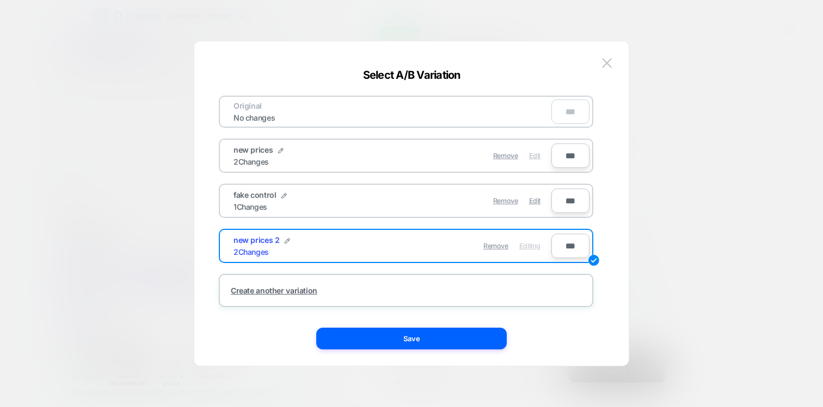
click at [533, 158] on span "Edit" at bounding box center [534, 156] width 11 height 8
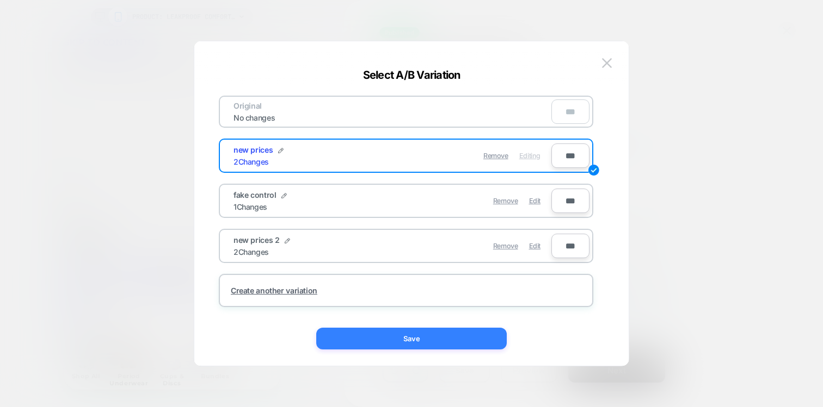
click at [432, 332] on button "Save" at bounding box center [411, 339] width 190 height 22
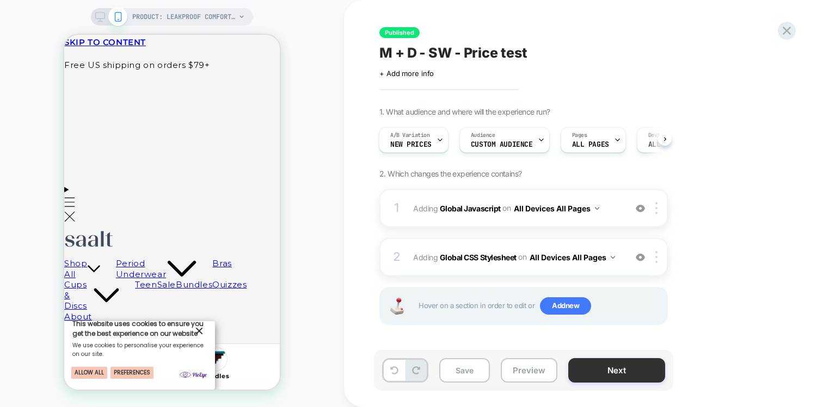
click at [594, 371] on button "Next" at bounding box center [616, 371] width 97 height 24
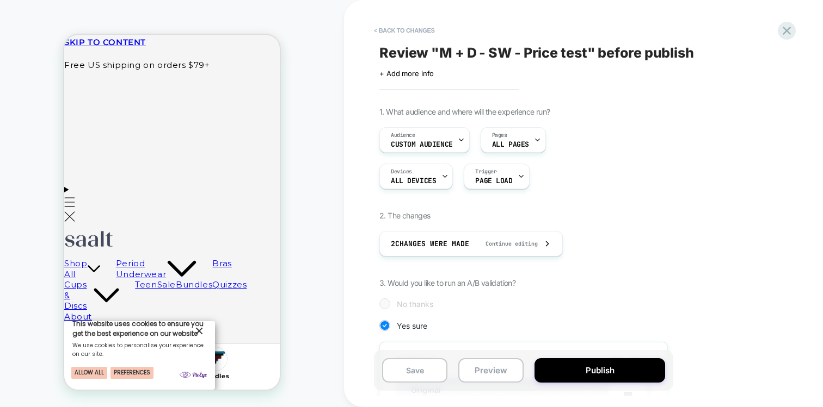
scroll to position [0, 1]
click at [575, 369] on button "Publish" at bounding box center [599, 371] width 131 height 24
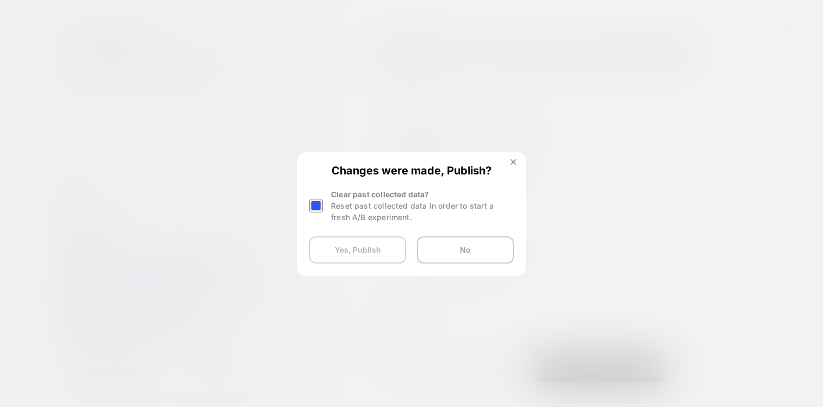
click at [353, 249] on button "Yes, Publish" at bounding box center [357, 250] width 97 height 27
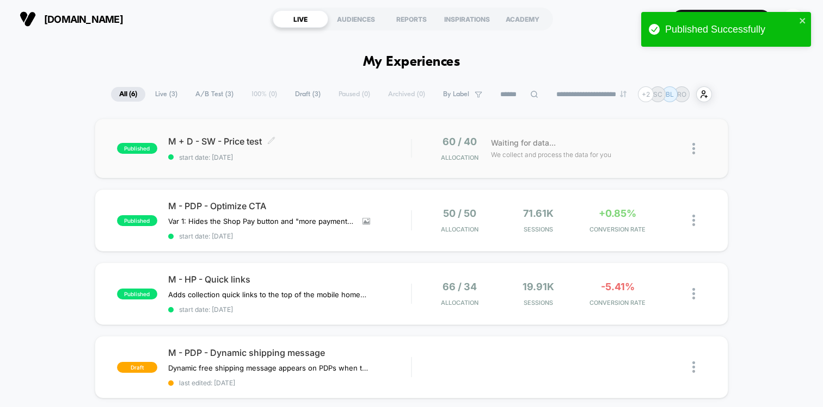
click at [269, 146] on span at bounding box center [271, 142] width 8 height 10
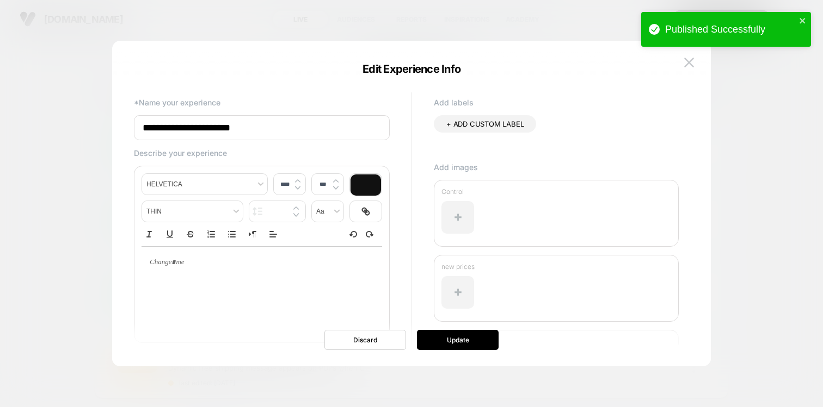
click at [76, 180] on div at bounding box center [411, 203] width 823 height 407
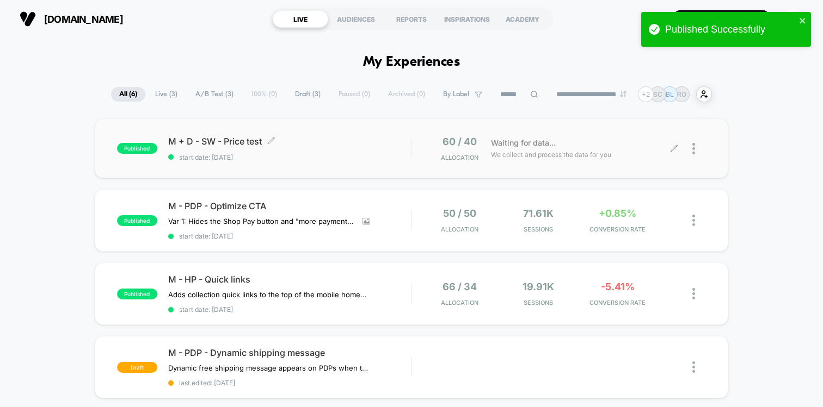
click at [416, 157] on div "60 / 40 Allocation Waiting for data... We collect and process the data for you" at bounding box center [559, 149] width 294 height 26
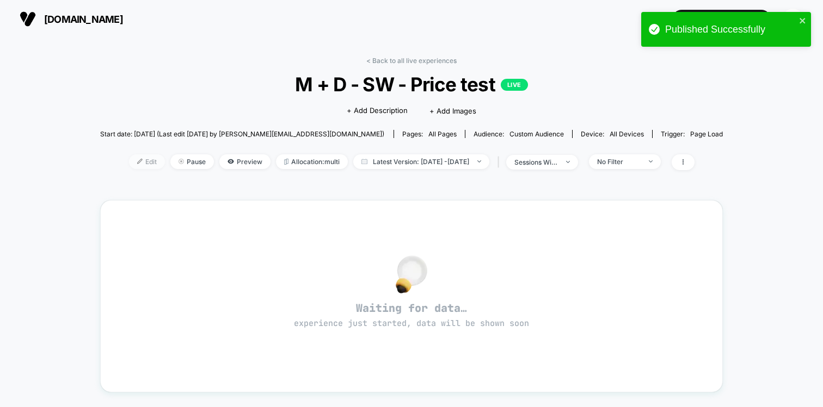
click at [129, 159] on span "Edit" at bounding box center [147, 162] width 36 height 15
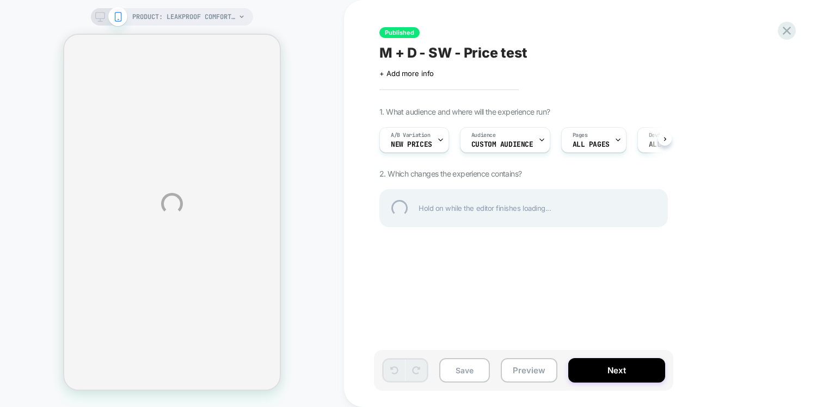
click at [437, 133] on div "PRODUCT: Leakproof Comfort Bikini PRODUCT: Leakproof Comfort Bikini Published M…" at bounding box center [411, 203] width 823 height 407
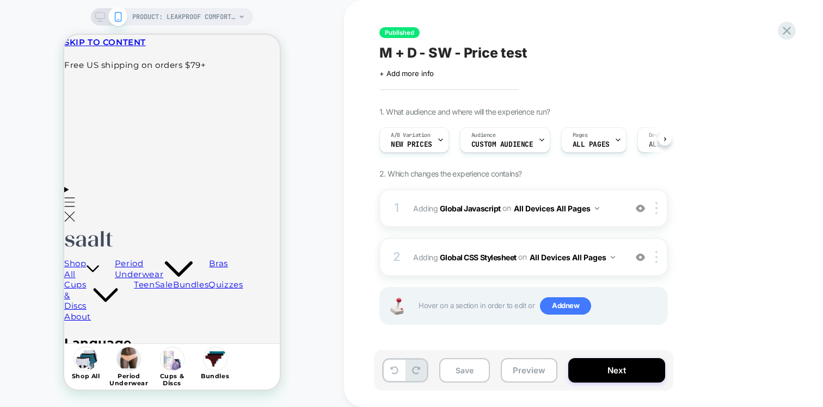
scroll to position [0, 1]
click at [442, 143] on icon at bounding box center [439, 140] width 7 height 7
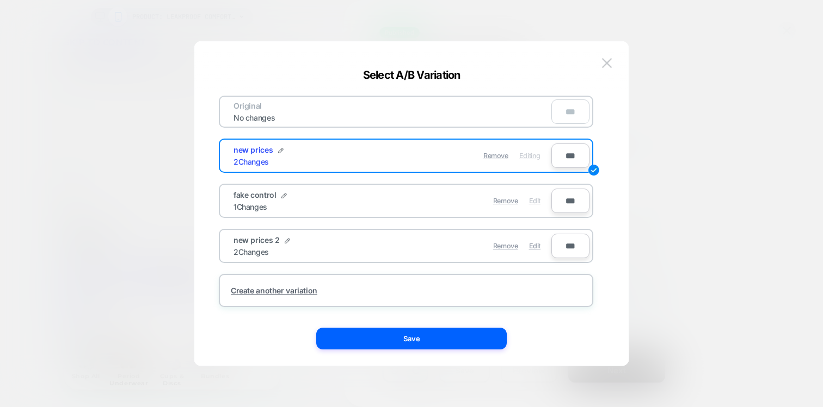
click at [531, 202] on span "Edit" at bounding box center [534, 201] width 11 height 8
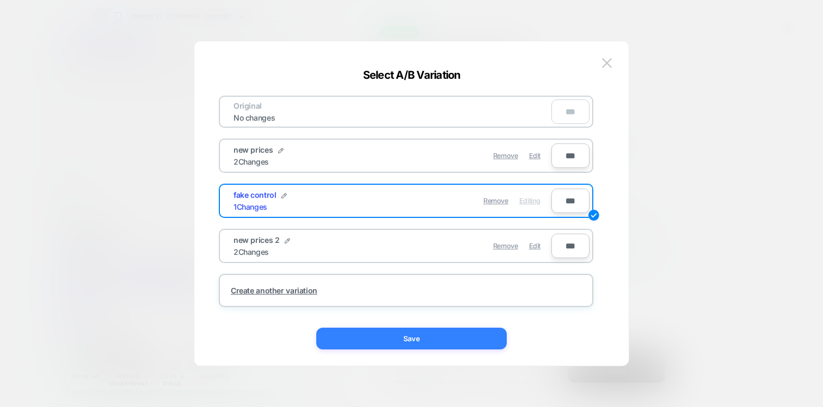
click at [374, 349] on button "Save" at bounding box center [411, 339] width 190 height 22
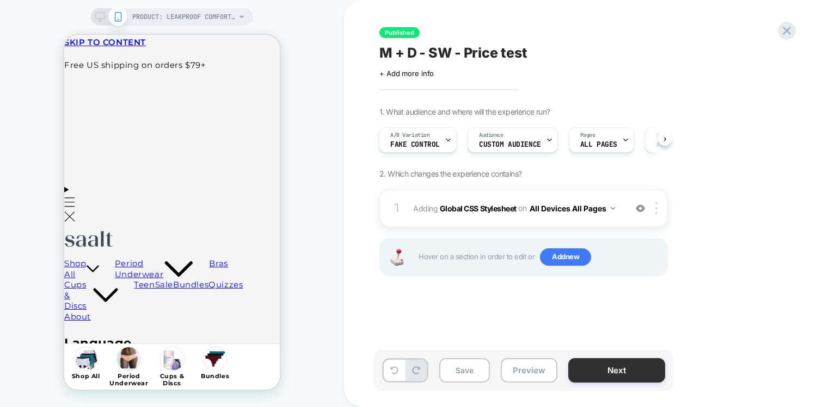
click at [598, 366] on button "Next" at bounding box center [616, 371] width 97 height 24
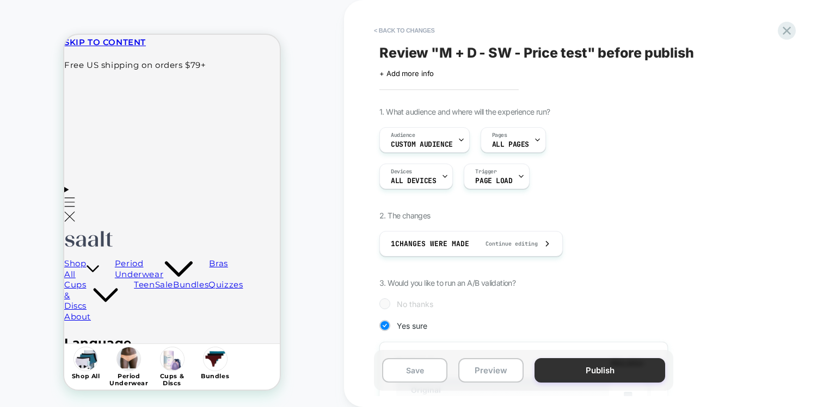
scroll to position [0, 1]
click at [565, 368] on button "Publish" at bounding box center [599, 371] width 131 height 24
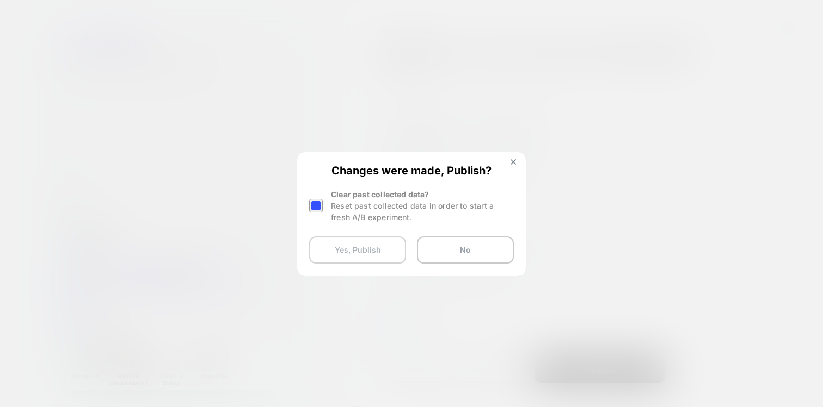
click at [348, 257] on button "Yes, Publish" at bounding box center [357, 250] width 97 height 27
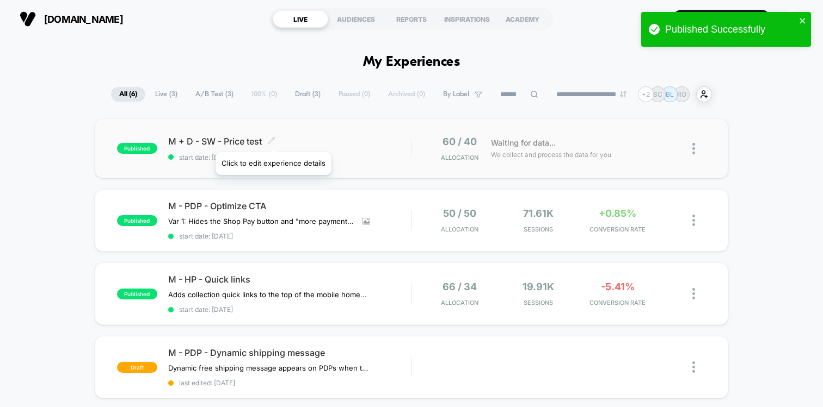
click at [273, 139] on icon at bounding box center [271, 141] width 8 height 8
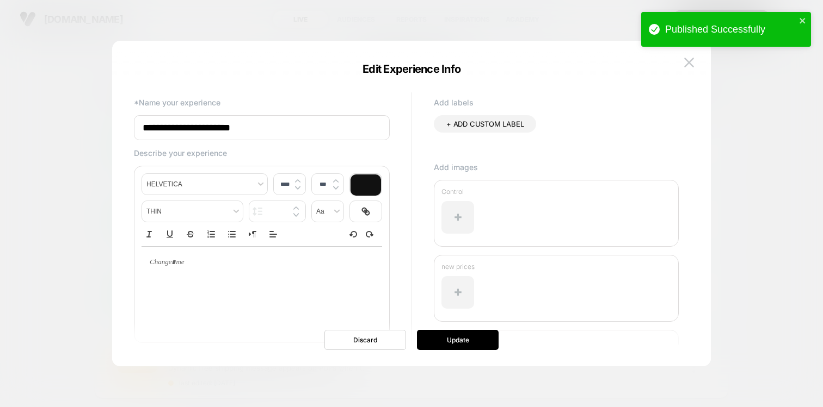
type input "****"
click at [172, 266] on p at bounding box center [257, 263] width 211 height 10
click at [693, 61] on img at bounding box center [689, 62] width 10 height 9
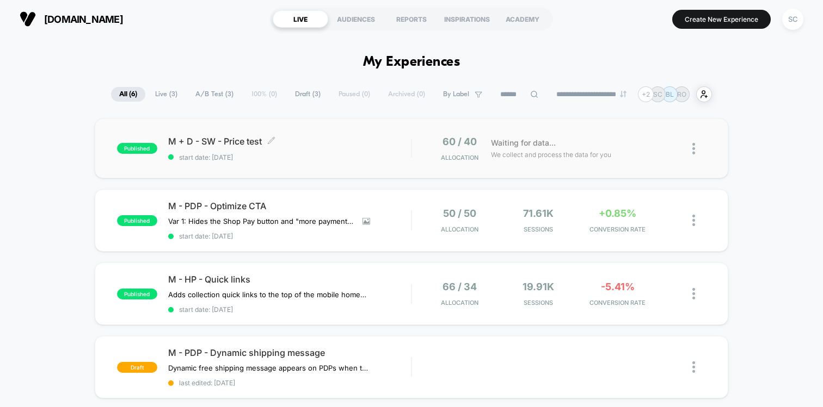
click at [396, 153] on span "start date: 27/08/2025" at bounding box center [289, 157] width 243 height 8
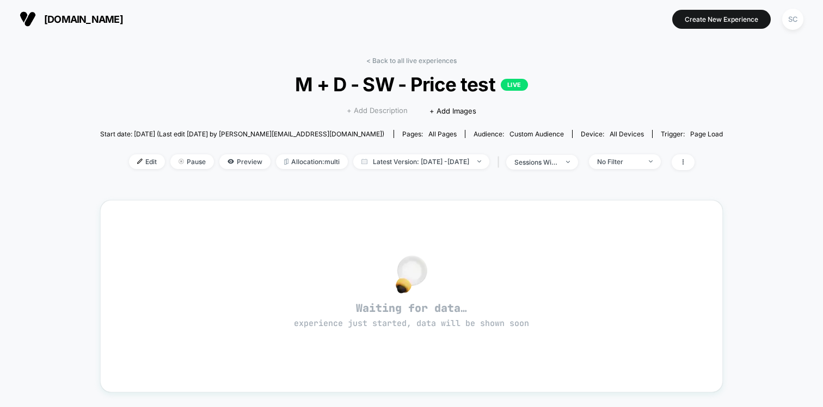
click at [374, 113] on span "+ Add Description" at bounding box center [377, 111] width 61 height 11
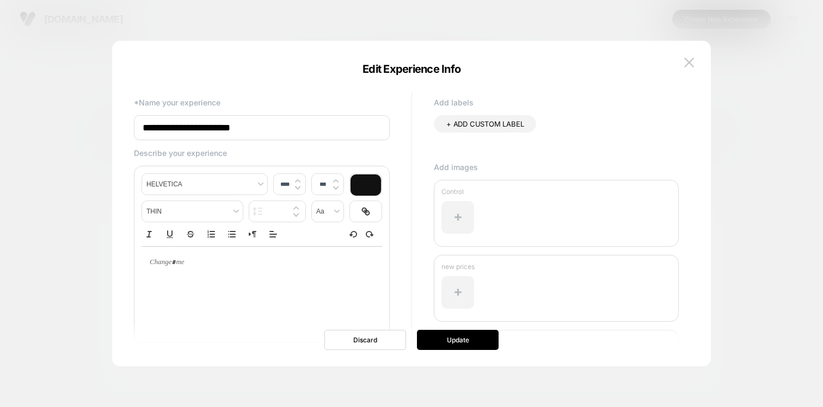
type input "****"
click at [214, 267] on p at bounding box center [257, 263] width 211 height 10
type input "**********"
click at [188, 276] on div at bounding box center [261, 263] width 240 height 32
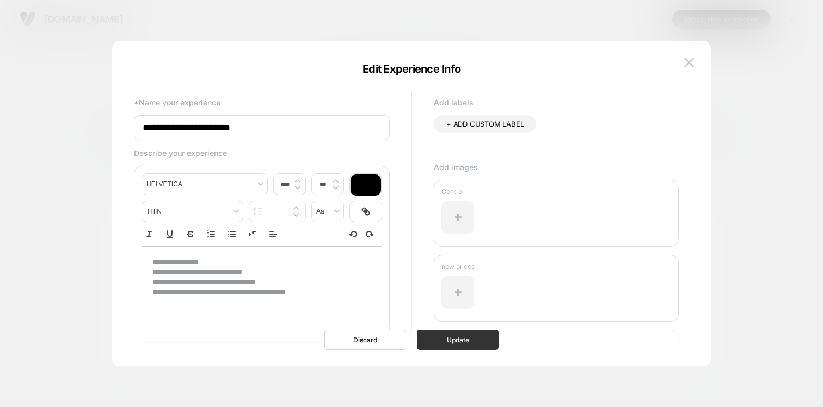
click at [444, 349] on button "Update" at bounding box center [458, 340] width 82 height 20
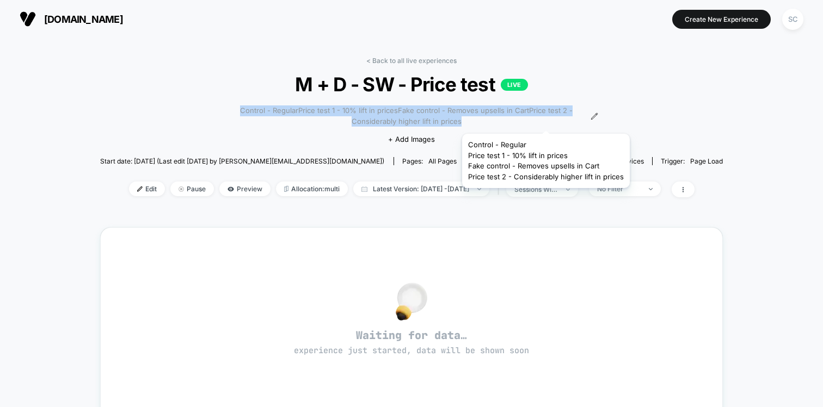
drag, startPoint x: 225, startPoint y: 111, endPoint x: 545, endPoint y: 120, distance: 320.0
click at [545, 120] on div "< Back to all live experiences M + D - SW - Price test LIVE Control - Regular P…" at bounding box center [411, 134] width 623 height 155
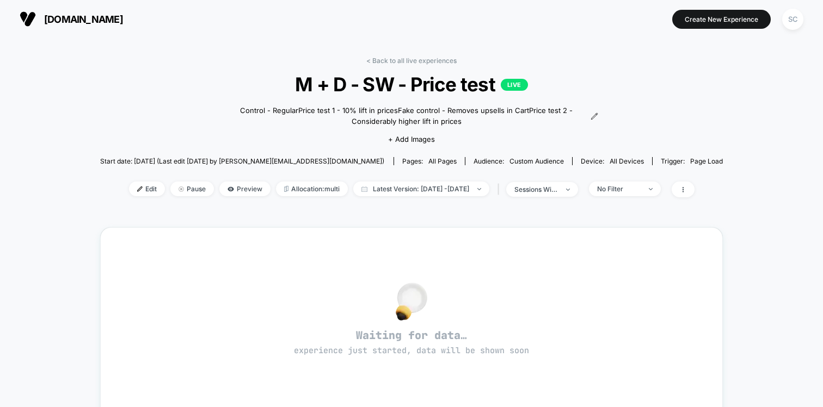
click at [94, 82] on div "< Back to all live experiences M + D - SW - Price test LIVE Control - Regular P…" at bounding box center [411, 341] width 823 height 606
click at [393, 192] on span "Latest Version: Aug 27, 2025 - Aug 27, 2025" at bounding box center [421, 189] width 136 height 15
select select "*"
select select "****"
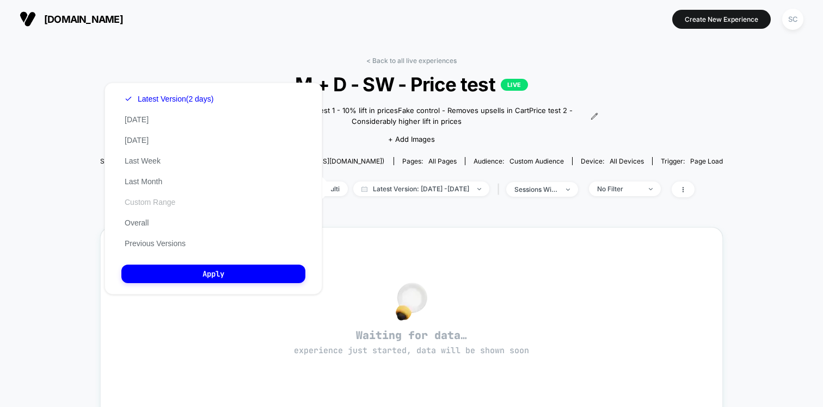
click at [144, 203] on button "Custom Range" at bounding box center [149, 202] width 57 height 10
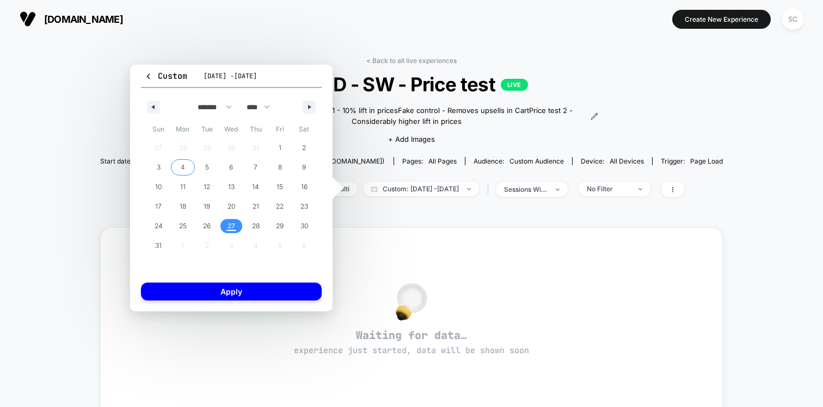
click at [177, 169] on span "4" at bounding box center [183, 167] width 24 height 14
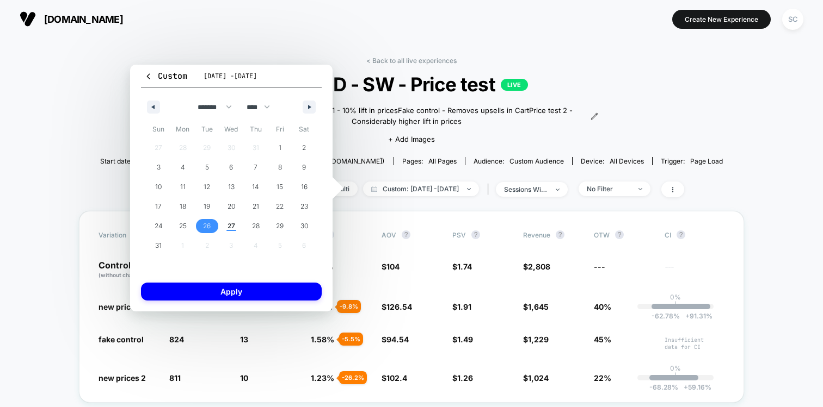
click at [208, 225] on span "26" at bounding box center [207, 227] width 8 height 20
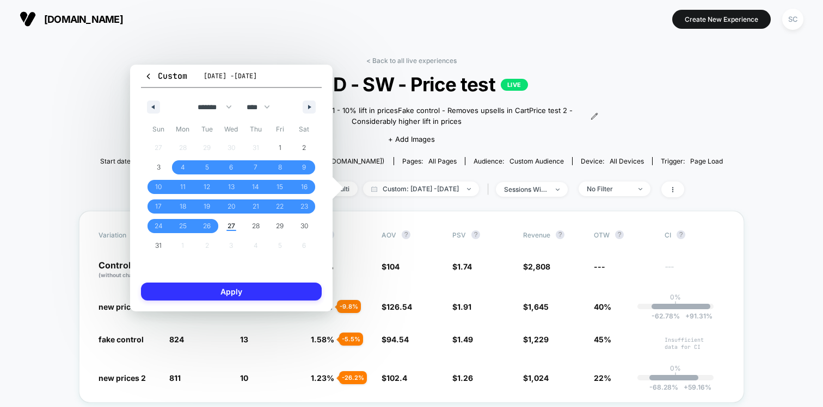
click at [253, 293] on button "Apply" at bounding box center [231, 292] width 181 height 18
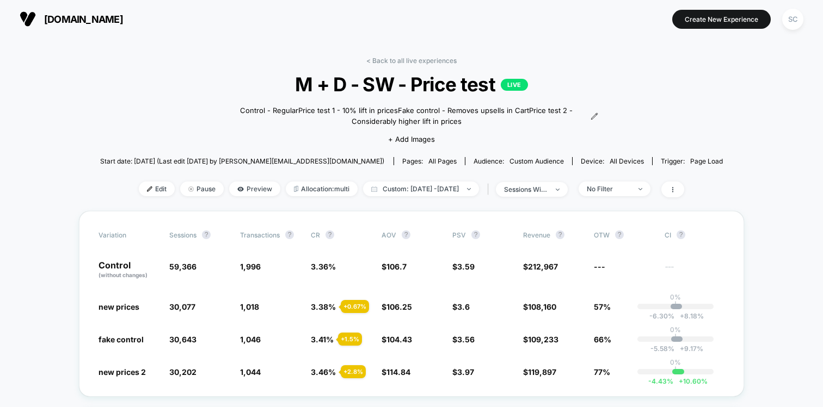
click at [413, 180] on div "< Back to all live experiences M + D - SW - Price test LIVE Control - Regular P…" at bounding box center [411, 134] width 623 height 155
click at [411, 188] on span "Custom: Aug 4, 2025 - Aug 26, 2025" at bounding box center [421, 189] width 116 height 15
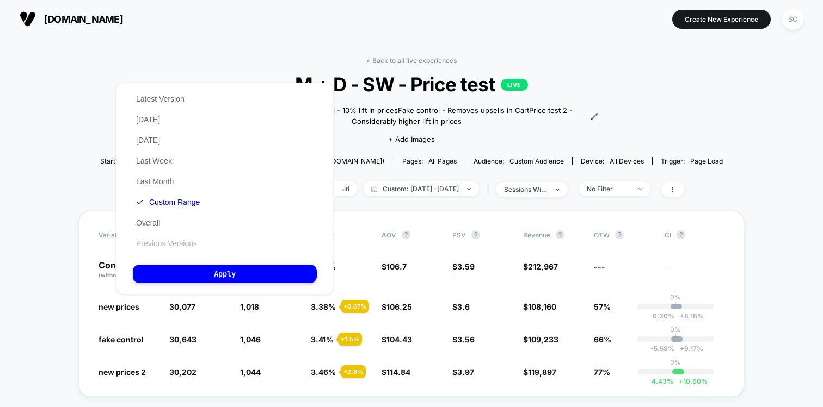
click at [153, 239] on button "Previous Versions" at bounding box center [166, 244] width 67 height 10
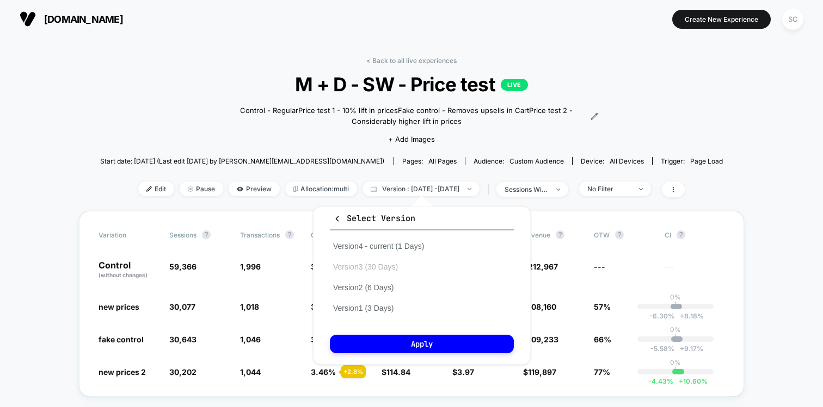
click at [379, 265] on button "Version 3 (30 Days)" at bounding box center [365, 267] width 71 height 10
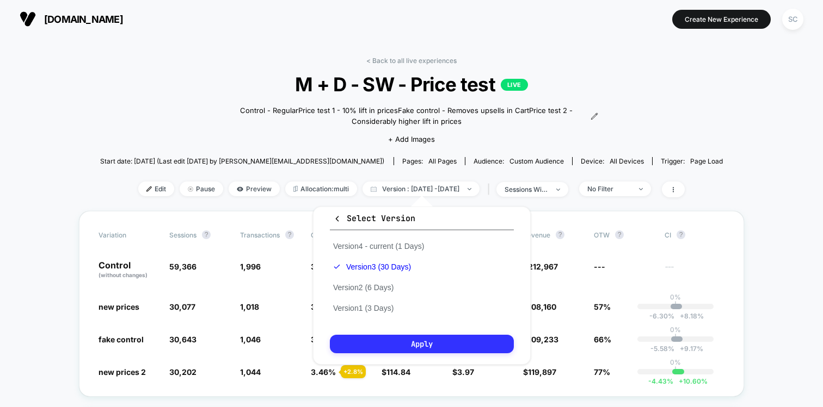
click at [381, 339] on button "Apply" at bounding box center [422, 344] width 184 height 18
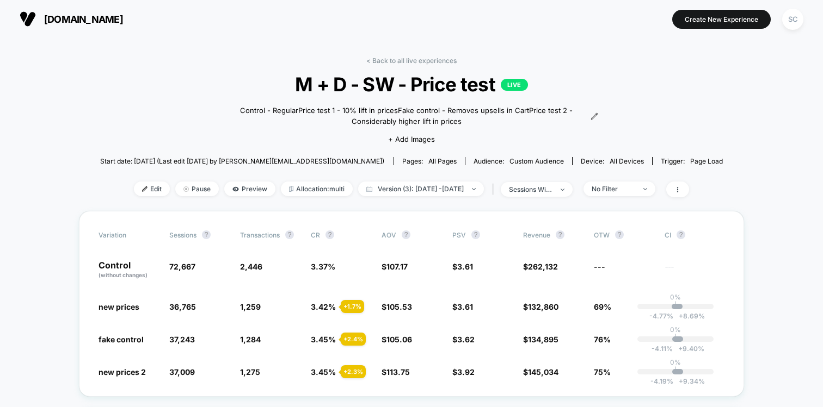
click at [573, 198] on div "< Back to all live experiences M + D - SW - Price test LIVE Control - Regular P…" at bounding box center [411, 134] width 623 height 155
click at [552, 190] on div "sessions with impression" at bounding box center [531, 190] width 44 height 8
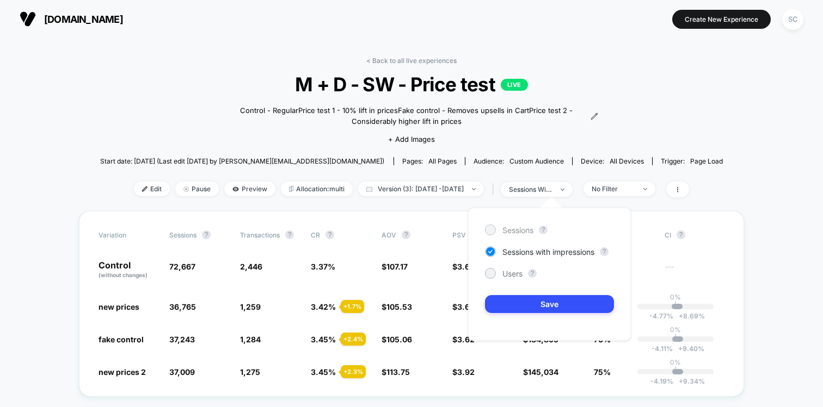
click at [524, 226] on span "Sessions" at bounding box center [517, 230] width 31 height 9
click at [521, 301] on button "Save" at bounding box center [549, 304] width 129 height 18
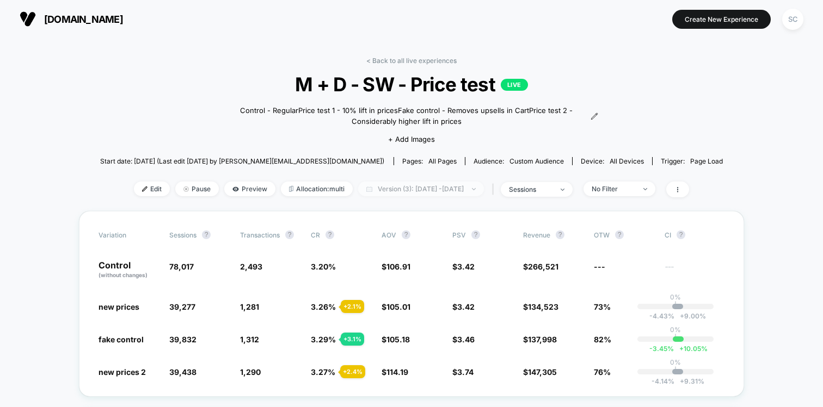
click at [388, 189] on span "Version (3): Jul 29, 2025 - Aug 27, 2025" at bounding box center [421, 189] width 126 height 15
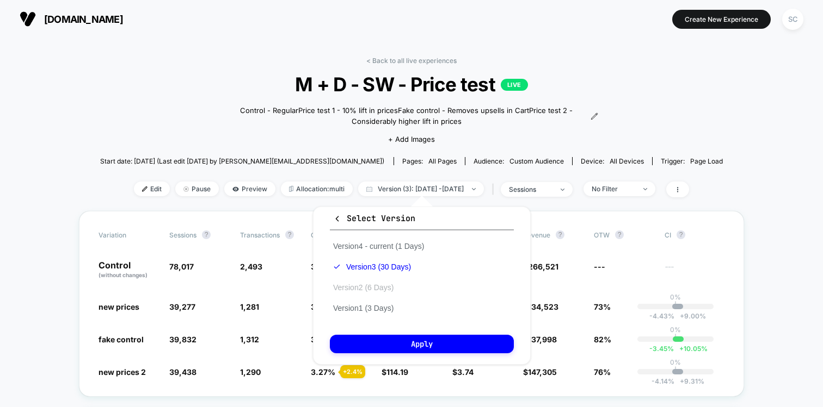
click at [359, 289] on button "Version 2 (6 Days)" at bounding box center [363, 288] width 67 height 10
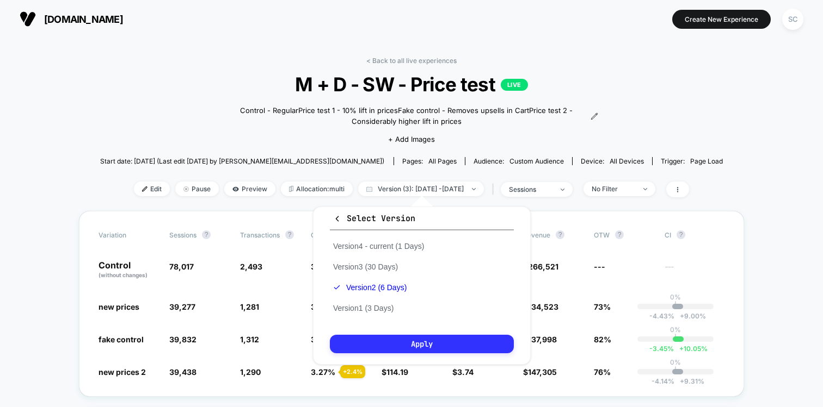
click at [378, 345] on button "Apply" at bounding box center [422, 344] width 184 height 18
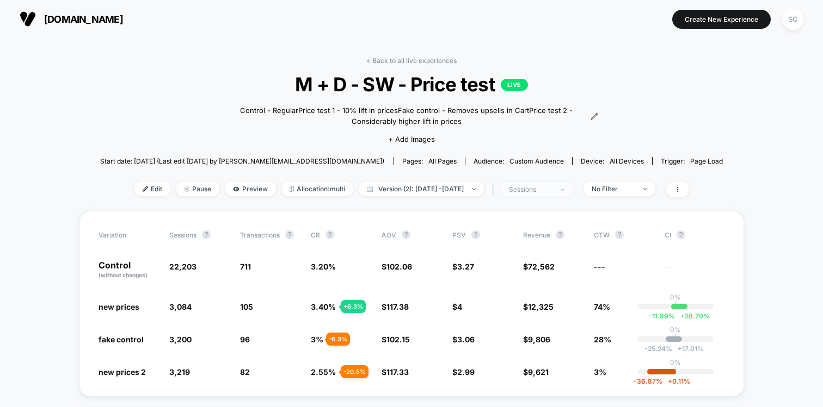
click at [552, 189] on div "sessions" at bounding box center [531, 190] width 44 height 8
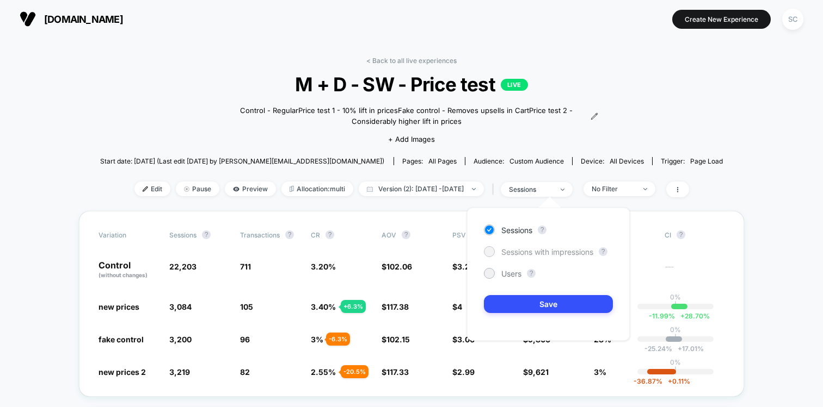
click at [526, 249] on span "Sessions with impressions" at bounding box center [547, 252] width 92 height 9
click at [498, 308] on button "Save" at bounding box center [548, 304] width 129 height 18
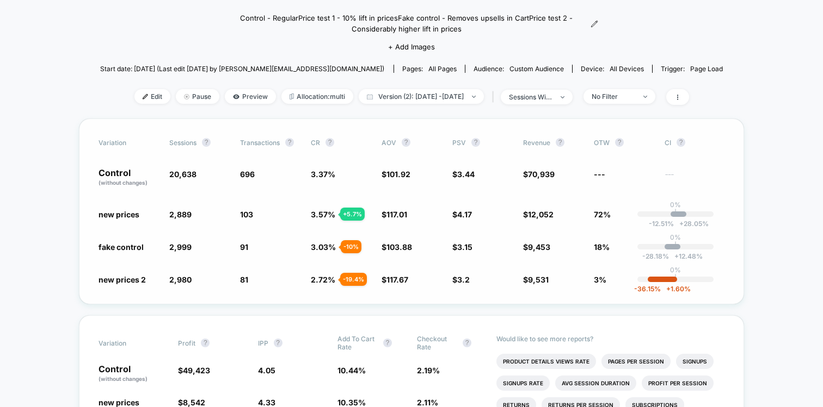
scroll to position [107, 0]
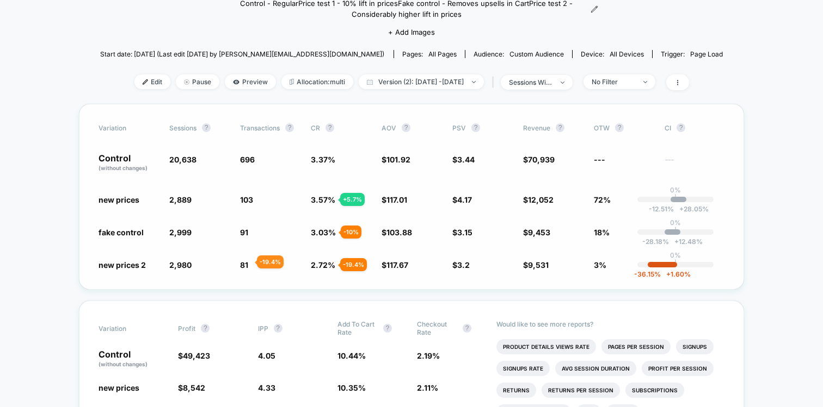
drag, startPoint x: 241, startPoint y: 232, endPoint x: 243, endPoint y: 258, distance: 26.7
click at [244, 260] on div "Variation Sessions ? Transactions ? CR ? AOV ? PSV ? Revenue ? OTW ? CI ? Contr…" at bounding box center [411, 197] width 665 height 186
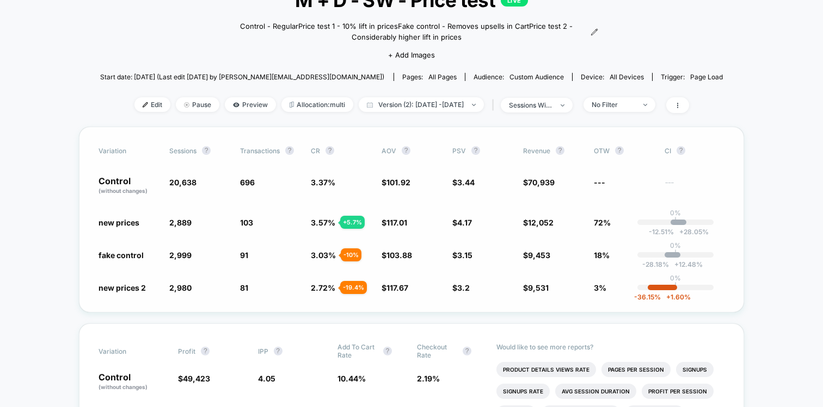
scroll to position [33, 0]
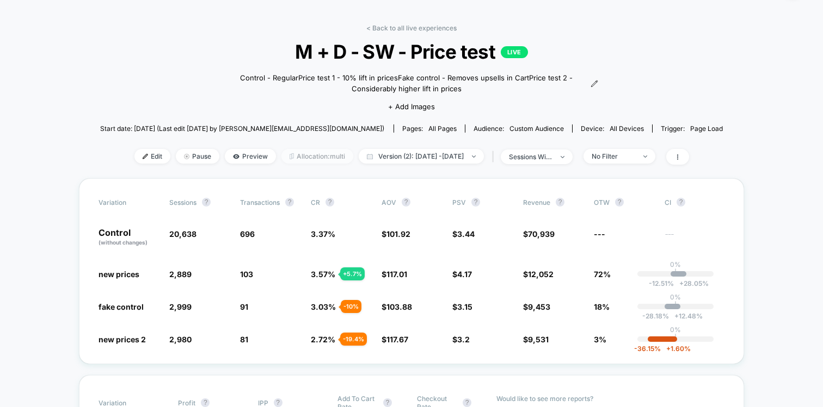
click at [302, 160] on span "Allocation: multi" at bounding box center [317, 156] width 72 height 15
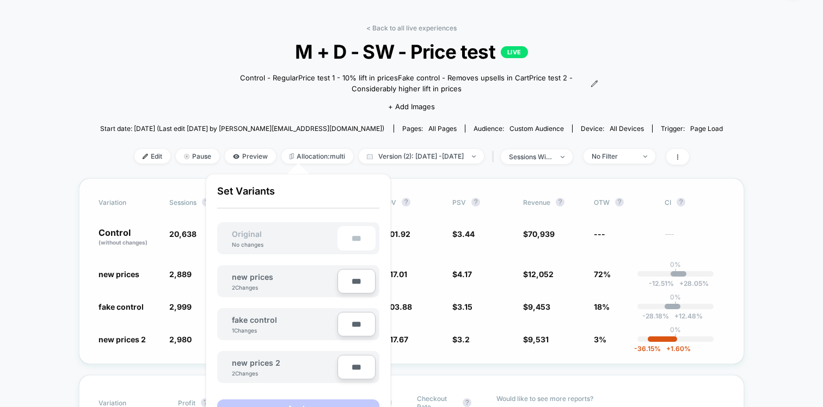
click at [158, 304] on div "fake control 2,999 - 85.5 % 91 - 10 % 3.03 % - 10 % $ 103.88 + 1.9 % $ 3.15 - 8…" at bounding box center [411, 306] width 626 height 11
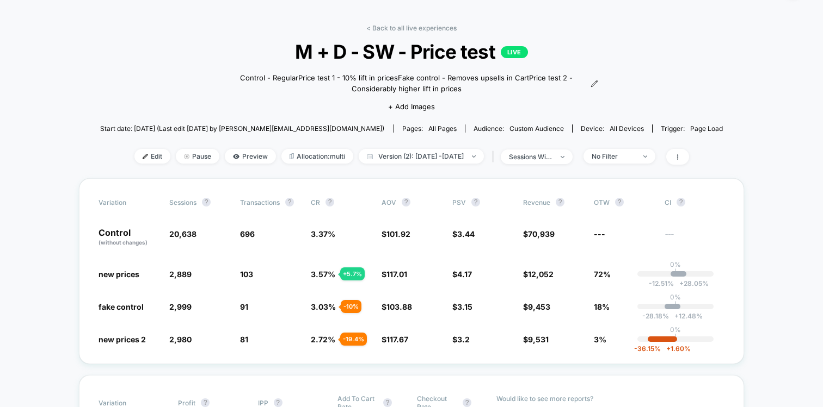
click at [388, 165] on div "< Back to all live experiences M + D - SW - Price test LIVE Control - Regular P…" at bounding box center [411, 101] width 623 height 155
click at [388, 149] on span "Version (2): Jul 24, 2025 - Jul 29, 2025" at bounding box center [421, 156] width 125 height 15
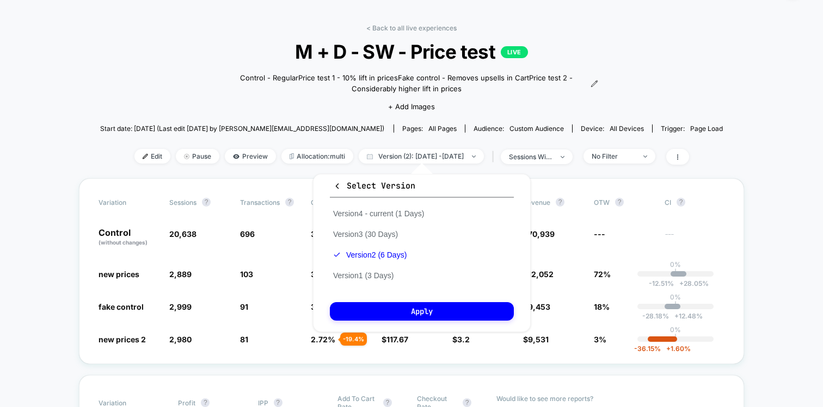
click at [367, 223] on div "Version 4 - current (1 Days) Version 3 (30 Days) Version 2 (6 Days) Version 1 (…" at bounding box center [378, 244] width 97 height 83
click at [368, 231] on button "Version 3 (30 Days)" at bounding box center [365, 235] width 71 height 10
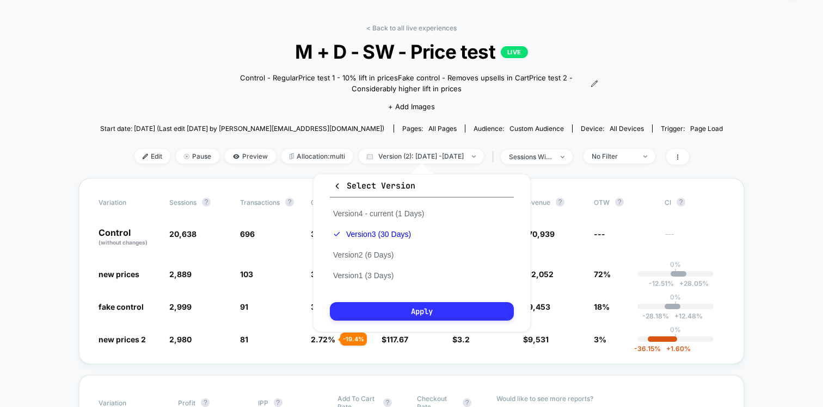
click at [368, 311] on button "Apply" at bounding box center [422, 311] width 184 height 18
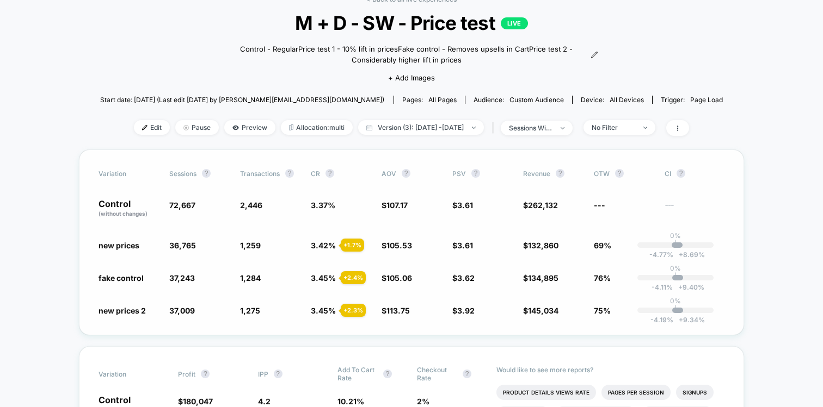
scroll to position [64, 0]
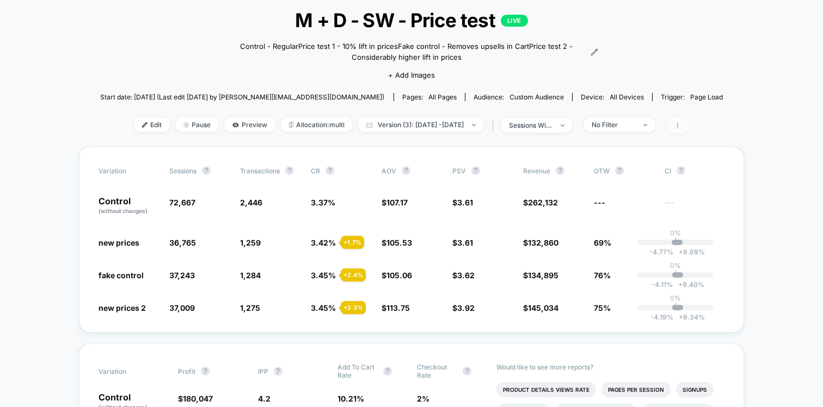
click at [681, 126] on icon at bounding box center [677, 125] width 7 height 7
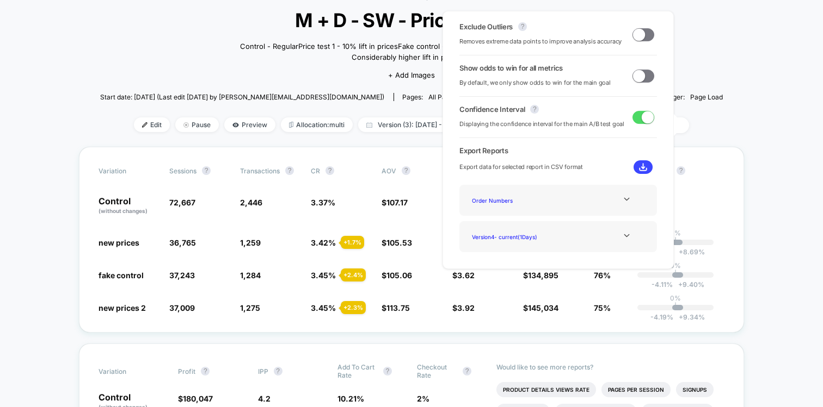
click at [642, 78] on span at bounding box center [643, 76] width 22 height 13
click at [689, 120] on span at bounding box center [677, 126] width 23 height 16
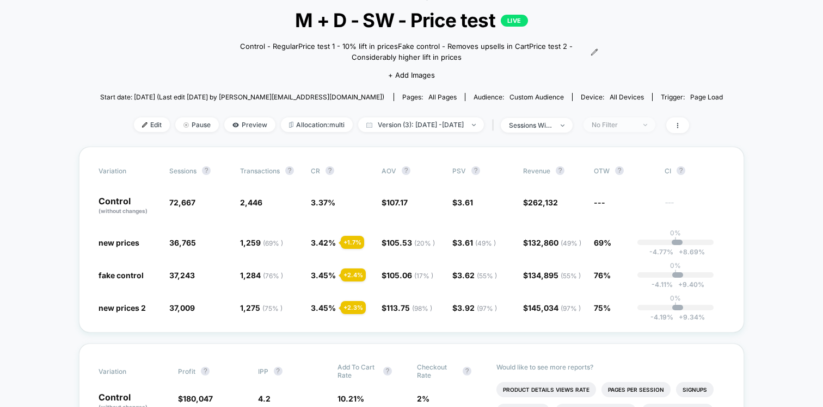
click at [635, 127] on div "No Filter" at bounding box center [613, 125] width 44 height 8
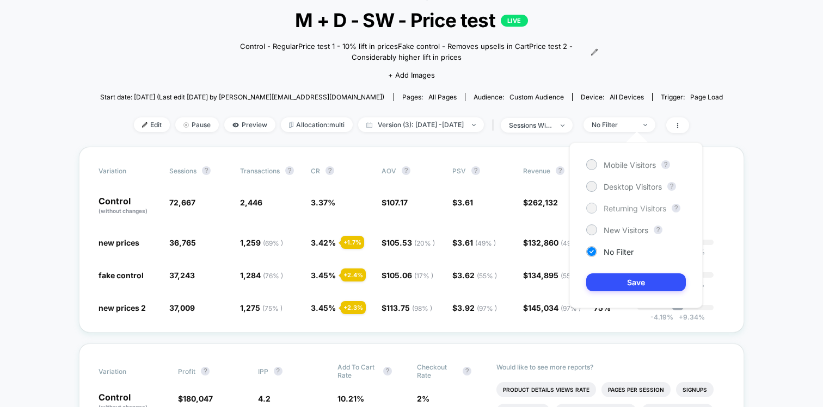
click at [591, 207] on div at bounding box center [591, 208] width 8 height 8
click at [595, 187] on div at bounding box center [591, 186] width 8 height 8
click at [600, 286] on button "Save" at bounding box center [636, 283] width 100 height 18
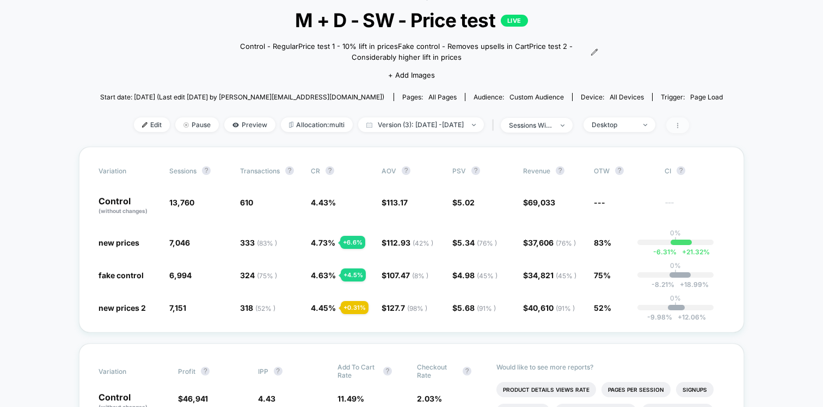
click at [681, 122] on icon at bounding box center [677, 125] width 7 height 7
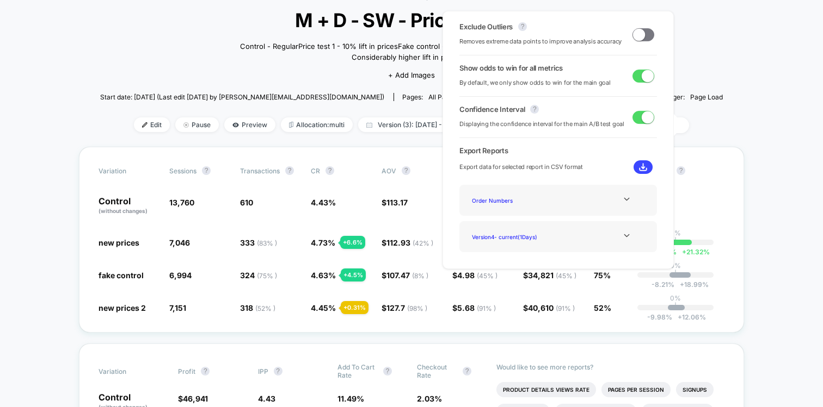
click at [645, 30] on span at bounding box center [643, 34] width 22 height 13
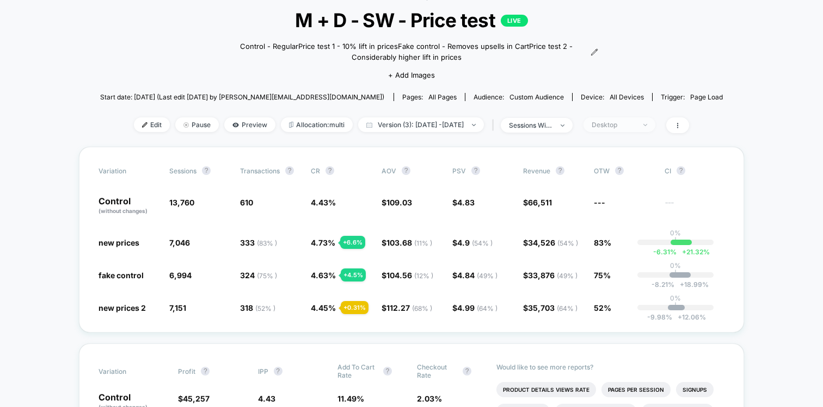
click at [618, 127] on div "Desktop" at bounding box center [613, 125] width 44 height 8
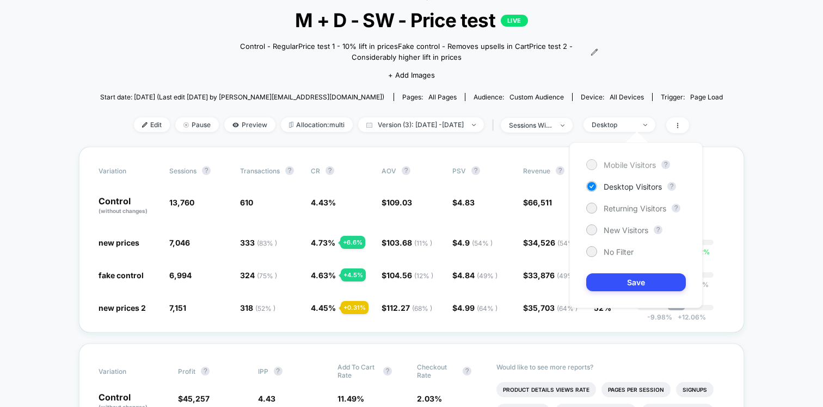
click at [600, 166] on div "Mobile Visitors" at bounding box center [621, 164] width 70 height 11
click at [608, 281] on button "Save" at bounding box center [636, 283] width 100 height 18
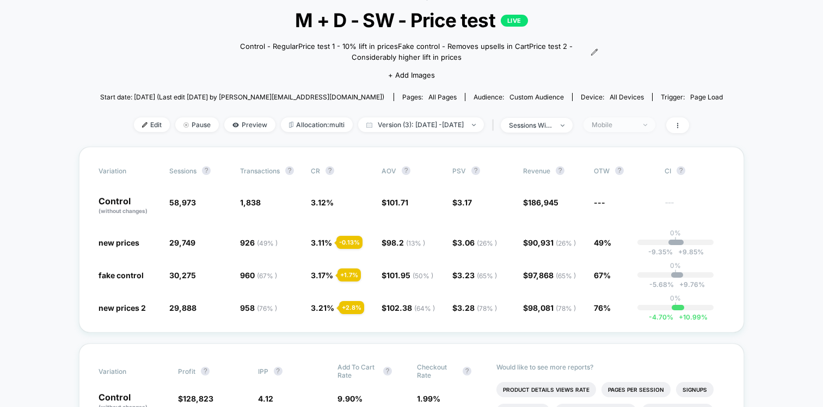
click at [635, 123] on div "Mobile" at bounding box center [613, 125] width 44 height 8
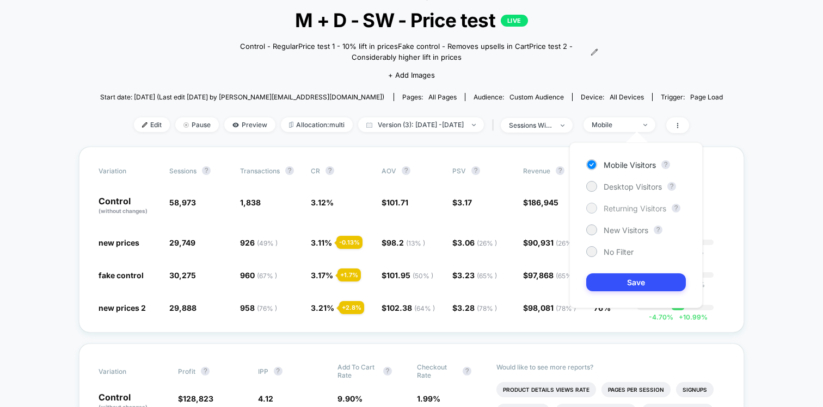
click at [618, 212] on span "Returning Visitors" at bounding box center [634, 208] width 63 height 9
click at [620, 283] on button "Save" at bounding box center [636, 283] width 100 height 18
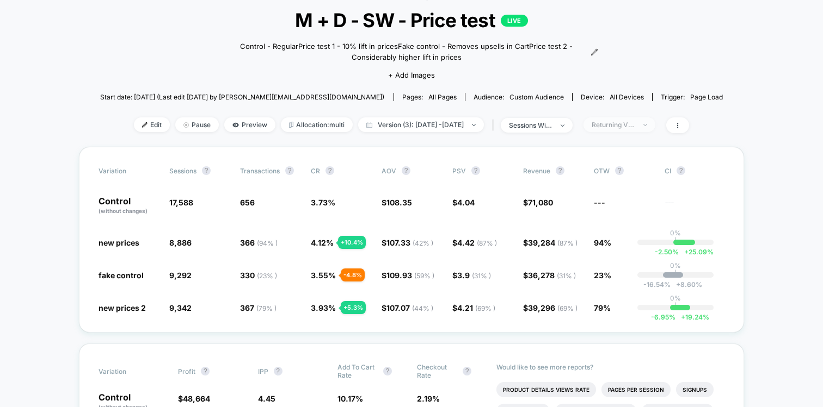
click at [626, 122] on div "Returning Visitors" at bounding box center [613, 125] width 44 height 8
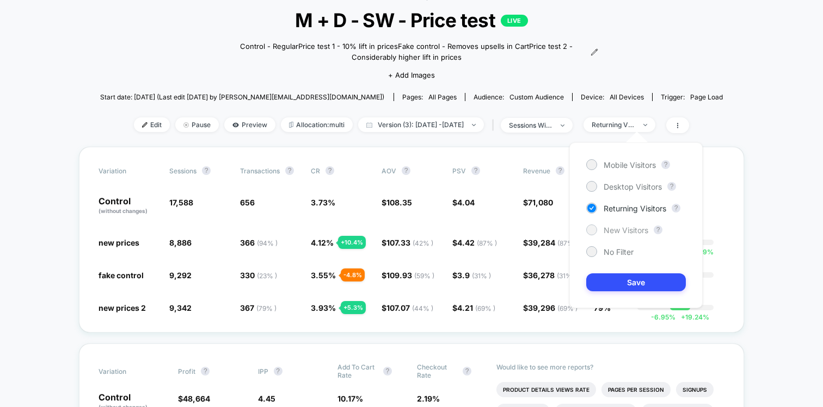
click at [609, 229] on span "New Visitors" at bounding box center [625, 230] width 45 height 9
click at [612, 279] on button "Save" at bounding box center [636, 283] width 100 height 18
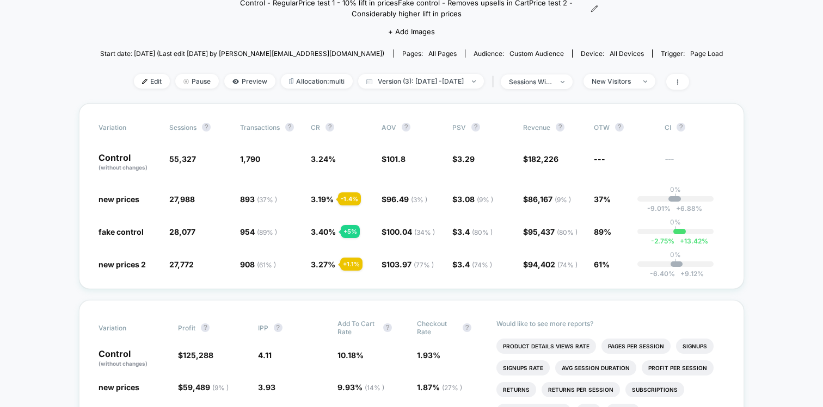
scroll to position [116, 0]
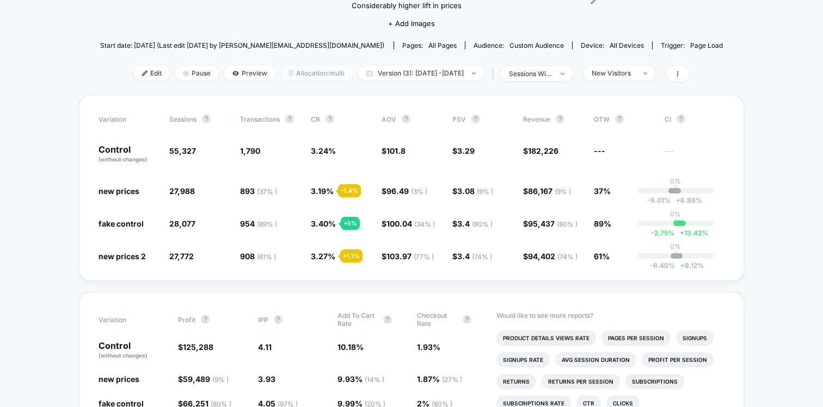
click at [281, 75] on span "Allocation: multi" at bounding box center [317, 73] width 72 height 15
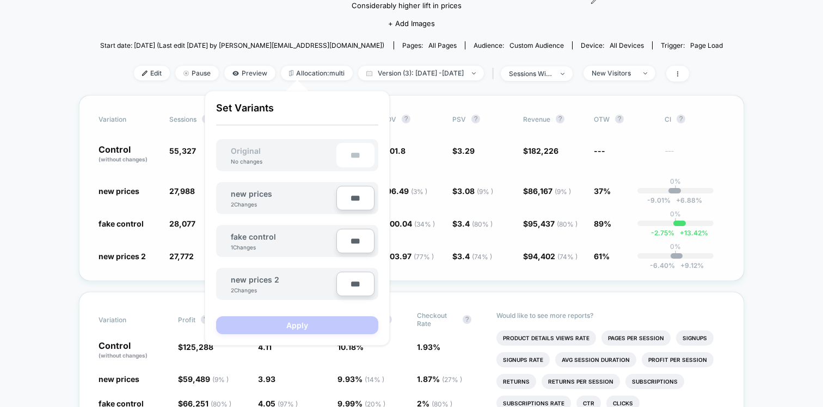
click at [91, 197] on div "Variation Sessions ? Transactions ? CR ? AOV ? PSV ? Revenue ? OTW ? CI ? Contr…" at bounding box center [411, 188] width 665 height 186
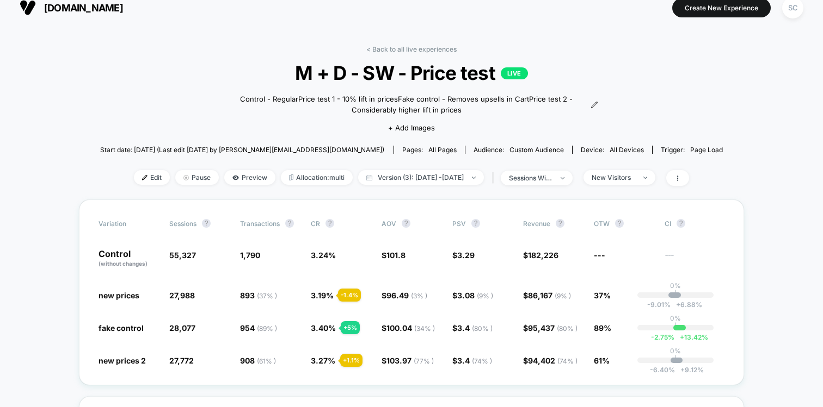
scroll to position [0, 0]
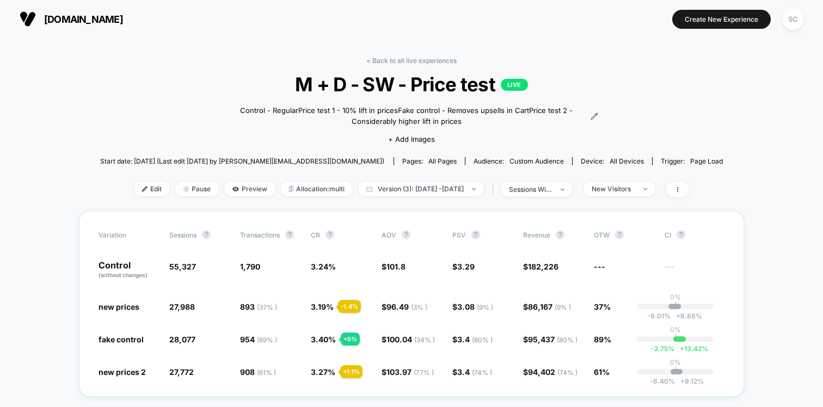
click at [400, 64] on div "< Back to all live experiences M + D - SW - Price test LIVE Control - Regular P…" at bounding box center [411, 134] width 623 height 155
click at [398, 61] on link "< Back to all live experiences" at bounding box center [411, 61] width 90 height 8
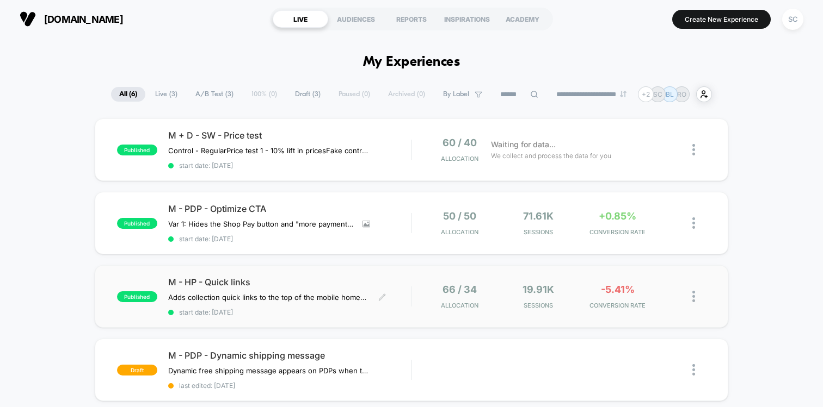
click at [318, 301] on div "M - HP - Quick links Adds collection quick links to the top of the mobile homep…" at bounding box center [289, 297] width 243 height 40
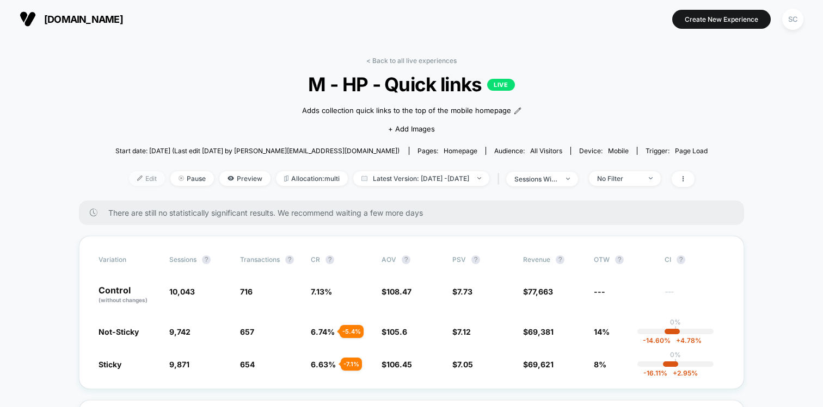
click at [136, 175] on span "Edit" at bounding box center [147, 178] width 36 height 15
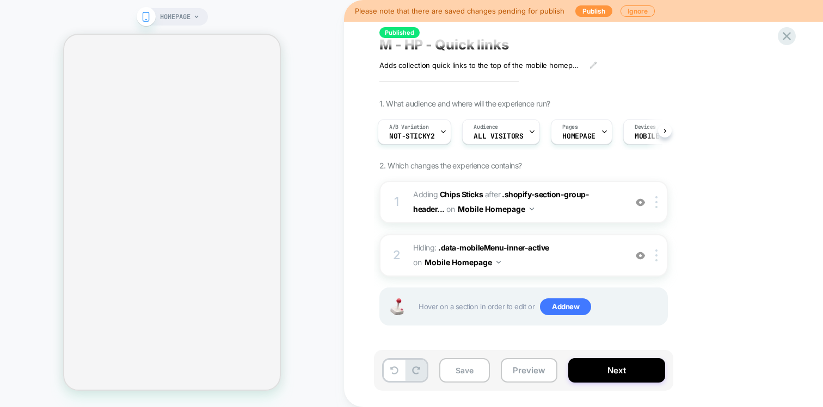
scroll to position [0, 4]
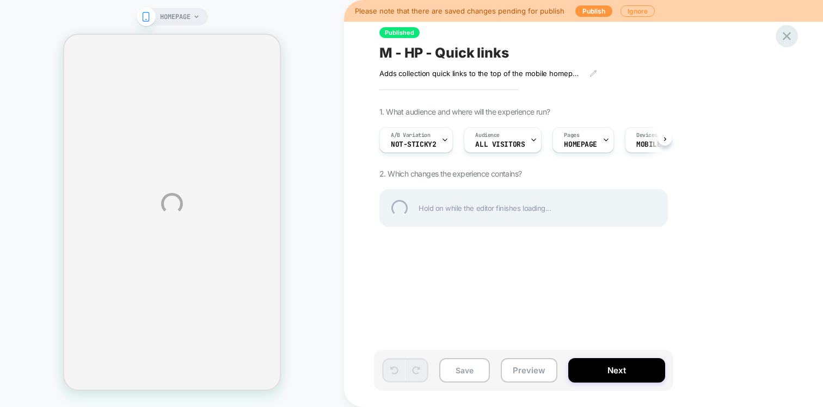
click at [789, 33] on div at bounding box center [786, 36] width 22 height 22
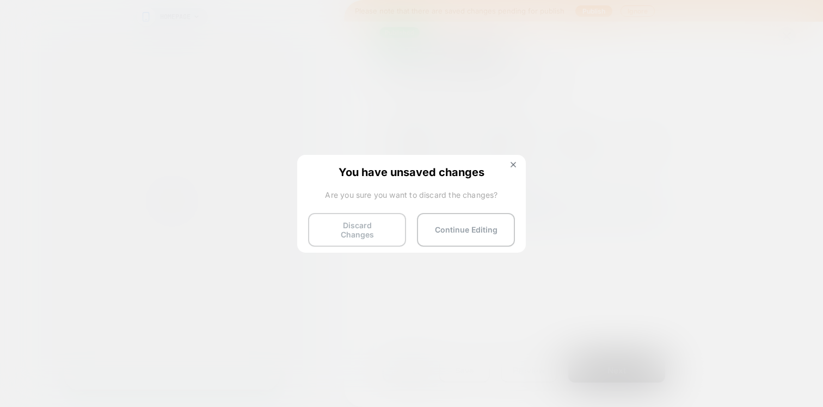
click at [376, 232] on button "Discard Changes" at bounding box center [357, 230] width 98 height 34
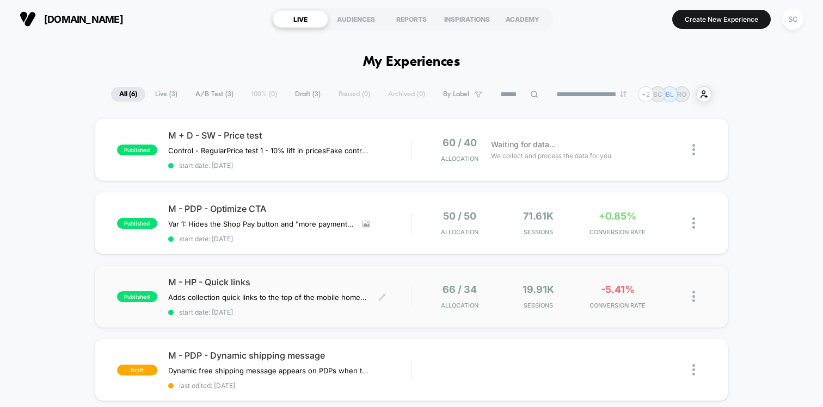
click at [320, 282] on span "M - HP - Quick links" at bounding box center [289, 282] width 243 height 11
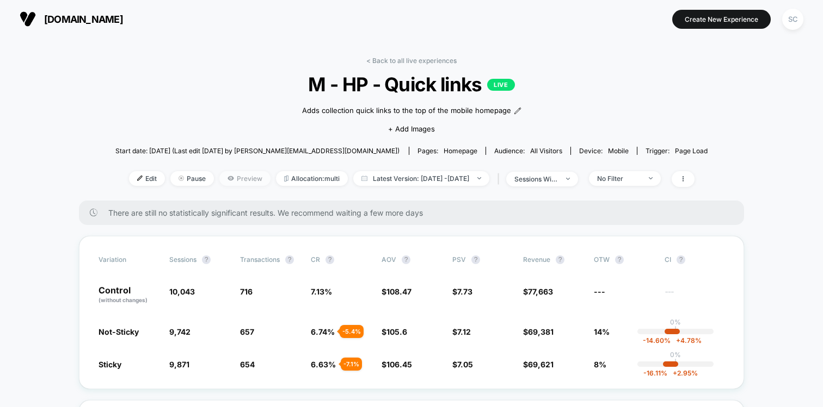
click at [226, 176] on span "Preview" at bounding box center [244, 178] width 51 height 15
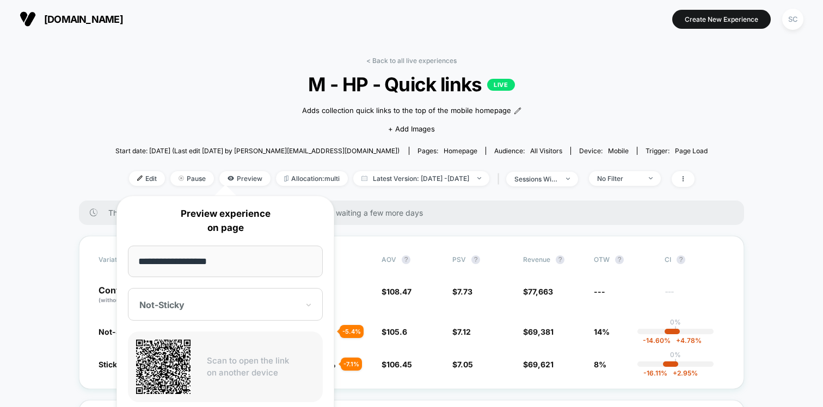
click at [534, 208] on span "There are still no statistically significant results. We recommend waiting a fe…" at bounding box center [415, 212] width 614 height 9
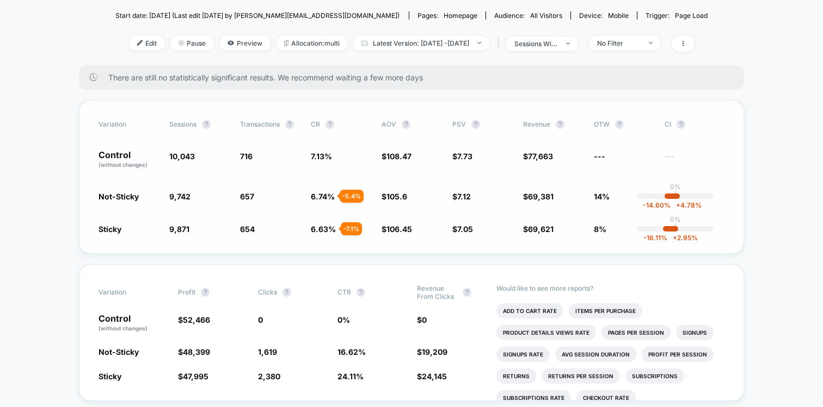
scroll to position [125, 0]
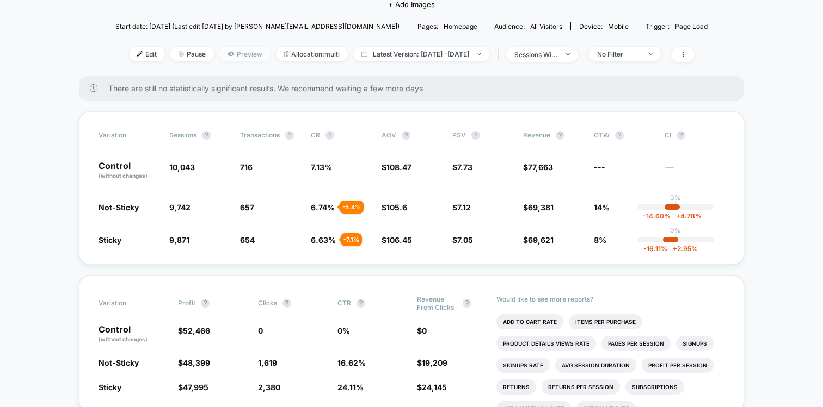
click at [234, 56] on span "Preview" at bounding box center [244, 54] width 51 height 15
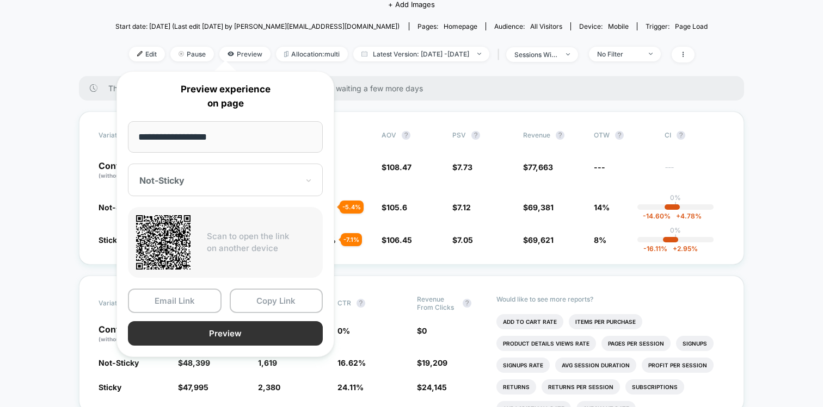
click at [206, 332] on button "Preview" at bounding box center [225, 334] width 195 height 24
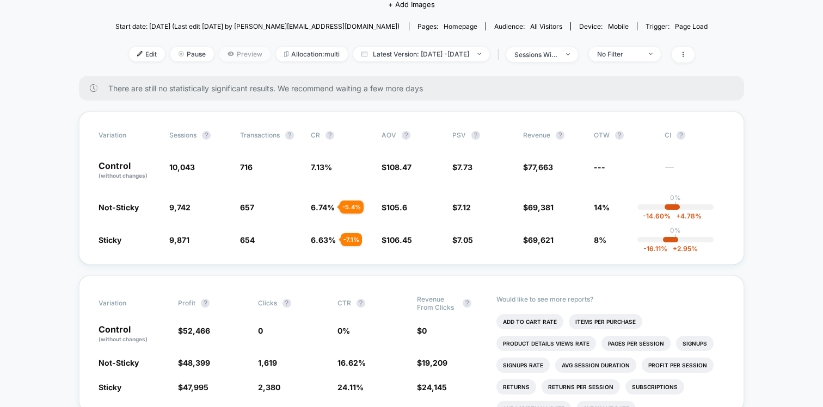
click at [227, 52] on icon at bounding box center [230, 54] width 7 height 7
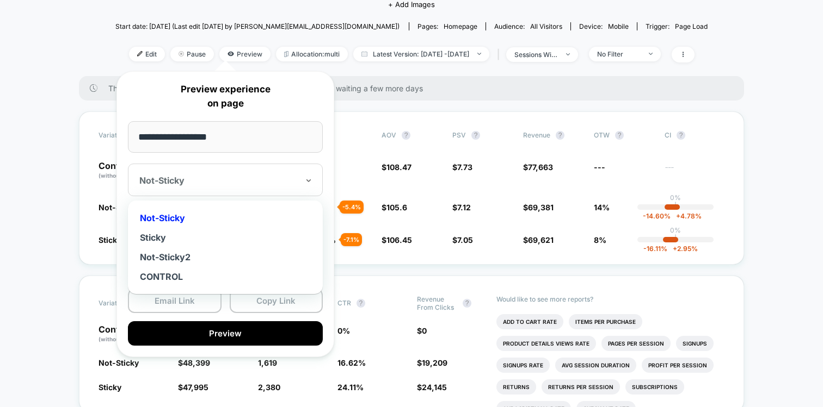
click at [220, 183] on div at bounding box center [218, 180] width 159 height 11
click at [190, 272] on div "CONTROL" at bounding box center [225, 277] width 184 height 20
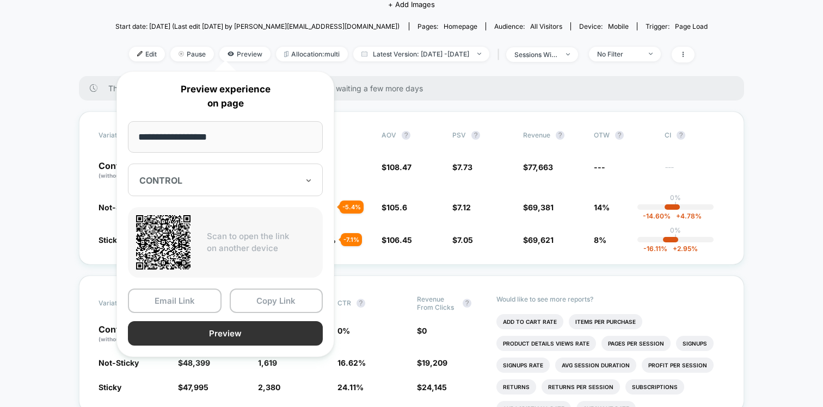
click at [233, 332] on button "Preview" at bounding box center [225, 334] width 195 height 24
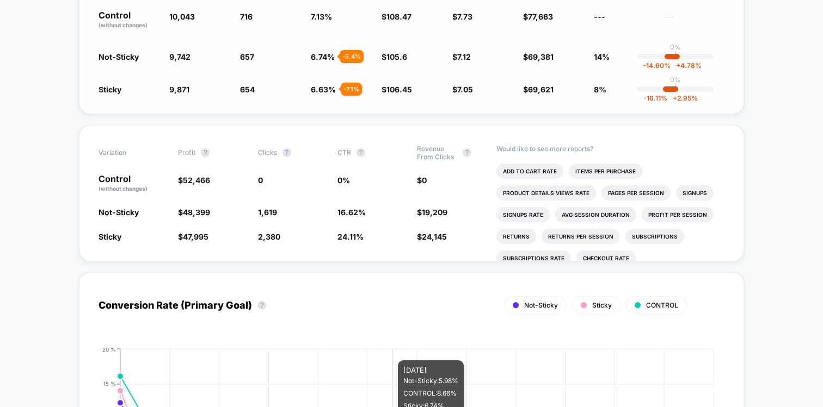
scroll to position [0, 0]
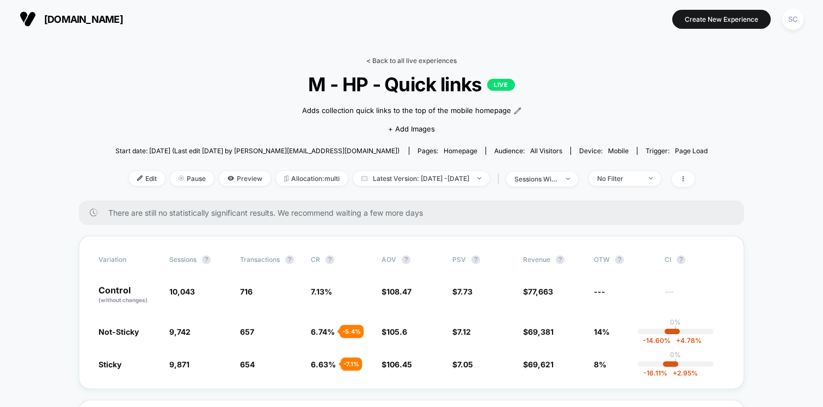
click at [405, 58] on link "< Back to all live experiences" at bounding box center [411, 61] width 90 height 8
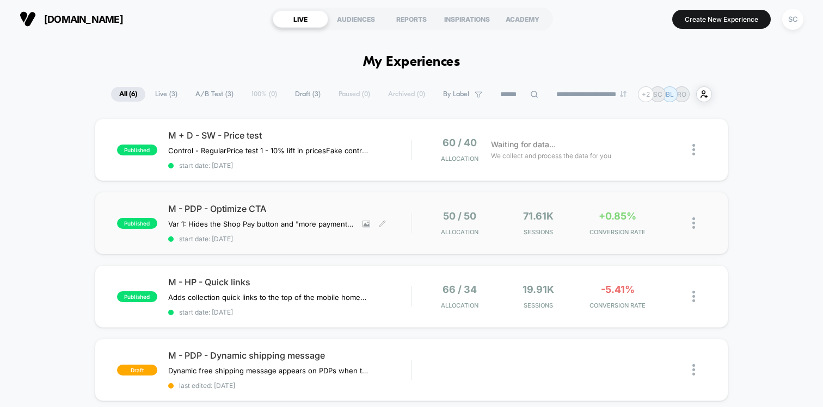
click at [320, 229] on div "M - PDP - Optimize CTA Var 1: Hides the Shop Pay button and "more payment optio…" at bounding box center [289, 223] width 243 height 40
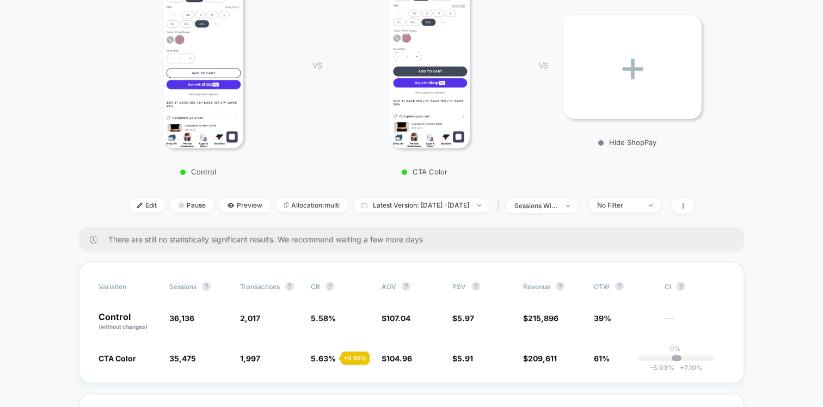
scroll to position [193, 0]
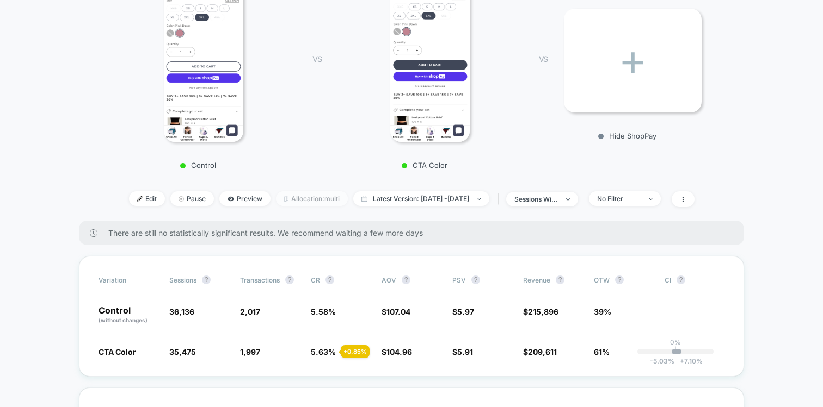
click at [291, 192] on span "Allocation: multi" at bounding box center [312, 199] width 72 height 15
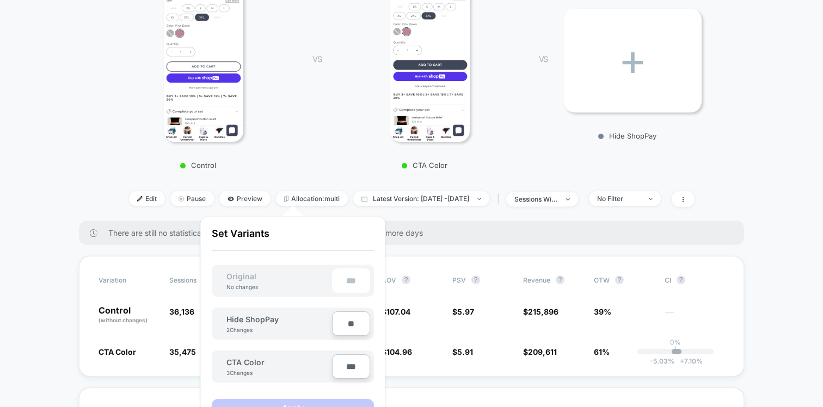
click at [350, 160] on div "CTA Color" at bounding box center [429, 71] width 184 height 198
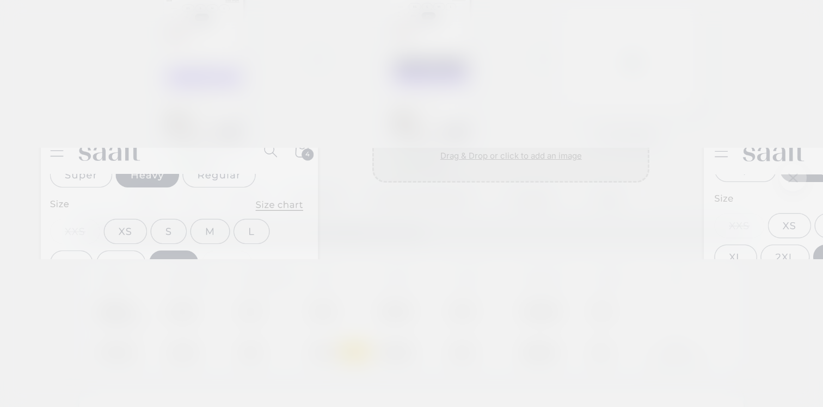
scroll to position [0, 1]
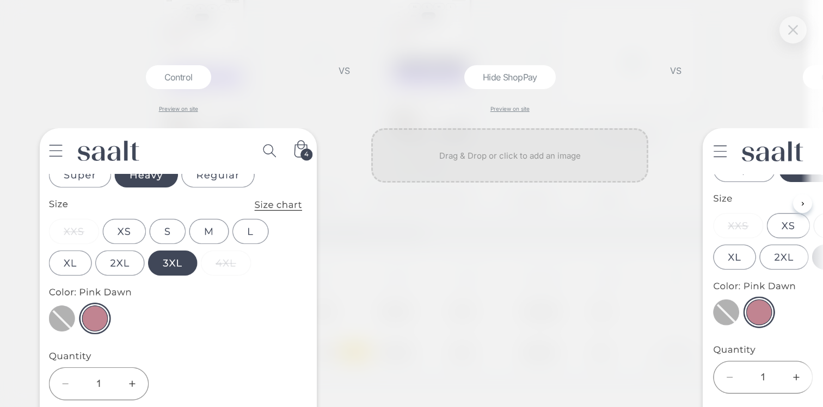
click at [799, 32] on button at bounding box center [793, 30] width 16 height 16
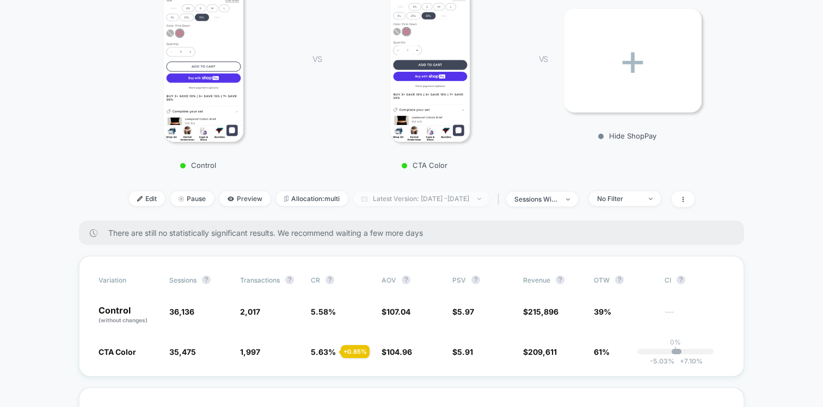
click at [397, 194] on span "Latest Version: [DATE] - [DATE]" at bounding box center [421, 199] width 136 height 15
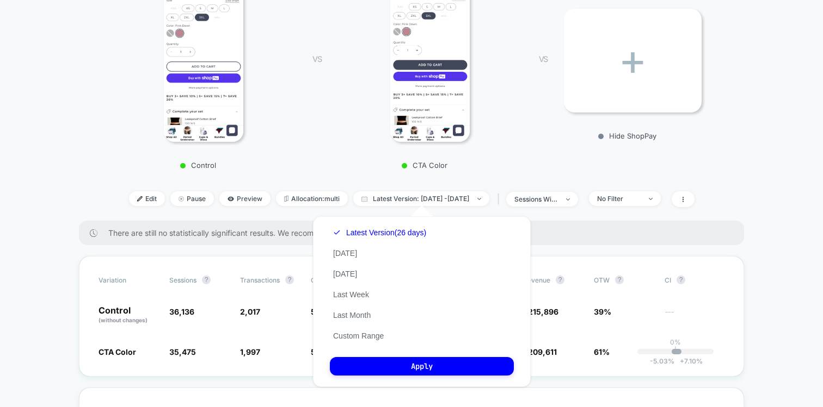
click at [316, 120] on div "VS CTA Color" at bounding box center [409, 71] width 226 height 198
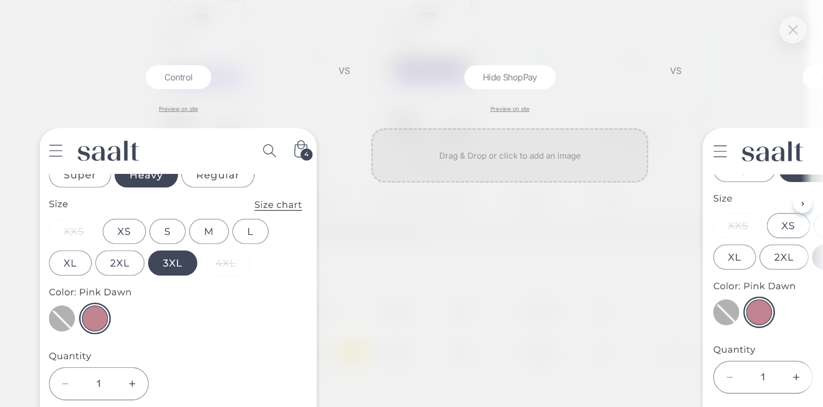
click at [791, 36] on button at bounding box center [793, 30] width 16 height 16
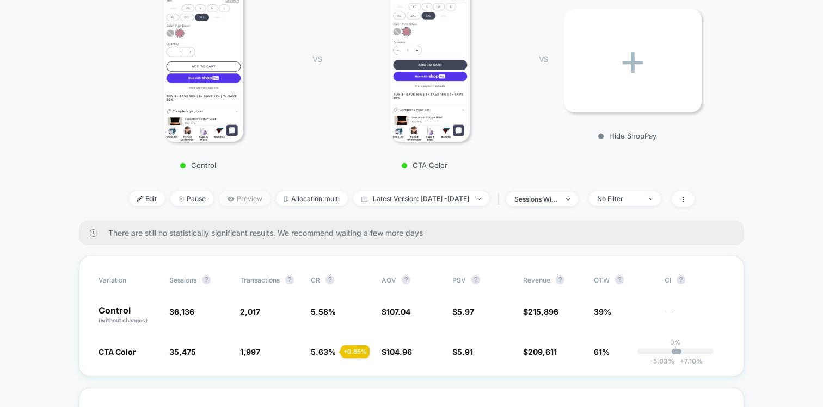
click at [237, 202] on span "Preview" at bounding box center [244, 199] width 51 height 15
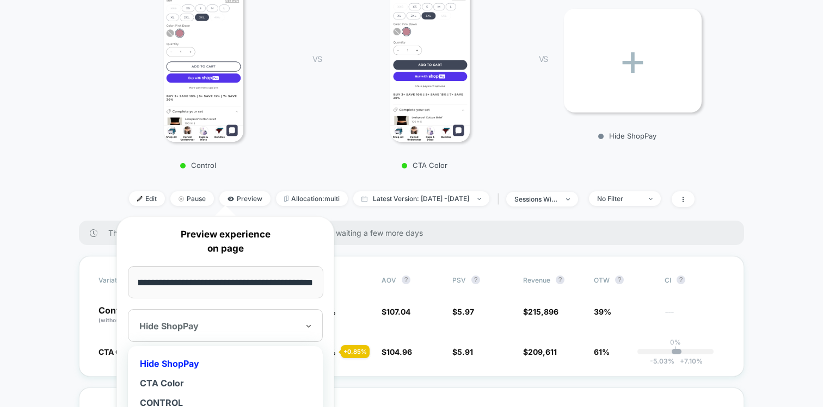
scroll to position [0, 0]
click at [199, 326] on div at bounding box center [218, 326] width 159 height 11
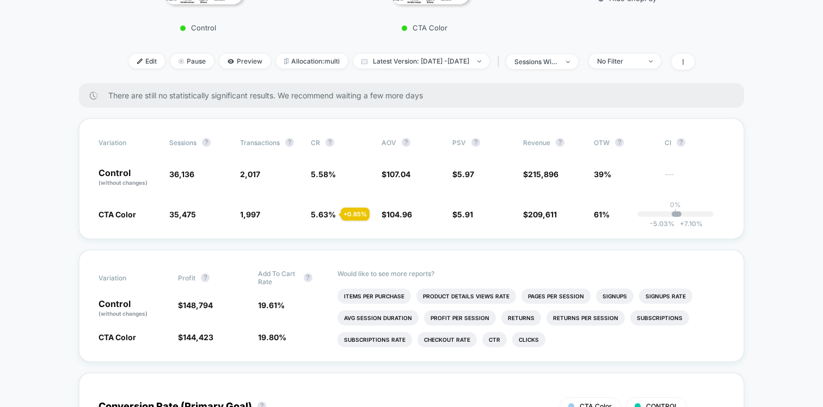
scroll to position [362, 0]
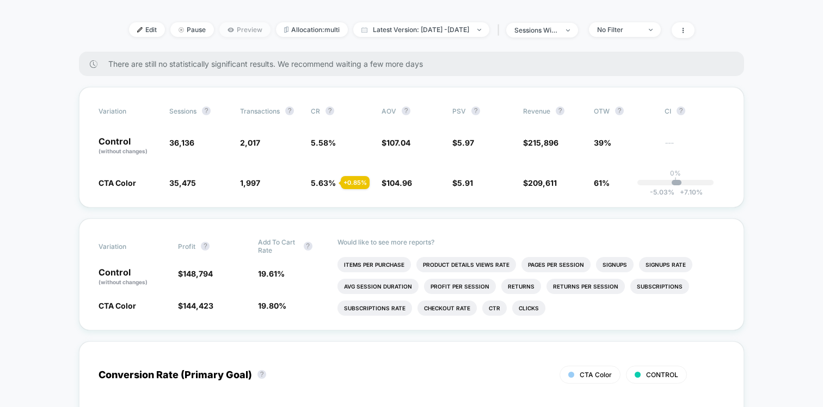
click at [229, 25] on span "Preview" at bounding box center [244, 29] width 51 height 15
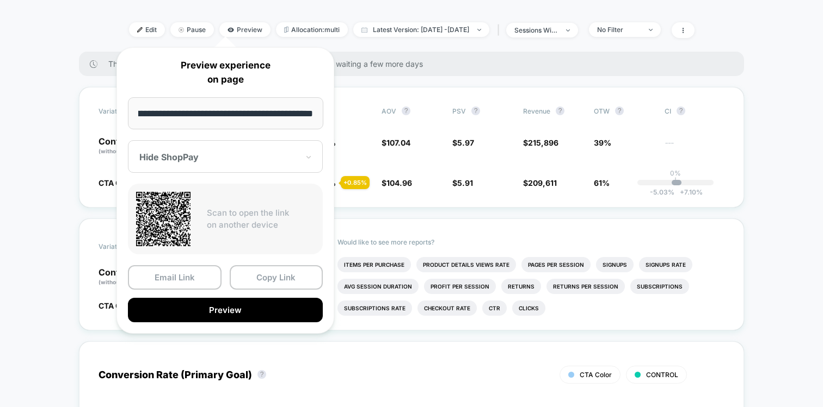
scroll to position [0, 0]
click at [215, 159] on div at bounding box center [218, 157] width 159 height 11
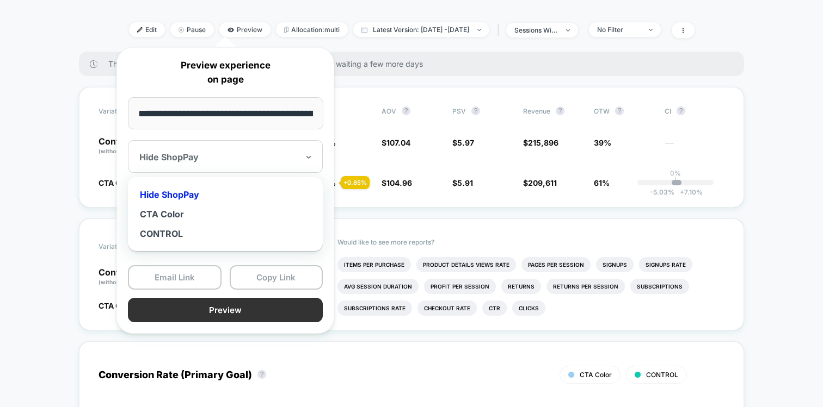
click at [203, 317] on button "Preview" at bounding box center [225, 310] width 195 height 24
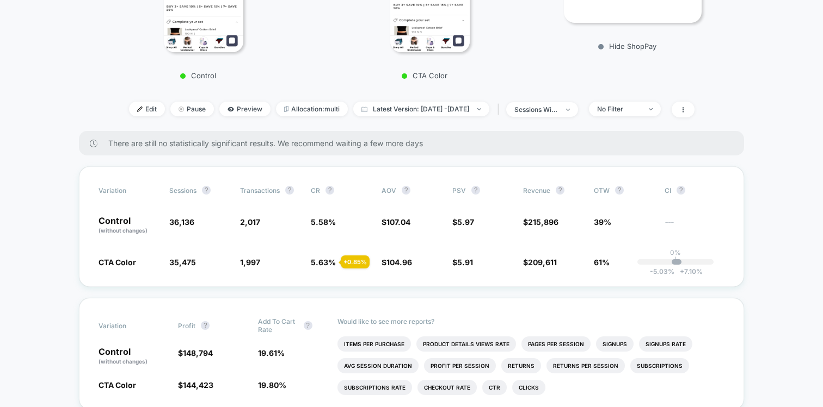
scroll to position [280, 0]
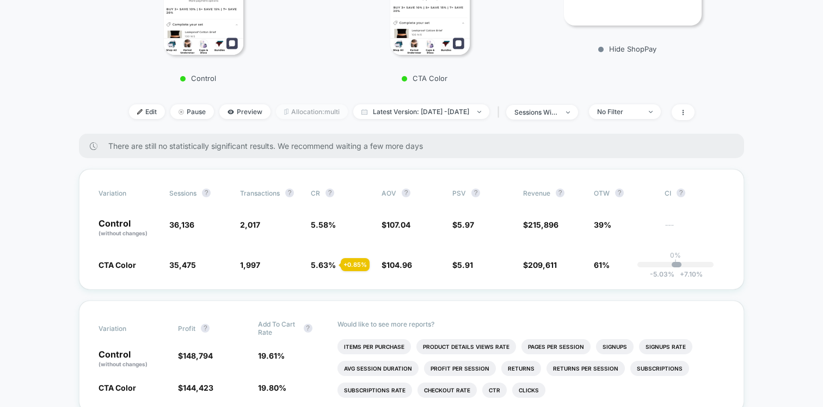
click at [286, 114] on span "Allocation: multi" at bounding box center [312, 111] width 72 height 15
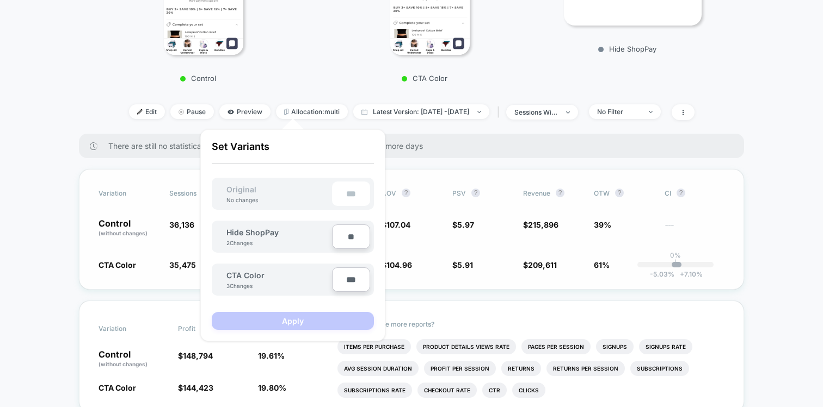
click at [103, 240] on div "Variation Sessions ? Transactions ? CR ? AOV ? PSV ? Revenue ? OTW ? CI ? Contr…" at bounding box center [411, 229] width 665 height 121
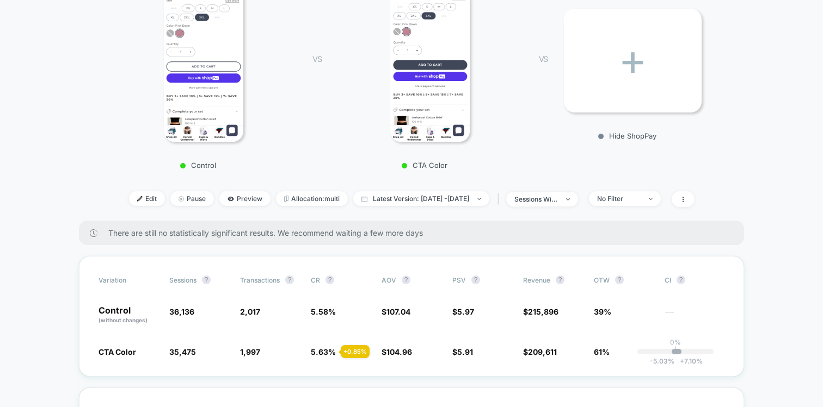
scroll to position [0, 0]
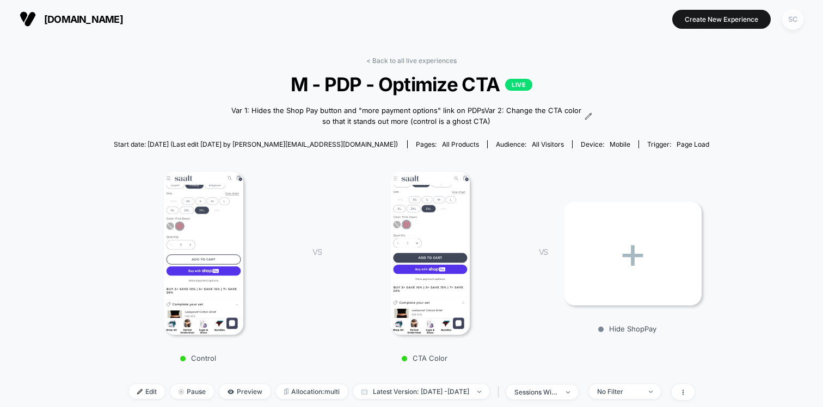
click at [798, 15] on div "SC" at bounding box center [792, 19] width 21 height 21
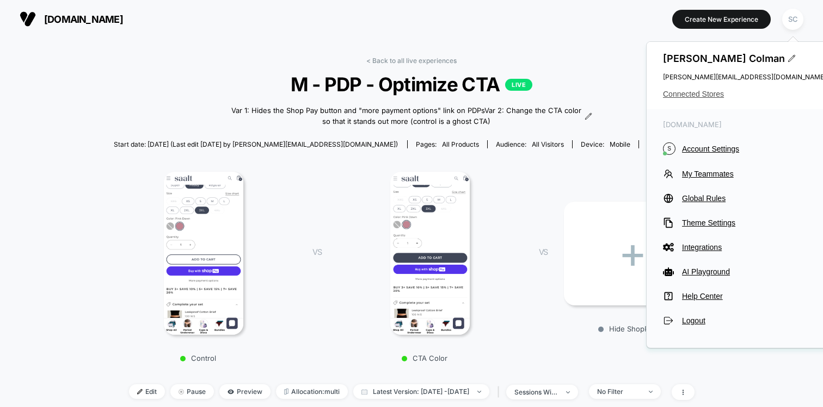
click at [704, 91] on span "Connected Stores" at bounding box center [744, 94] width 163 height 9
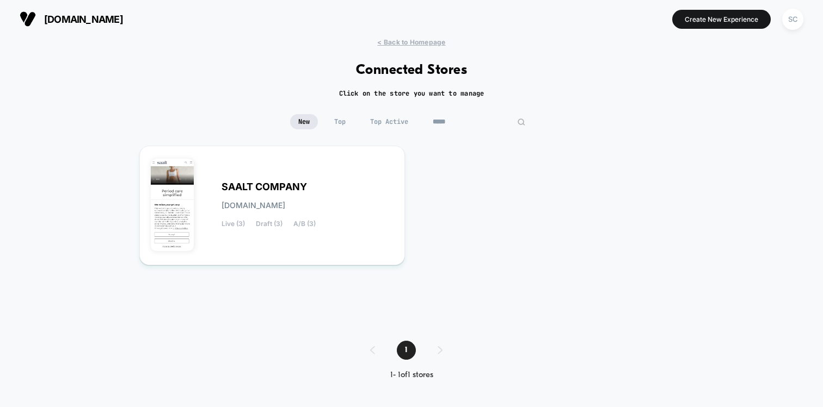
click at [465, 125] on input "*****" at bounding box center [478, 121] width 109 height 15
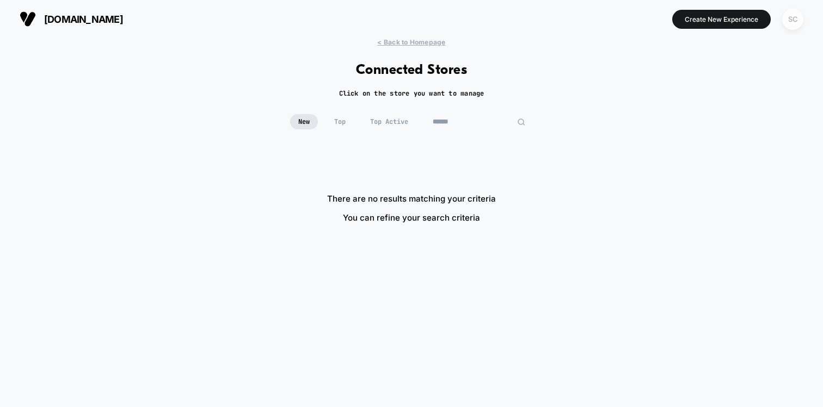
type input "******"
click at [799, 14] on div "SC" at bounding box center [792, 19] width 21 height 21
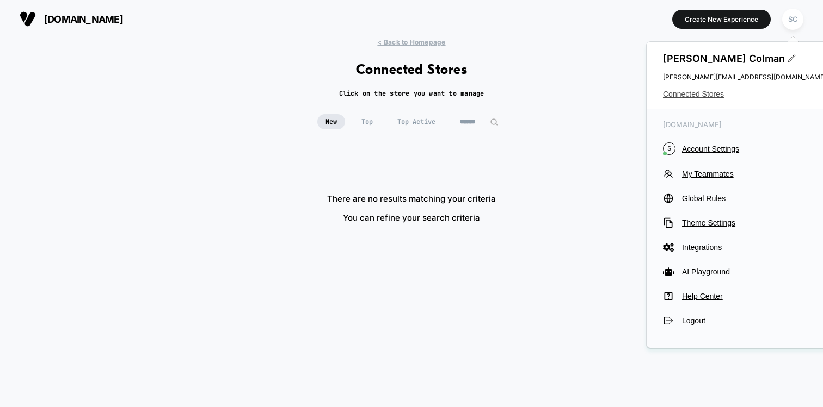
click at [686, 90] on span "Connected Stores" at bounding box center [744, 94] width 163 height 9
click at [468, 121] on input "******" at bounding box center [478, 121] width 109 height 15
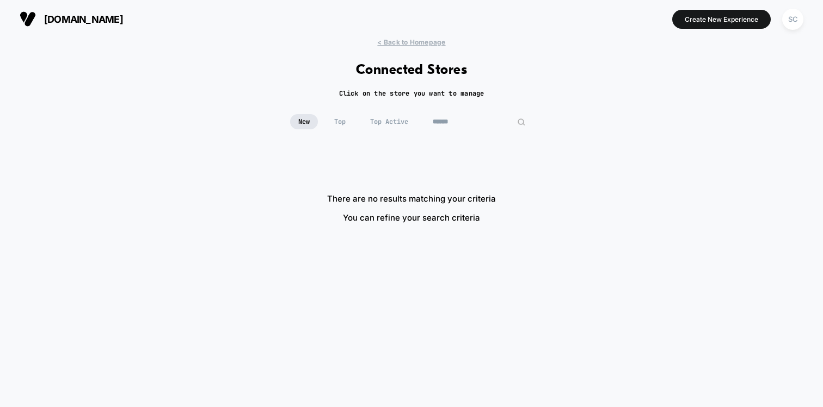
click at [468, 121] on input "******" at bounding box center [478, 121] width 109 height 15
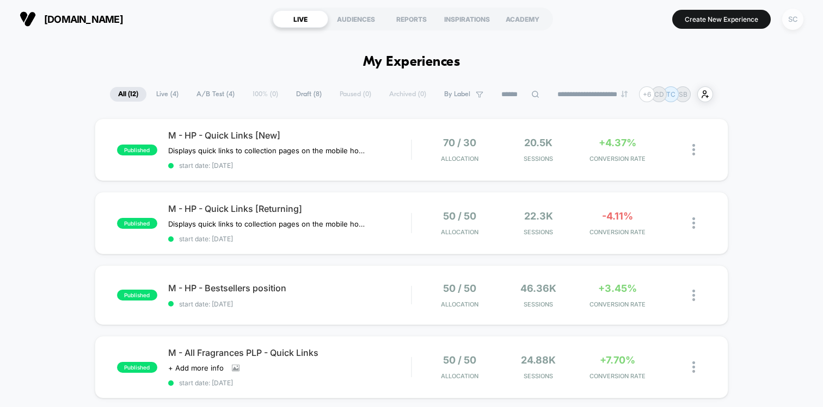
click at [785, 21] on div "SC" at bounding box center [792, 19] width 21 height 21
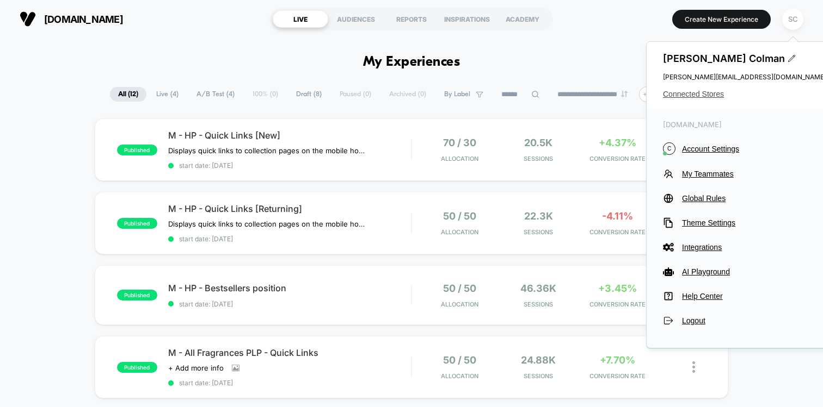
click at [679, 95] on span "Connected Stores" at bounding box center [744, 94] width 163 height 9
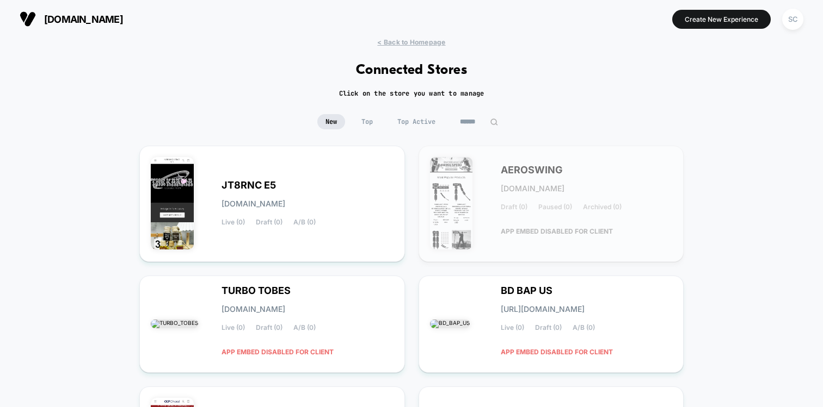
click at [473, 114] on input at bounding box center [479, 121] width 54 height 15
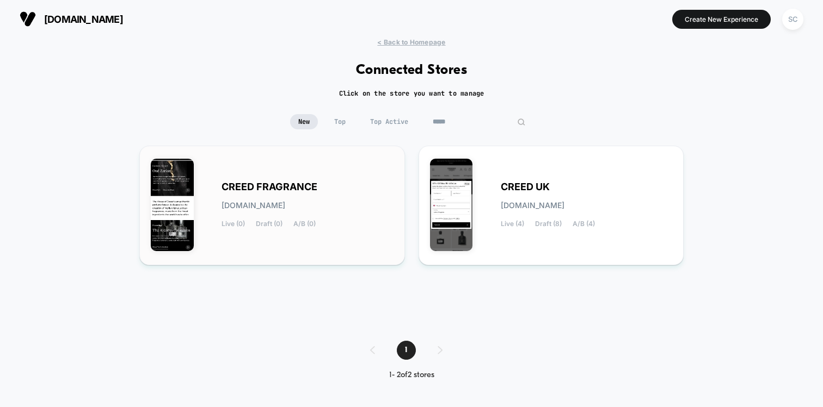
type input "*****"
click at [304, 191] on span "CREED FRAGRANCE" at bounding box center [269, 187] width 96 height 8
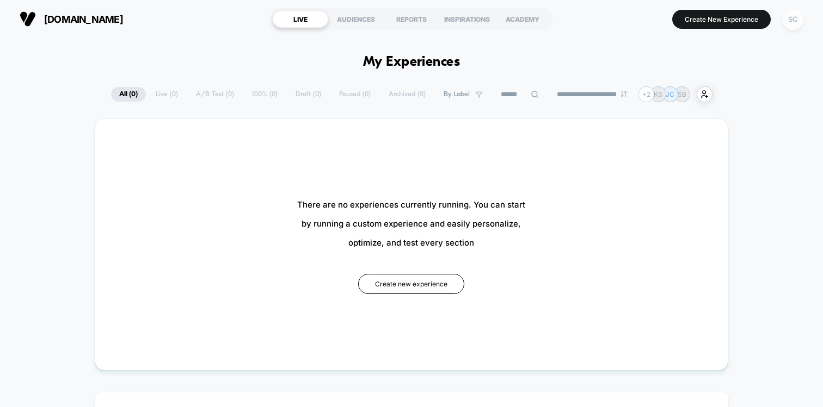
click at [794, 28] on div "SC" at bounding box center [792, 19] width 21 height 21
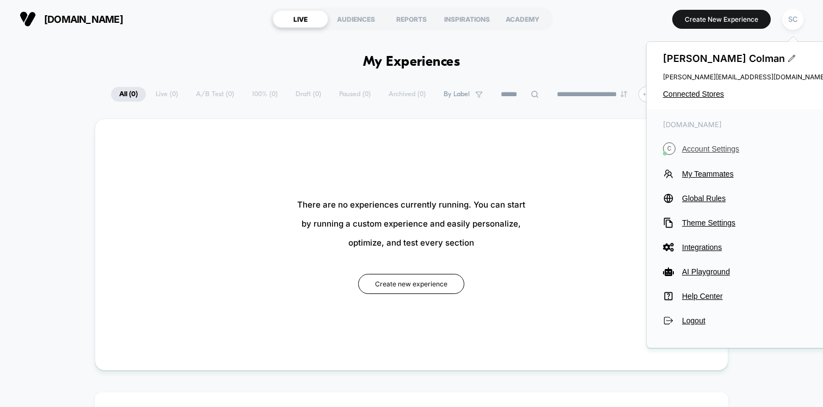
click at [691, 145] on span "Account Settings" at bounding box center [754, 149] width 144 height 9
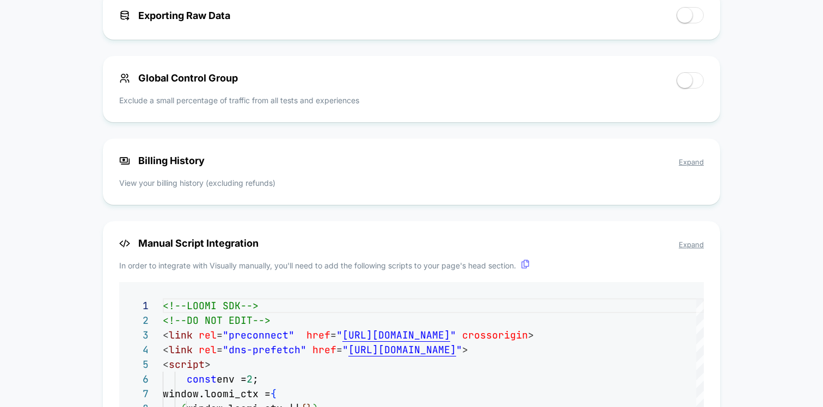
scroll to position [812, 0]
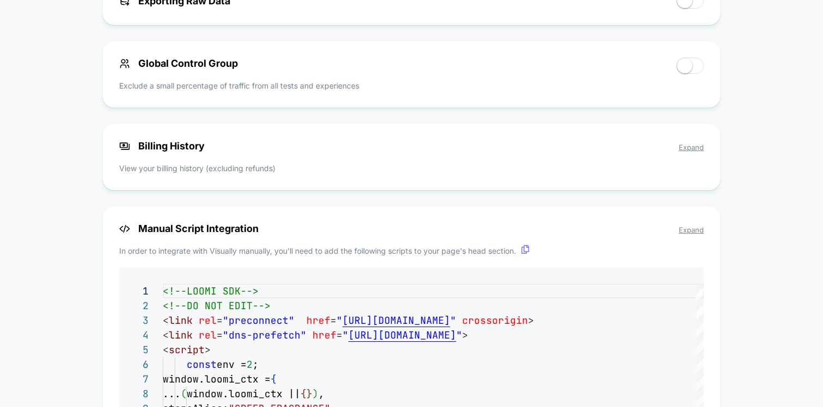
click at [456, 158] on div "Billing History Expand View your billing history (excluding refunds)" at bounding box center [411, 157] width 617 height 66
click at [684, 151] on span "Expand" at bounding box center [690, 147] width 25 height 9
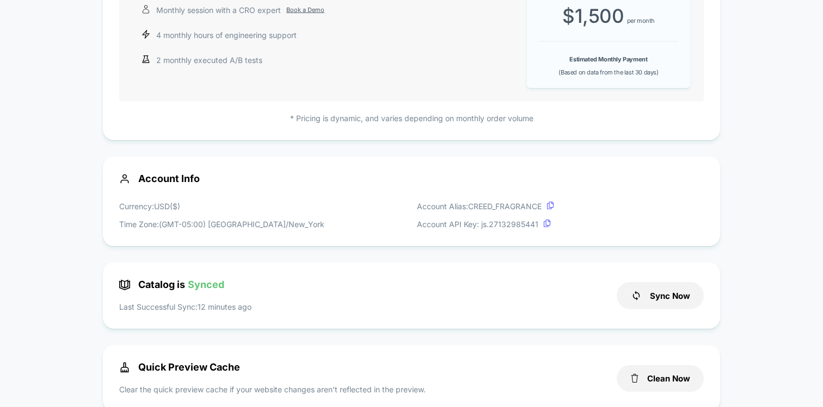
scroll to position [0, 0]
